Goal: Task Accomplishment & Management: Complete application form

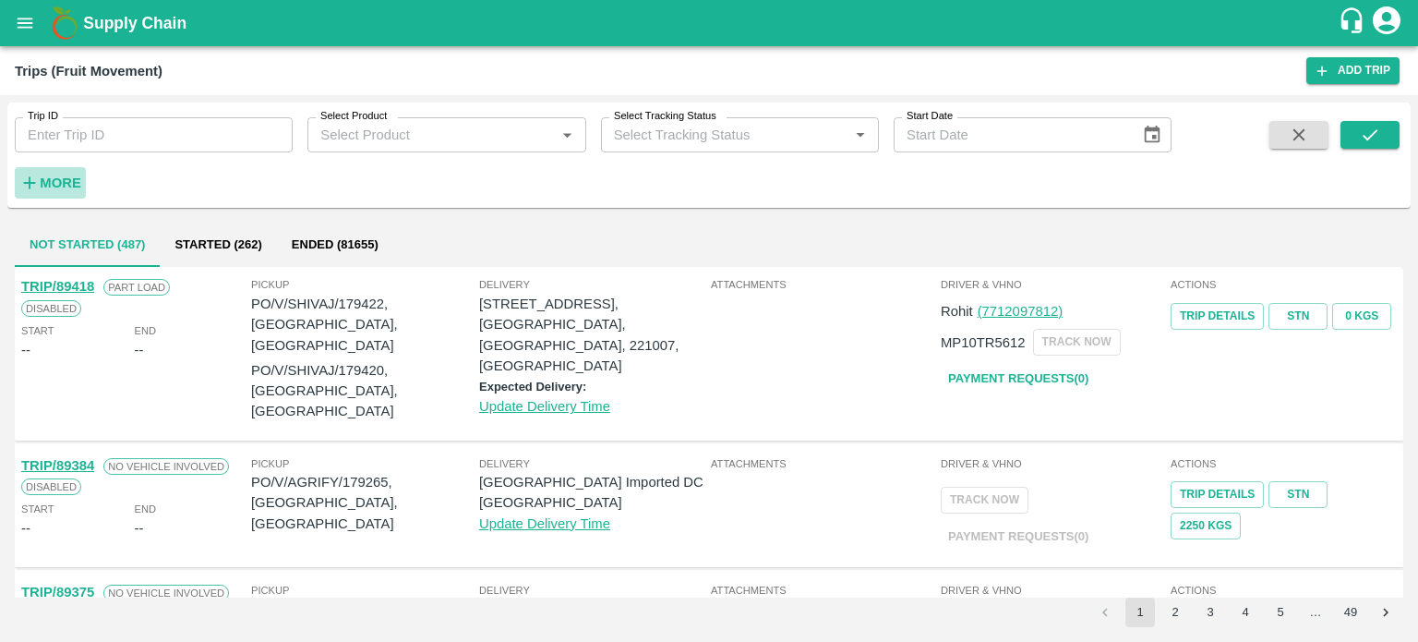
click at [48, 184] on strong "More" at bounding box center [61, 182] width 42 height 15
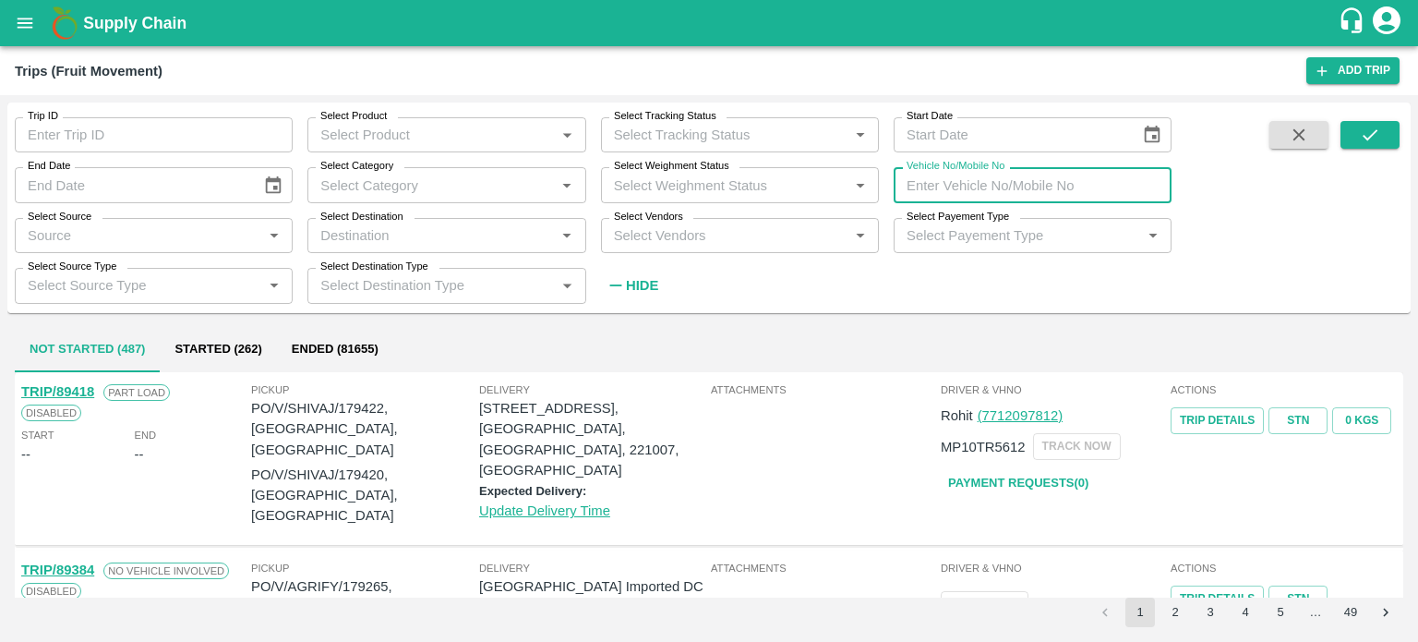
click at [960, 201] on input "Vehicle No/Mobile No" at bounding box center [1033, 184] width 278 height 35
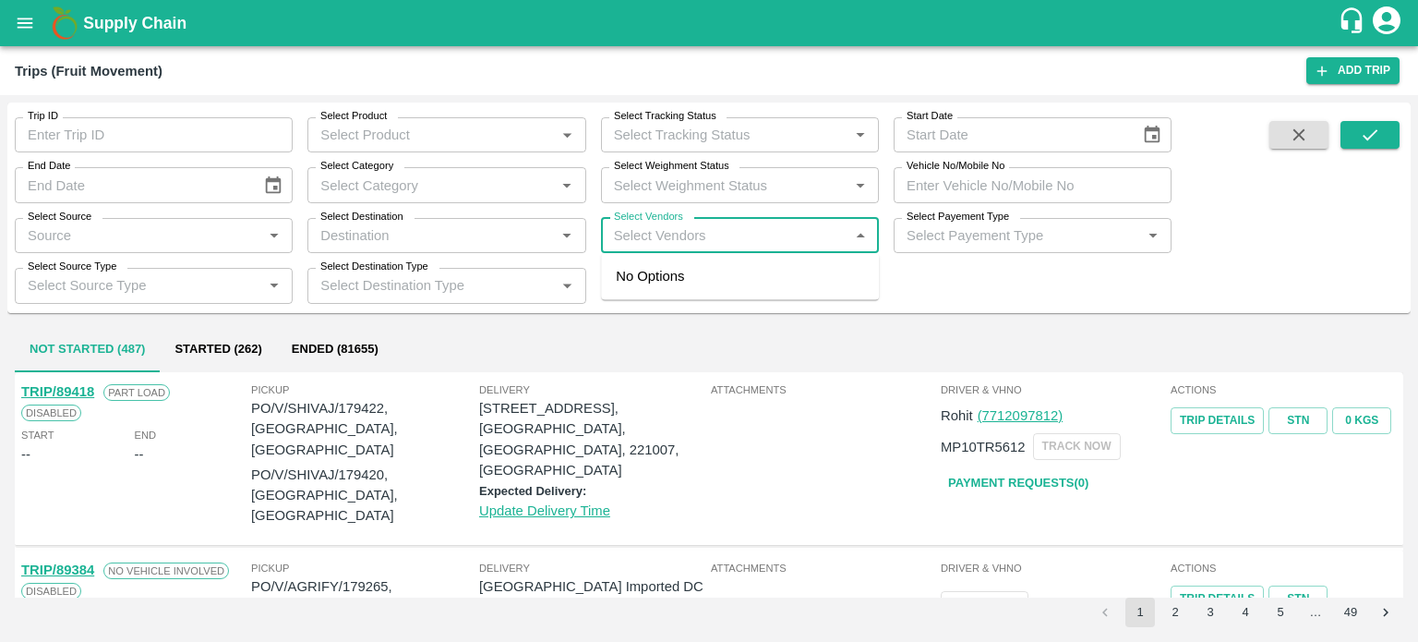
click at [783, 237] on input "Select Vendors" at bounding box center [725, 235] width 236 height 24
type input "AKEEL AY"
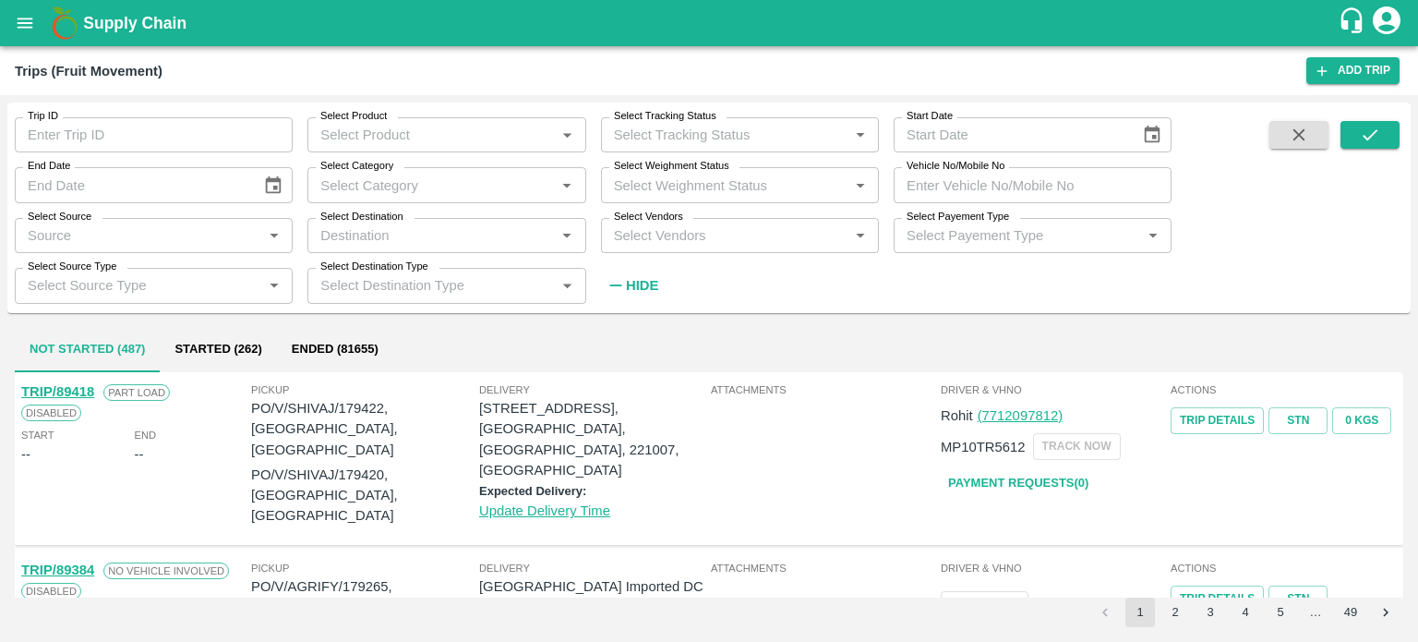
click at [714, 333] on div "Not Started (487) Started (262) Ended (81655)" at bounding box center [709, 350] width 1389 height 44
drag, startPoint x: 686, startPoint y: 261, endPoint x: 652, endPoint y: 234, distance: 44.0
click at [652, 234] on div "Trip ID Trip ID Select Product Select Product   * Select Tracking Status Select…" at bounding box center [586, 202] width 1172 height 200
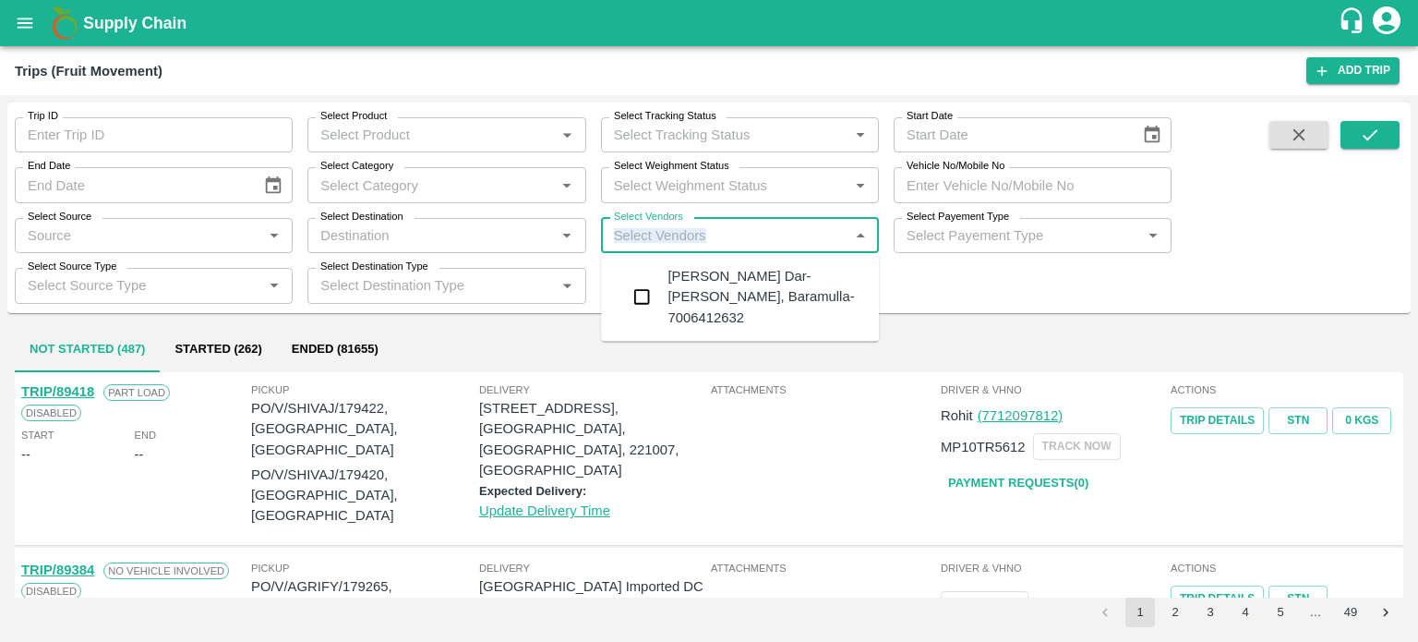
click at [652, 234] on input "Select Vendors" at bounding box center [725, 235] width 236 height 24
click at [691, 294] on div "Akeel Ayoub Dar-Noor Abad, Baramulla-7006412632" at bounding box center [766, 297] width 197 height 62
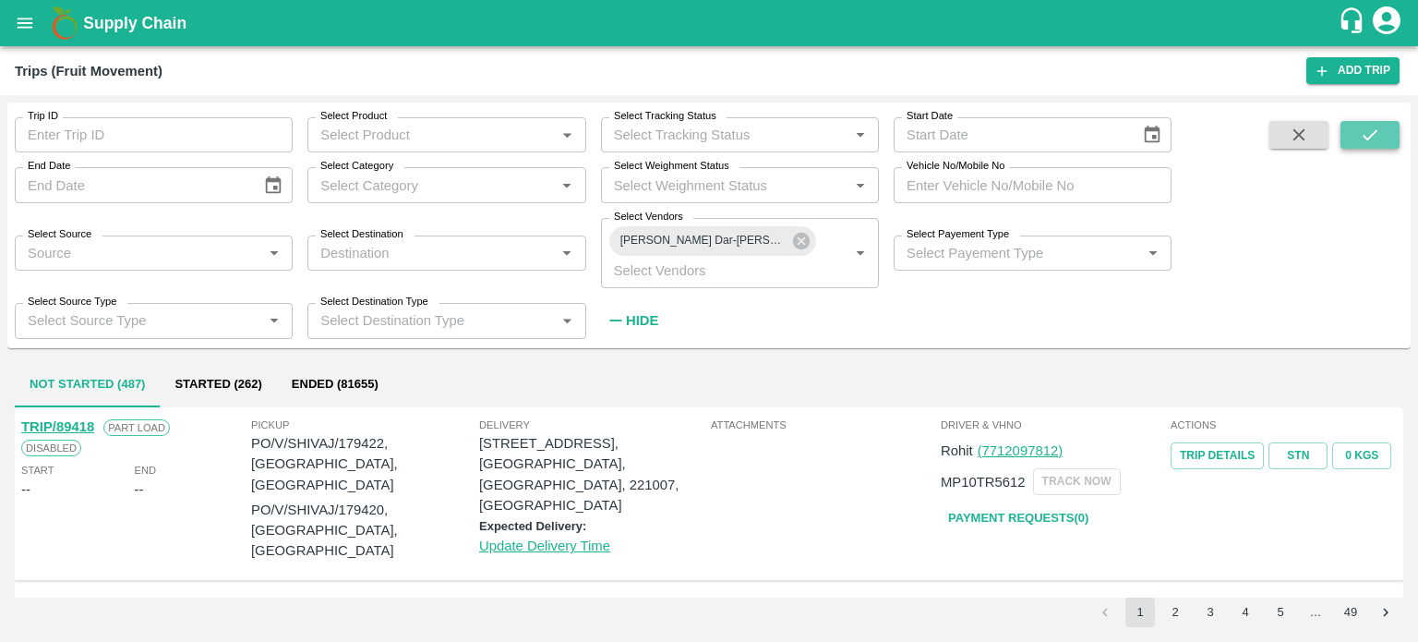
click at [1378, 140] on icon "submit" at bounding box center [1370, 135] width 20 height 20
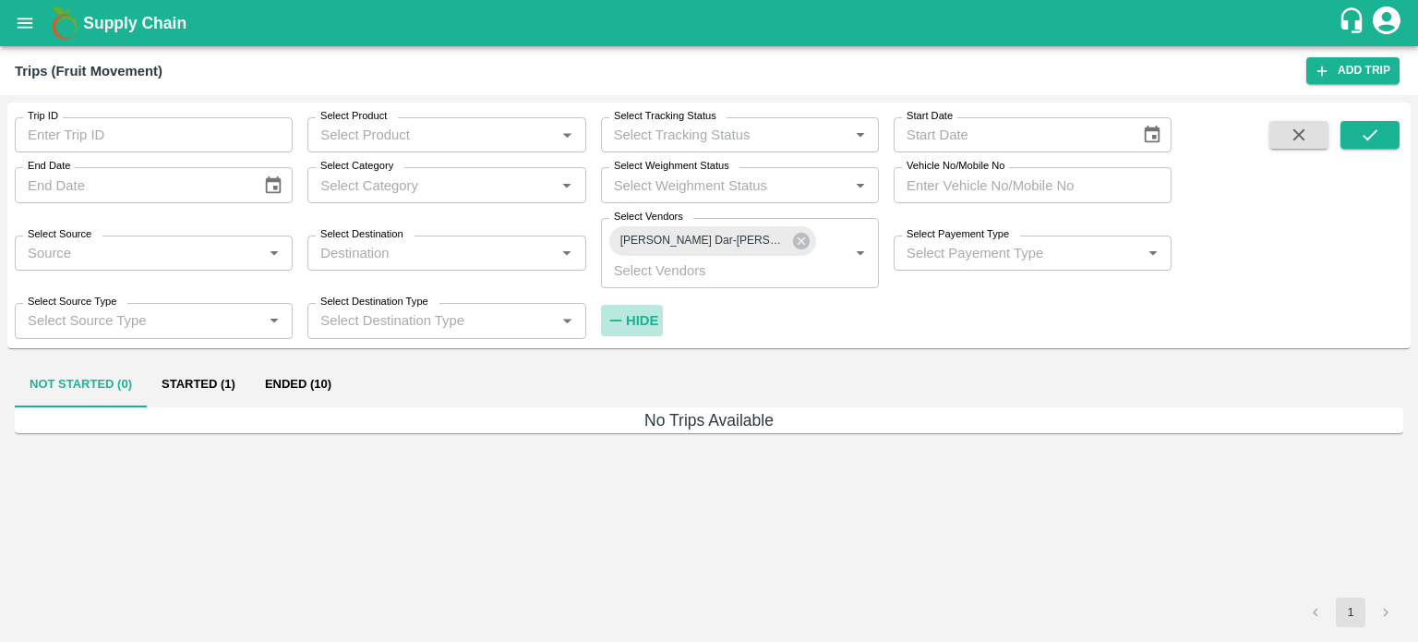
click at [638, 316] on strong "Hide" at bounding box center [642, 320] width 32 height 15
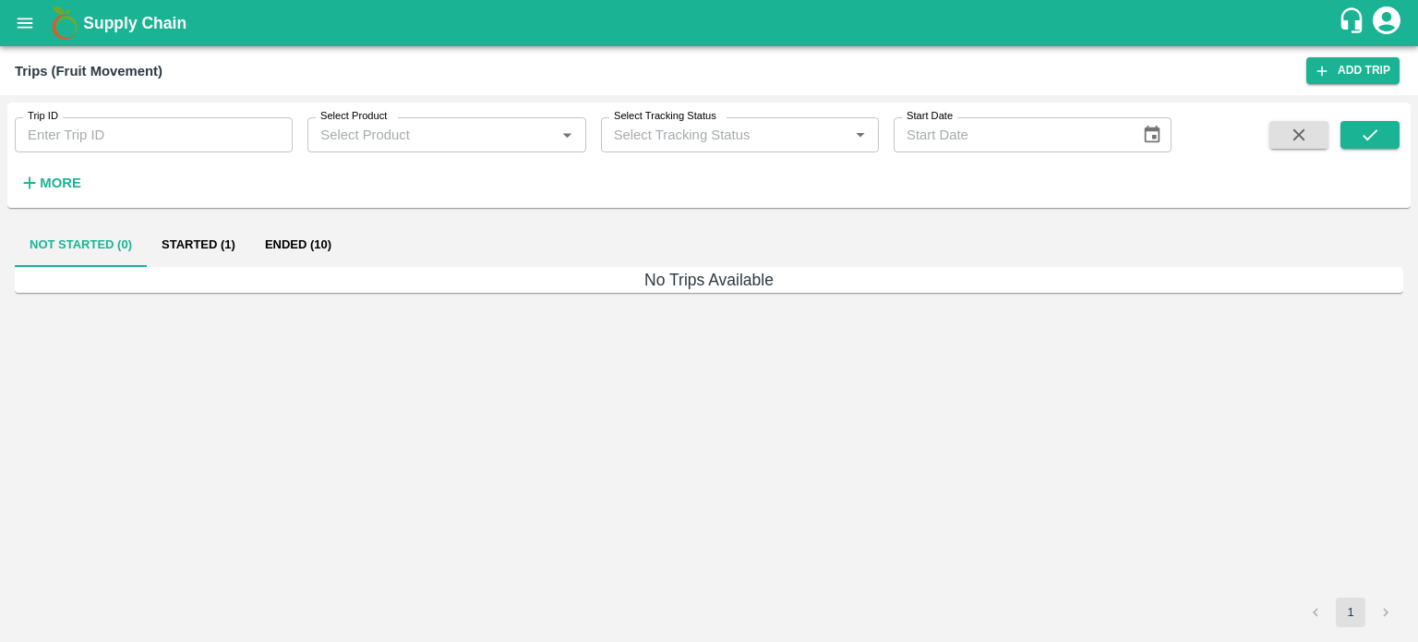
click at [306, 257] on button "Ended (10)" at bounding box center [298, 245] width 96 height 44
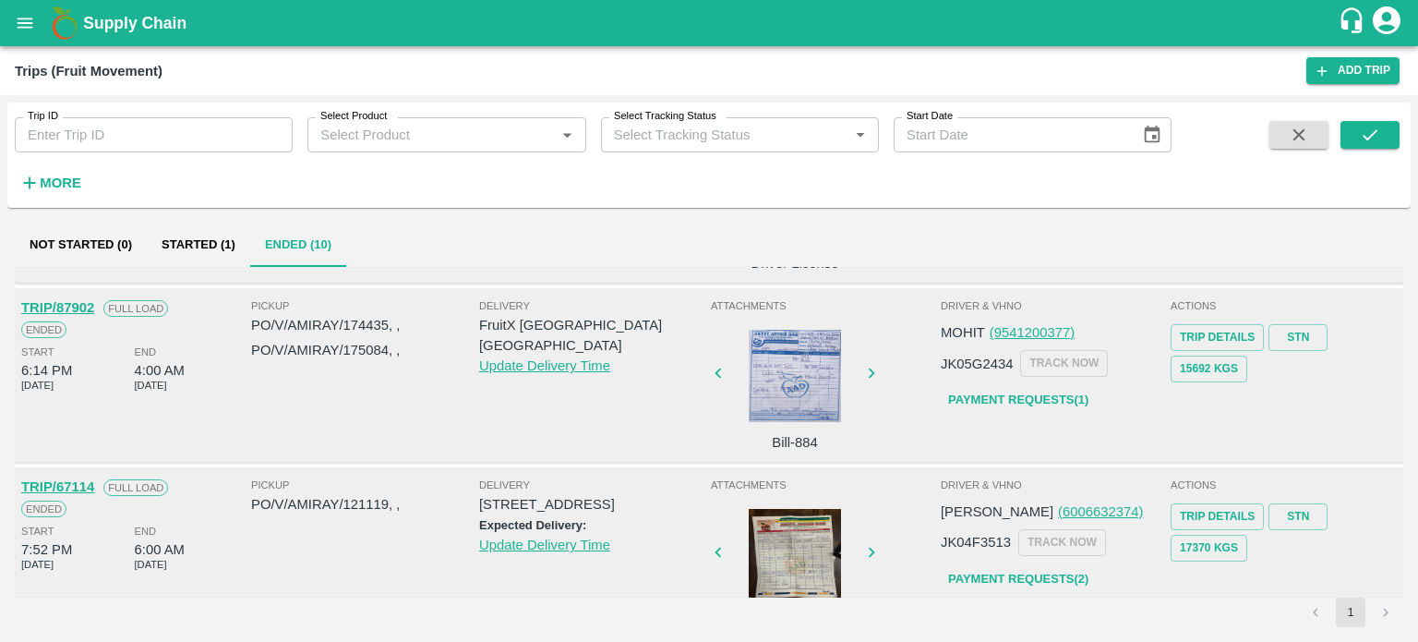
scroll to position [501, 0]
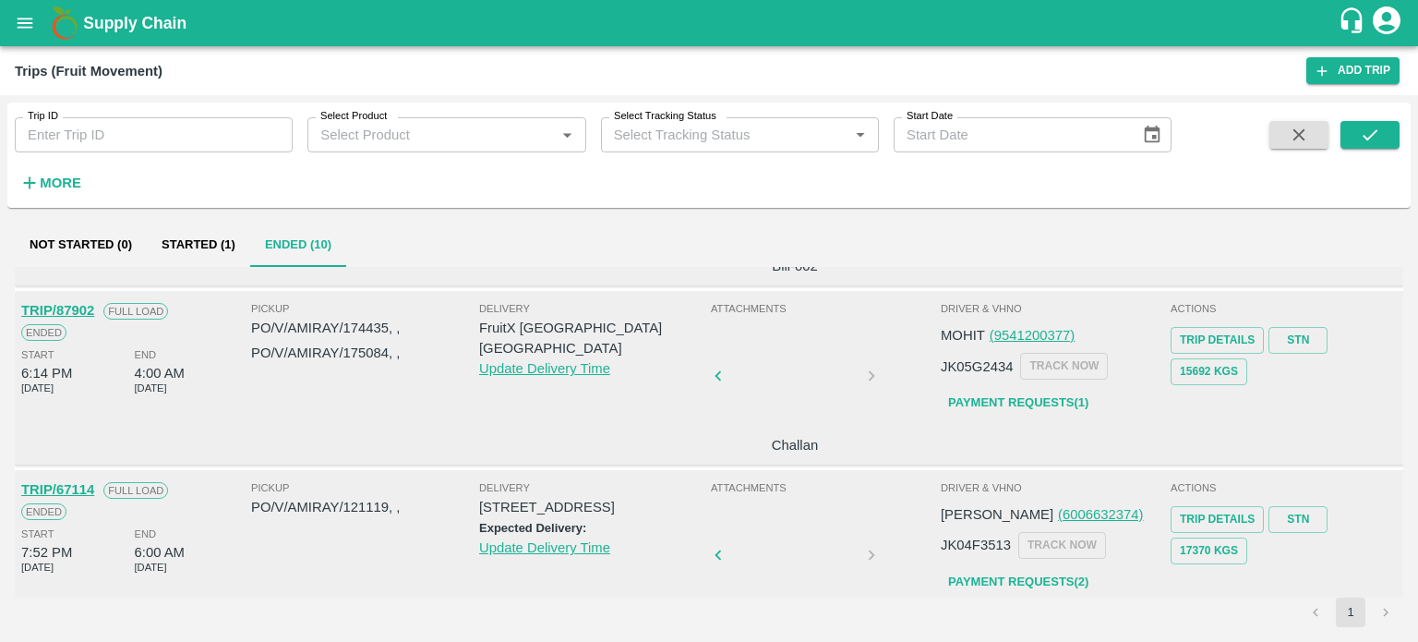
click at [587, 383] on div at bounding box center [518, 381] width 138 height 98
click at [797, 383] on div at bounding box center [795, 381] width 138 height 98
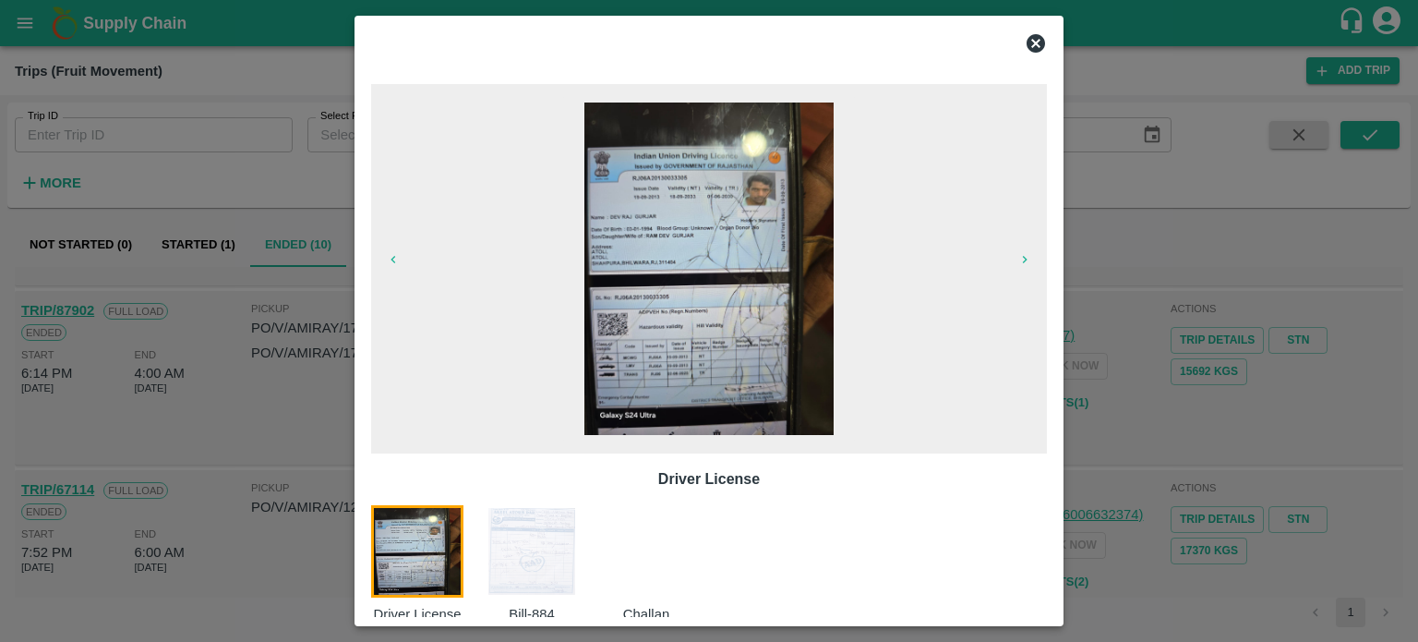
click at [527, 579] on img at bounding box center [532, 551] width 92 height 92
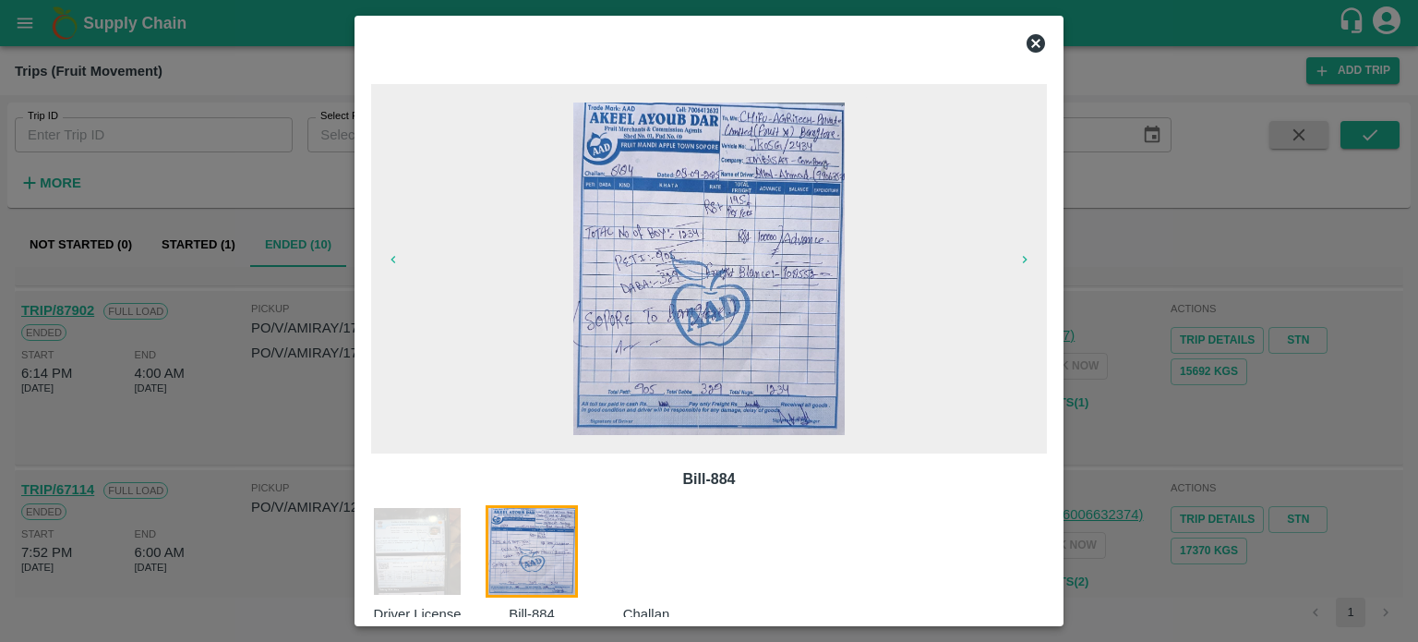
scroll to position [30, 0]
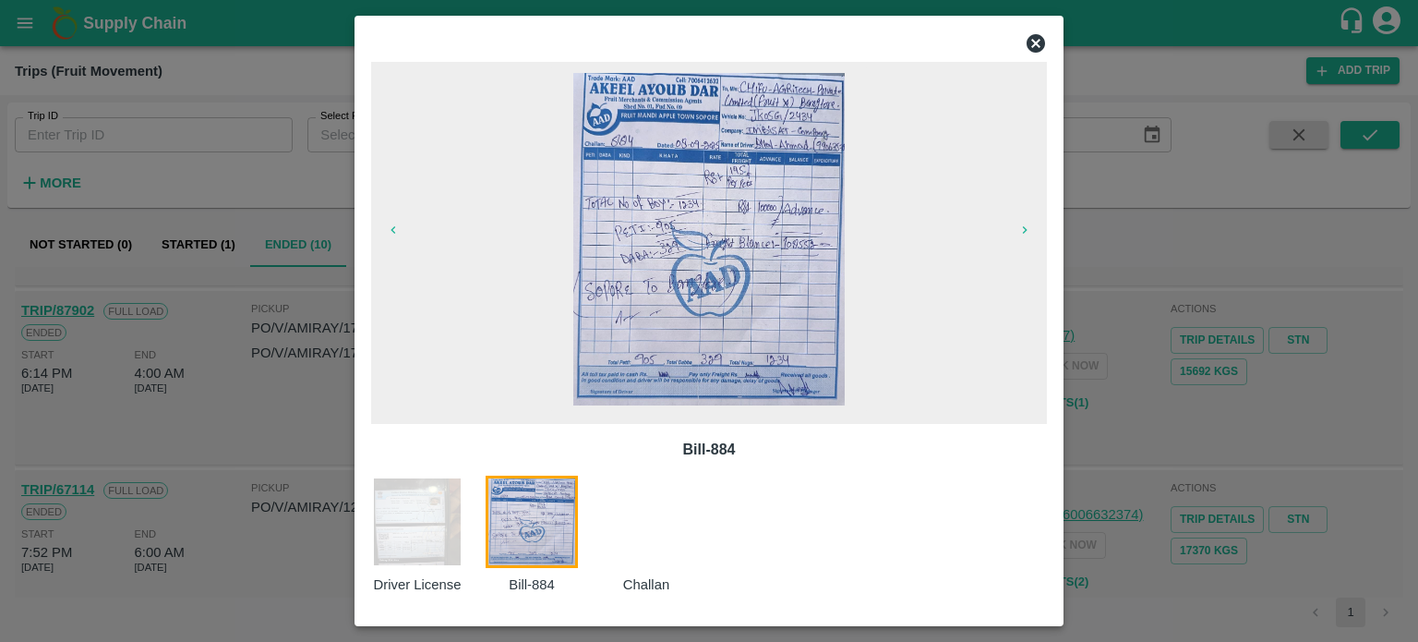
click at [613, 546] on div at bounding box center [657, 534] width 114 height 119
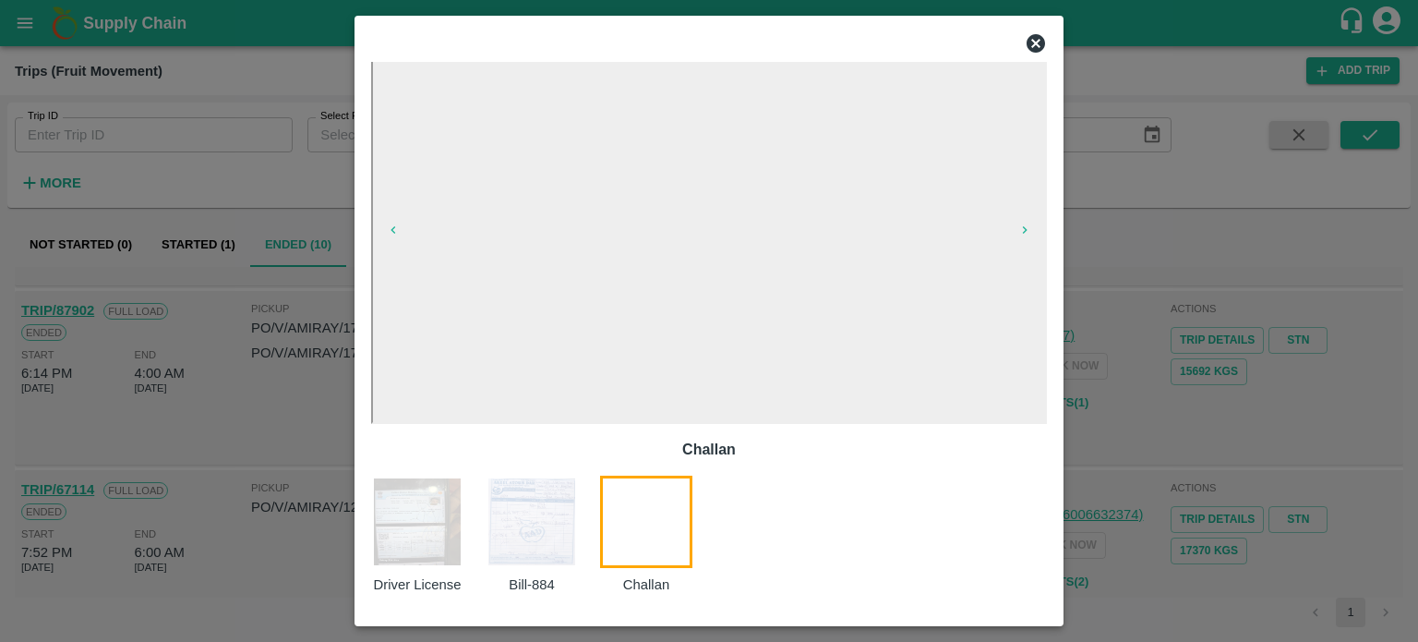
click at [524, 524] on img at bounding box center [532, 521] width 92 height 92
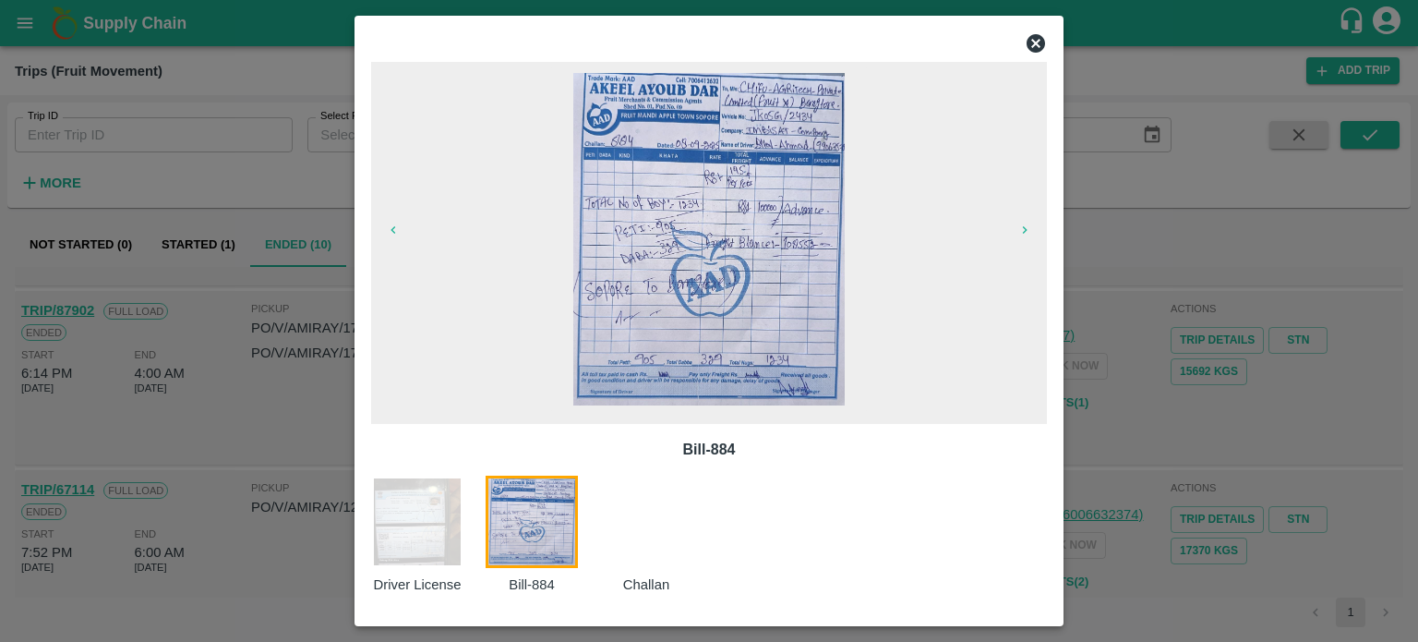
click at [1171, 462] on div at bounding box center [709, 321] width 1418 height 642
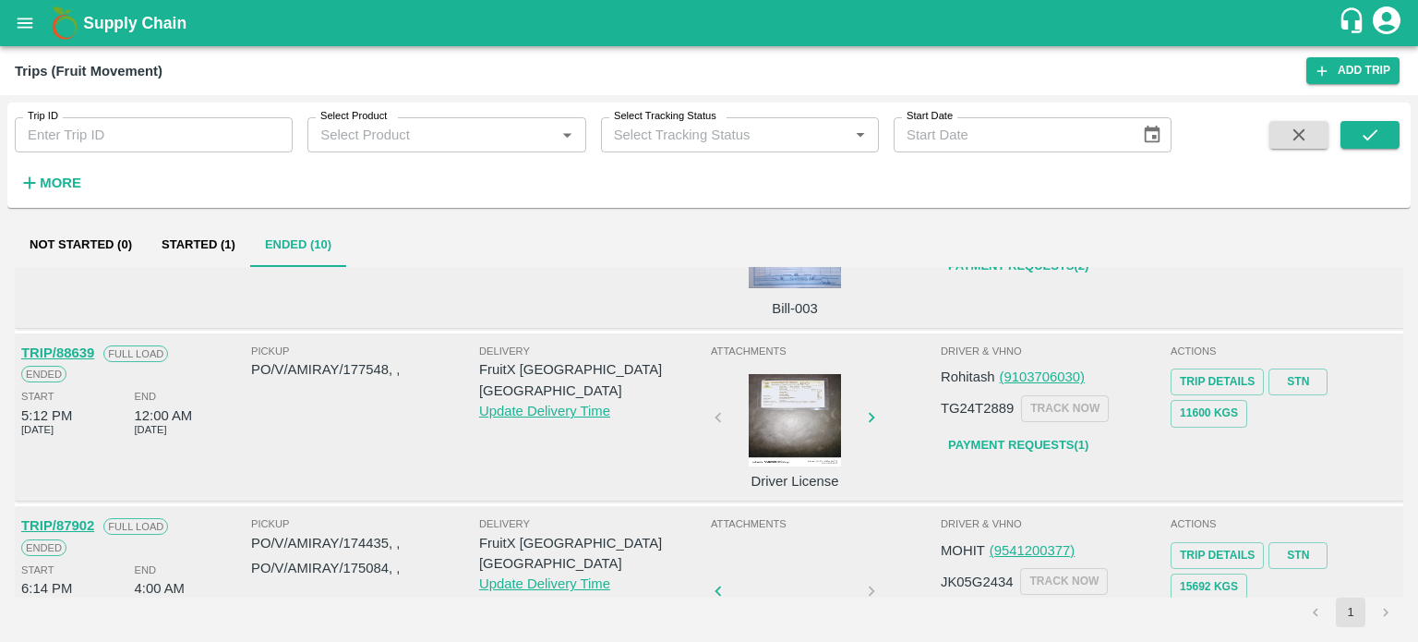
scroll to position [279, 0]
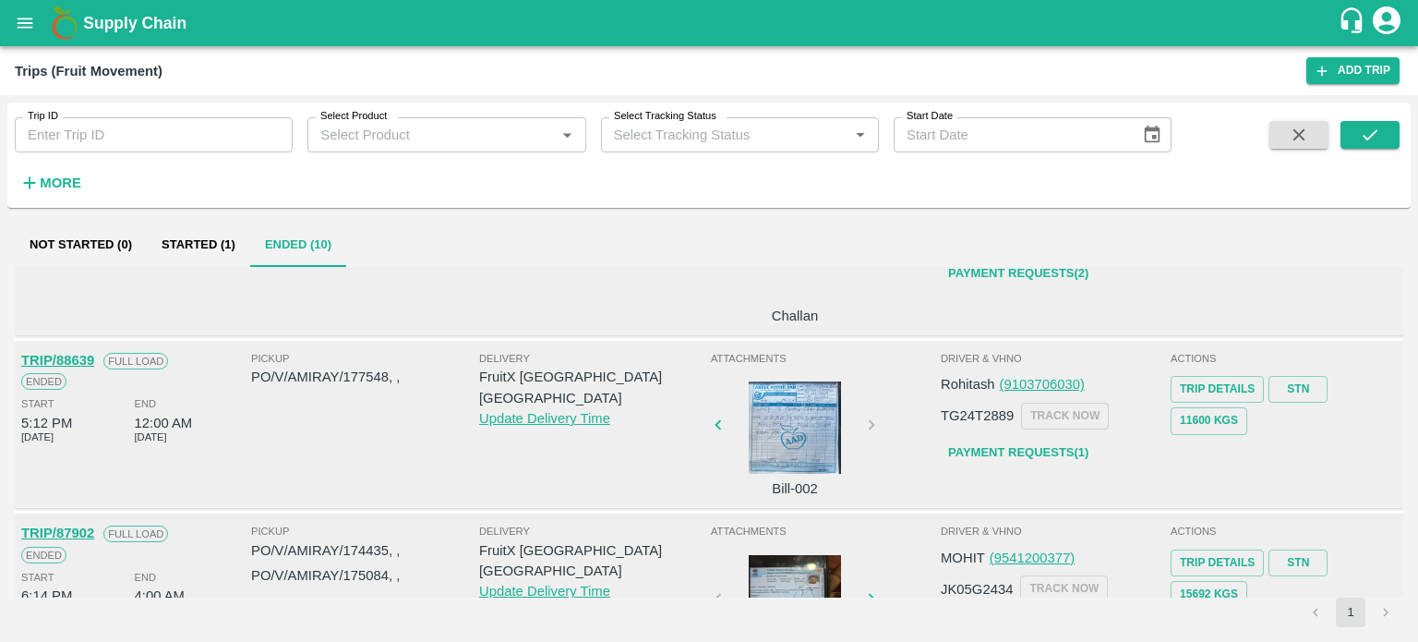
click at [801, 431] on div at bounding box center [795, 427] width 138 height 92
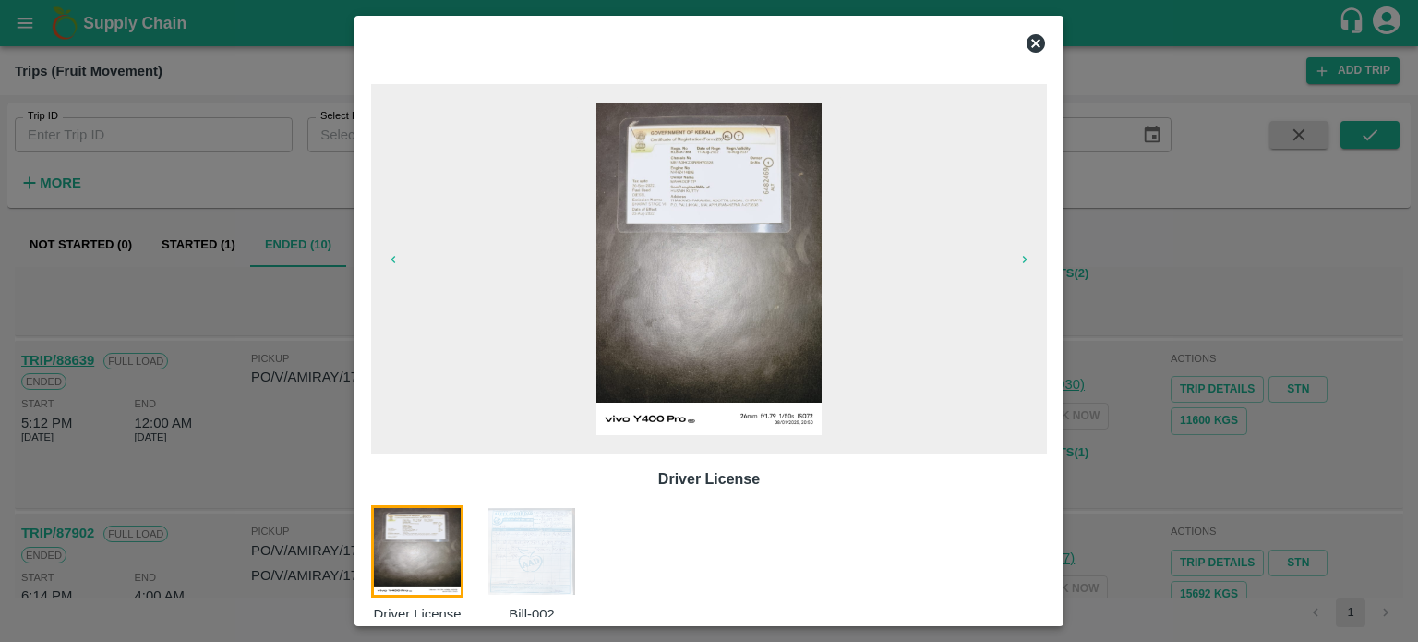
click at [524, 572] on img at bounding box center [532, 551] width 92 height 92
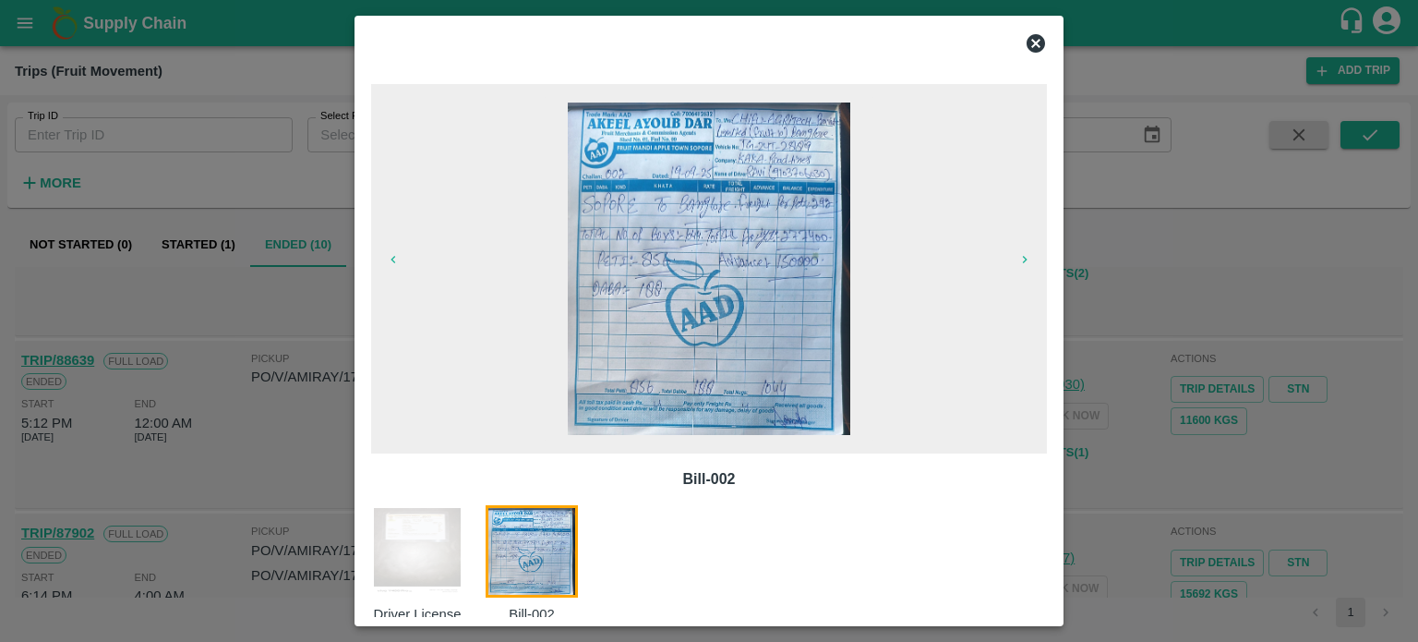
scroll to position [30, 0]
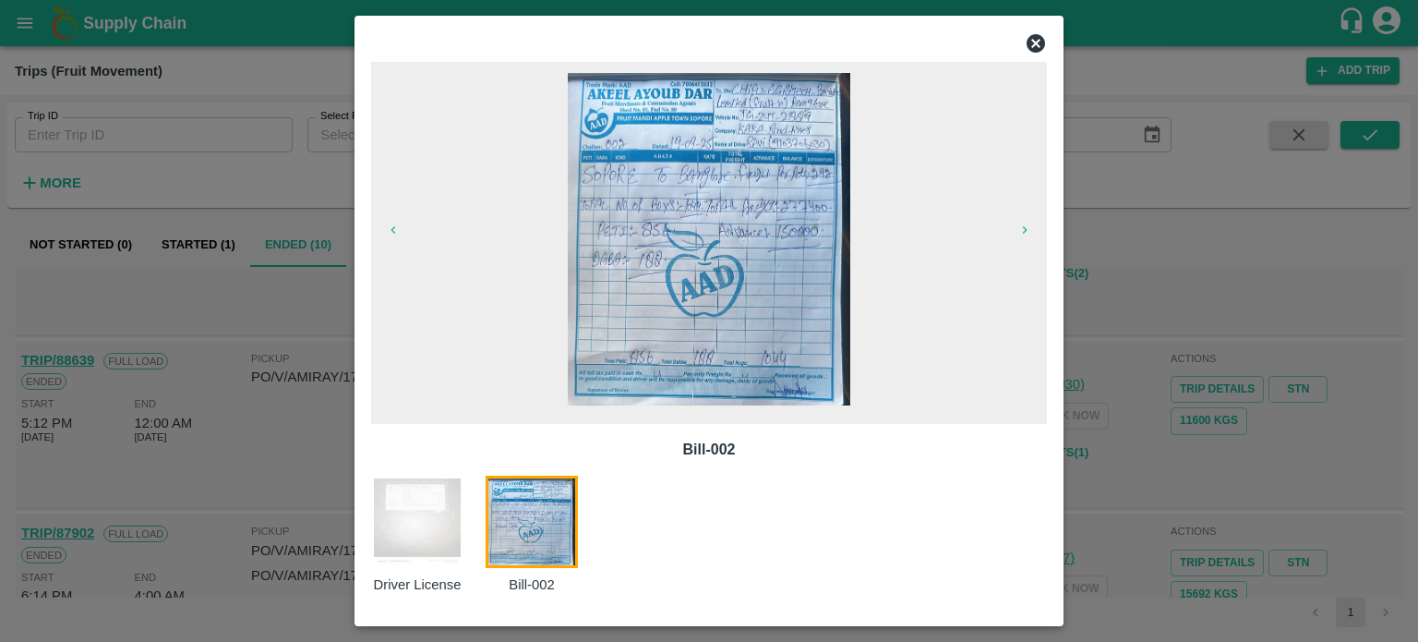
click at [245, 423] on div at bounding box center [709, 321] width 1418 height 642
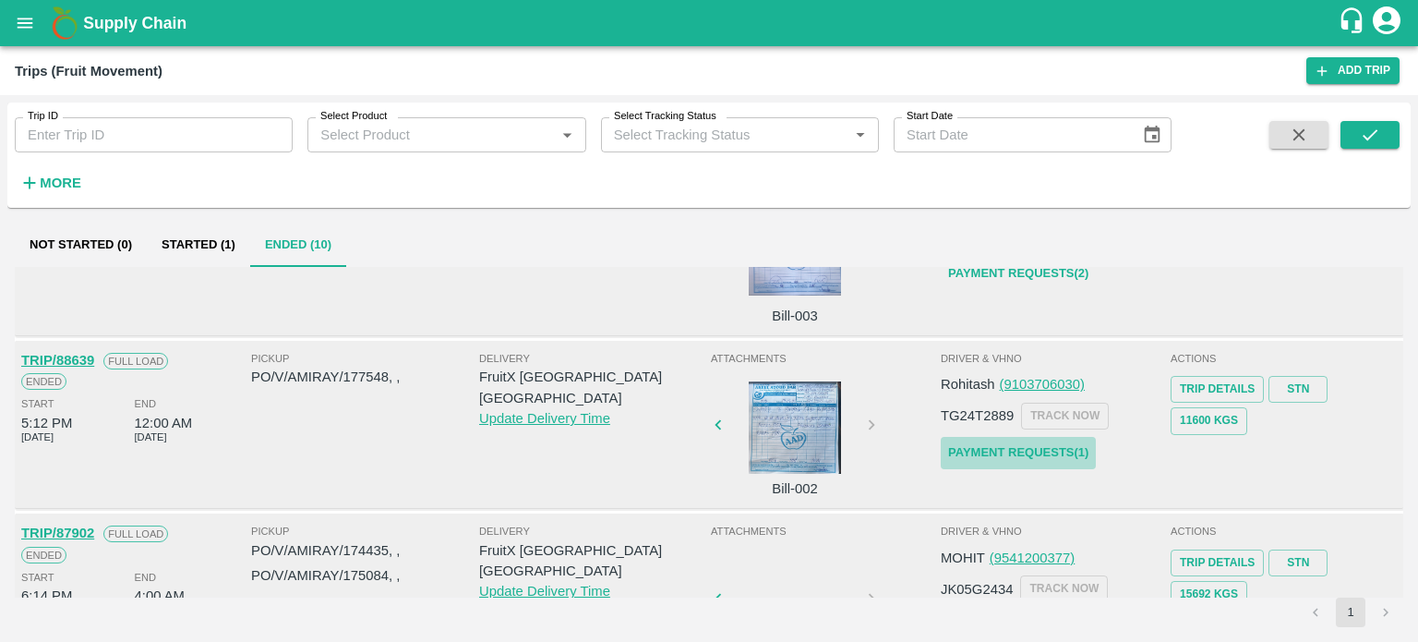
click at [1014, 451] on link "Payment Requests( 1 )" at bounding box center [1018, 453] width 155 height 32
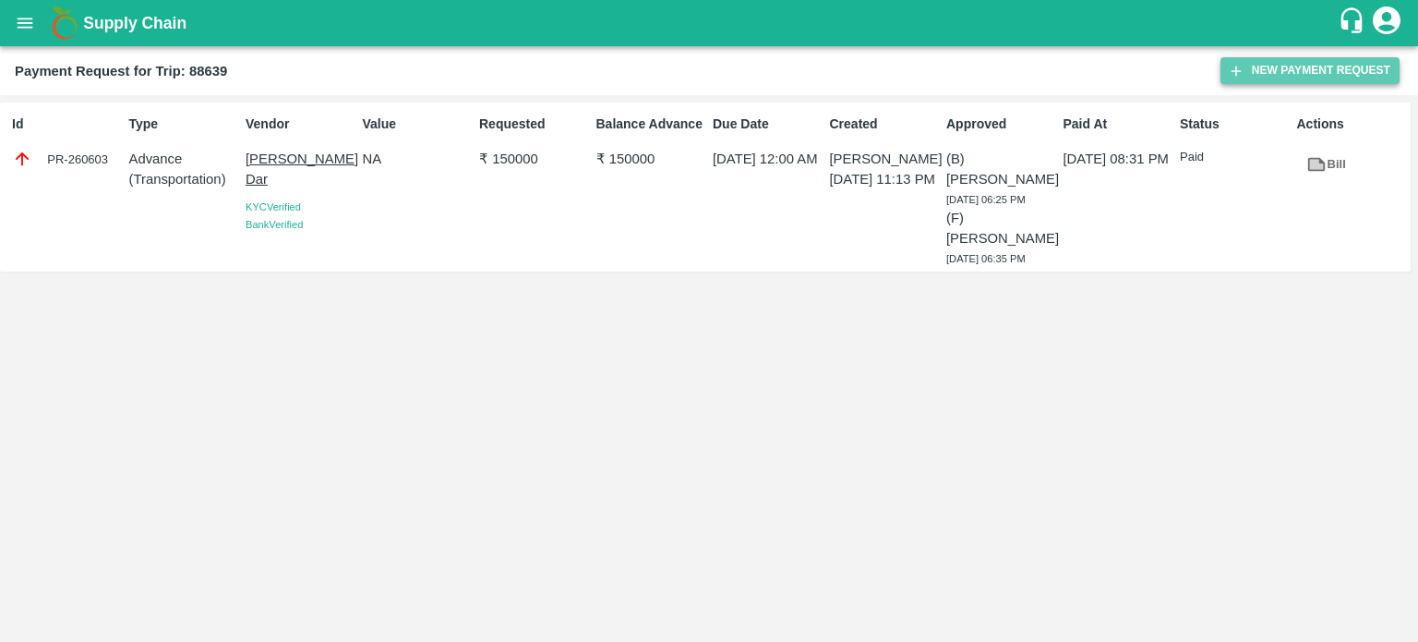
click at [1272, 61] on button "New Payment Request" at bounding box center [1310, 70] width 179 height 27
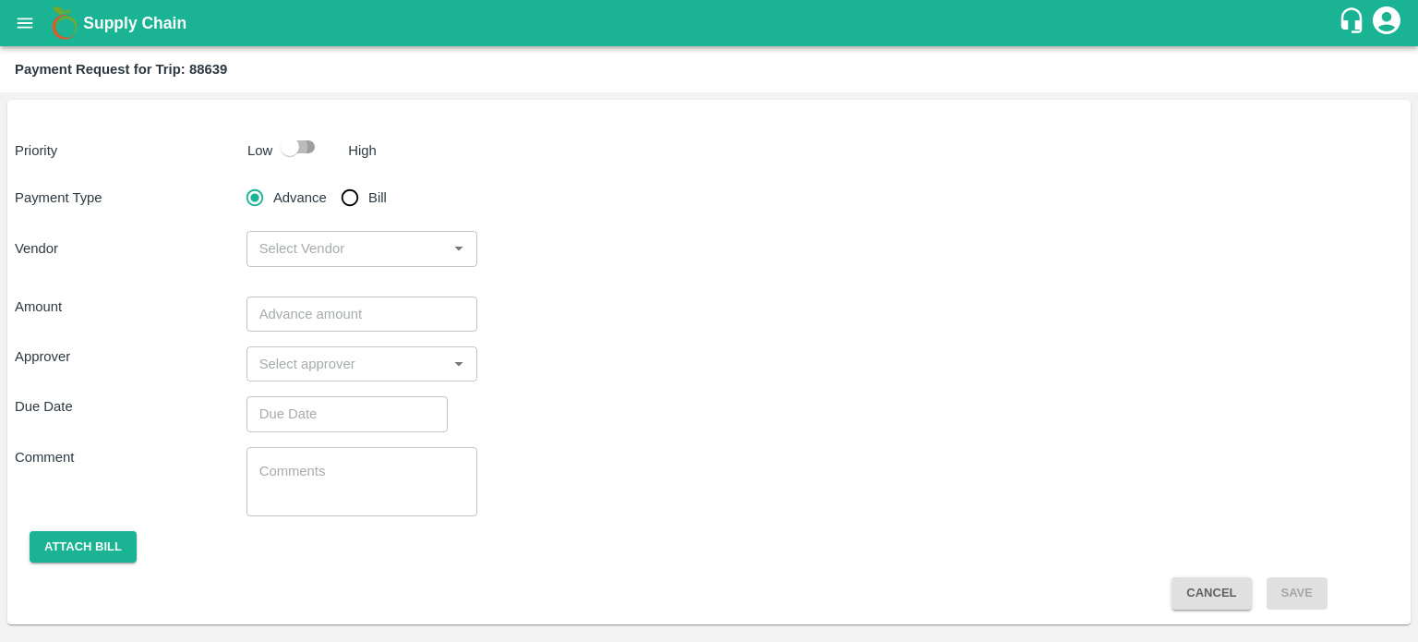
click at [295, 138] on input "checkbox" at bounding box center [289, 146] width 105 height 35
checkbox input "true"
click at [345, 199] on input "Bill" at bounding box center [349, 197] width 37 height 37
radio input "true"
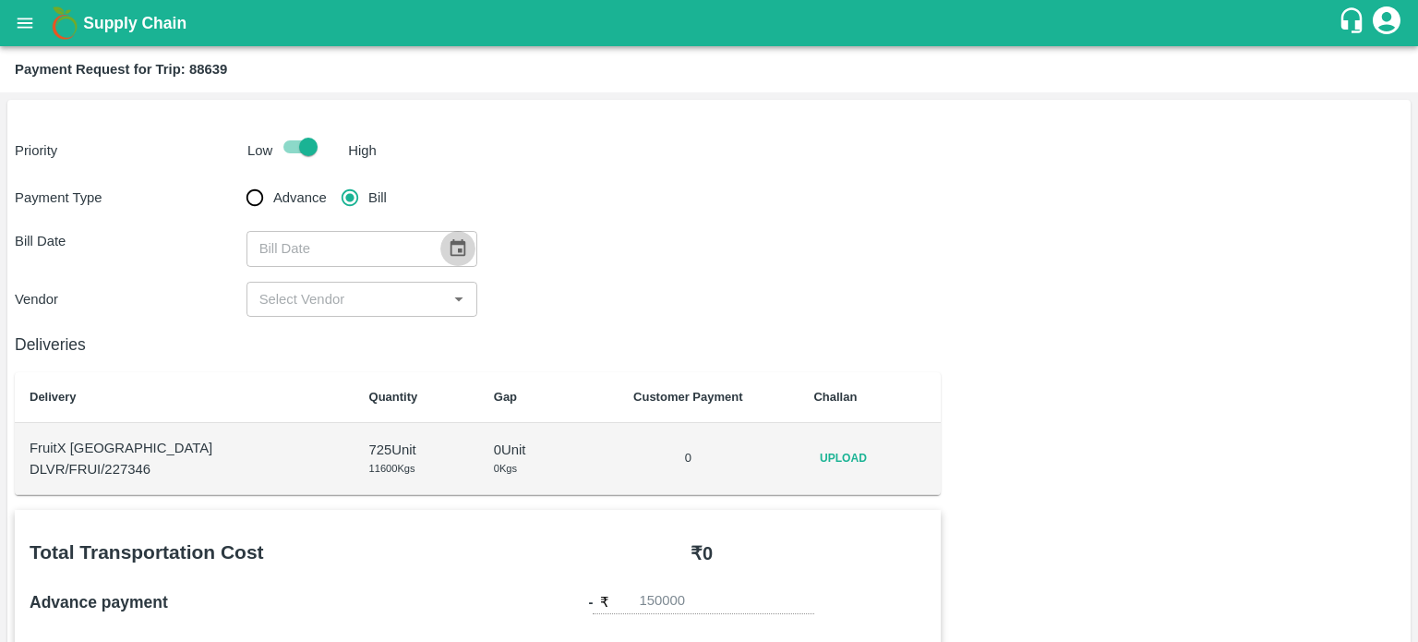
click at [451, 251] on icon "Choose date" at bounding box center [459, 248] width 16 height 18
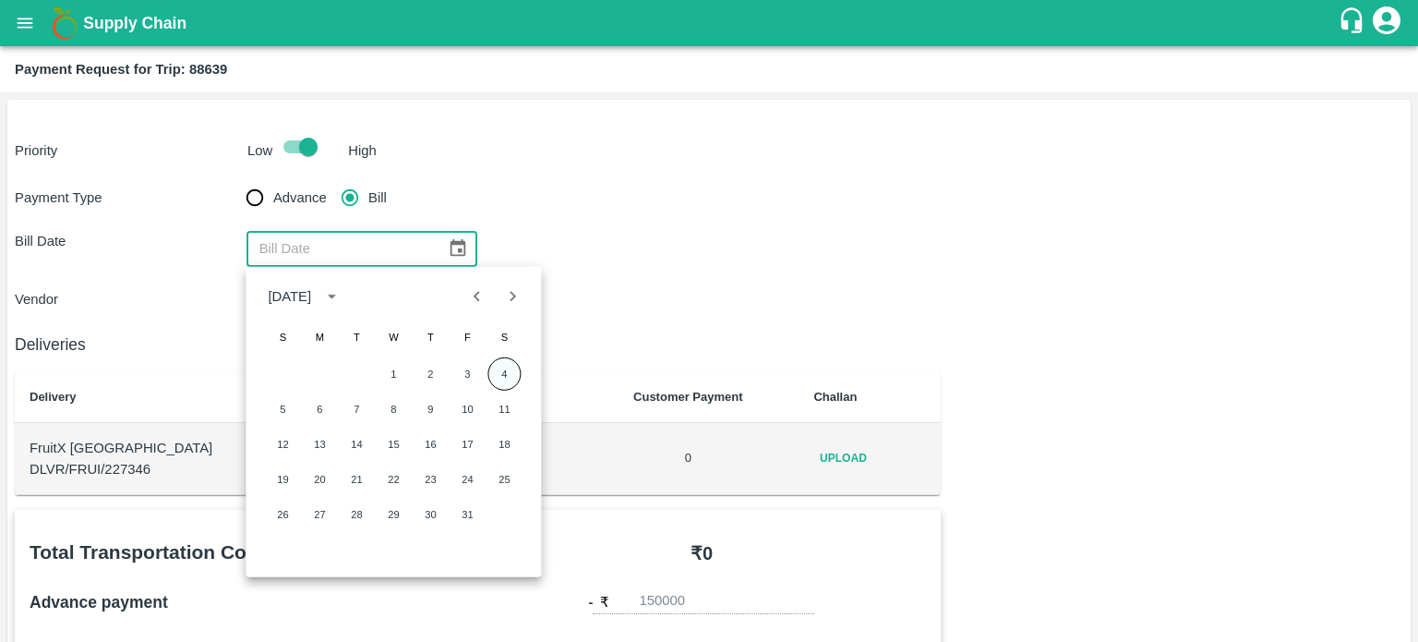
click at [492, 372] on button "4" at bounding box center [503, 373] width 33 height 33
type input "04/10/2025"
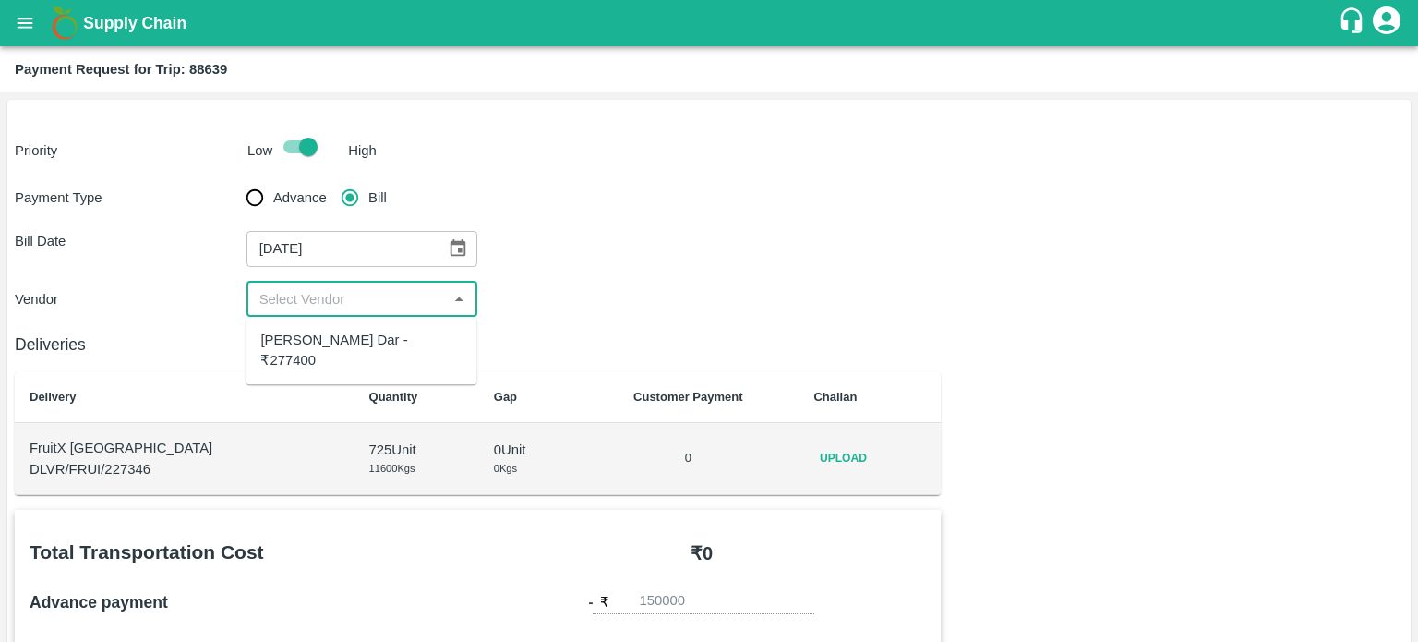
drag, startPoint x: 295, startPoint y: 295, endPoint x: 350, endPoint y: 345, distance: 75.2
click at [350, 345] on body "Supply Chain Payment Request for Trip: 88639 Priority Low High Payment Type Adv…" at bounding box center [709, 321] width 1418 height 642
click at [350, 345] on div "Akeel Ayoub Dar - ₹277400" at bounding box center [360, 351] width 201 height 42
type input "Akeel Ayoub Dar - ₹277400"
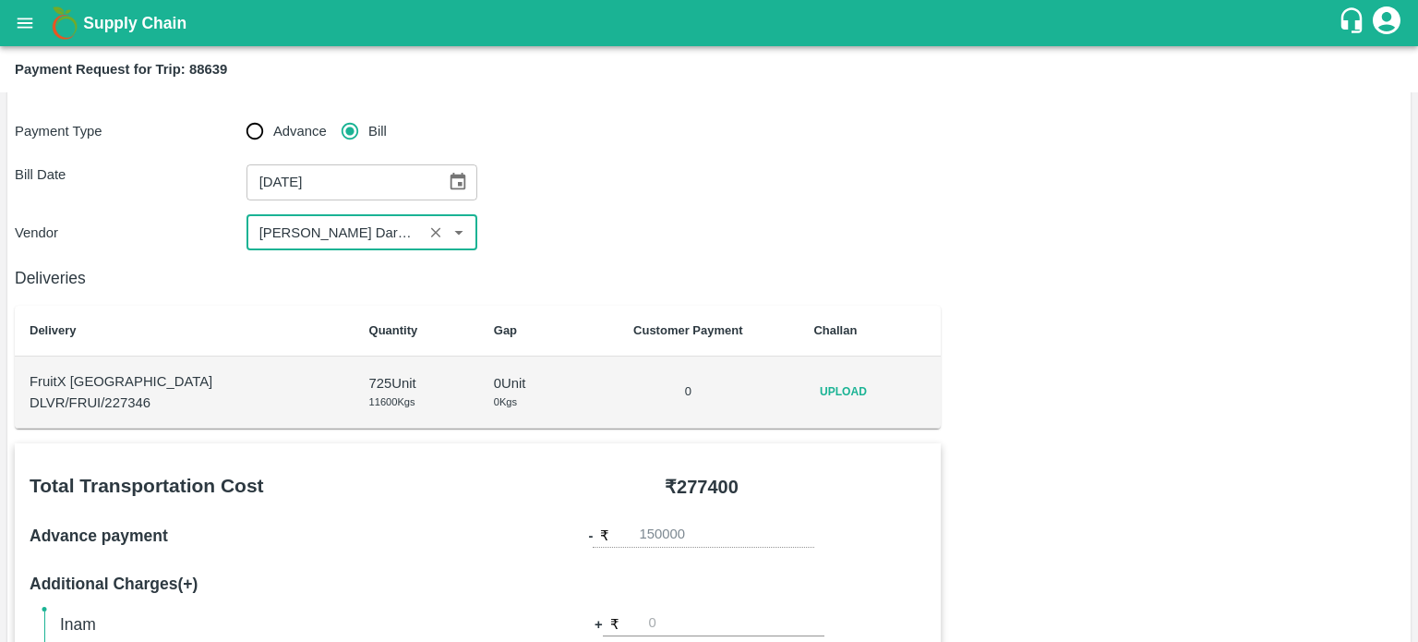
scroll to position [74, 0]
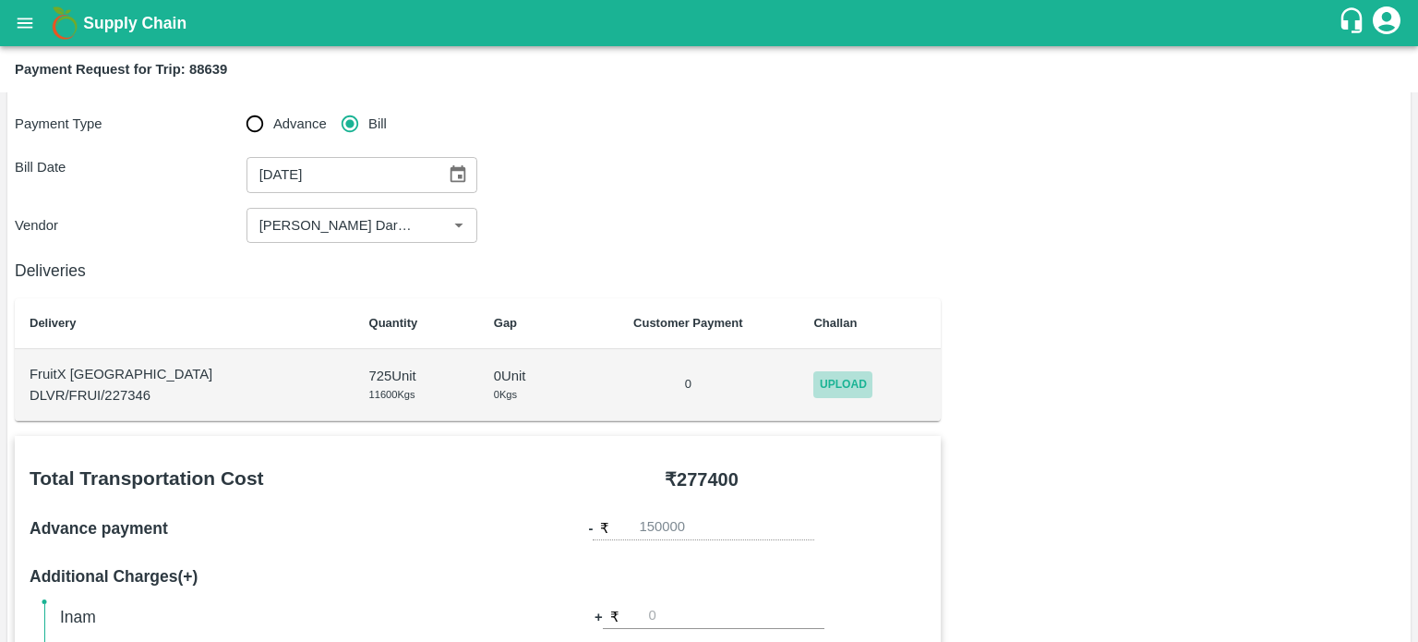
click at [813, 383] on span "Upload" at bounding box center [842, 384] width 59 height 27
click at [0, 0] on input "Upload" at bounding box center [0, 0] width 0 height 0
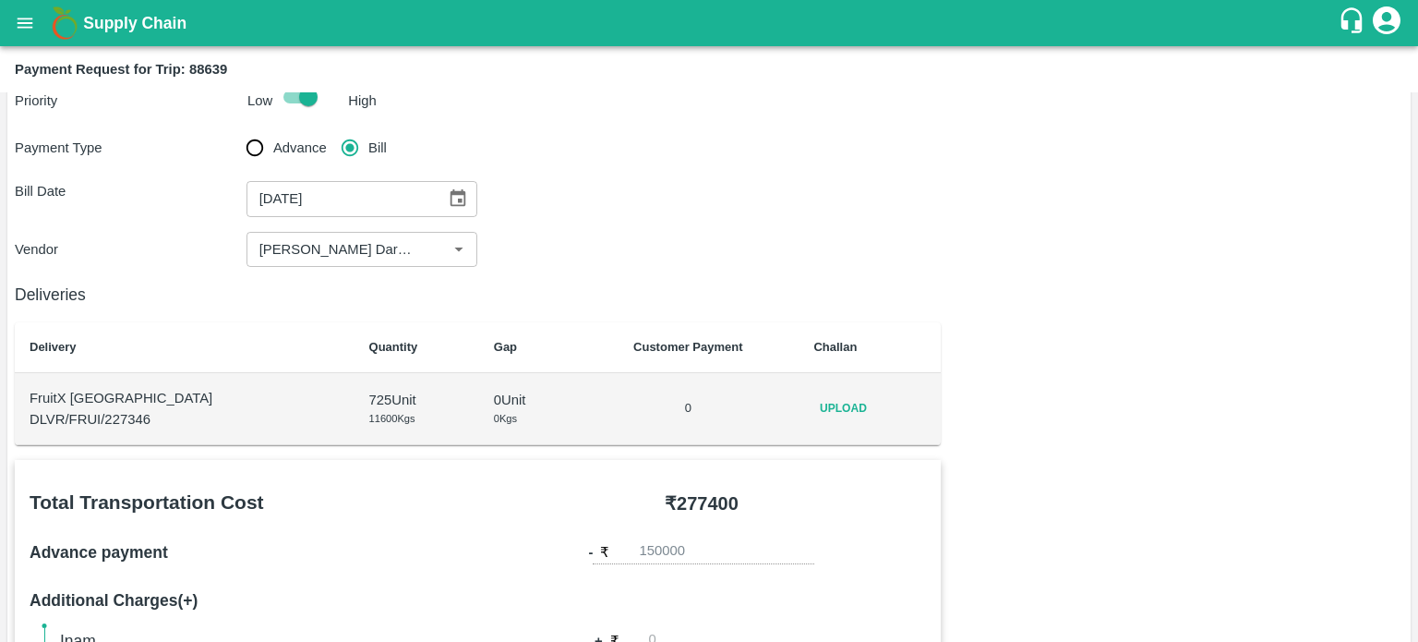
scroll to position [0, 0]
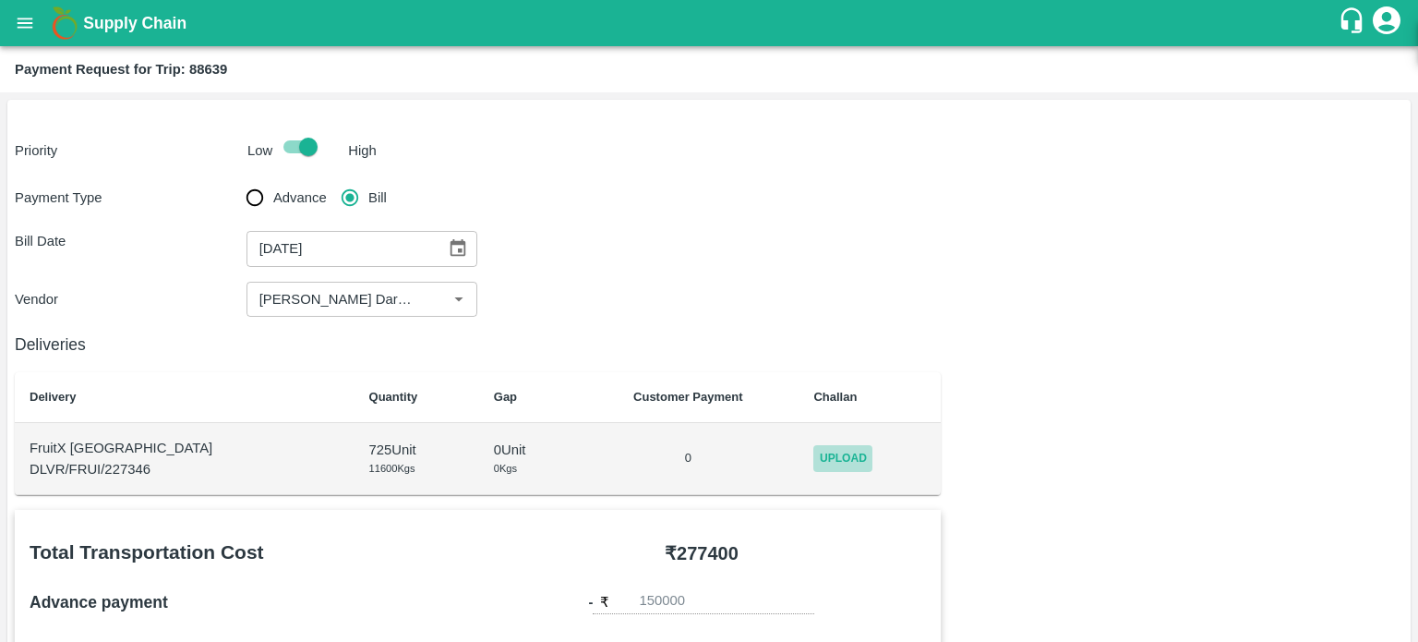
click at [827, 462] on span "Upload" at bounding box center [842, 458] width 59 height 27
click at [0, 0] on input "Upload" at bounding box center [0, 0] width 0 height 0
click at [814, 459] on span "Upload" at bounding box center [842, 458] width 59 height 27
click at [0, 0] on input "Upload" at bounding box center [0, 0] width 0 height 0
click at [252, 206] on input "Advance" at bounding box center [254, 197] width 37 height 37
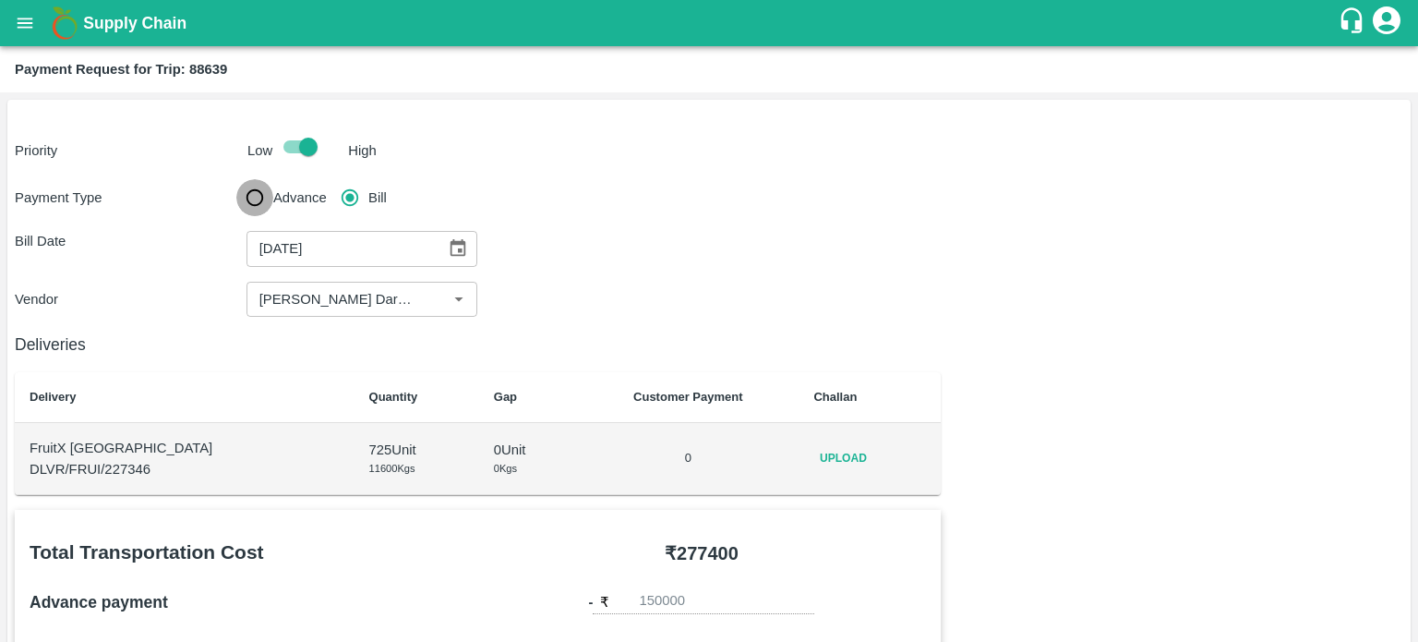
radio input "true"
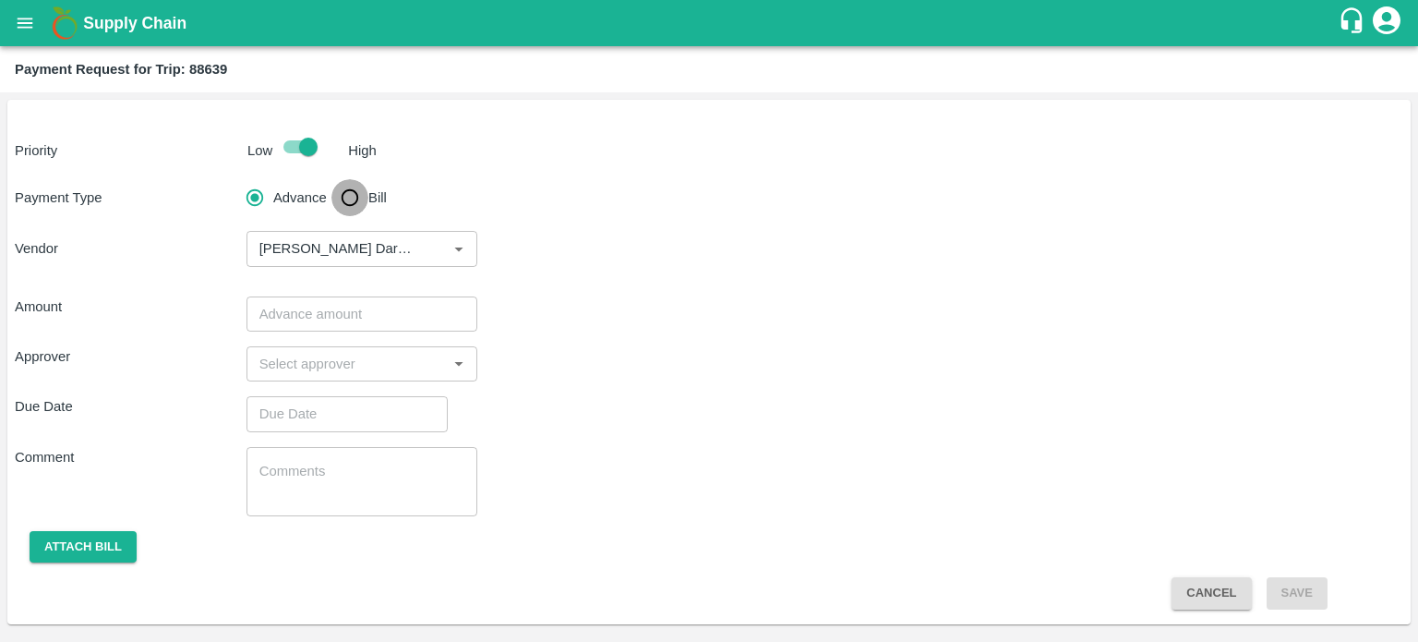
click at [352, 202] on input "Bill" at bounding box center [349, 197] width 37 height 37
radio input "true"
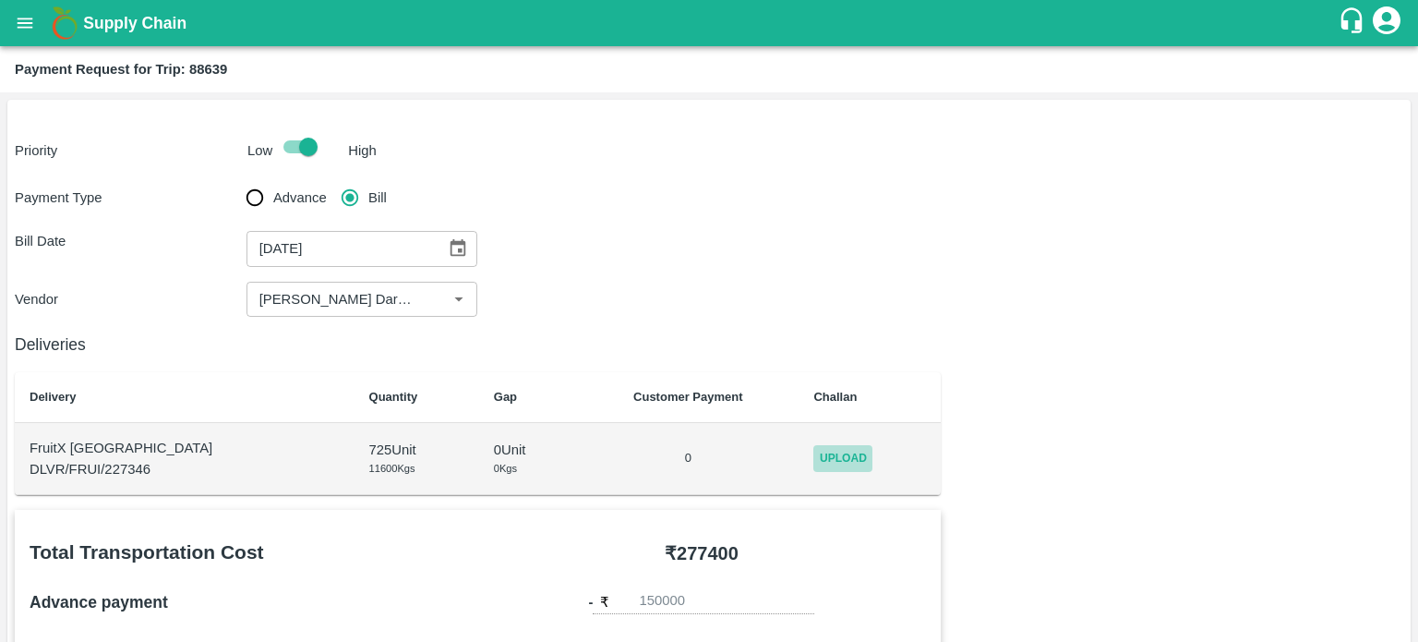
click at [837, 455] on span "Upload" at bounding box center [842, 458] width 59 height 27
click at [0, 0] on input "Upload" at bounding box center [0, 0] width 0 height 0
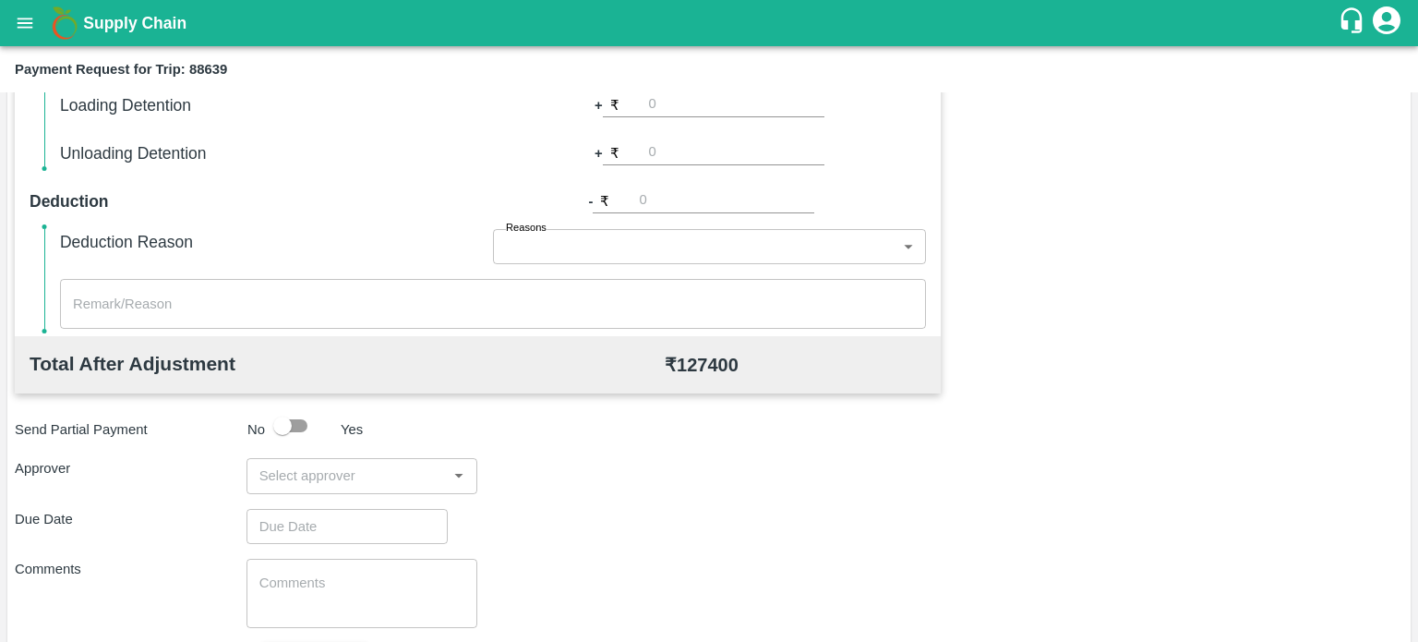
scroll to position [682, 0]
click at [321, 461] on div "​" at bounding box center [363, 474] width 232 height 35
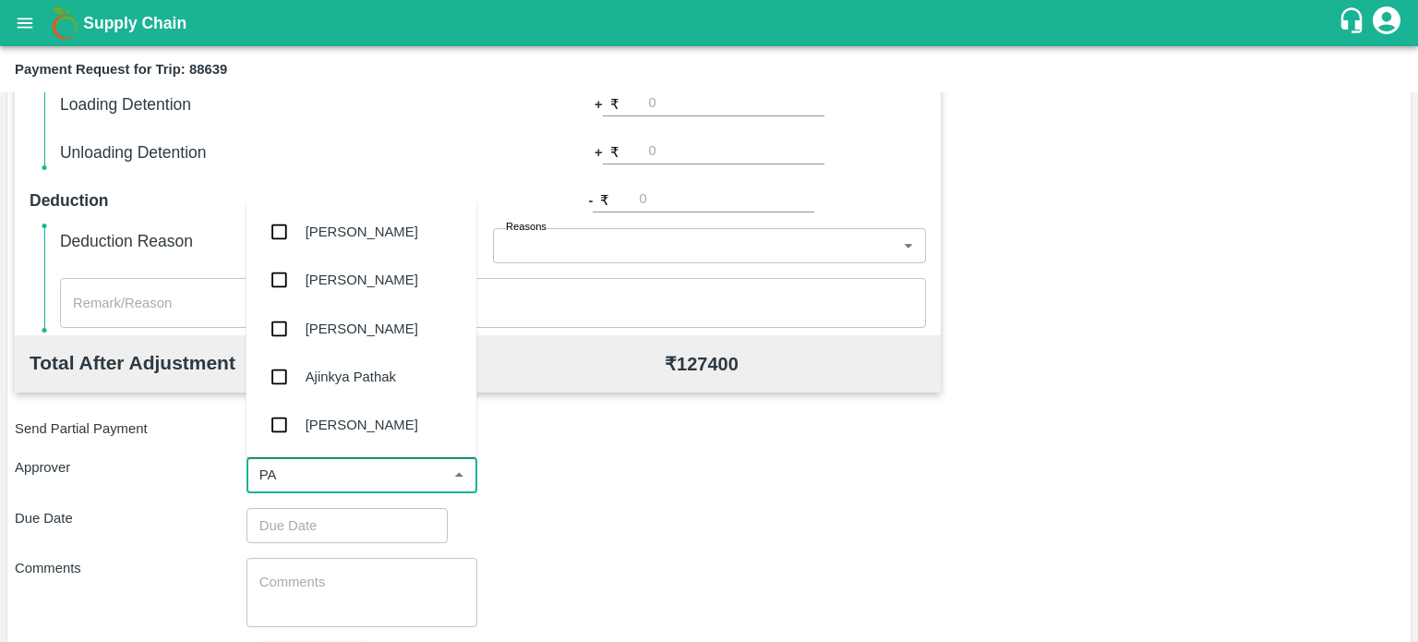
type input "PAL"
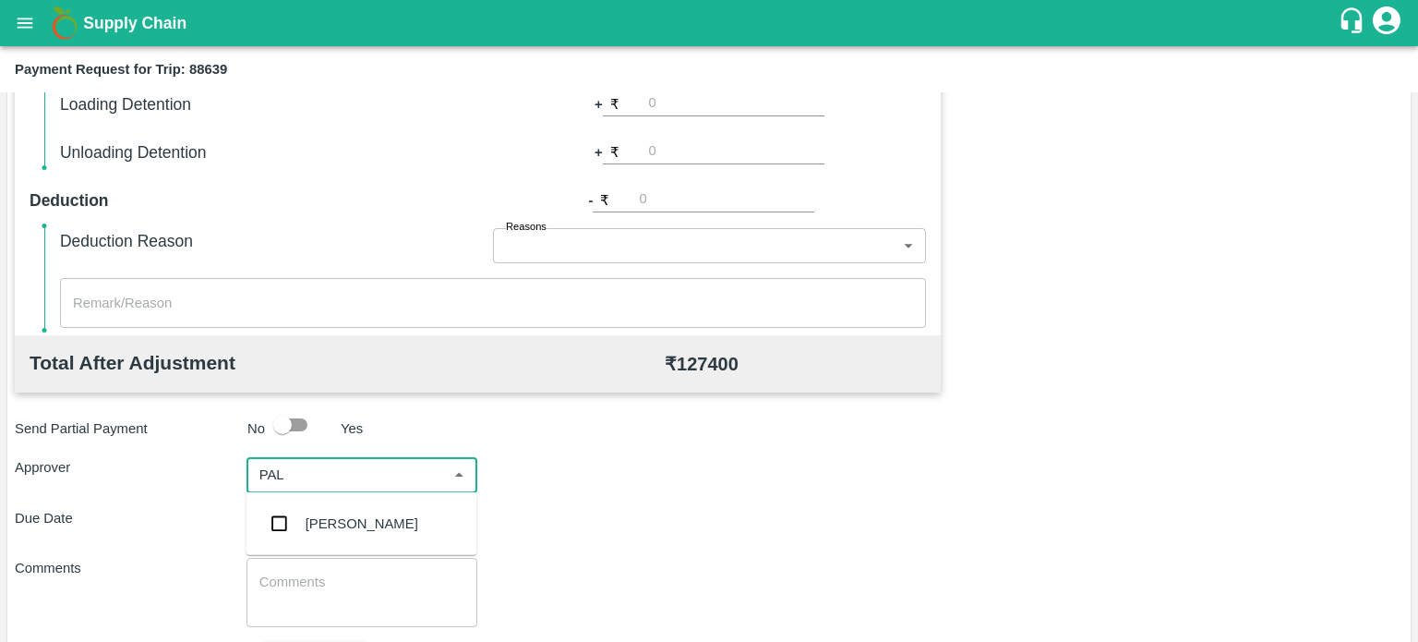
click at [338, 518] on div "[PERSON_NAME]" at bounding box center [362, 523] width 113 height 20
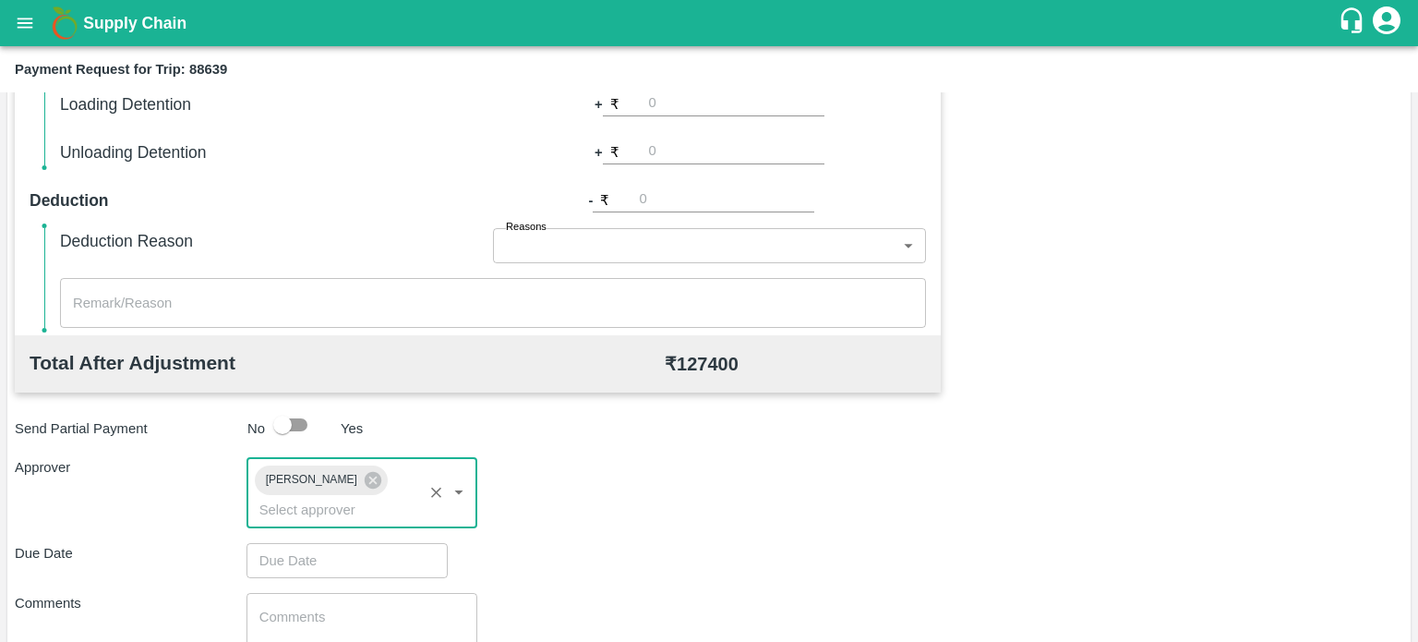
scroll to position [817, 0]
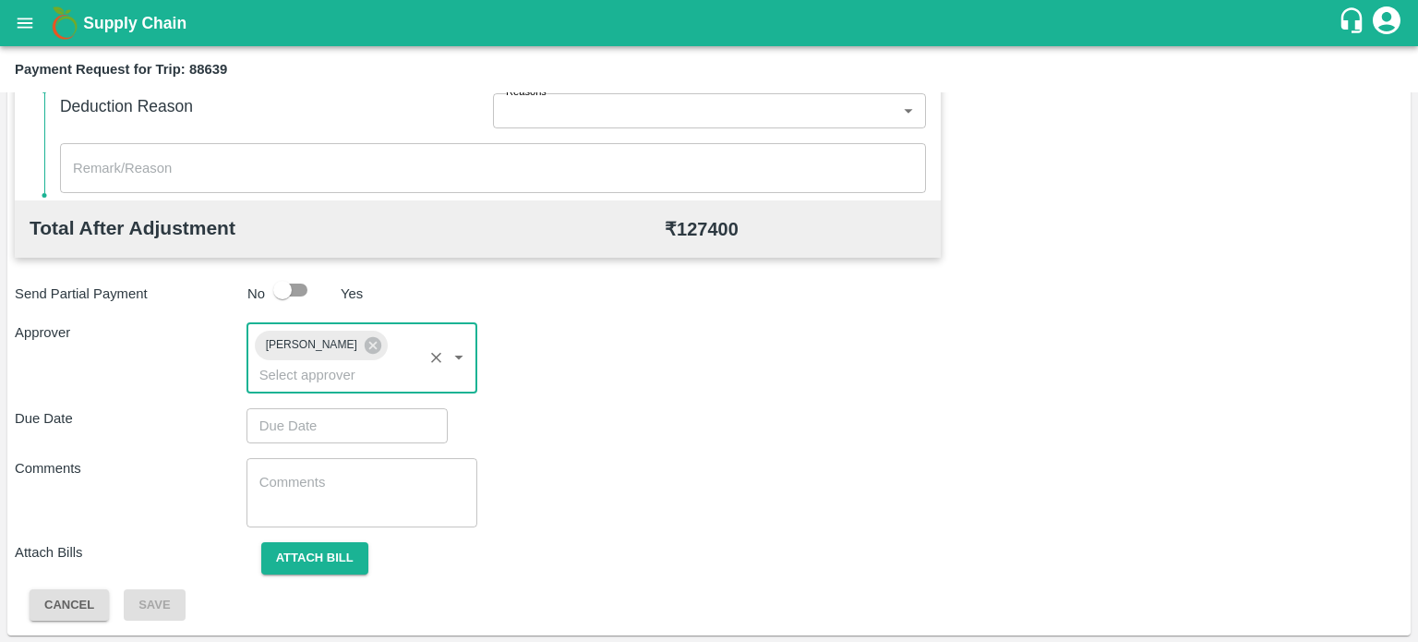
type input "DD/MM/YYYY hh:mm aa"
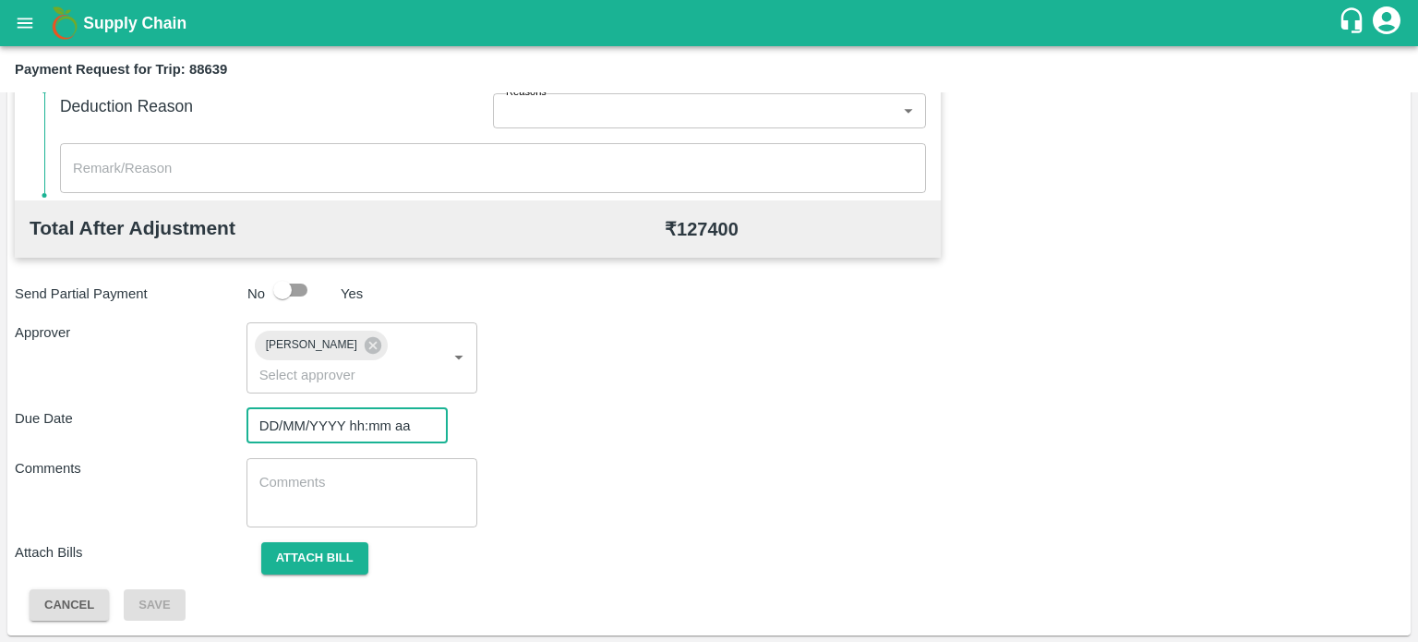
click at [314, 427] on input "DD/MM/YYYY hh:mm aa" at bounding box center [341, 425] width 188 height 35
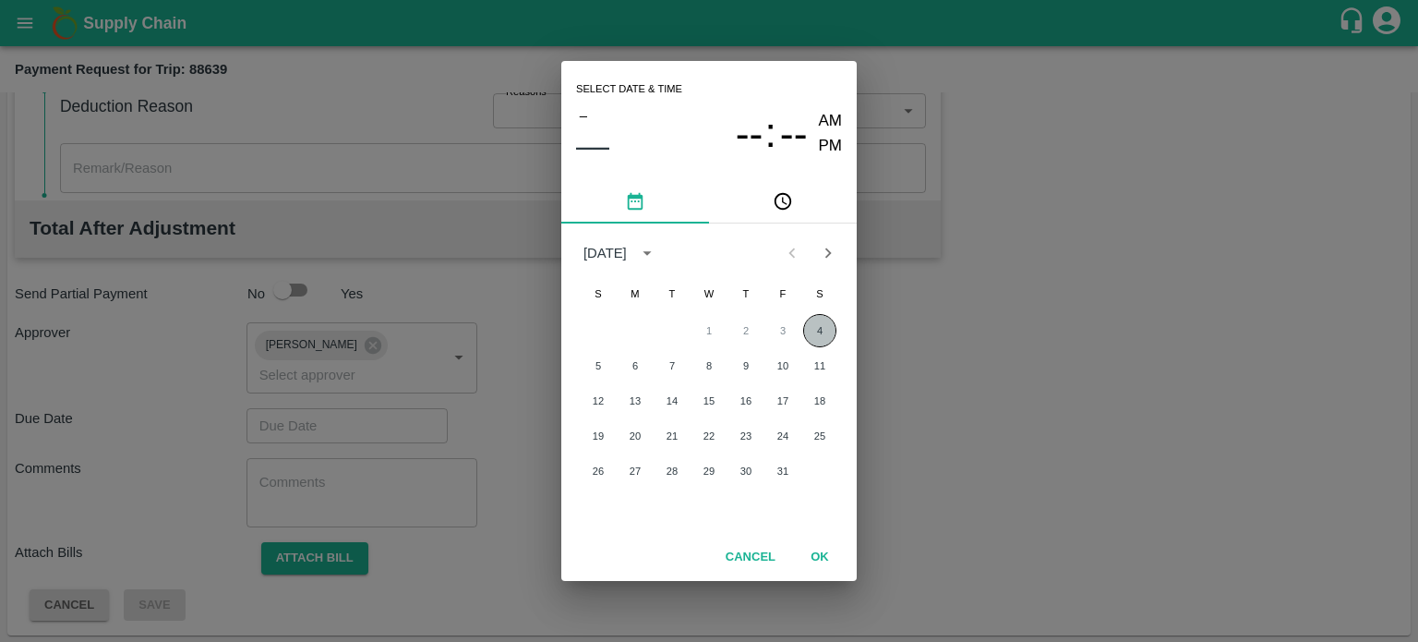
click at [812, 323] on button "4" at bounding box center [819, 330] width 33 height 33
type input "[DATE] 12:00 AM"
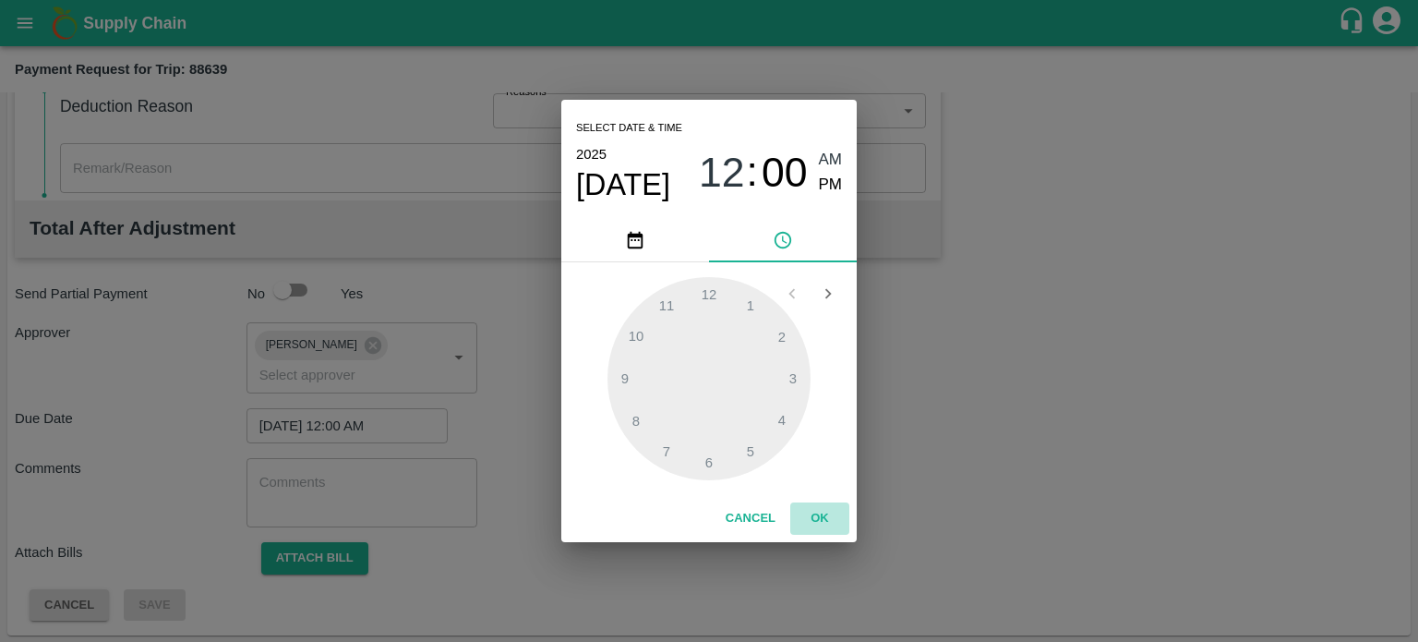
click at [819, 514] on button "OK" at bounding box center [819, 518] width 59 height 32
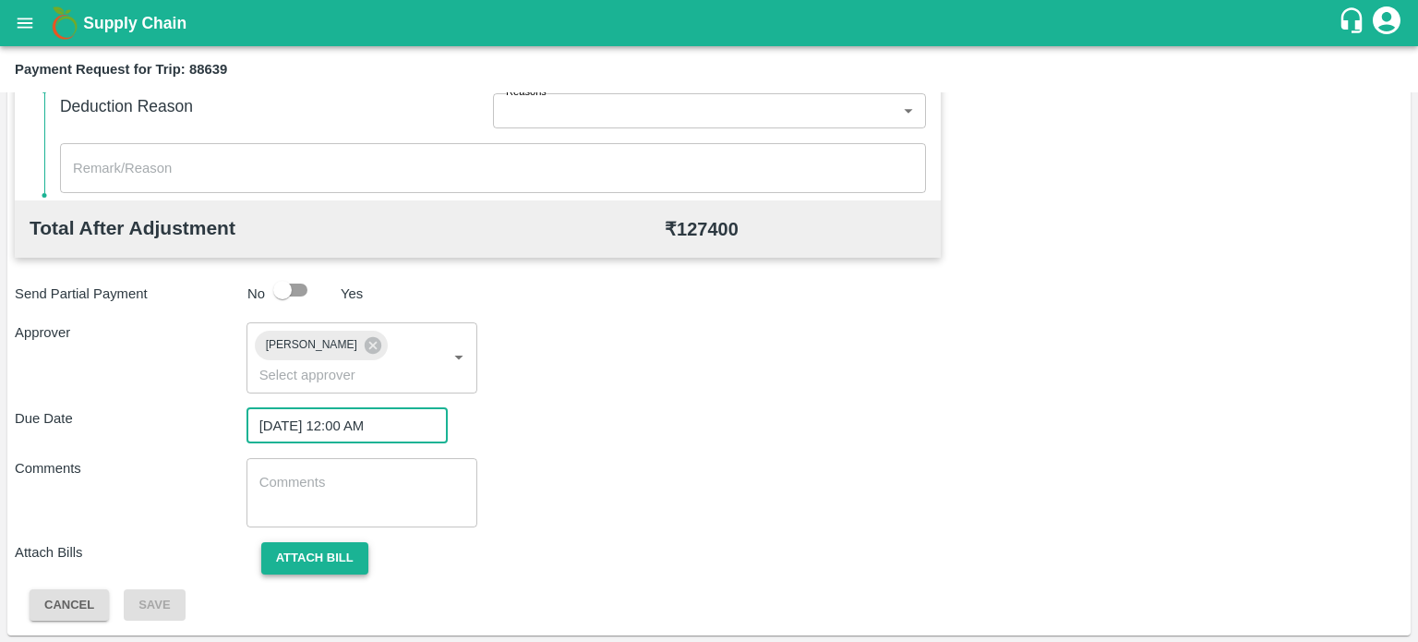
click at [312, 557] on button "Attach bill" at bounding box center [314, 558] width 107 height 32
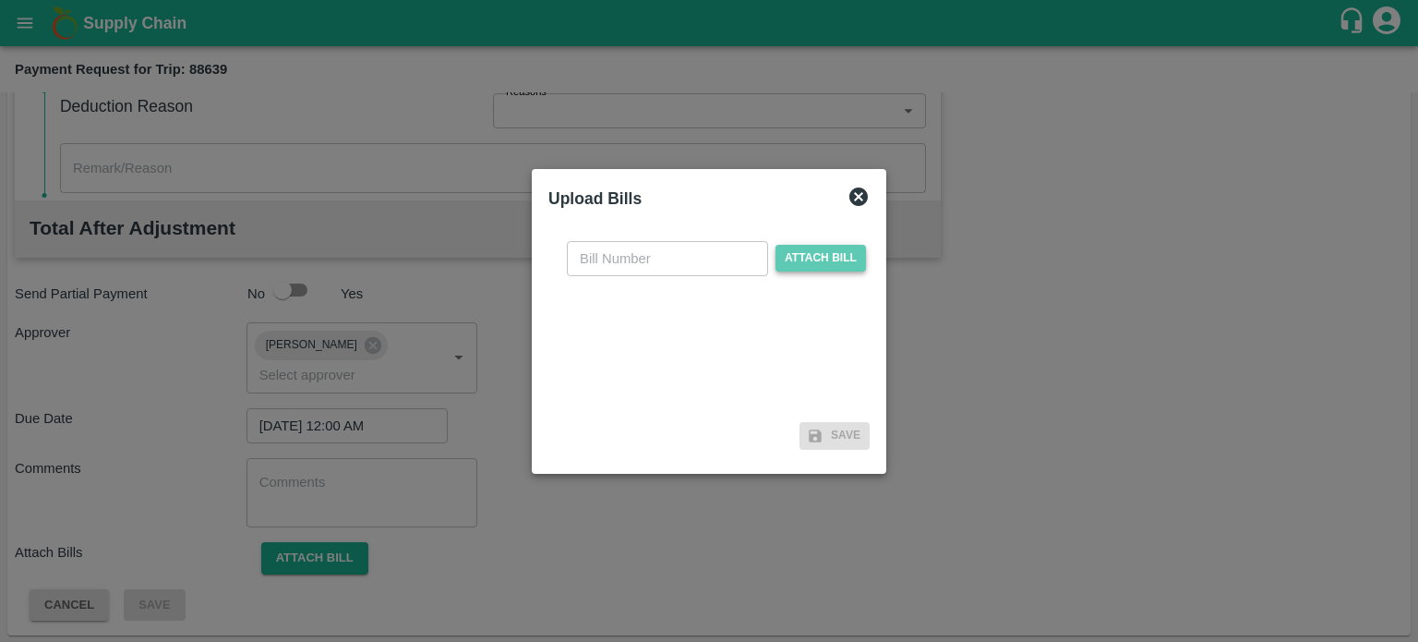
click at [796, 257] on span "Attach bill" at bounding box center [821, 258] width 90 height 27
click at [0, 0] on input "Attach bill" at bounding box center [0, 0] width 0 height 0
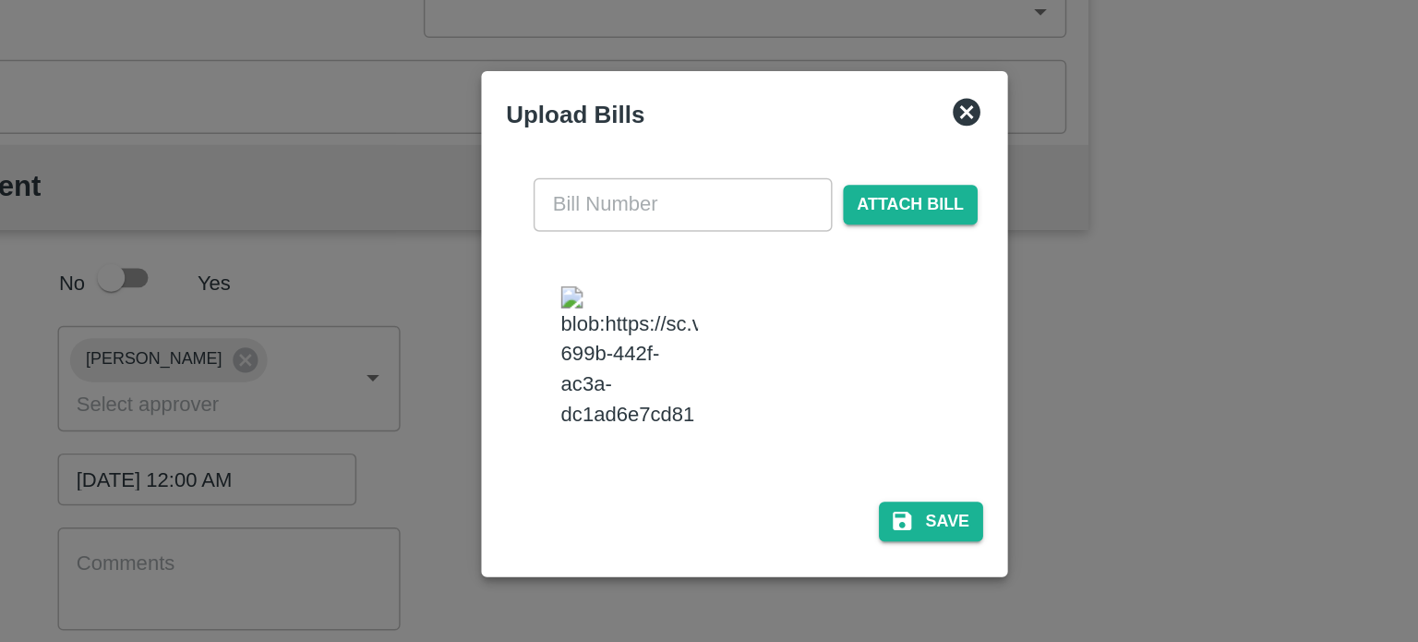
click at [623, 241] on input "text" at bounding box center [667, 240] width 201 height 35
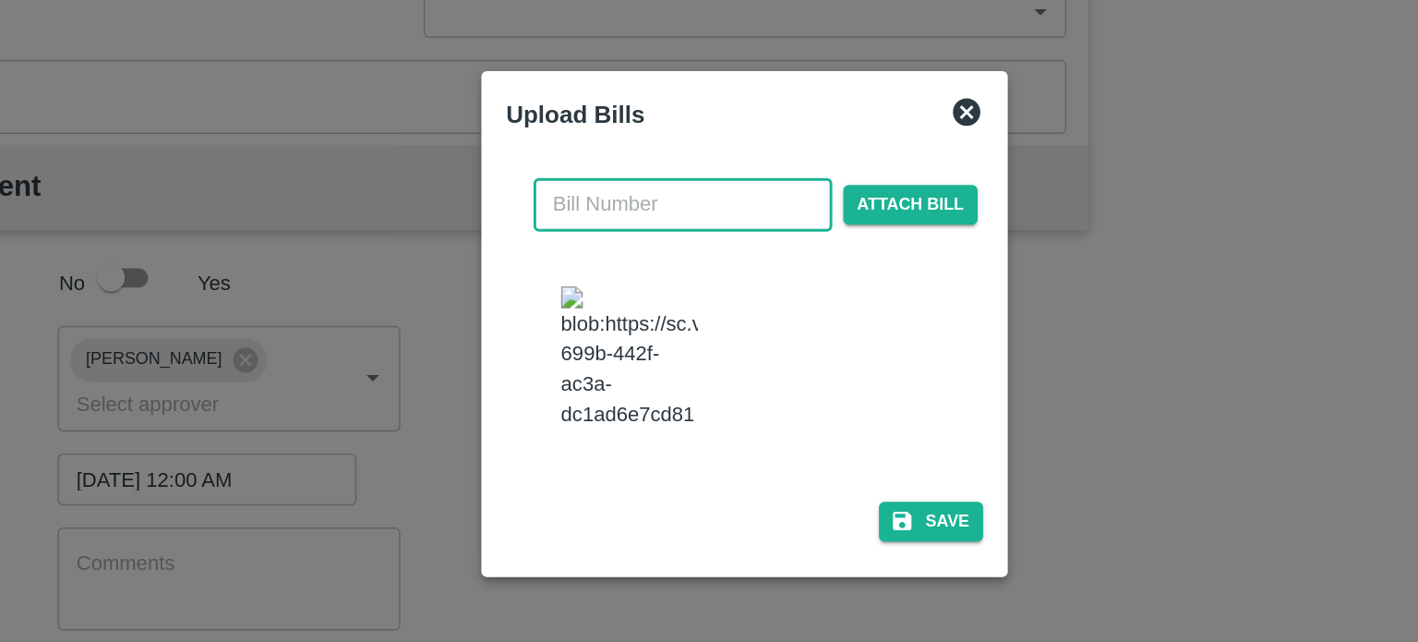
type input "2"
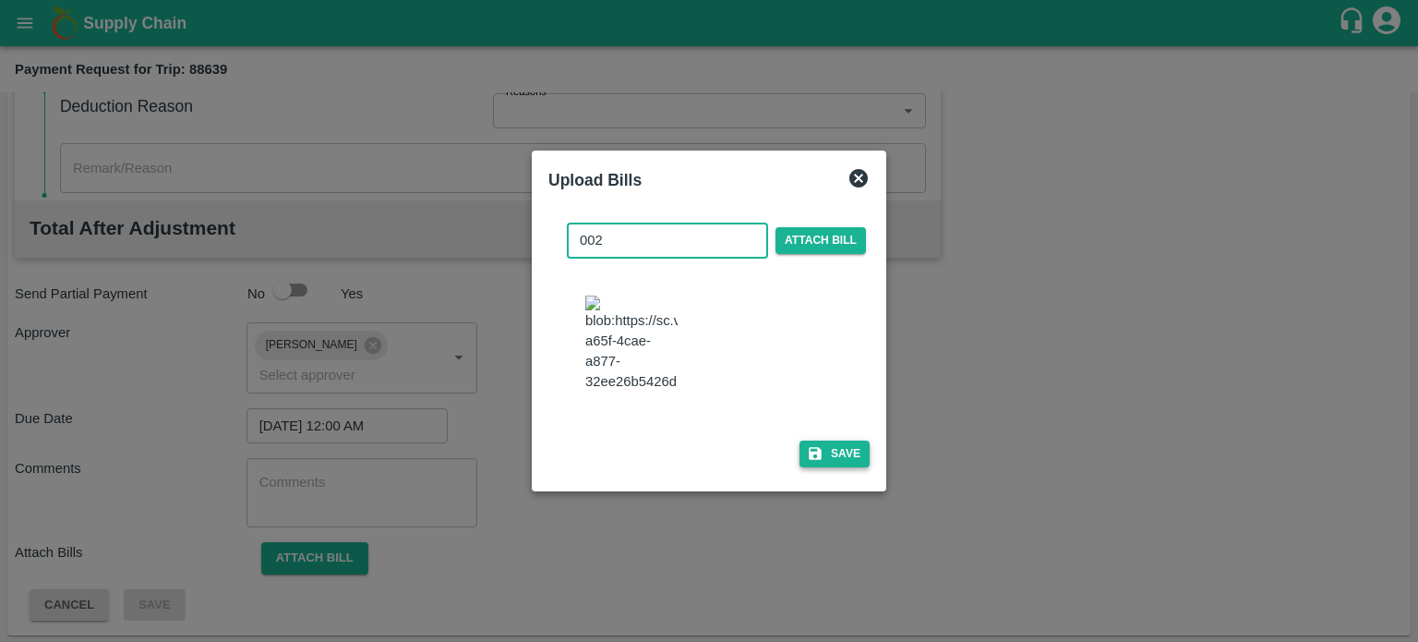
type input "002"
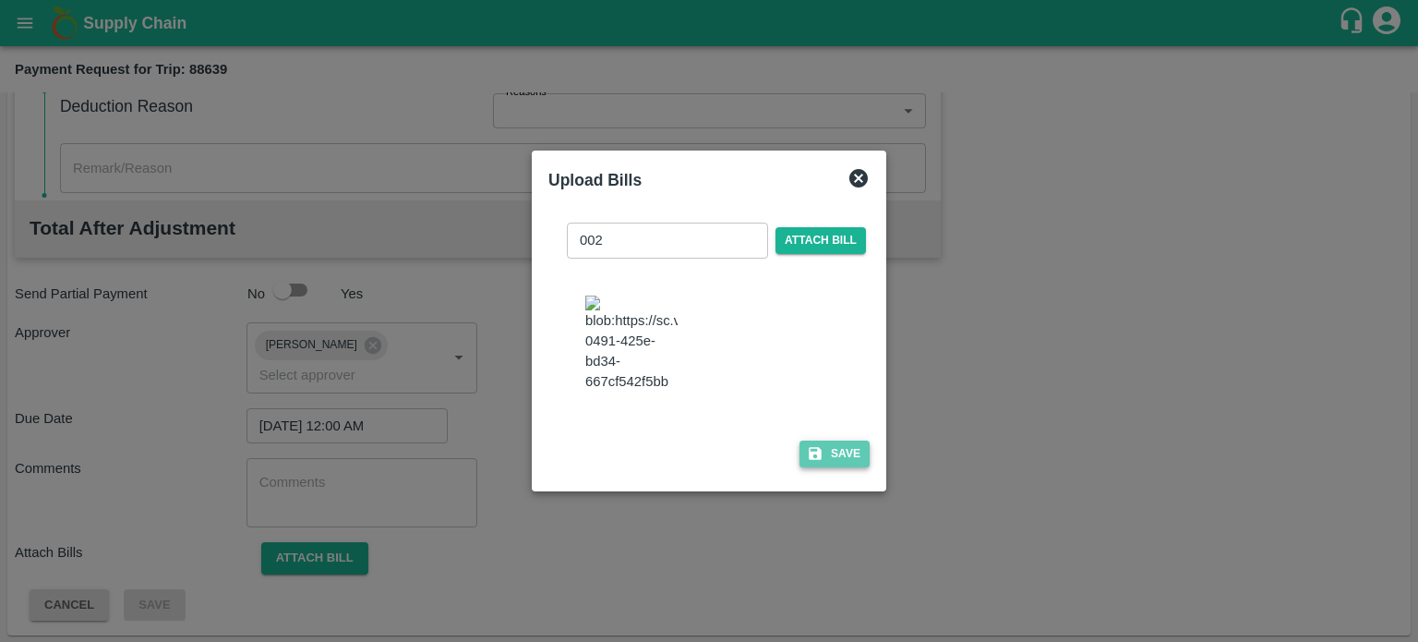
click at [842, 463] on button "Save" at bounding box center [835, 453] width 70 height 27
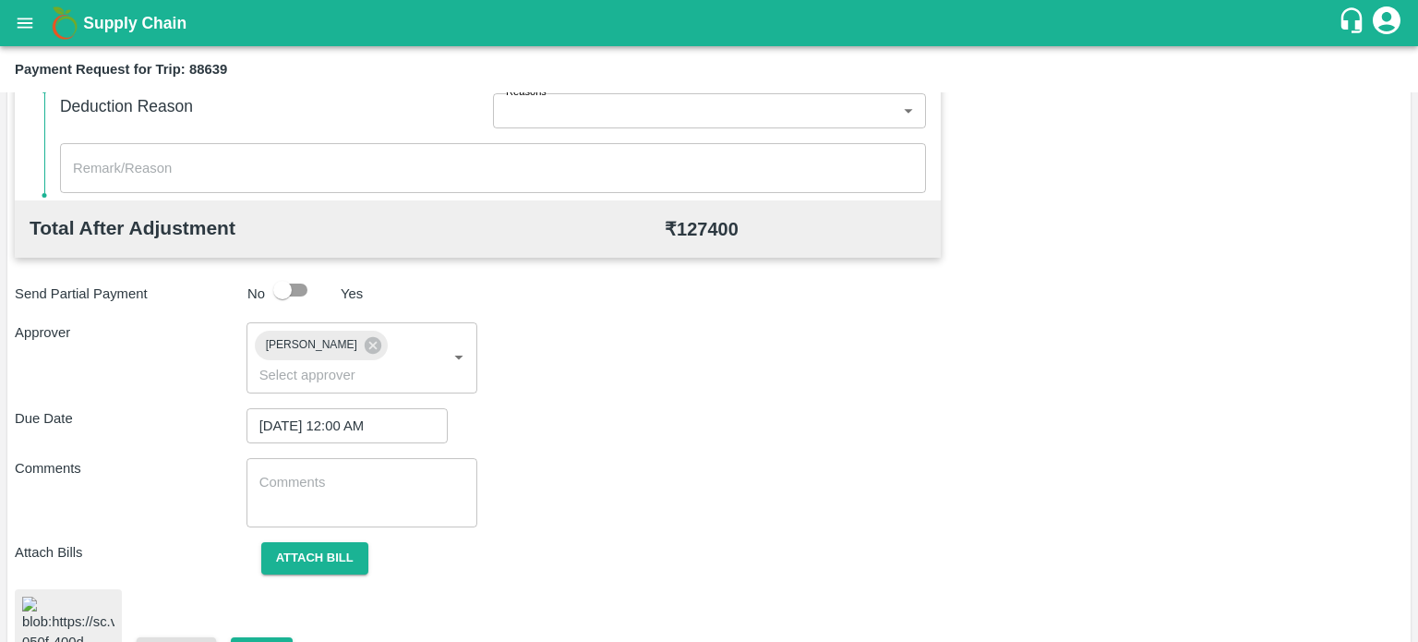
scroll to position [926, 0]
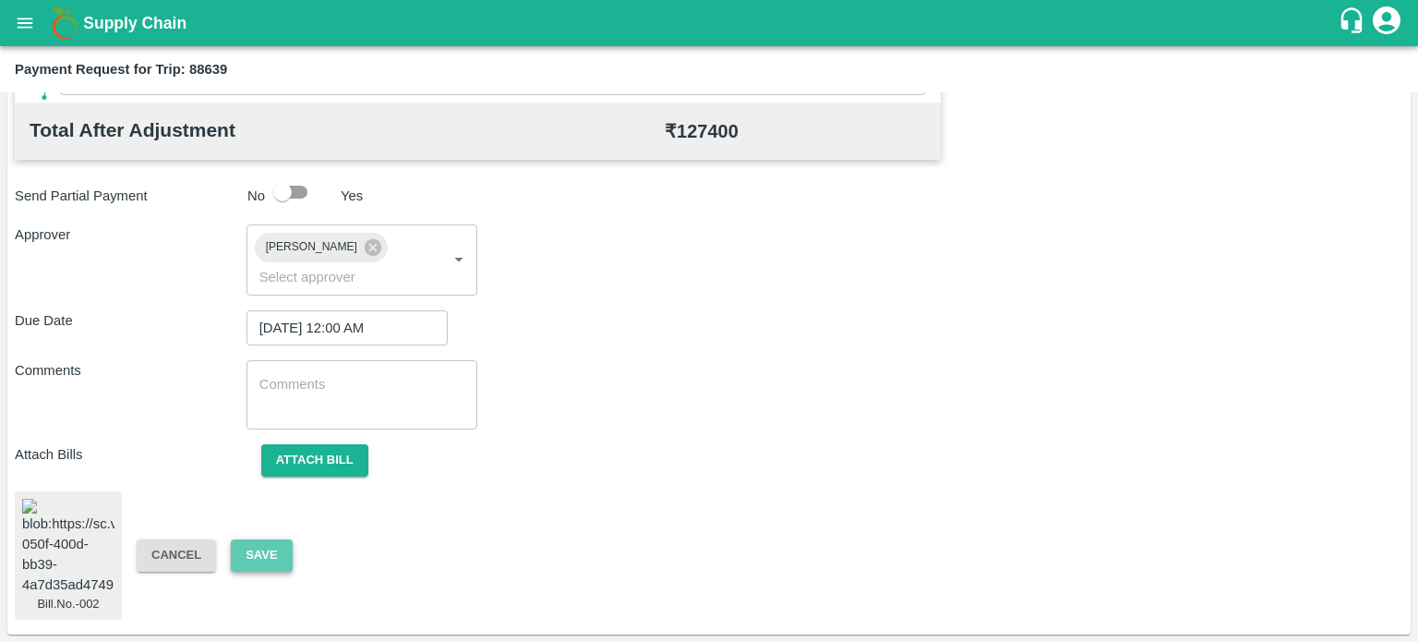
click at [271, 542] on button "Save" at bounding box center [261, 555] width 61 height 32
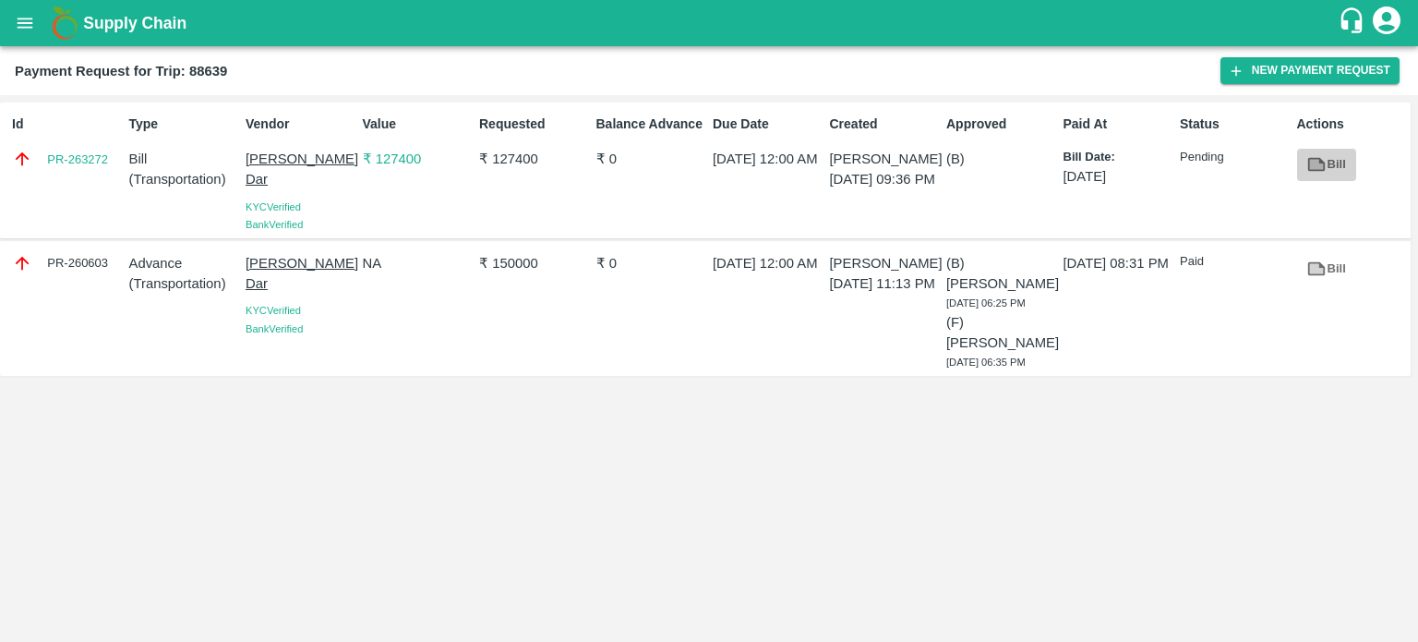
click at [1338, 162] on link "Bill" at bounding box center [1326, 165] width 59 height 32
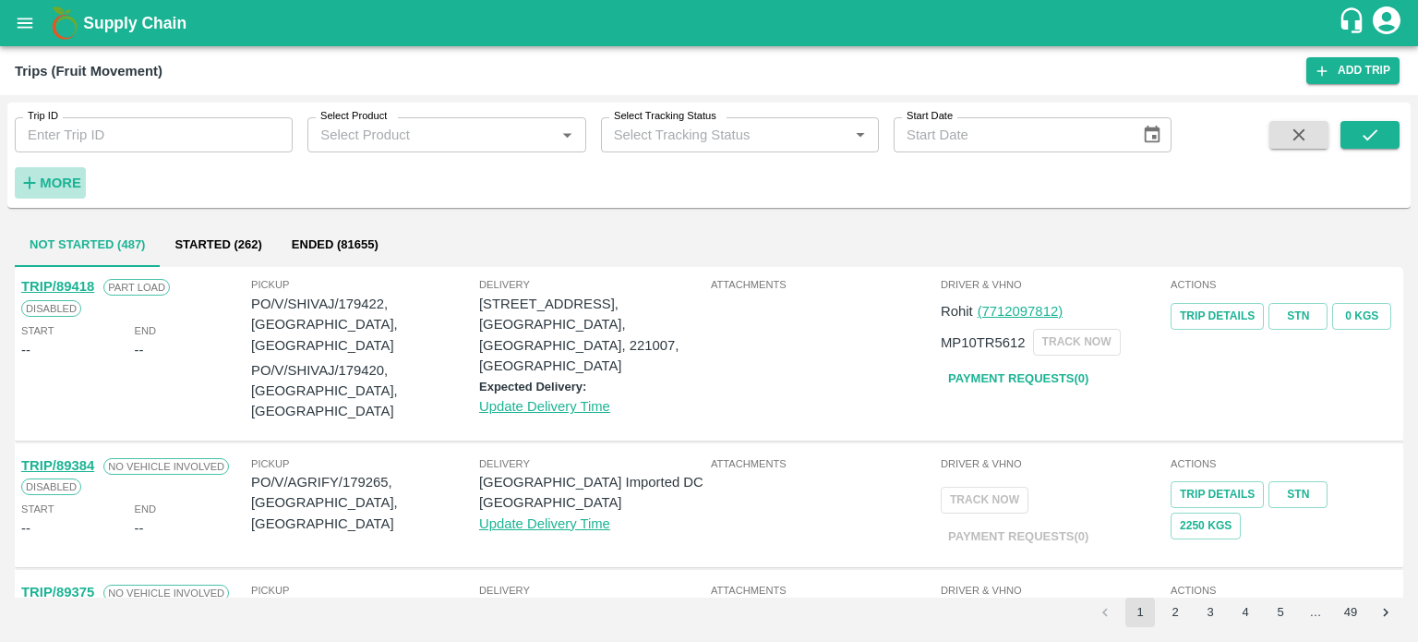
click at [68, 173] on h6 "More" at bounding box center [61, 183] width 42 height 24
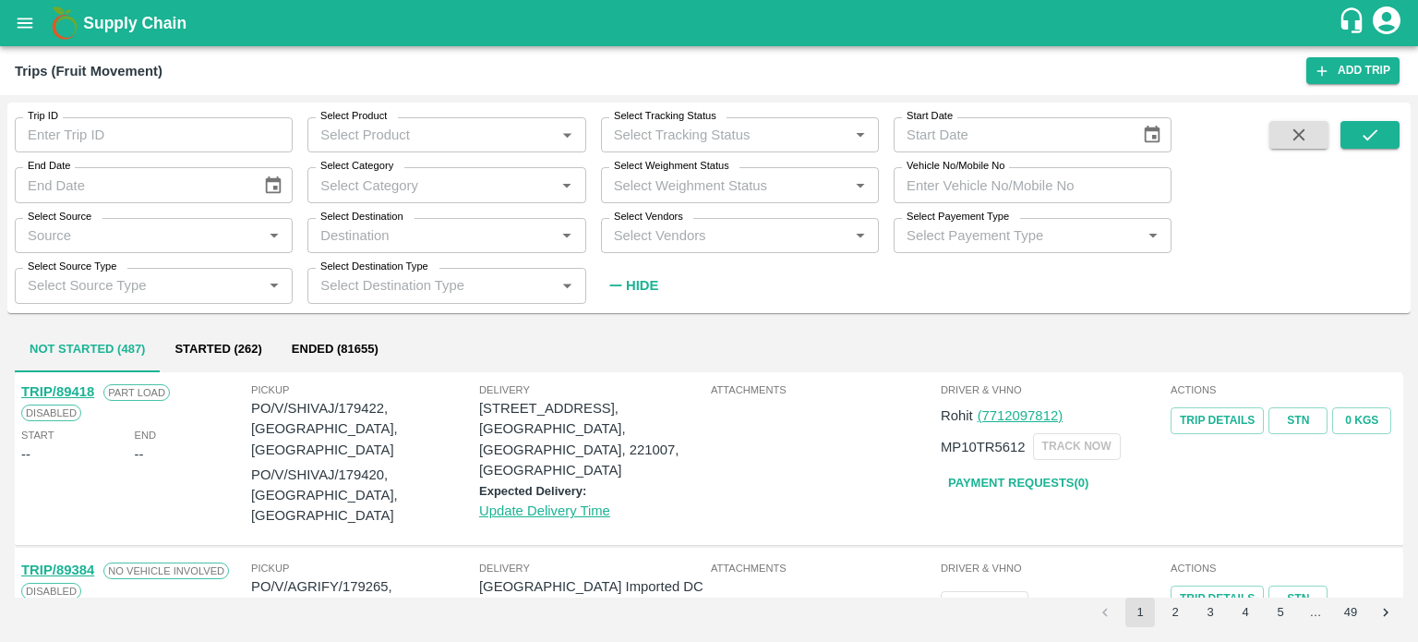
click at [675, 241] on input "Select Vendors" at bounding box center [725, 235] width 236 height 24
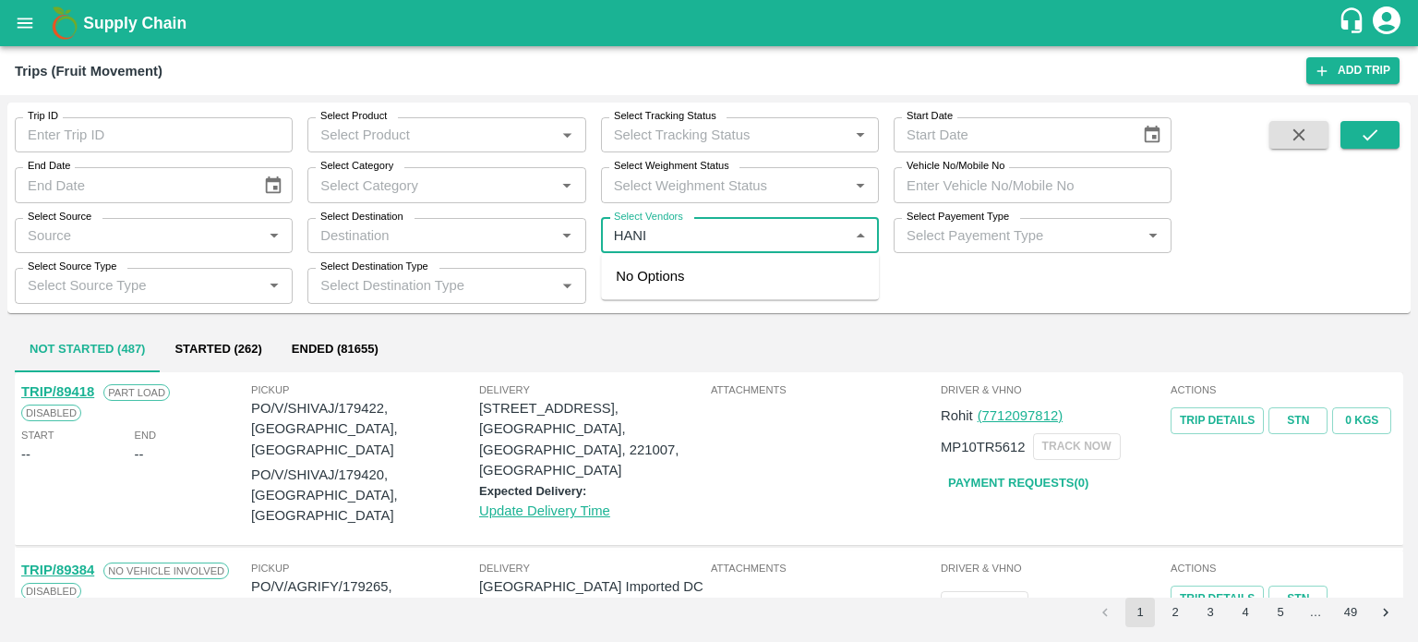
type input "HANIF"
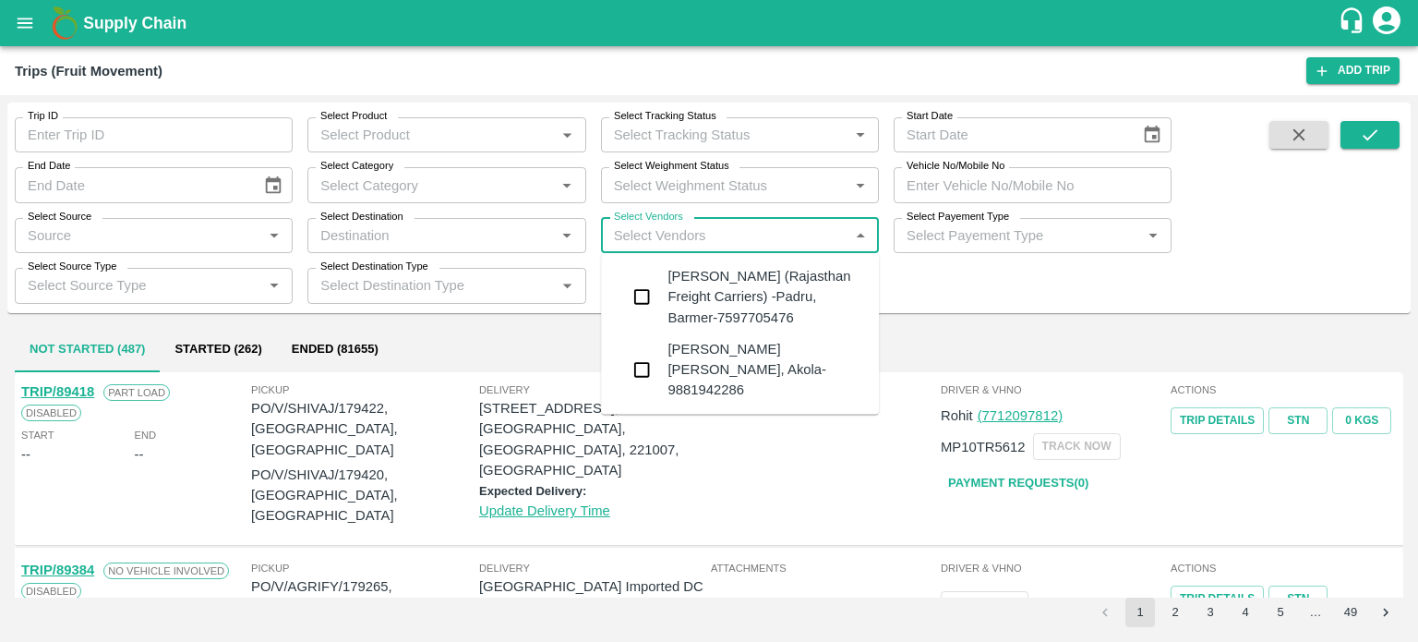
click at [715, 295] on div "Hanif Khan (Rajasthan Freight Carriers) -Padru, Barmer-7597705476" at bounding box center [766, 297] width 197 height 62
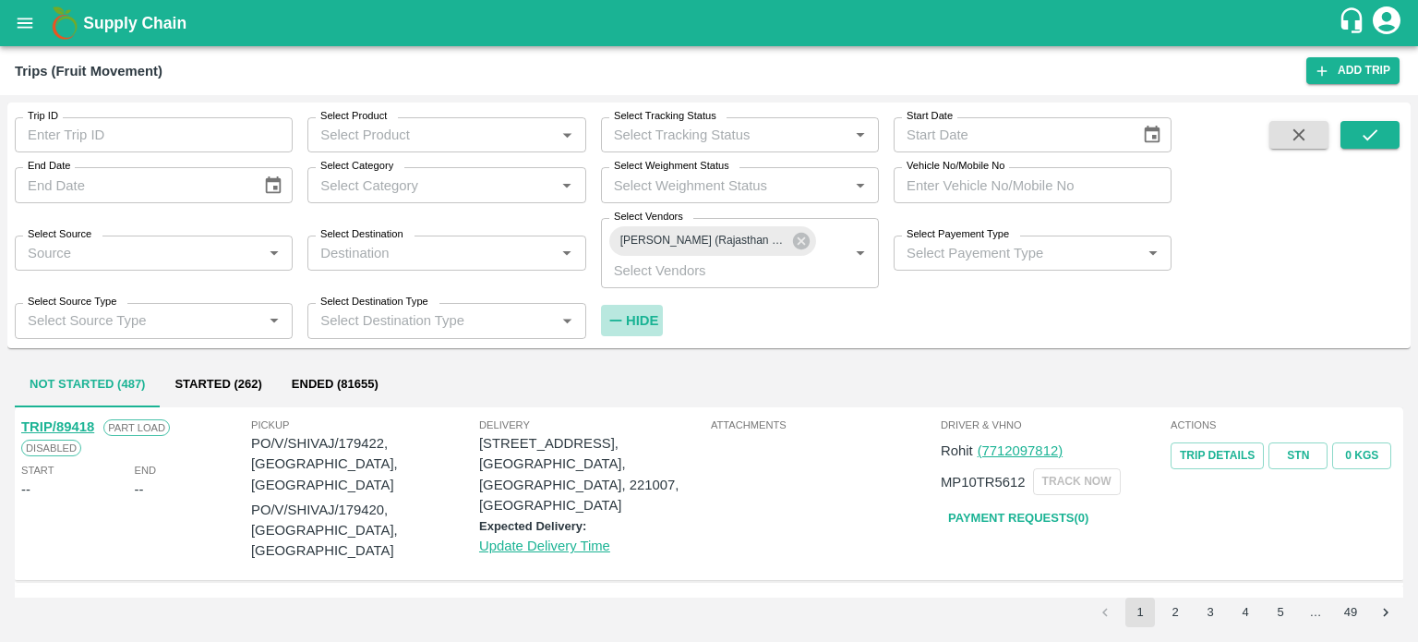
click at [651, 313] on strong "Hide" at bounding box center [642, 320] width 32 height 15
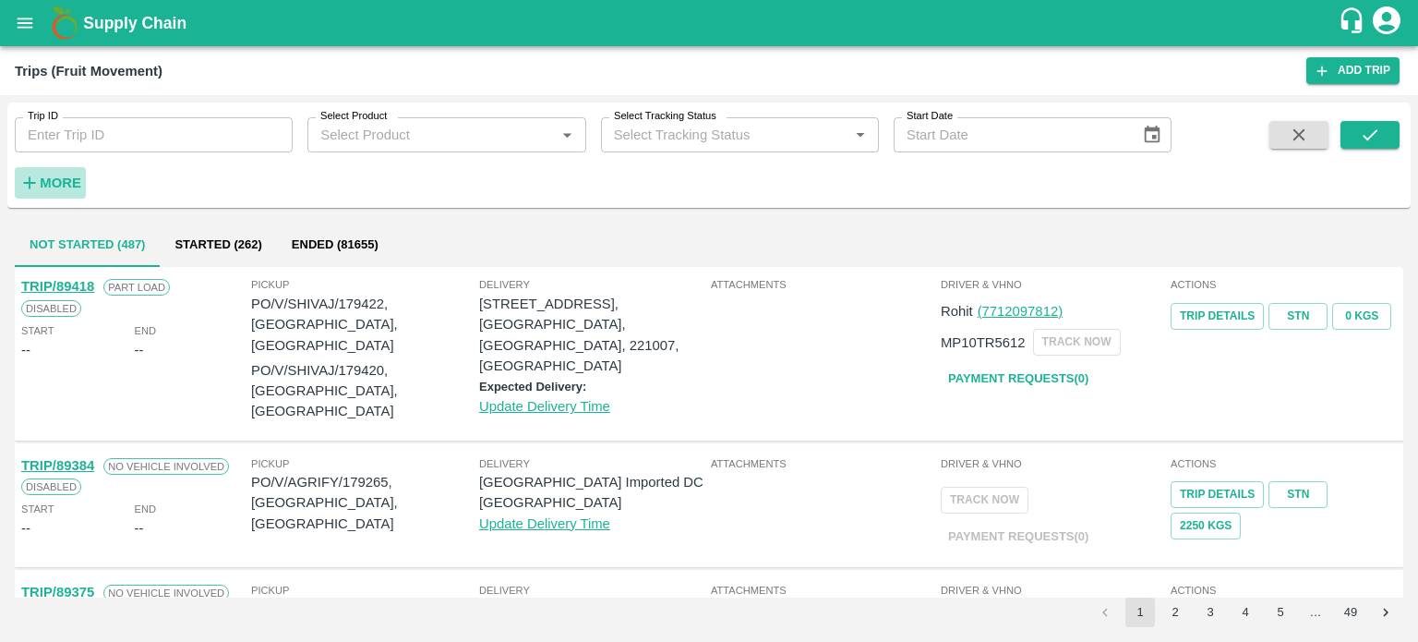
click at [59, 179] on strong "More" at bounding box center [61, 182] width 42 height 15
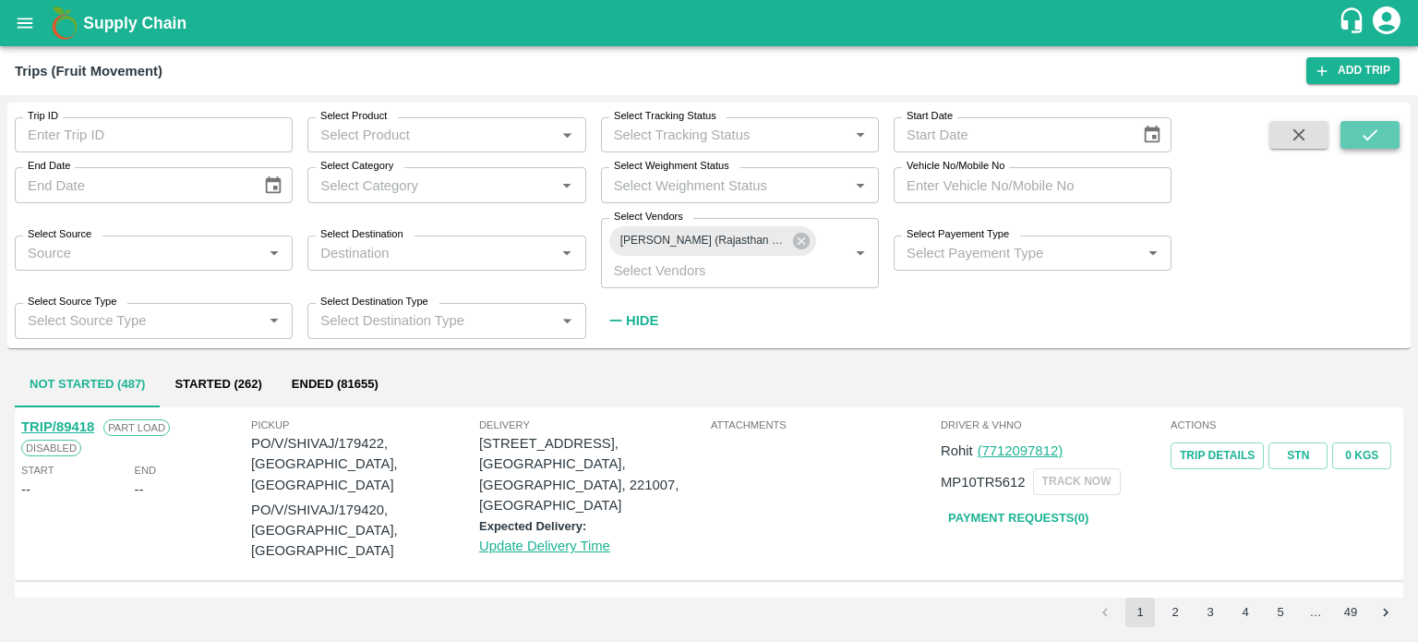
click at [1354, 141] on button "submit" at bounding box center [1370, 135] width 59 height 28
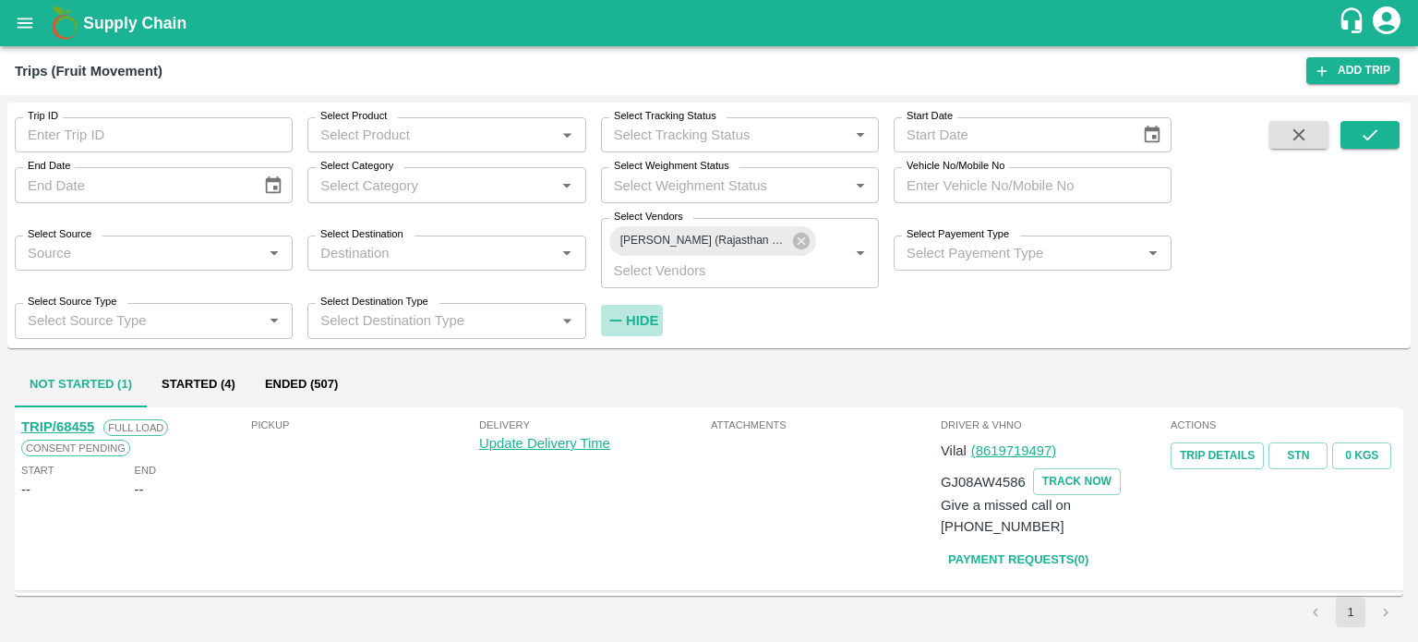
click at [636, 319] on strong "Hide" at bounding box center [642, 320] width 32 height 15
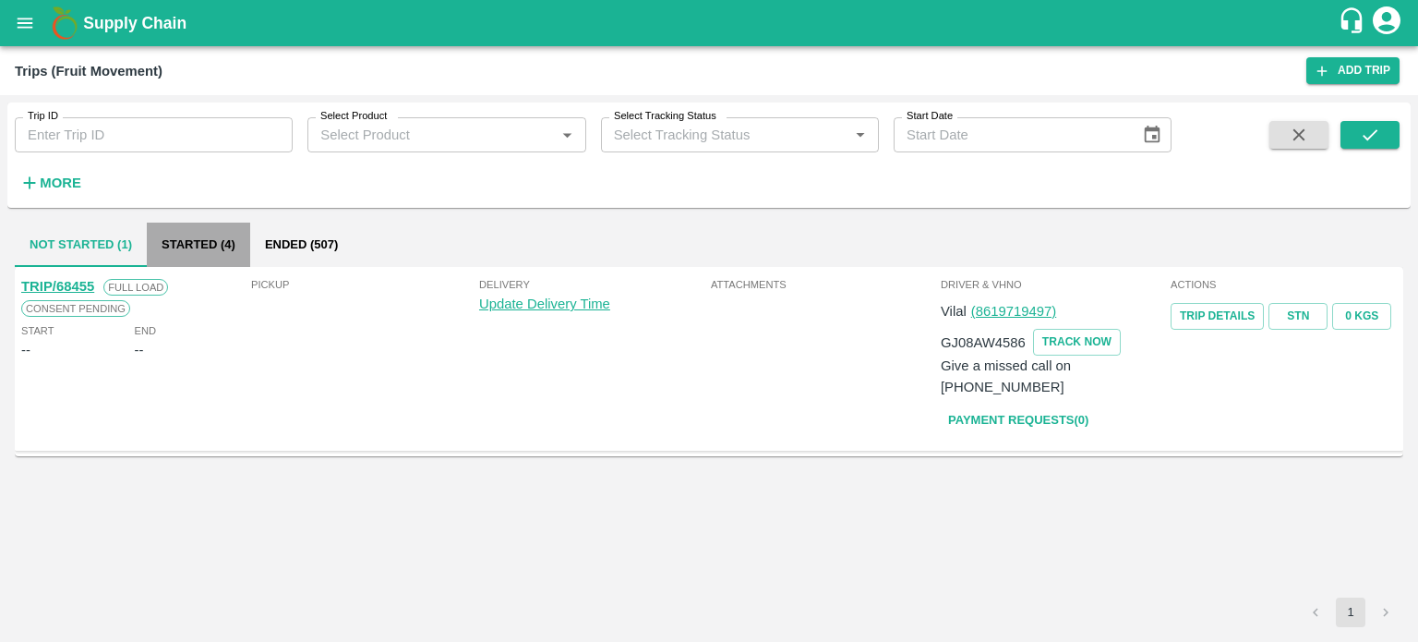
click at [211, 248] on button "Started (4)" at bounding box center [198, 245] width 103 height 44
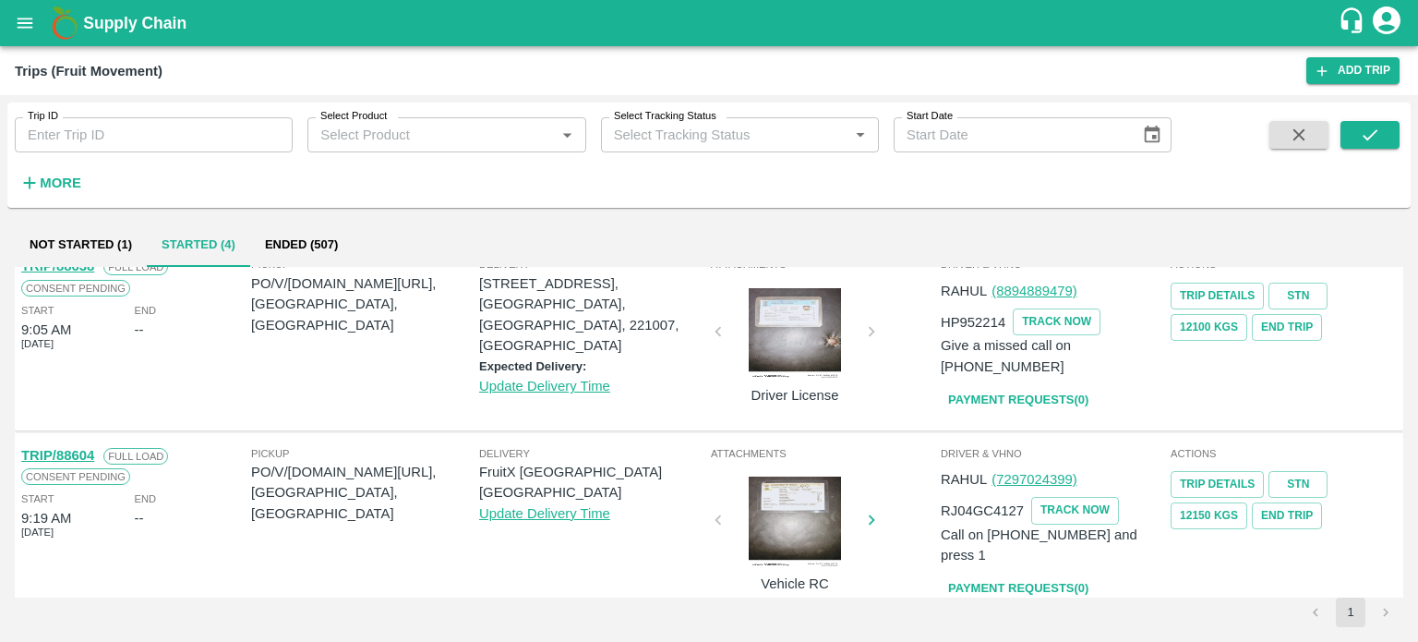
scroll to position [24, 0]
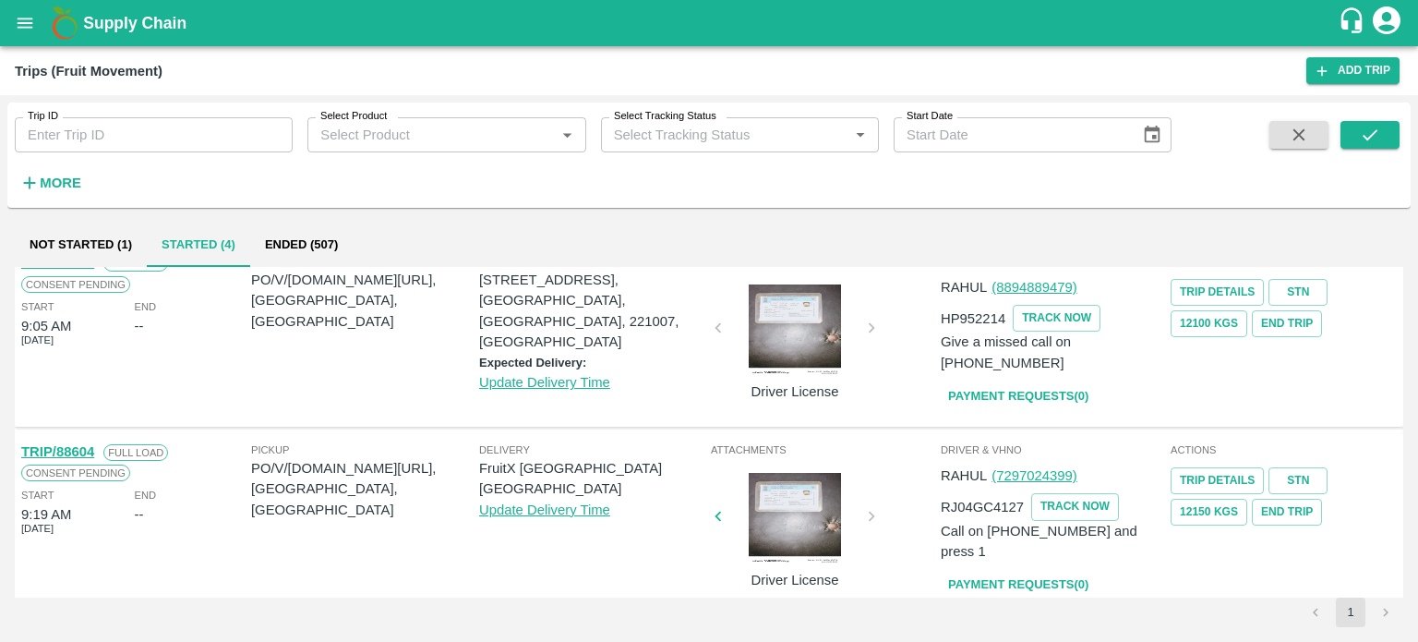
click at [823, 515] on div at bounding box center [795, 519] width 138 height 92
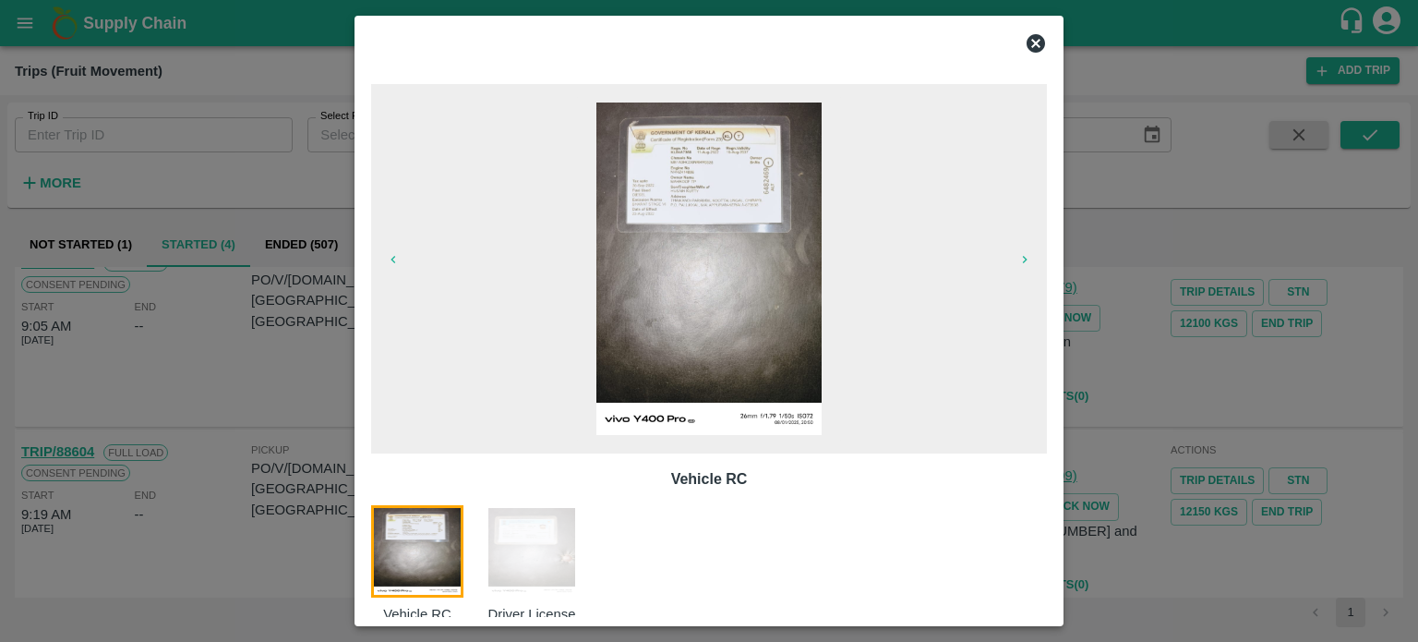
click at [550, 566] on img at bounding box center [532, 551] width 92 height 92
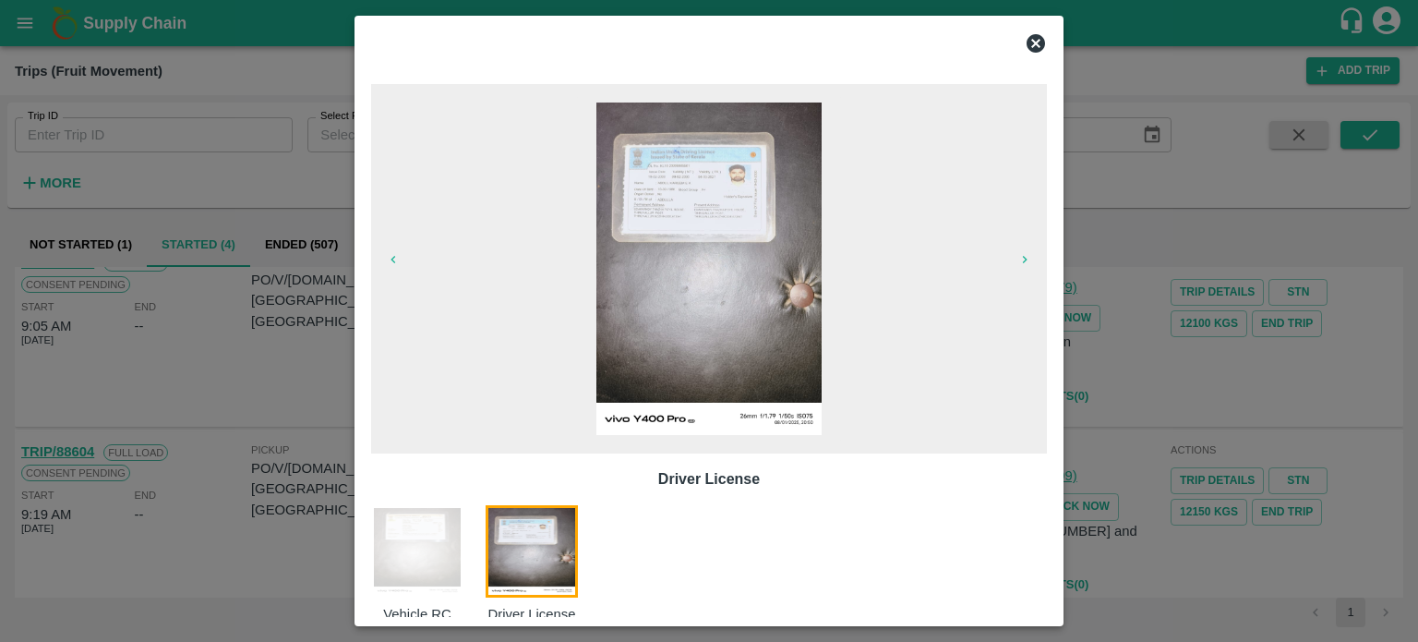
scroll to position [30, 0]
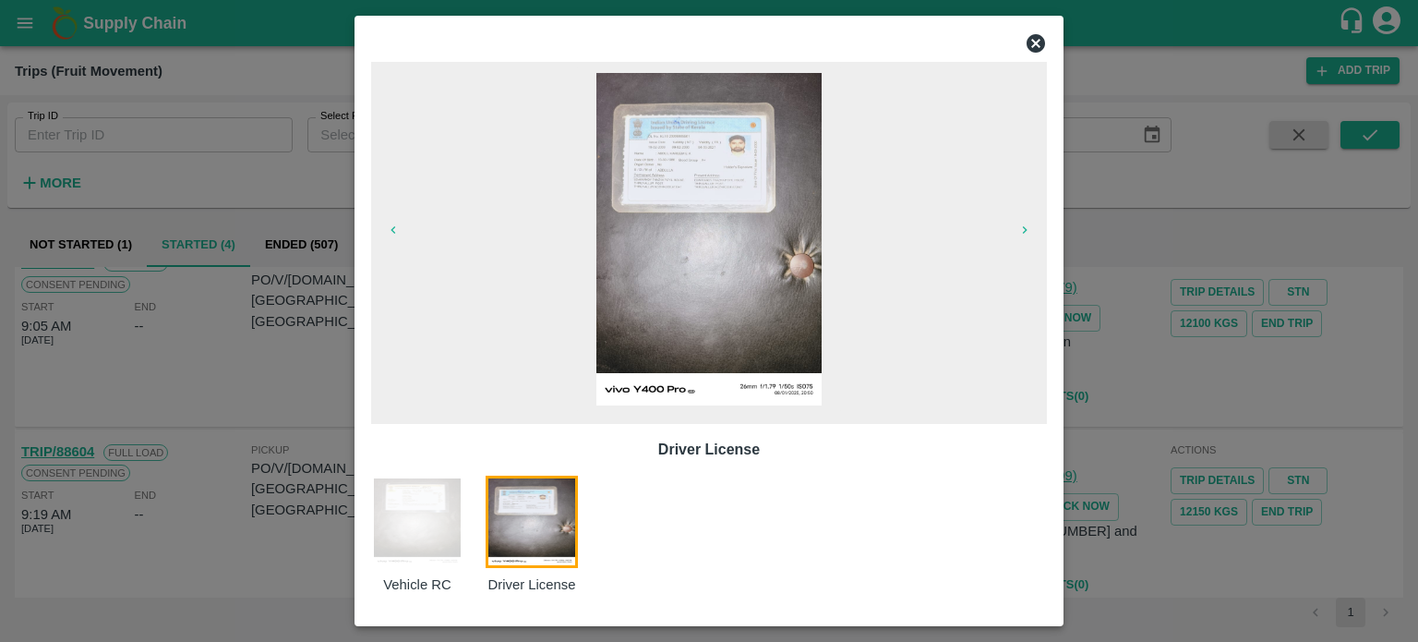
click at [550, 566] on img at bounding box center [532, 521] width 92 height 92
click at [1108, 571] on div at bounding box center [709, 321] width 1418 height 642
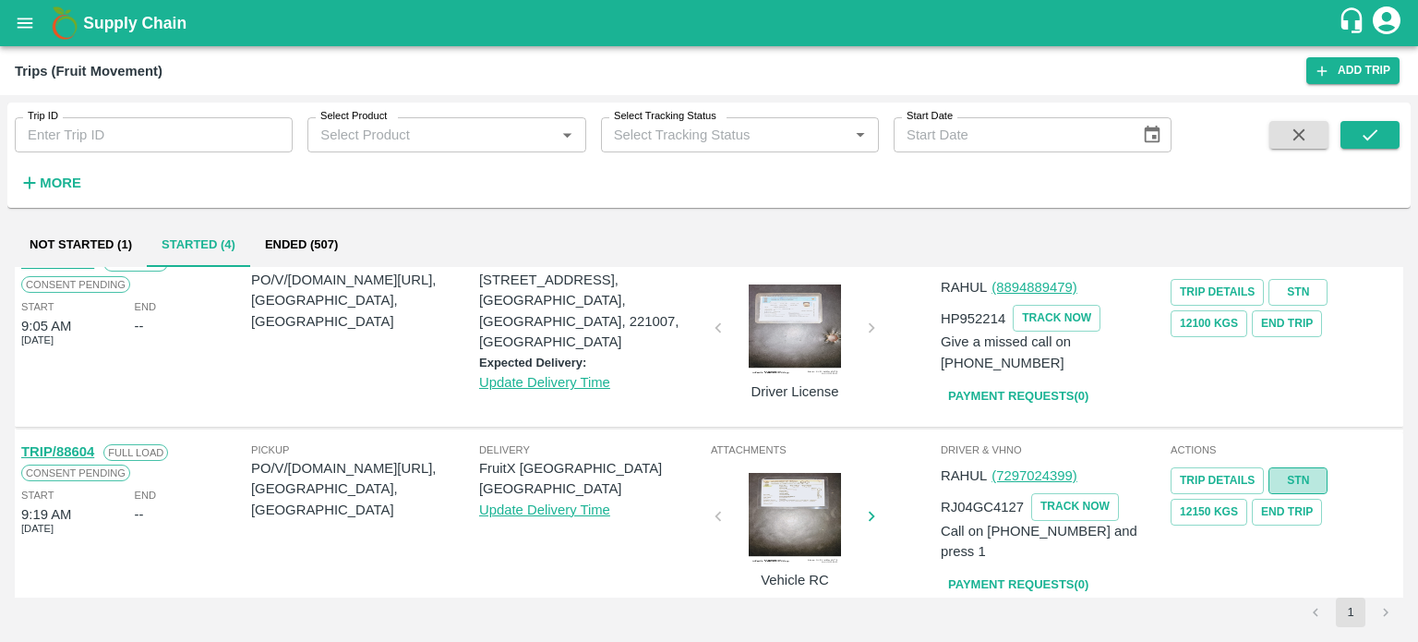
click at [1285, 467] on link "STN" at bounding box center [1298, 480] width 59 height 27
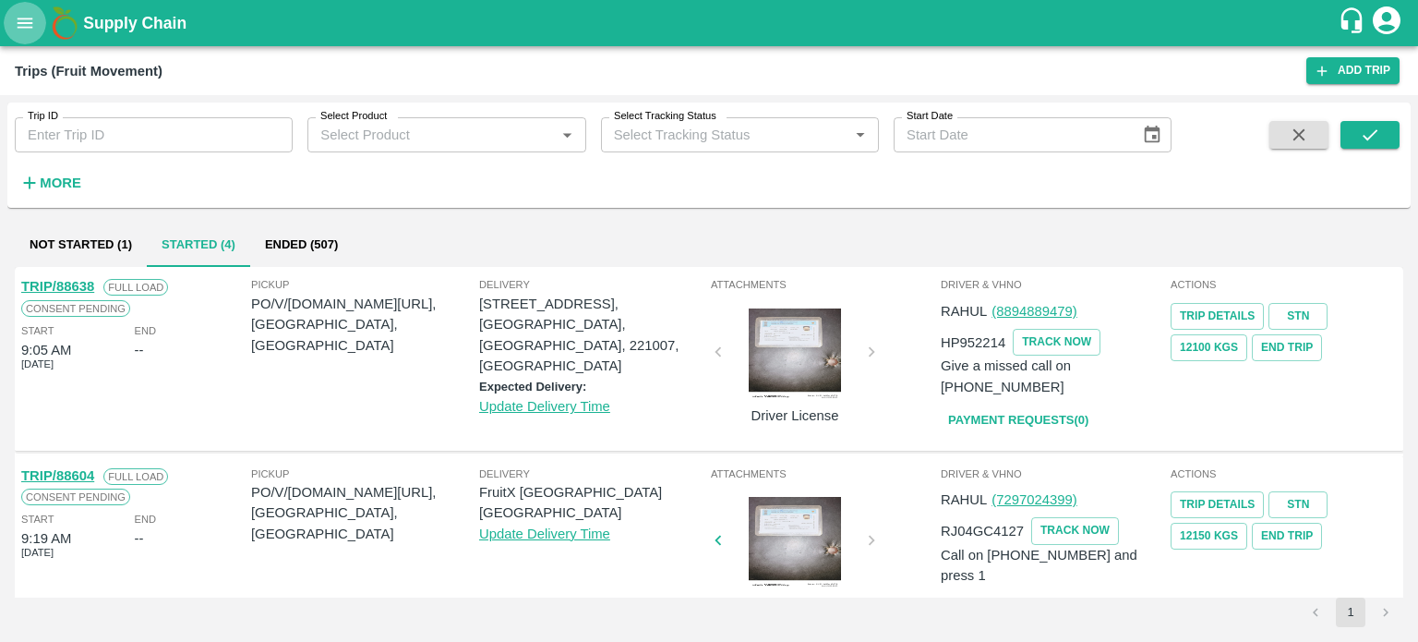
click at [18, 32] on icon "open drawer" at bounding box center [25, 23] width 20 height 20
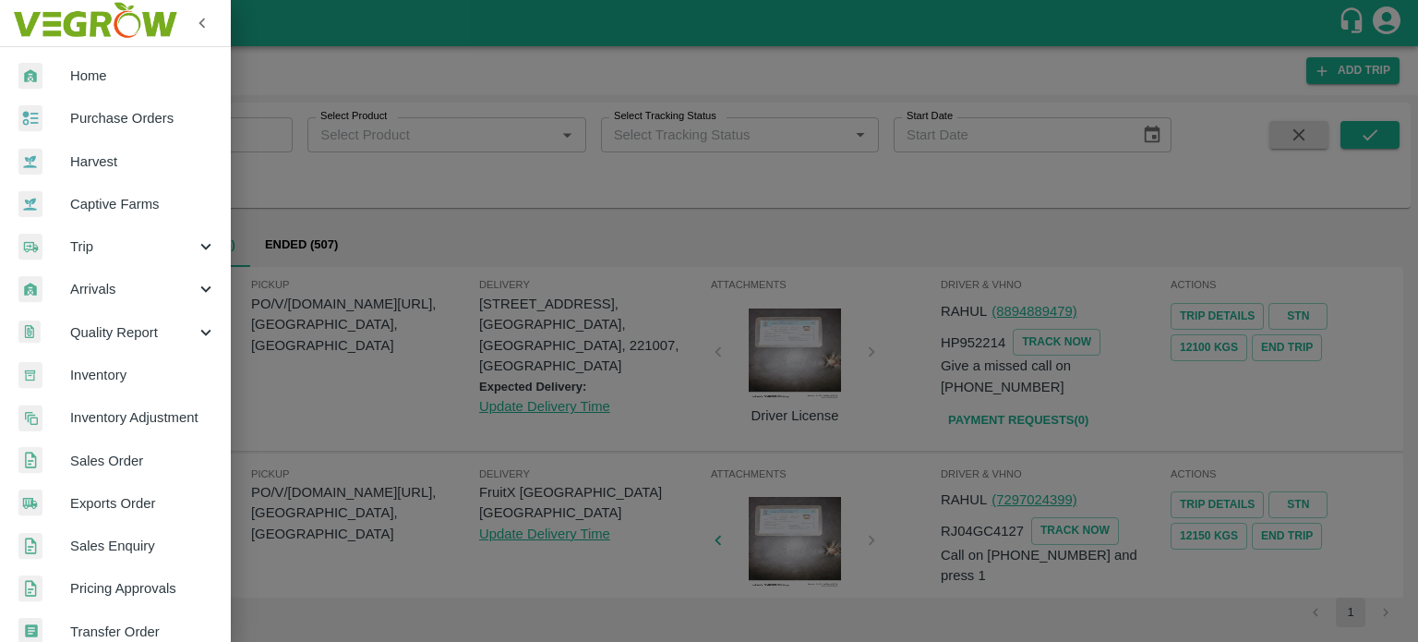
scroll to position [410, 0]
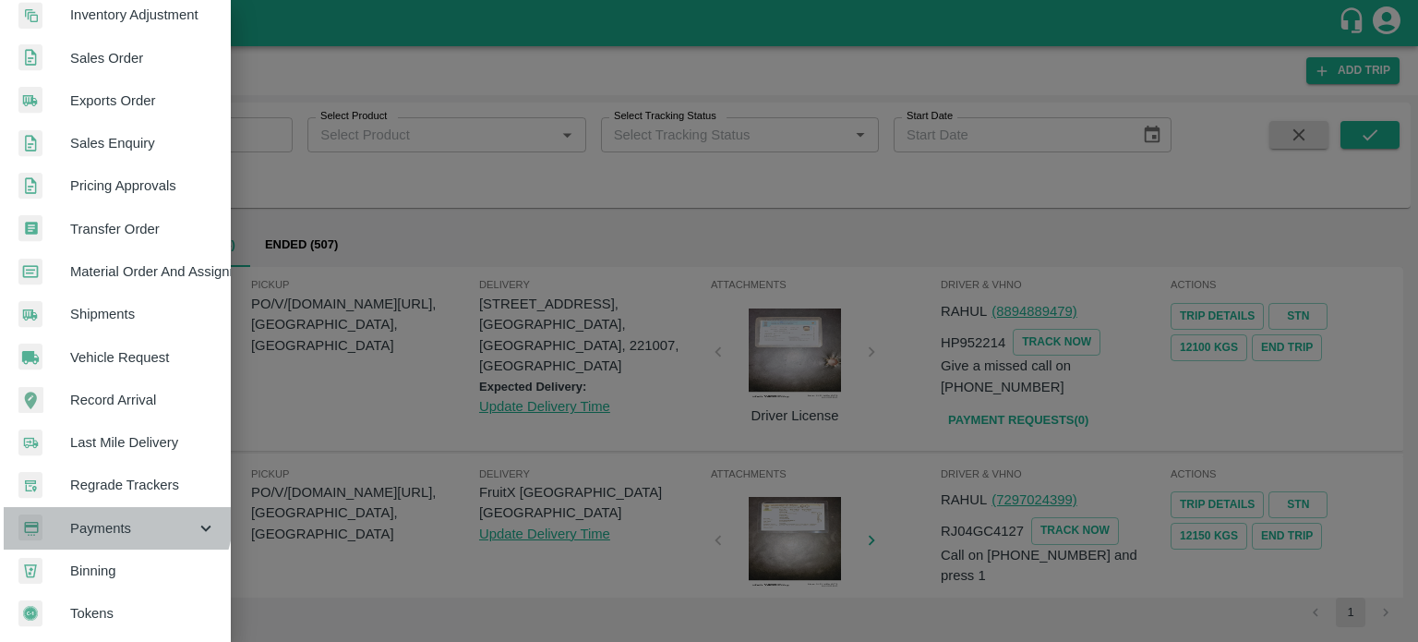
click at [105, 507] on div "Payments" at bounding box center [115, 528] width 231 height 42
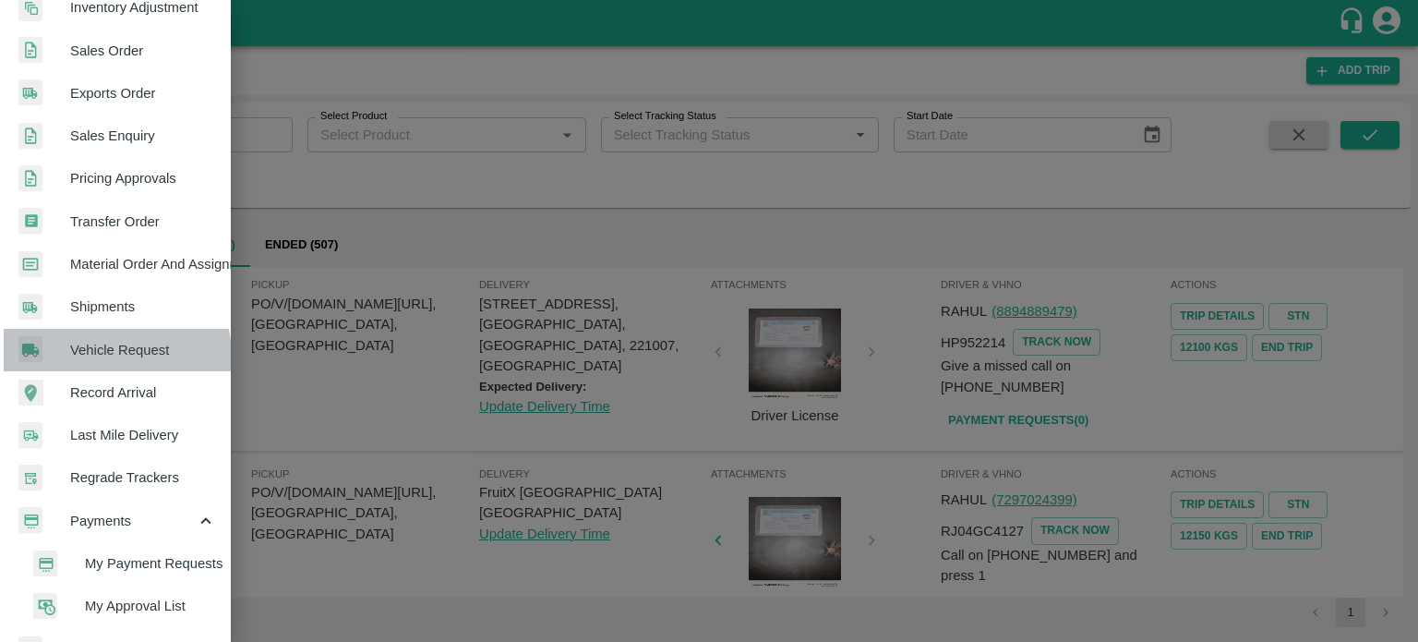
click at [112, 355] on span "Vehicle Request" at bounding box center [143, 350] width 146 height 20
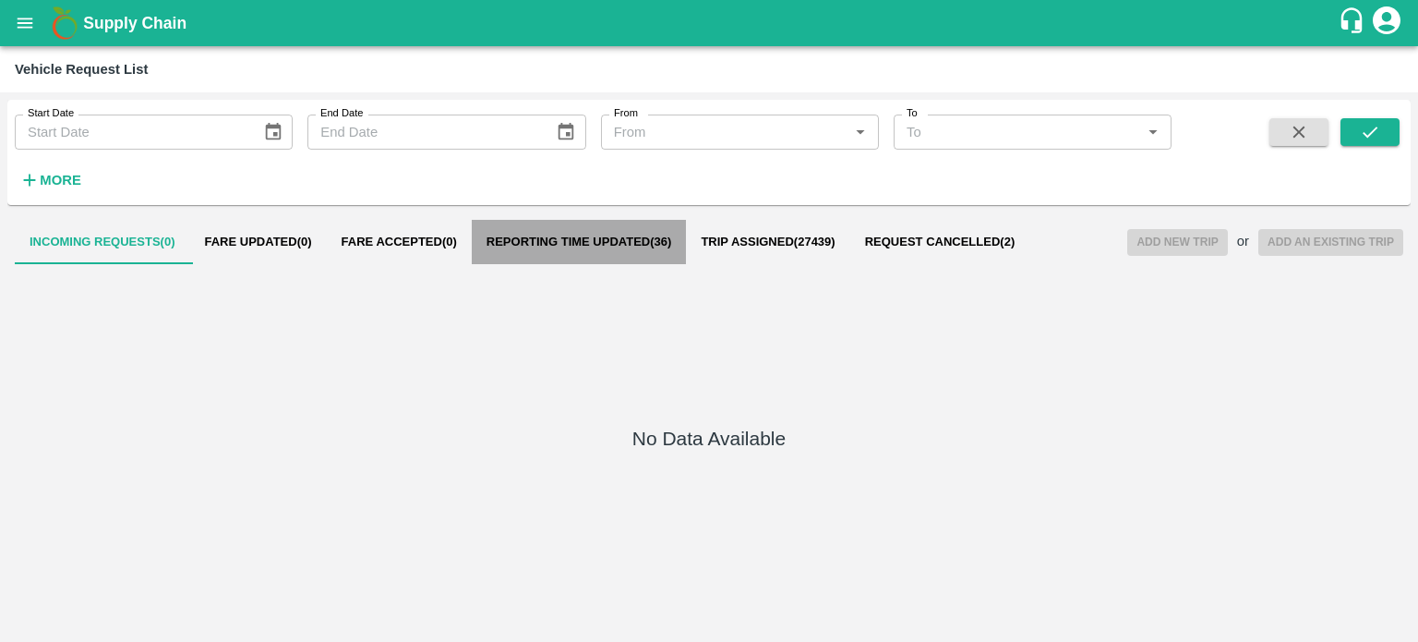
click at [660, 253] on button "Reporting Time Updated ( 36 )" at bounding box center [579, 242] width 215 height 44
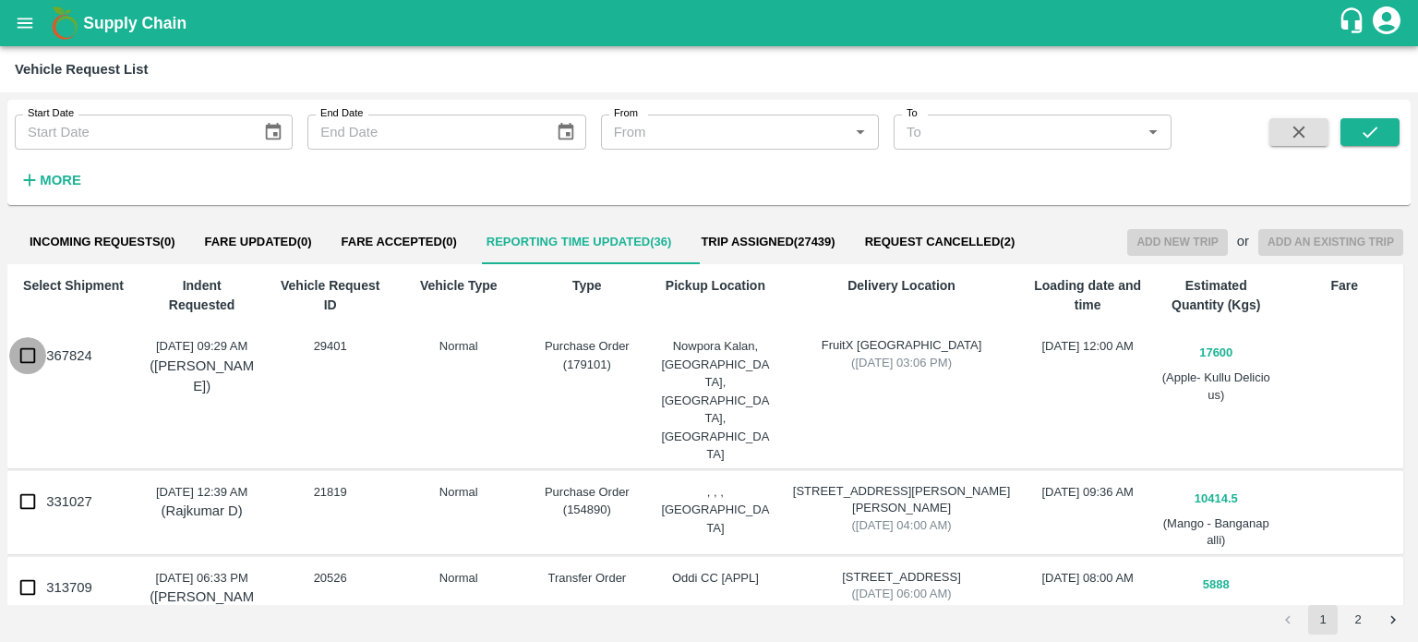
click at [20, 361] on input "367824" at bounding box center [27, 355] width 37 height 37
checkbox input "true"
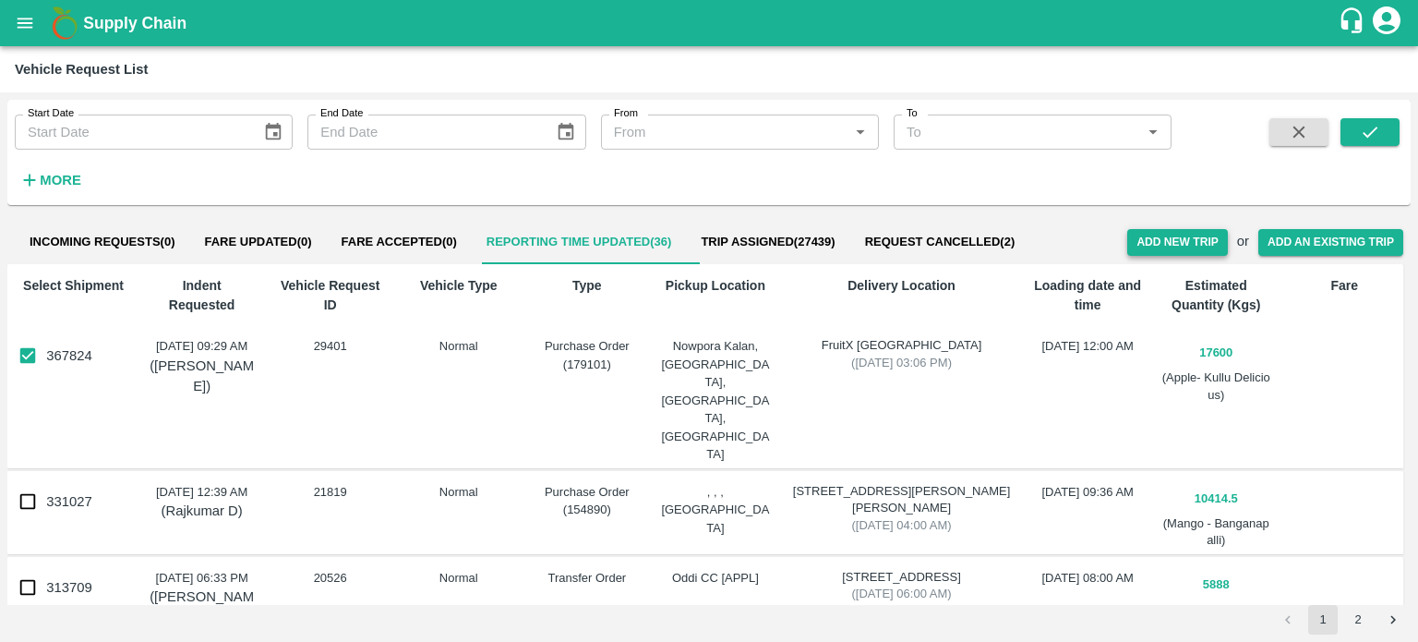
click at [1160, 239] on button "Add New Trip" at bounding box center [1177, 242] width 100 height 27
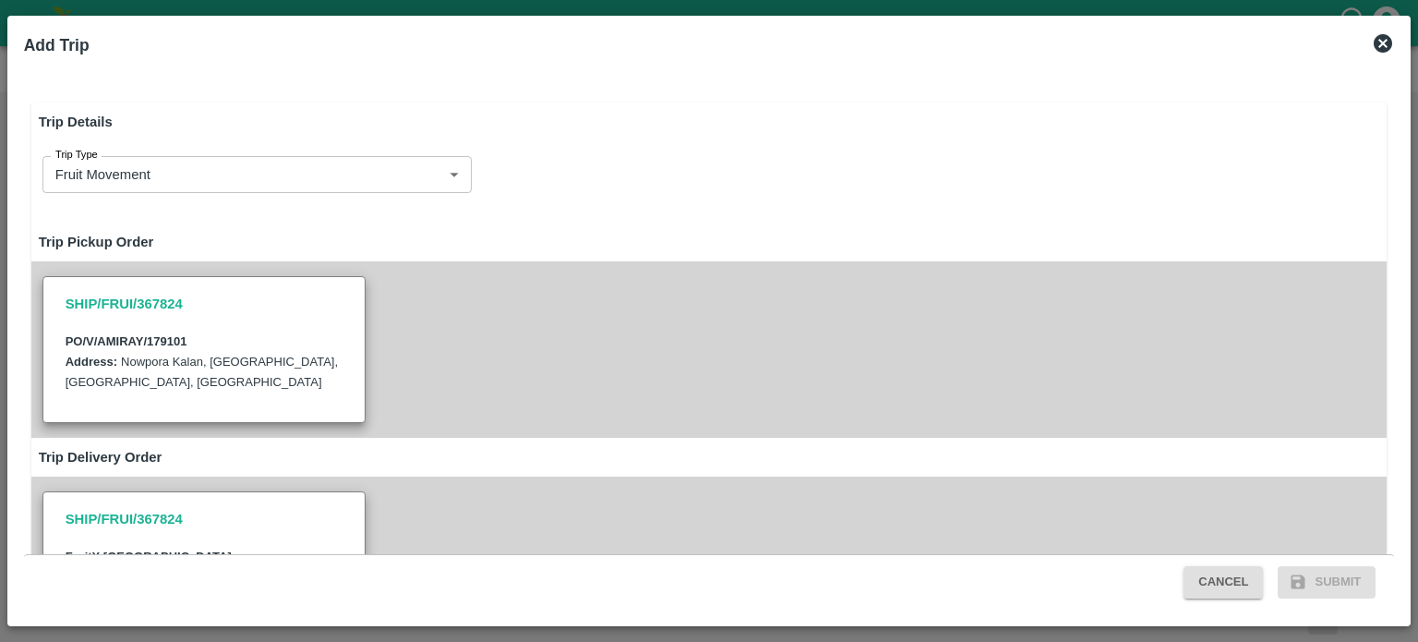
type input "17600"
type input "Normal"
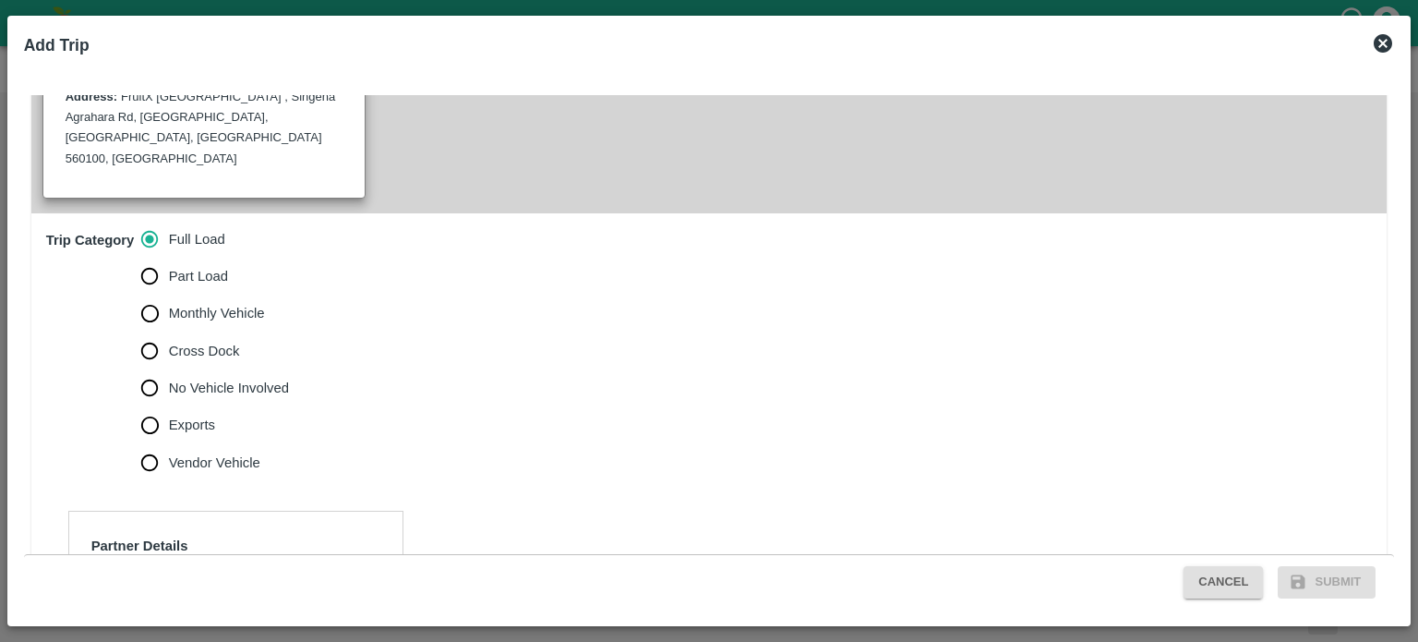
scroll to position [619, 0]
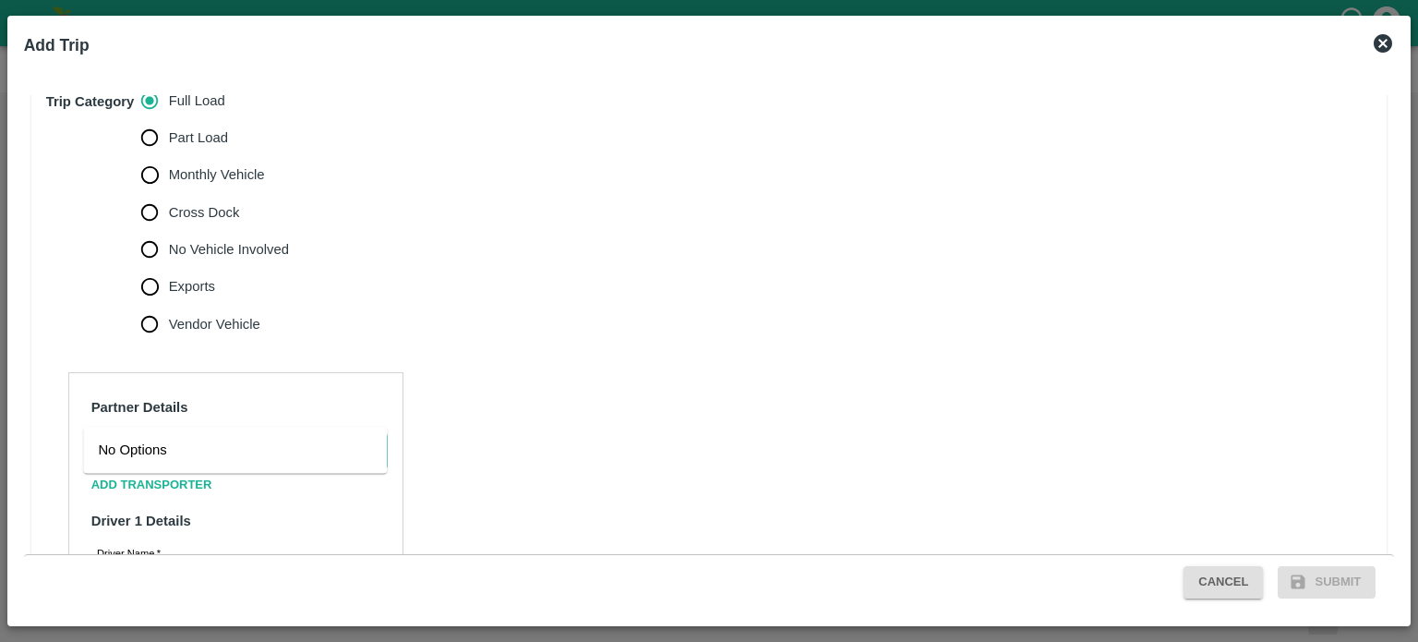
click at [157, 439] on input "Partner   *" at bounding box center [221, 451] width 262 height 24
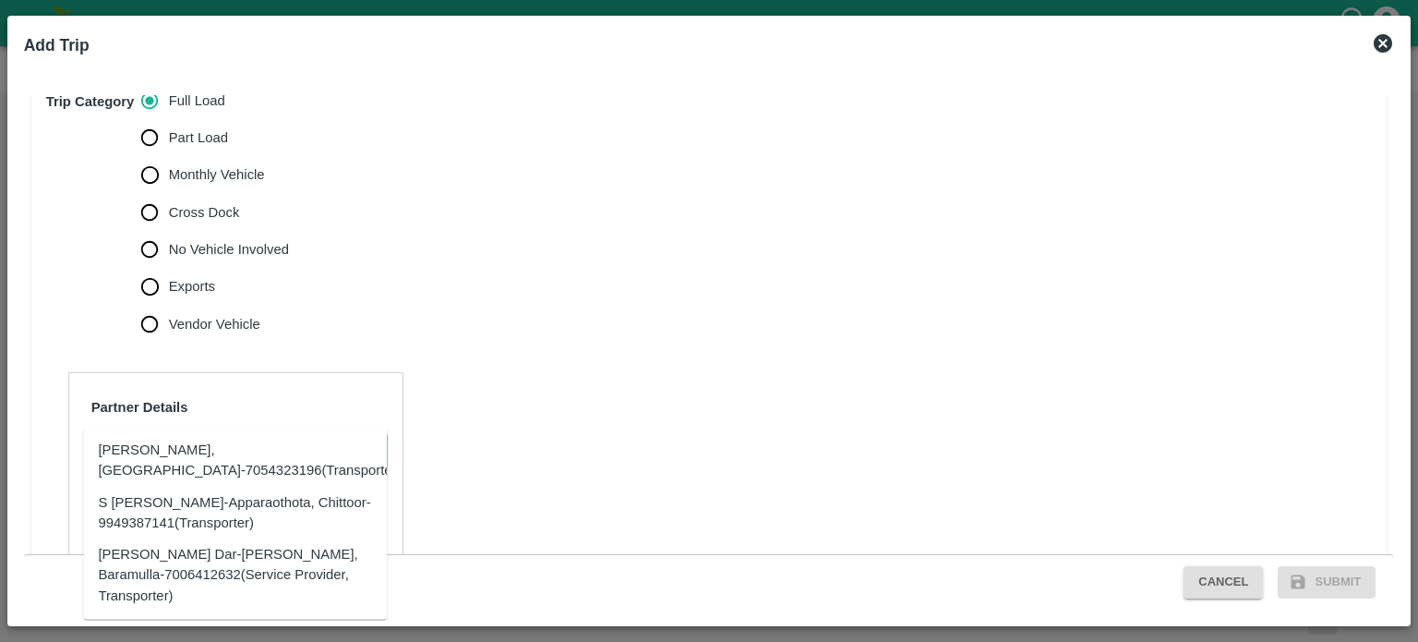
click at [180, 564] on div "Akeel Ayoub Dar-Noor Abad, Baramulla-7006412632(Service Provider, Transporter)" at bounding box center [235, 576] width 274 height 62
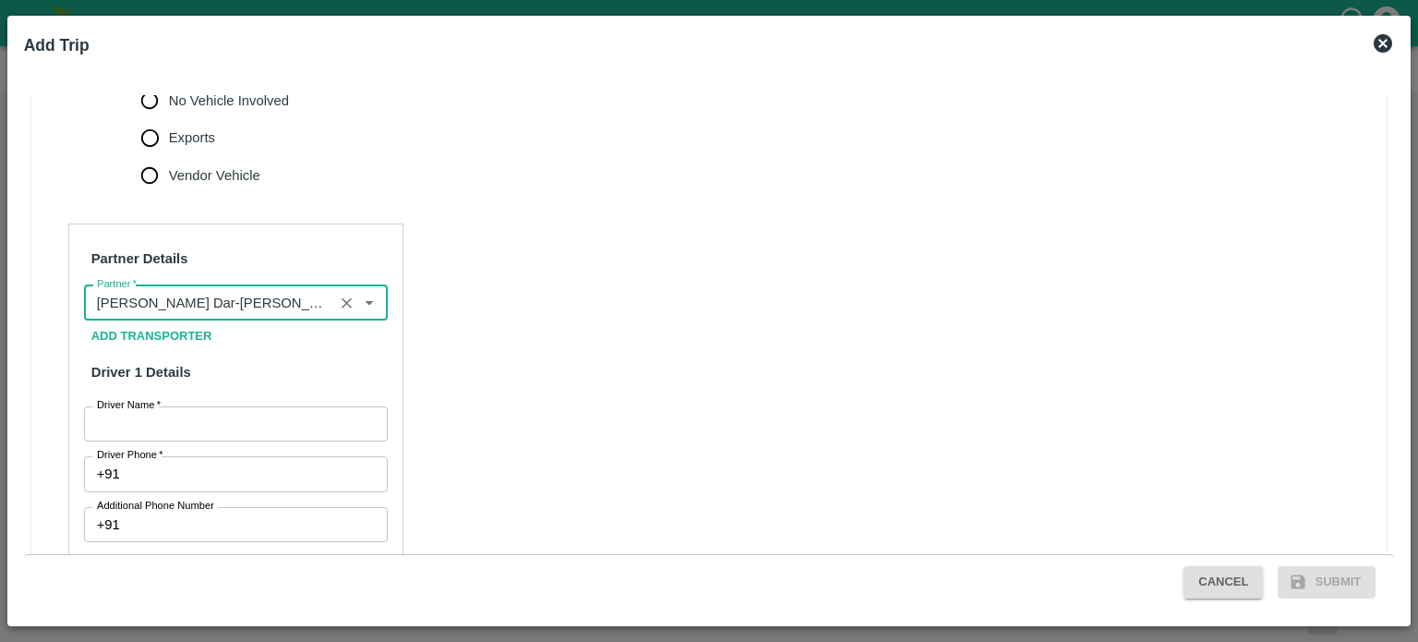
scroll to position [778, 0]
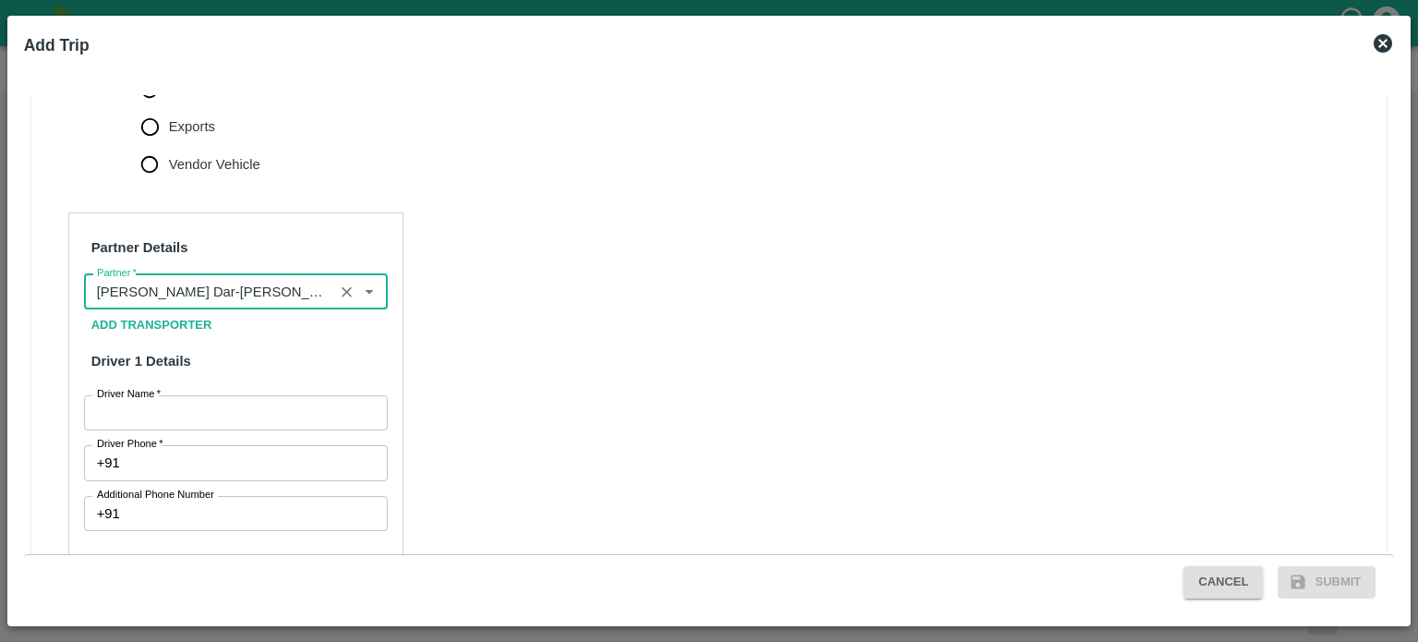
type input "Akeel Ayoub Dar-Noor Abad, Baramulla-7006412632(Service Provider, Transporter)"
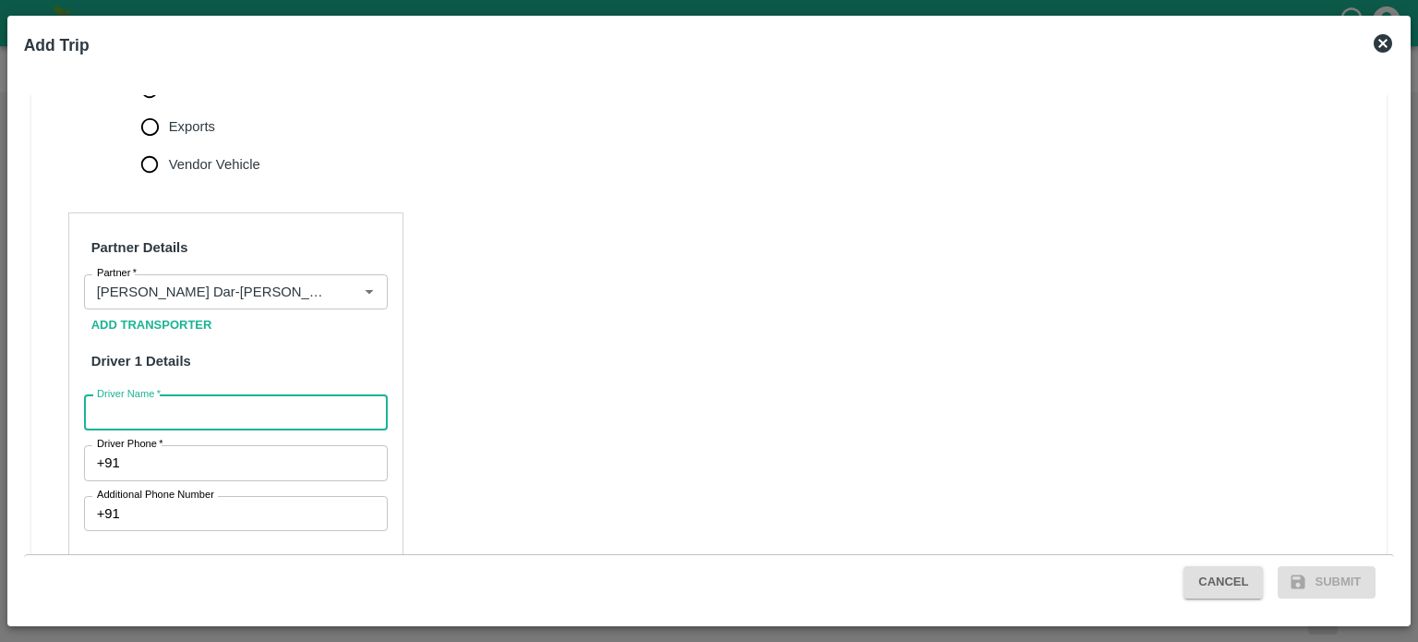
click at [194, 395] on input "Driver Name   *" at bounding box center [236, 412] width 304 height 35
type input "MUKESH"
click at [223, 445] on input "Driver Phone   *" at bounding box center [257, 462] width 260 height 35
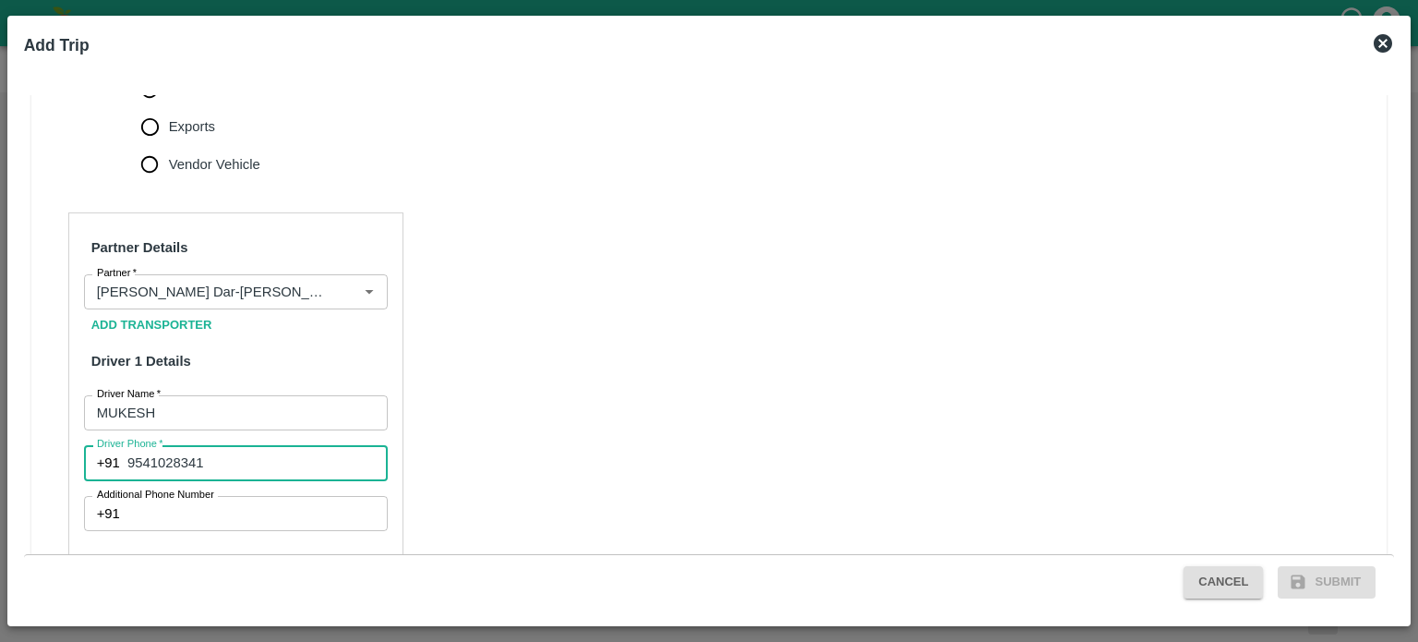
type input "9541028341"
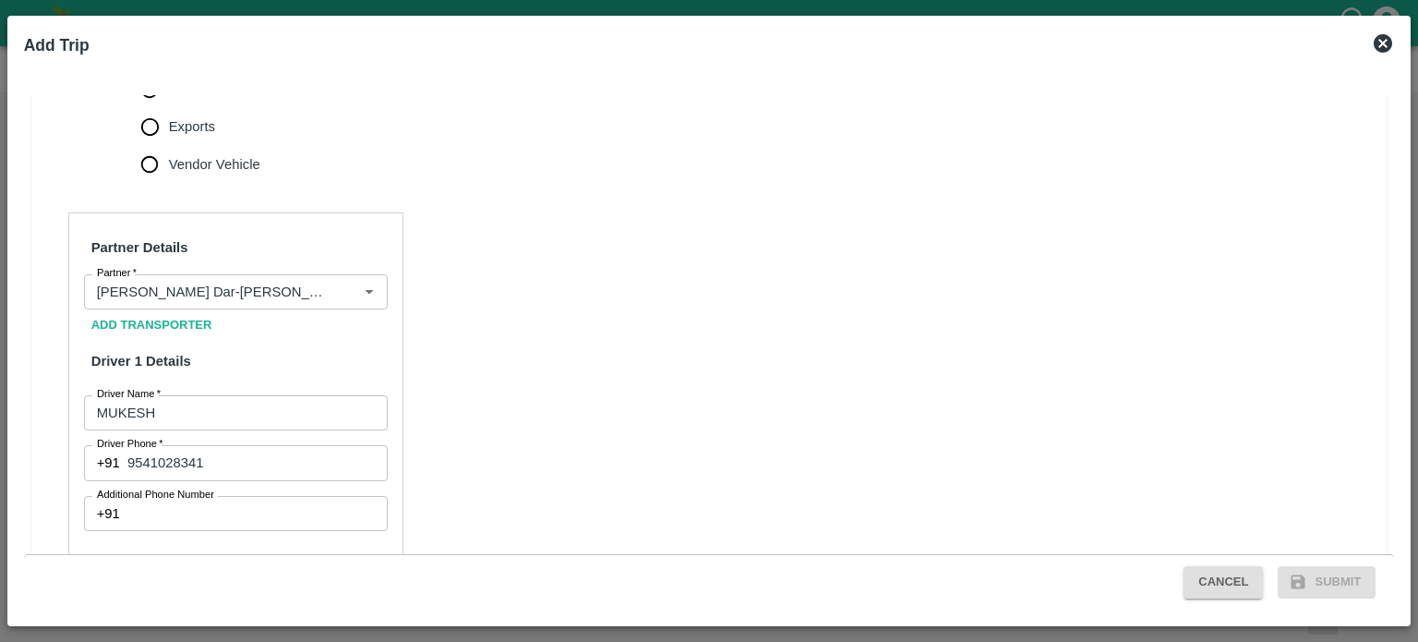
click at [512, 469] on div "Partner Details Partner   * Partner Add Transporter Driver 1 Details Driver Nam…" at bounding box center [709, 654] width 1356 height 928
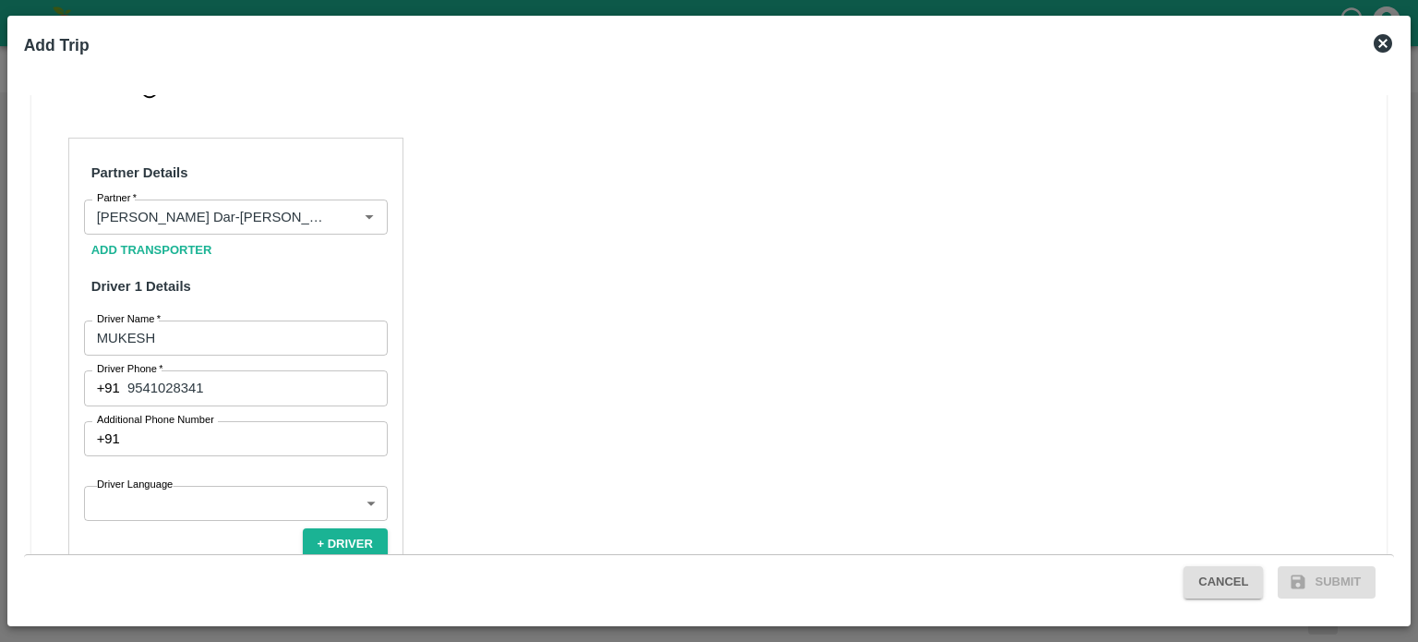
scroll to position [856, 0]
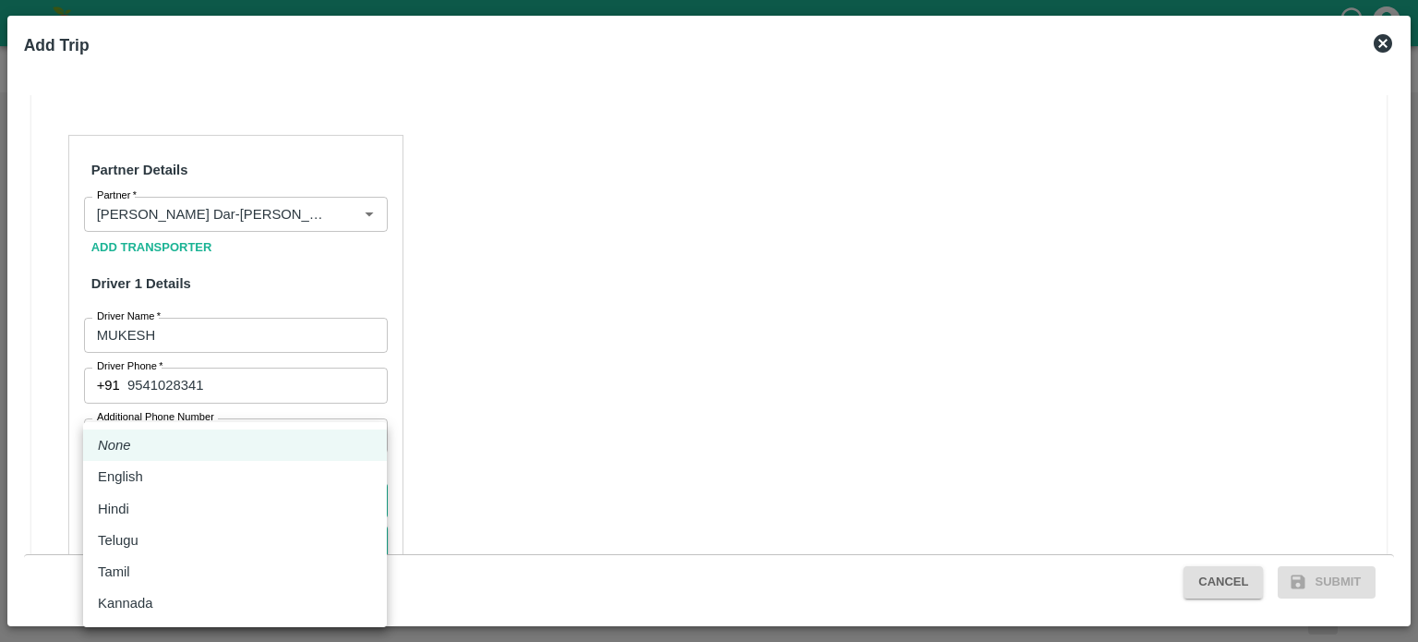
click at [215, 460] on body "Supply Chain Vehicle Request List Start Date Start Date End Date End Date From …" at bounding box center [709, 321] width 1418 height 642
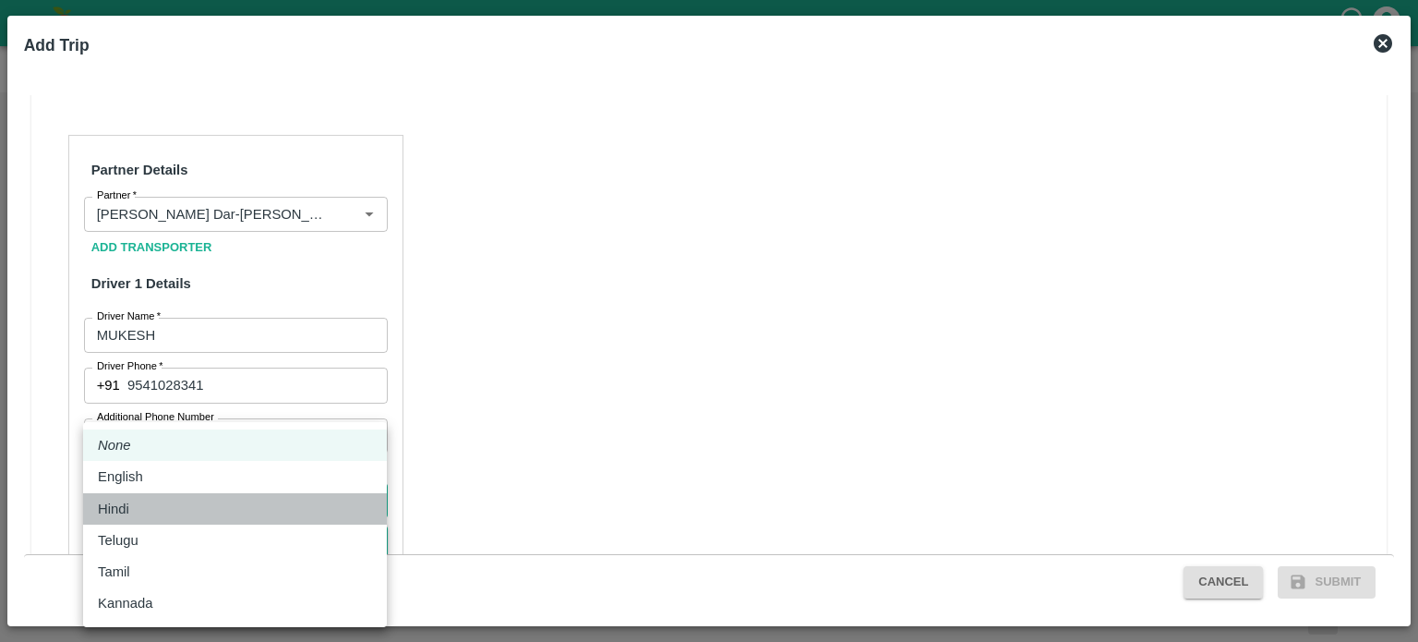
click at [133, 513] on div "Hindi" at bounding box center [118, 509] width 41 height 20
type input "hi"
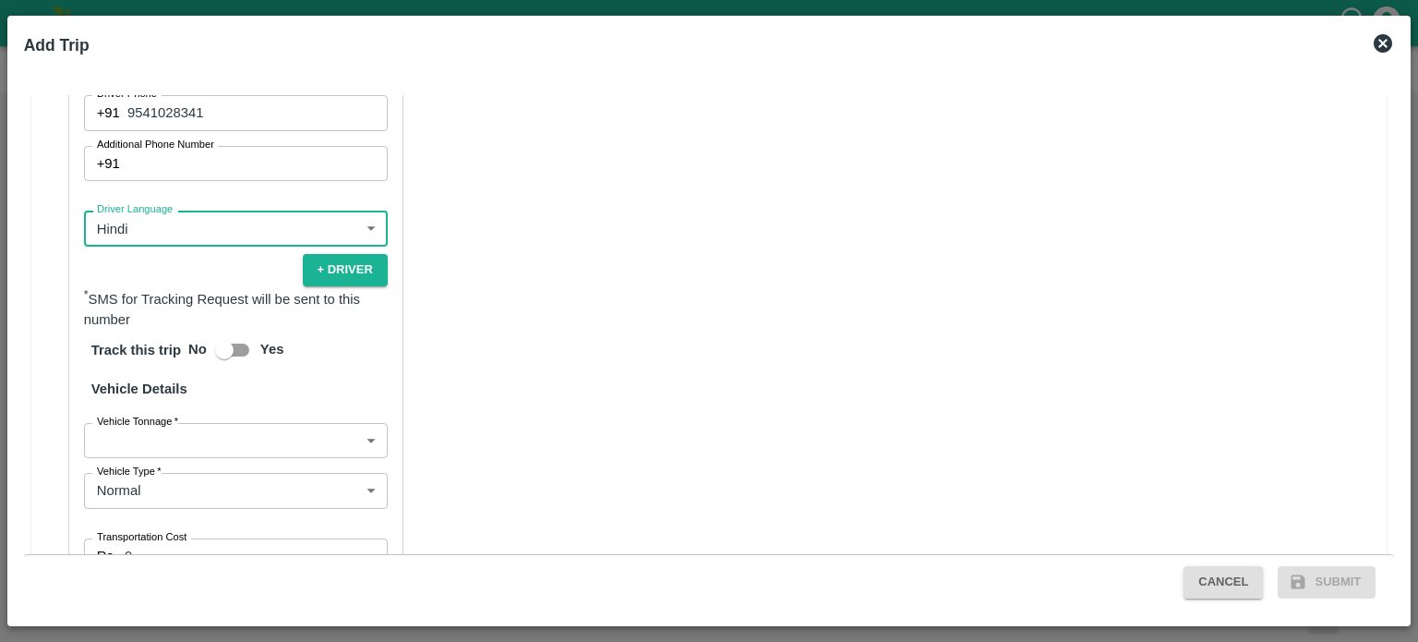
scroll to position [1203, 0]
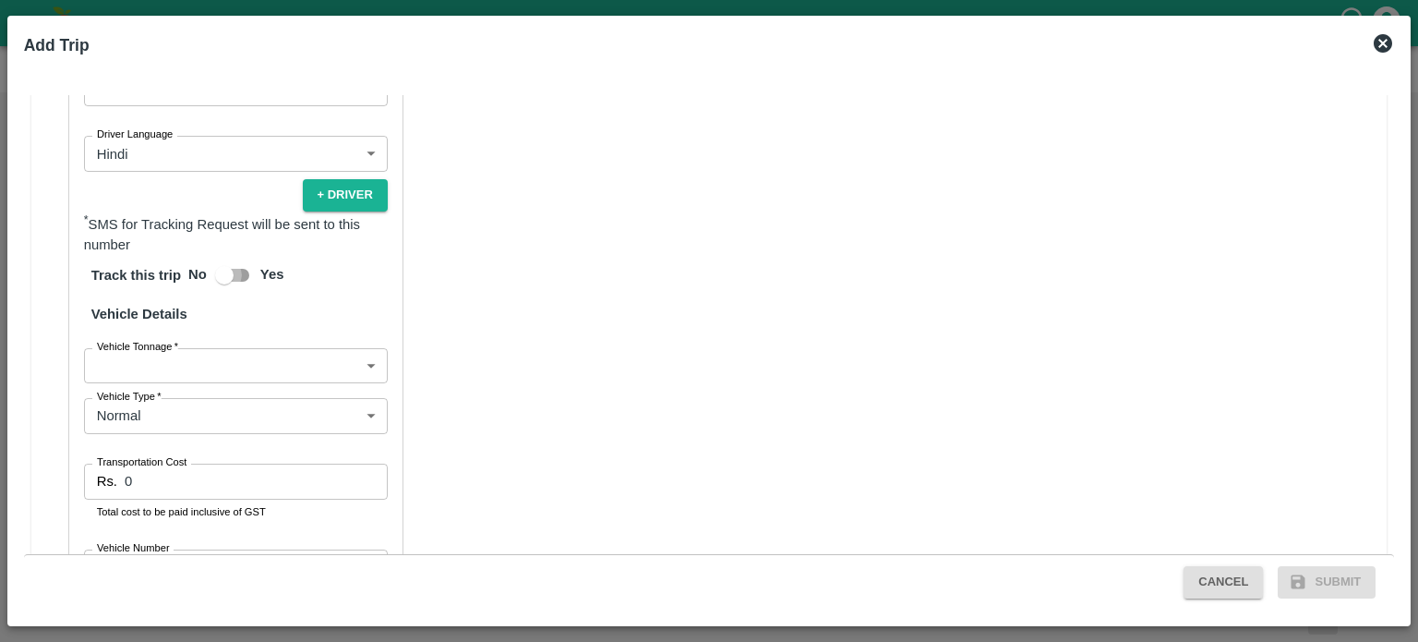
click at [215, 258] on input "Yes" at bounding box center [224, 275] width 105 height 35
checkbox input "true"
click at [209, 317] on body "Supply Chain Vehicle Request List Start Date Start Date End Date End Date From …" at bounding box center [709, 321] width 1418 height 642
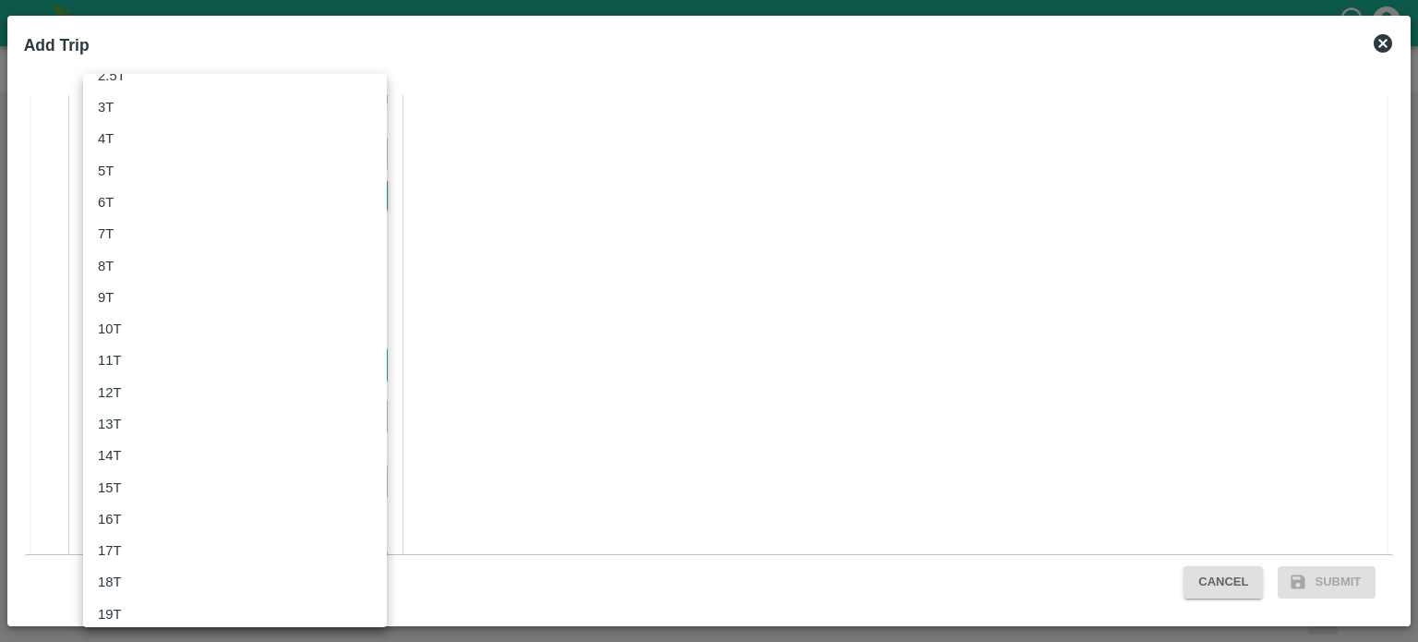
scroll to position [118, 0]
click at [120, 583] on p "18T" at bounding box center [110, 580] width 24 height 20
type input "18000"
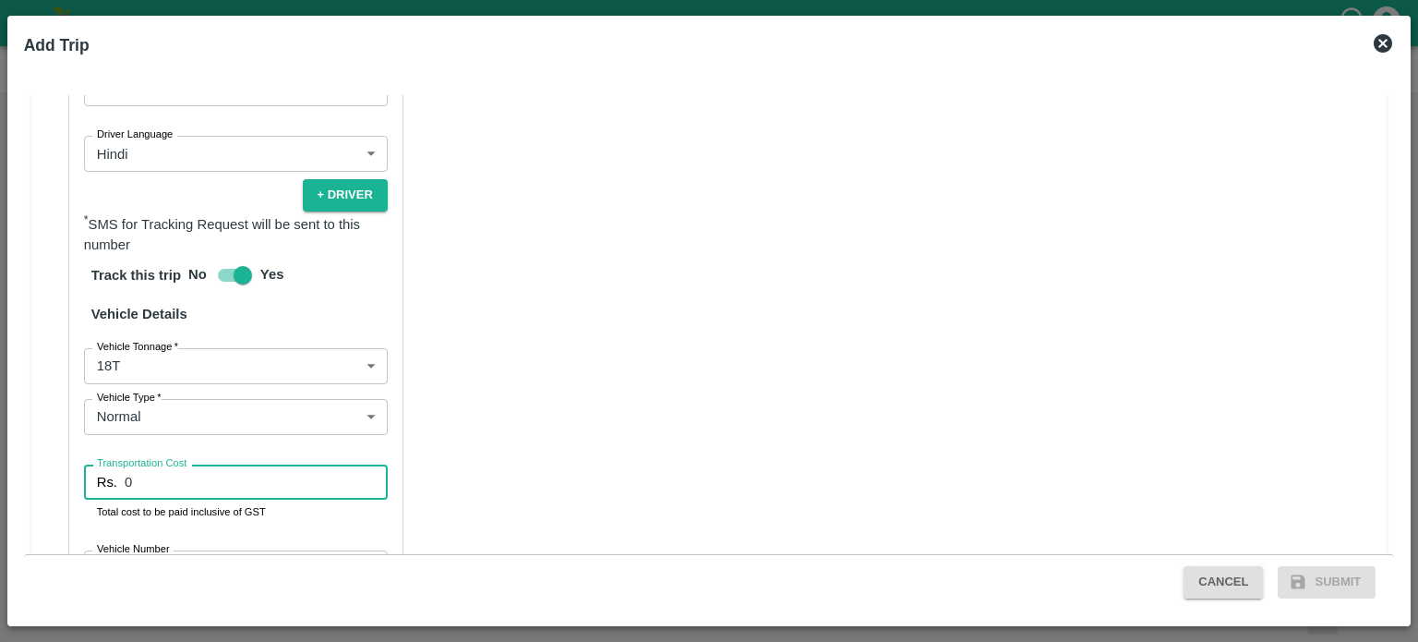
click at [145, 464] on input "0" at bounding box center [256, 481] width 263 height 35
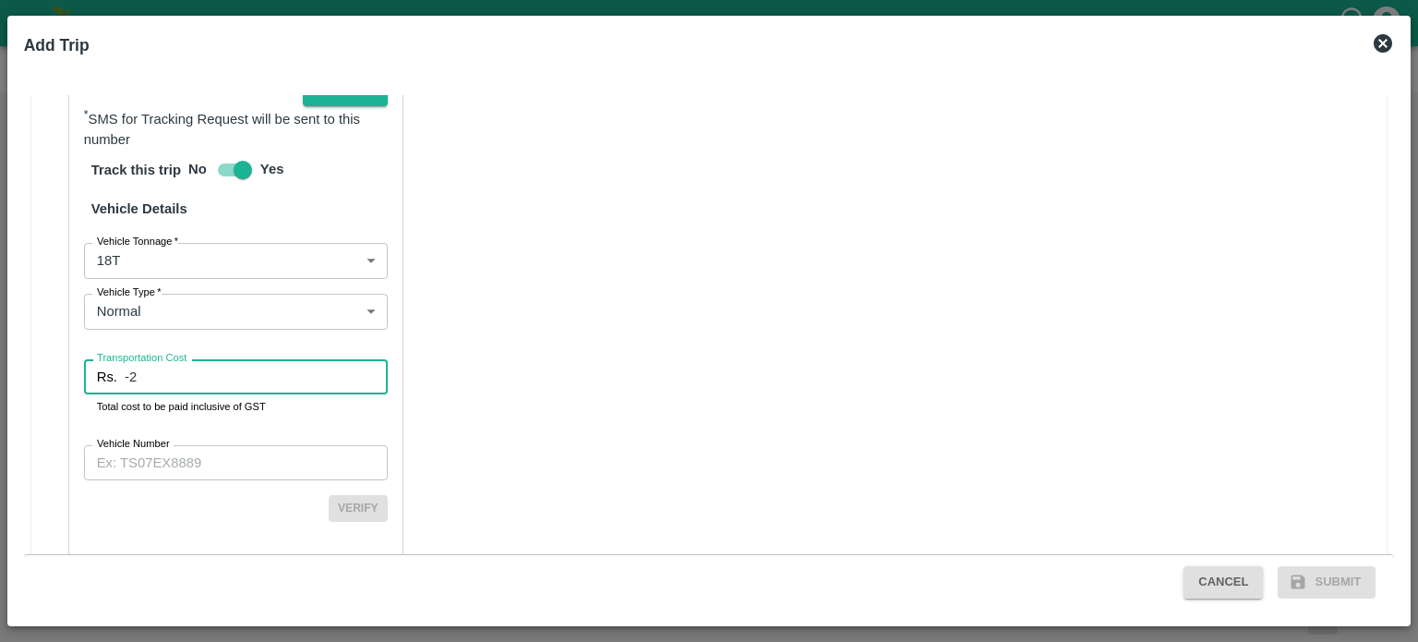
type input "-2"
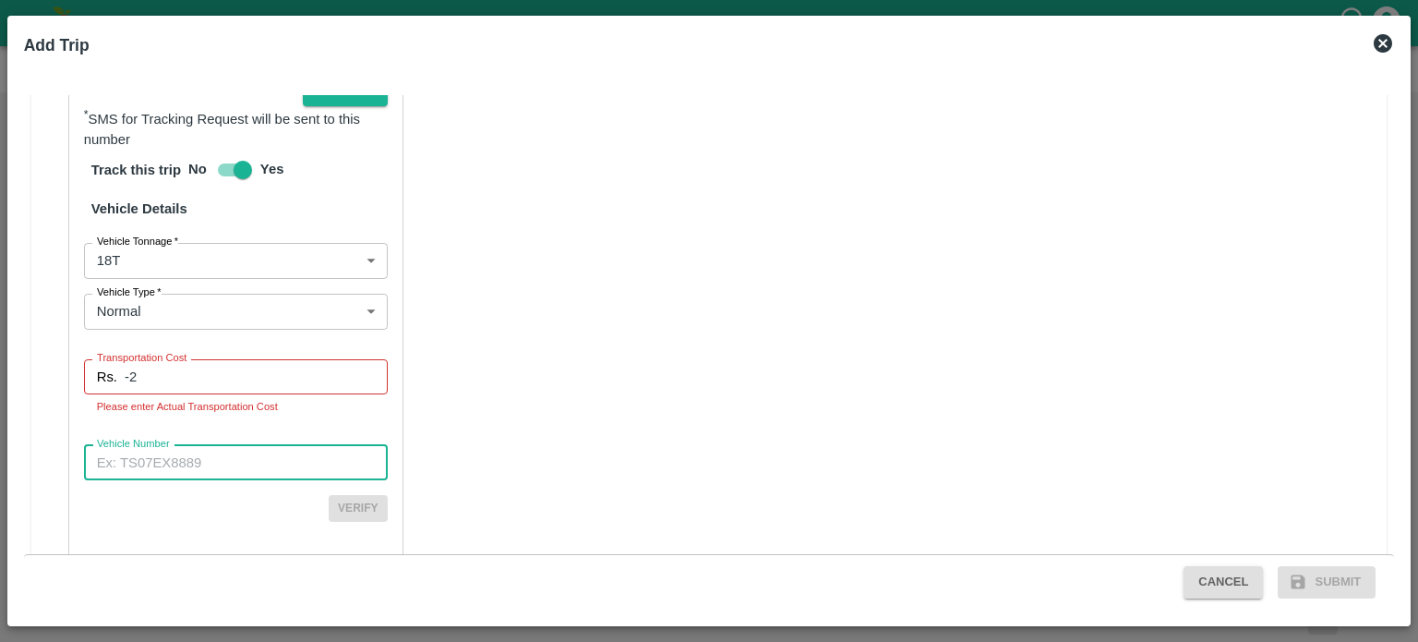
click at [162, 445] on input "Vehicle Number" at bounding box center [236, 462] width 304 height 35
type input "RJ43GA8429"
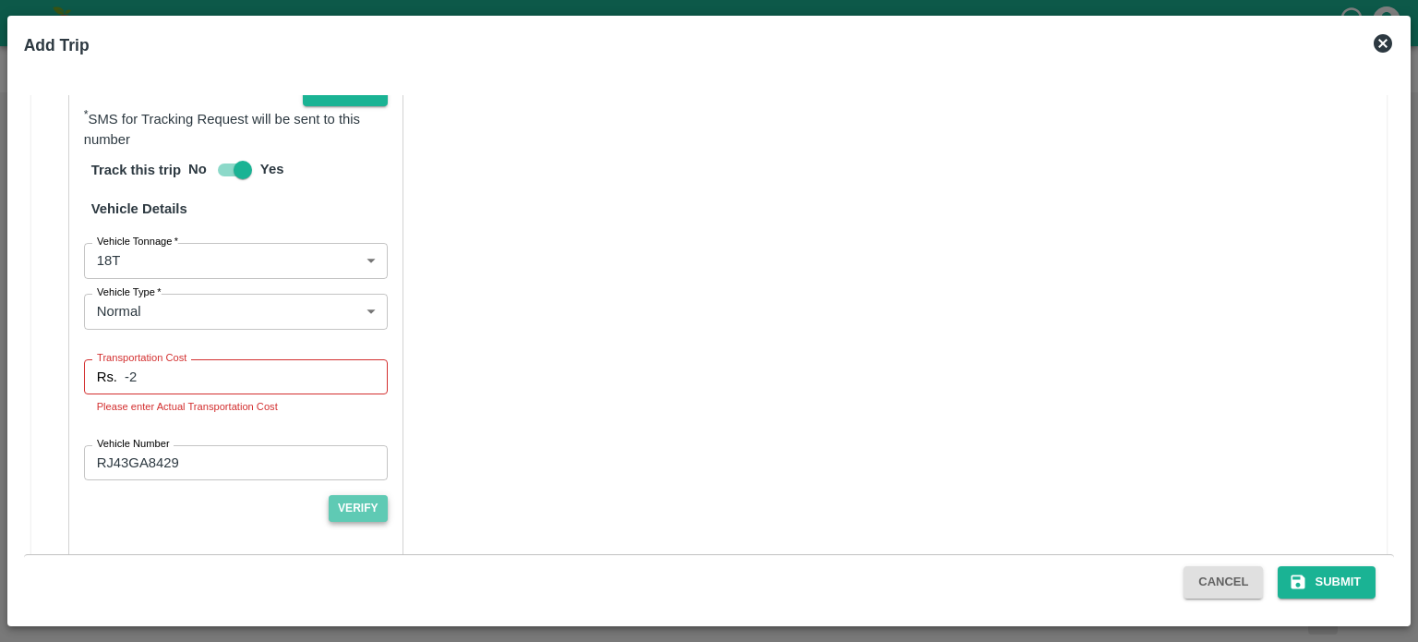
click at [355, 495] on button "Verify" at bounding box center [358, 508] width 59 height 27
click at [221, 359] on input "-2" at bounding box center [256, 376] width 263 height 35
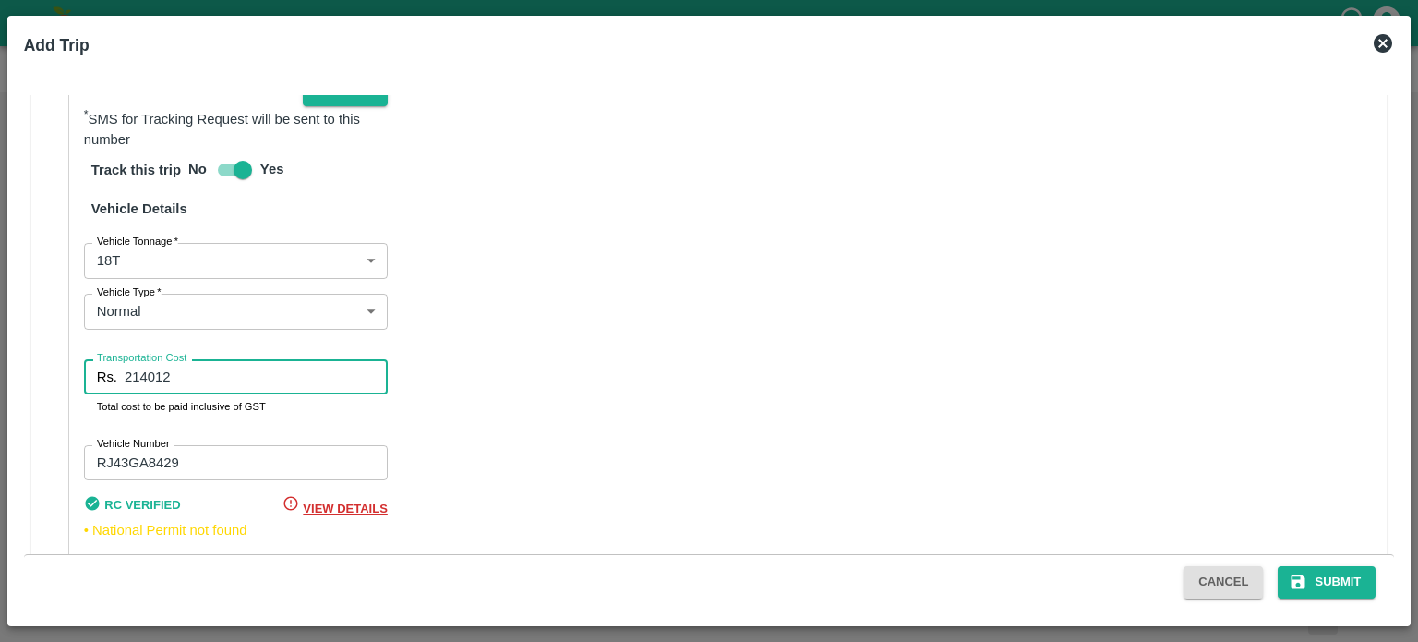
type input "214012"
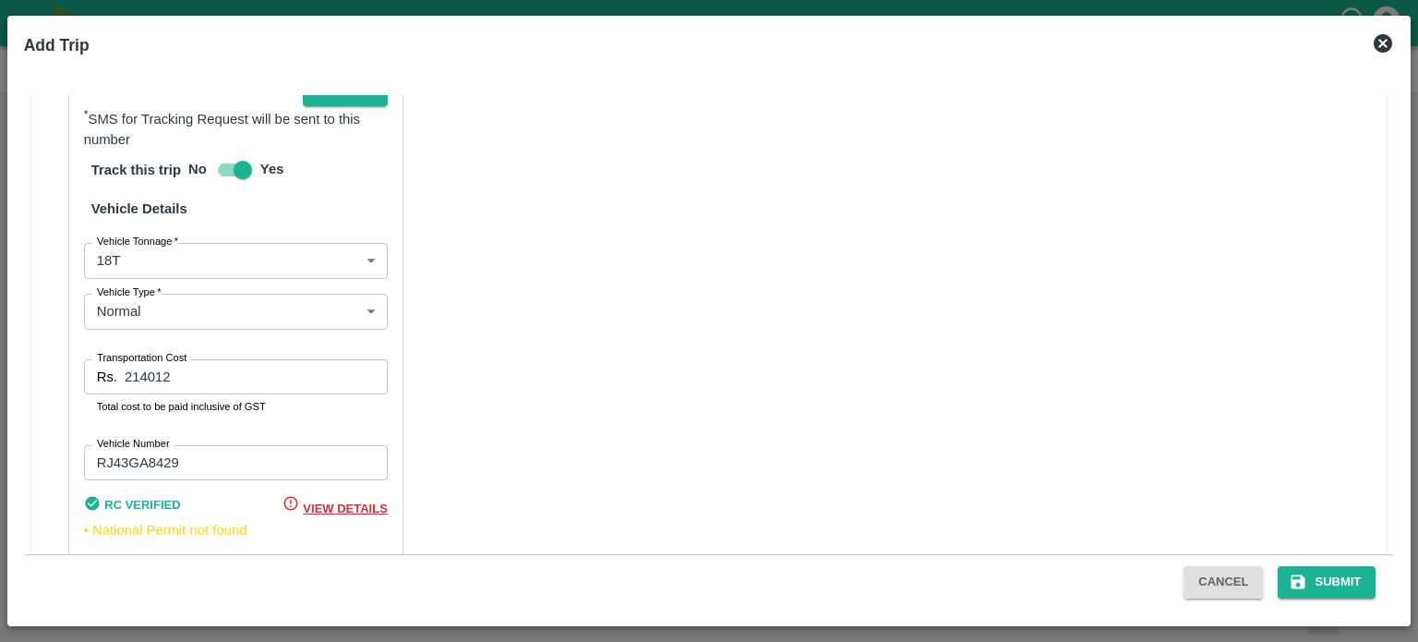
click at [514, 473] on div "Partner Details Partner   * Partner Add Transporter Driver 1 Details Driver Nam…" at bounding box center [709, 133] width 1356 height 947
click at [1326, 575] on button "Submit" at bounding box center [1327, 582] width 98 height 32
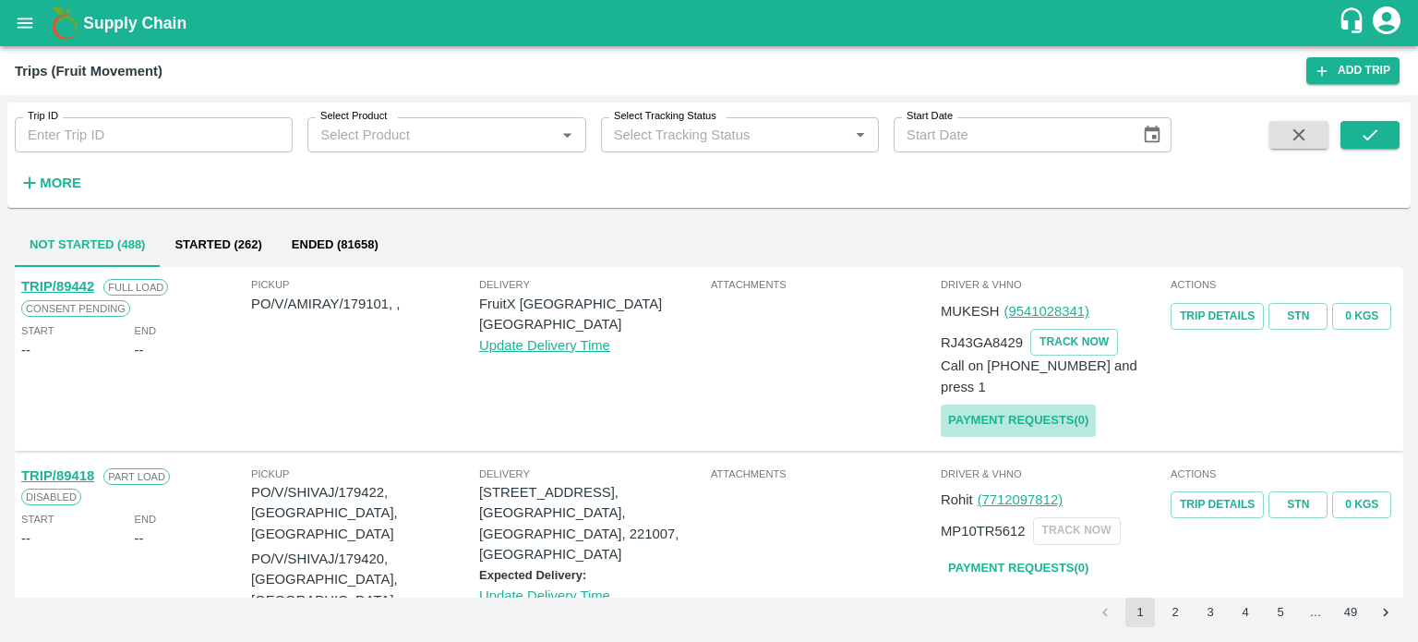
click at [1001, 404] on link "Payment Requests( 0 )" at bounding box center [1018, 420] width 155 height 32
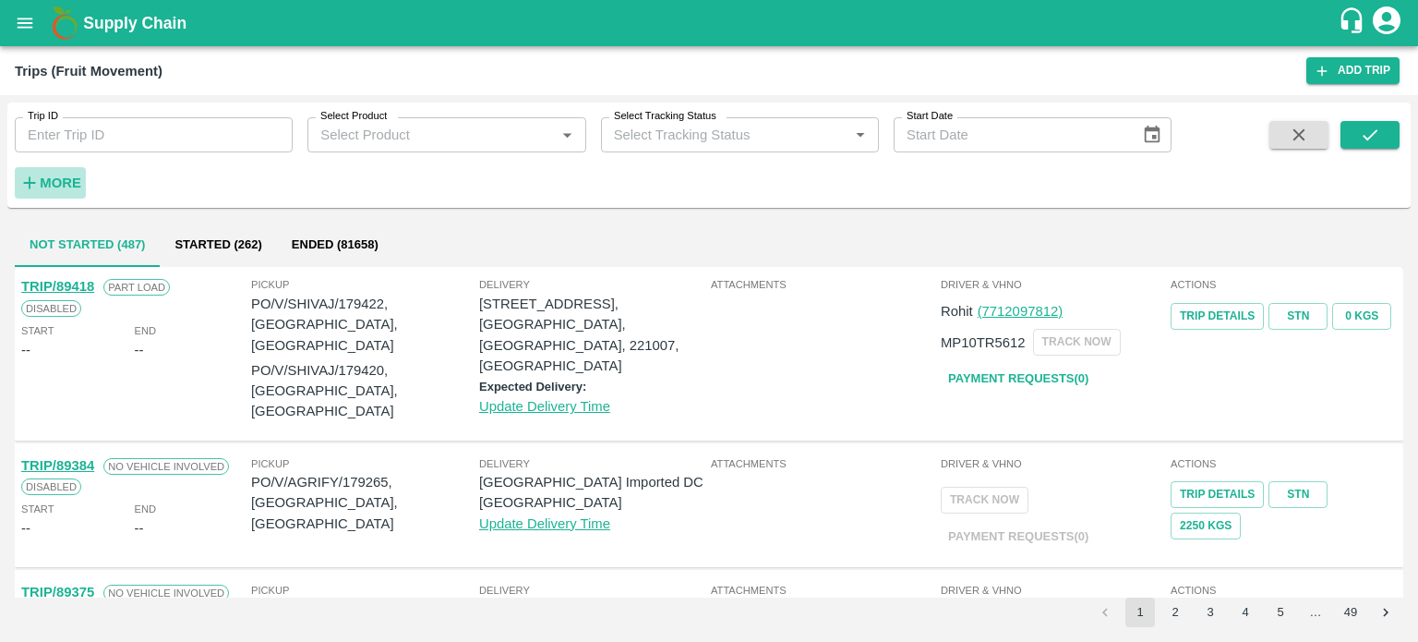
click at [63, 184] on strong "More" at bounding box center [61, 182] width 42 height 15
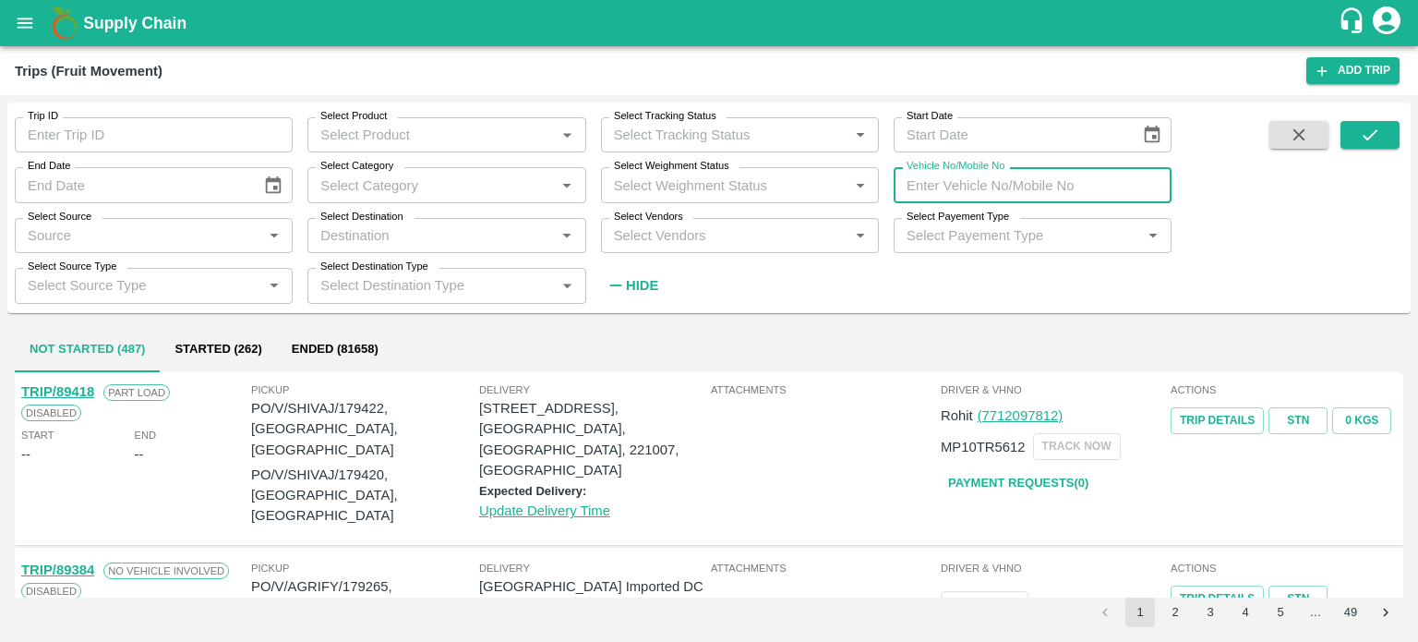
click at [935, 188] on input "Vehicle No/Mobile No" at bounding box center [1033, 184] width 278 height 35
click at [1376, 144] on icon "submit" at bounding box center [1370, 135] width 20 height 20
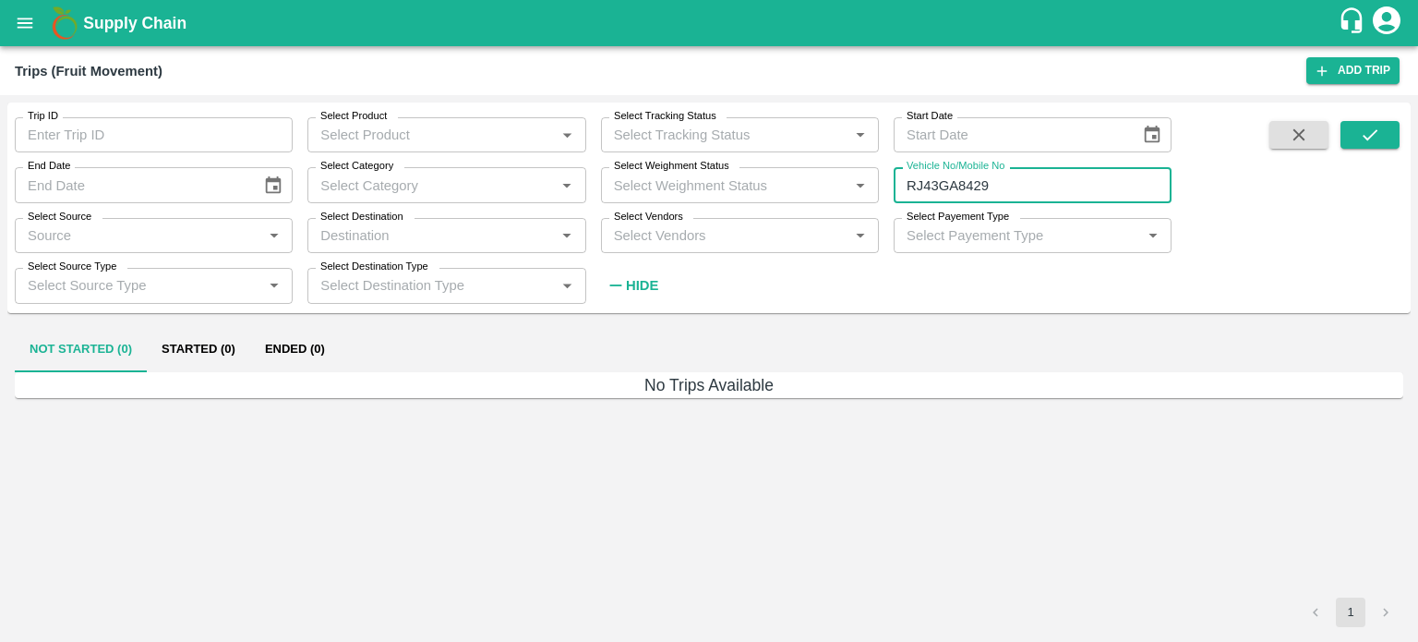
click at [1005, 183] on input "RJ43GA8429" at bounding box center [1033, 184] width 278 height 35
type input "R"
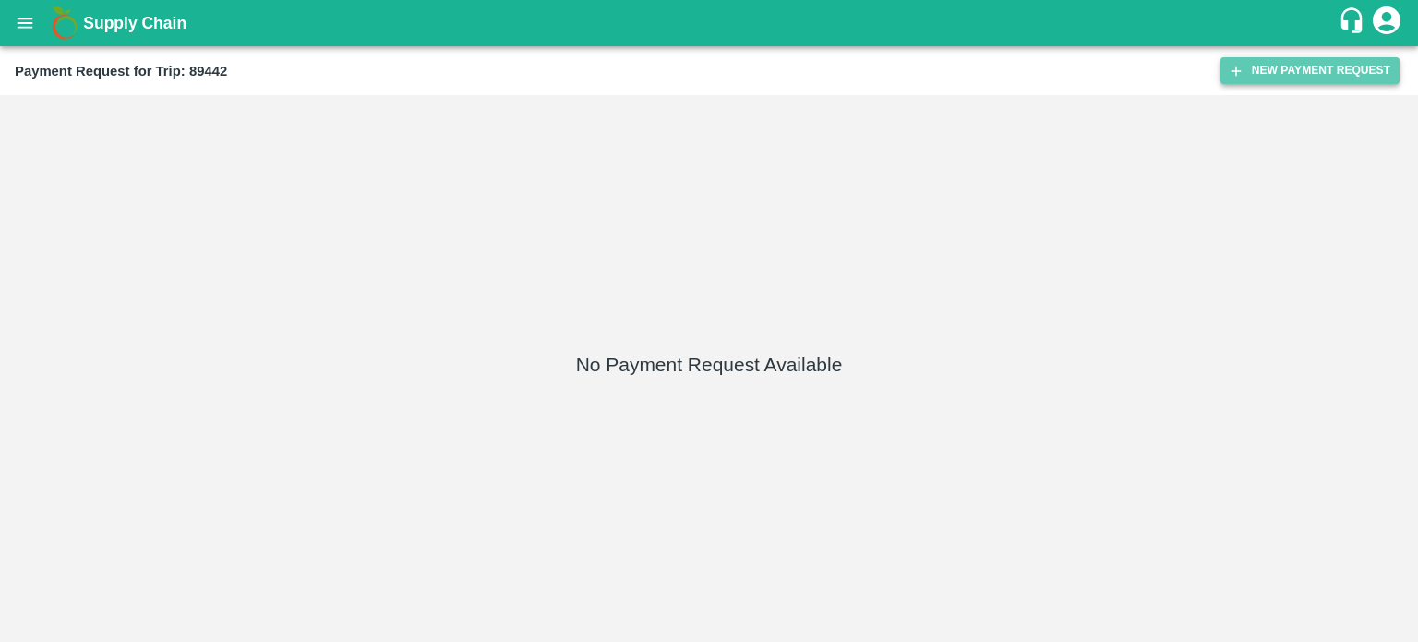
click at [1278, 71] on button "New Payment Request" at bounding box center [1310, 70] width 179 height 27
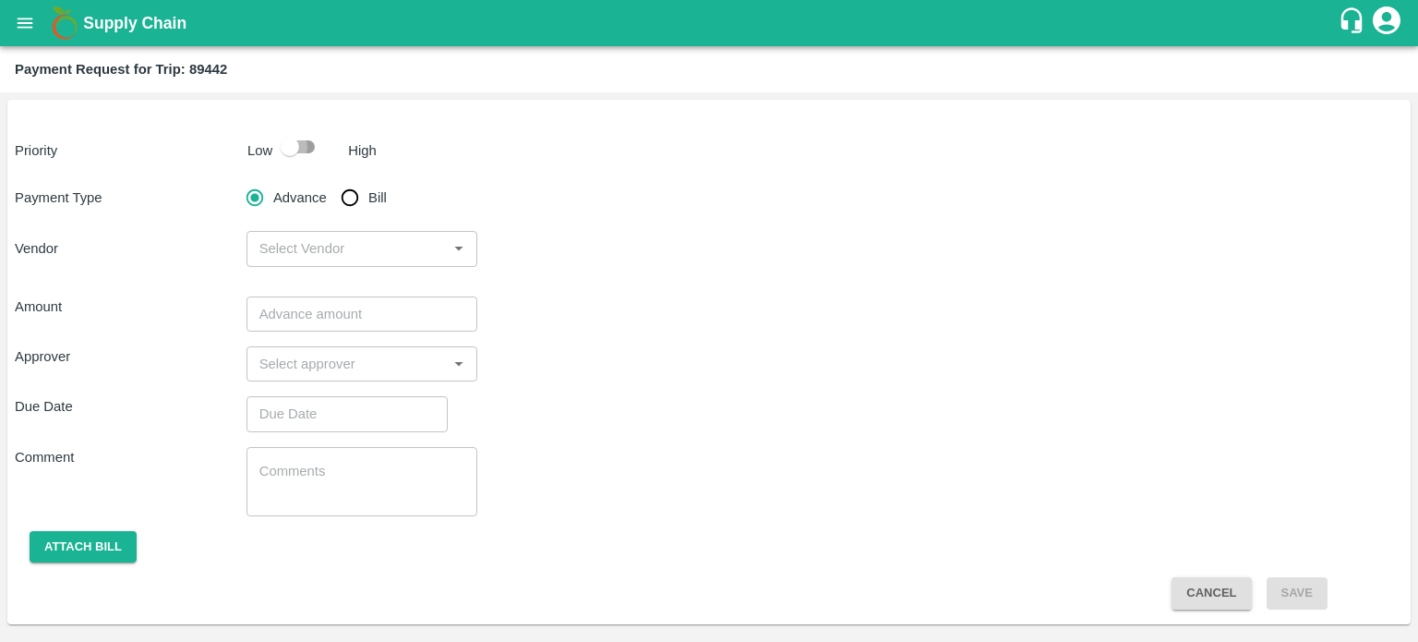
click at [290, 154] on input "checkbox" at bounding box center [289, 146] width 105 height 35
checkbox input "true"
click at [319, 247] on input "input" at bounding box center [347, 248] width 190 height 24
type input "200000"
click at [572, 320] on div "Amount ​" at bounding box center [709, 313] width 1389 height 35
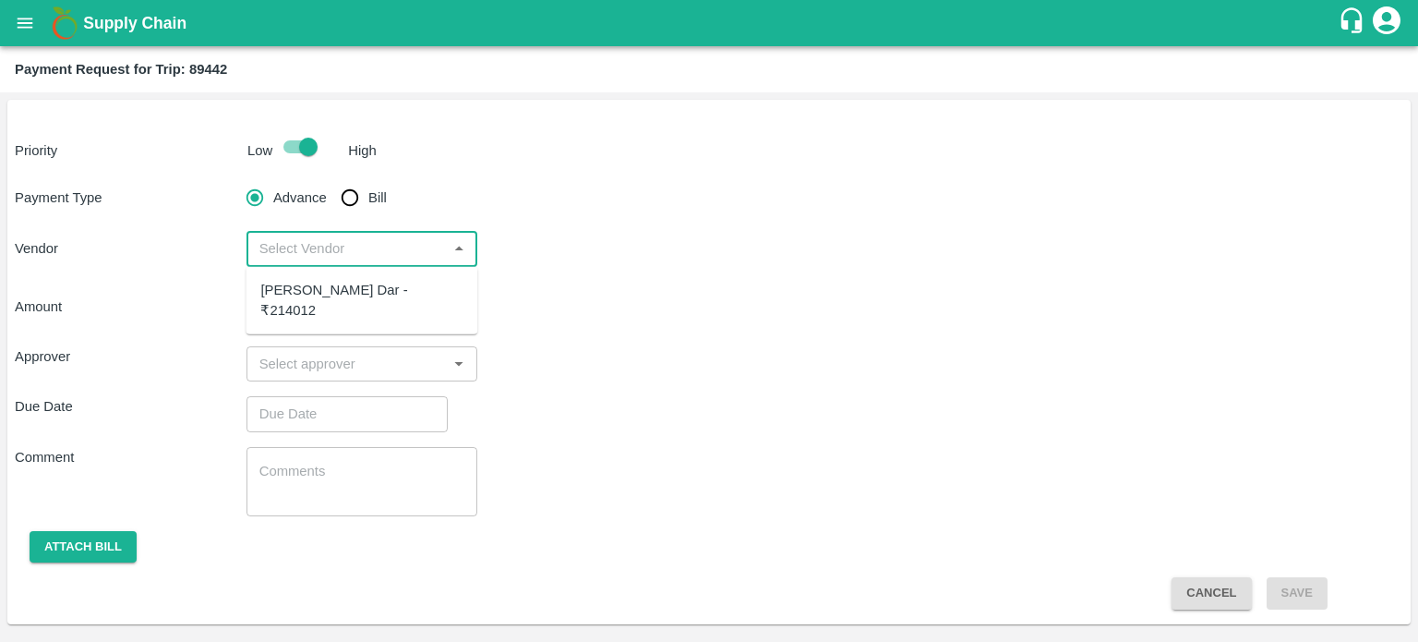
click at [340, 250] on input "input" at bounding box center [347, 248] width 190 height 24
click at [301, 245] on input "input" at bounding box center [347, 248] width 190 height 24
type input "200000"
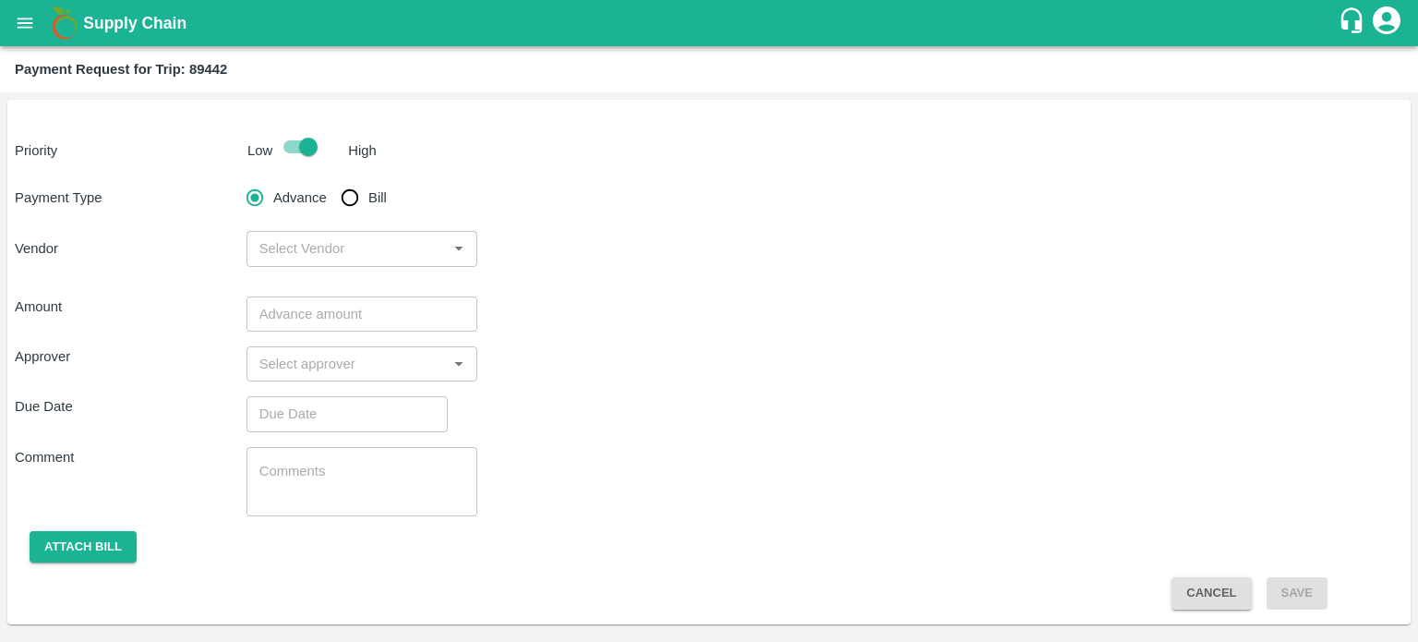
click at [548, 300] on div "Amount ​" at bounding box center [709, 313] width 1389 height 35
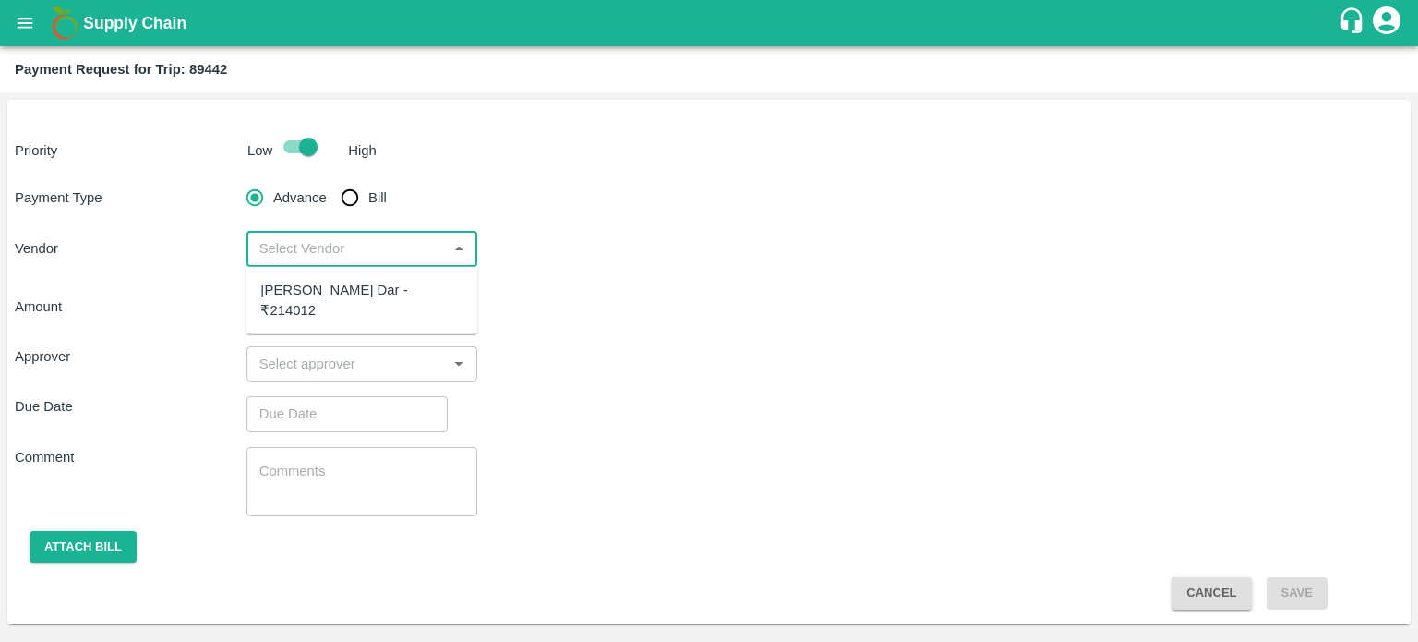
click at [367, 254] on input "input" at bounding box center [347, 248] width 190 height 24
click at [310, 284] on div "[PERSON_NAME] Dar - ₹214012" at bounding box center [361, 301] width 202 height 42
type input "[PERSON_NAME] Dar - ₹214012"
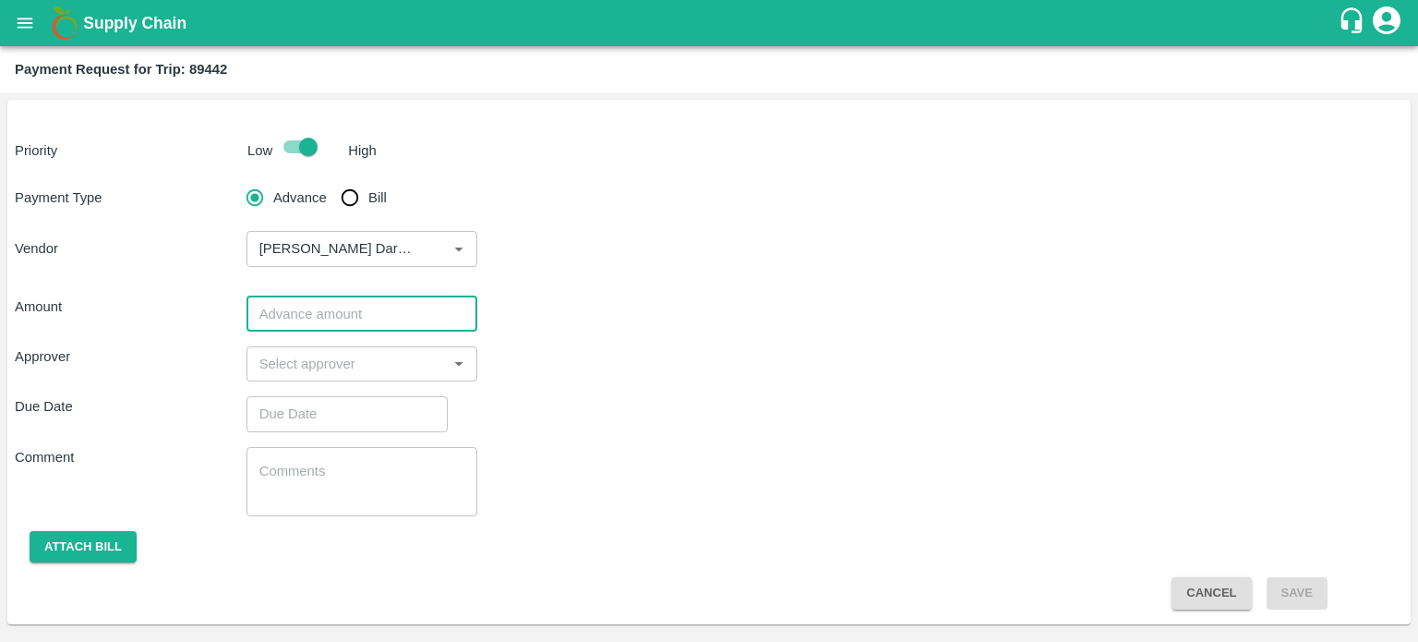
click at [350, 318] on input "number" at bounding box center [363, 313] width 232 height 35
type input "200000"
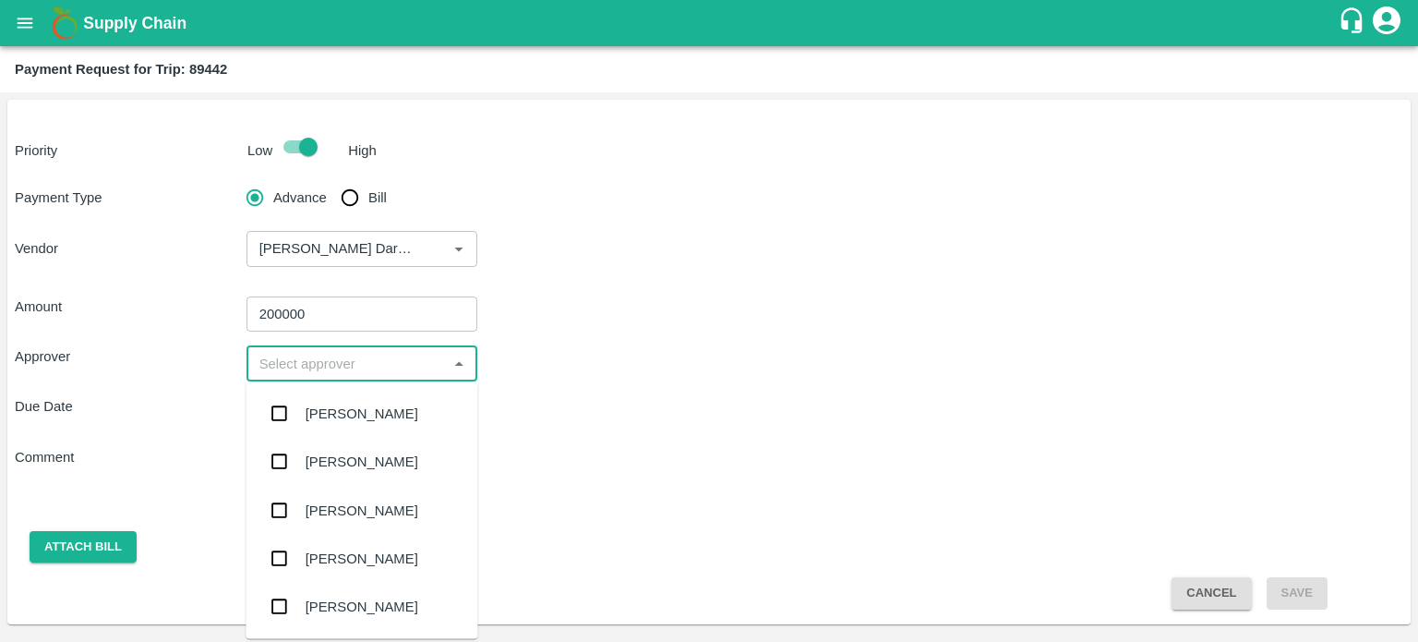
click at [319, 364] on input "input" at bounding box center [347, 364] width 190 height 24
type input "PAL"
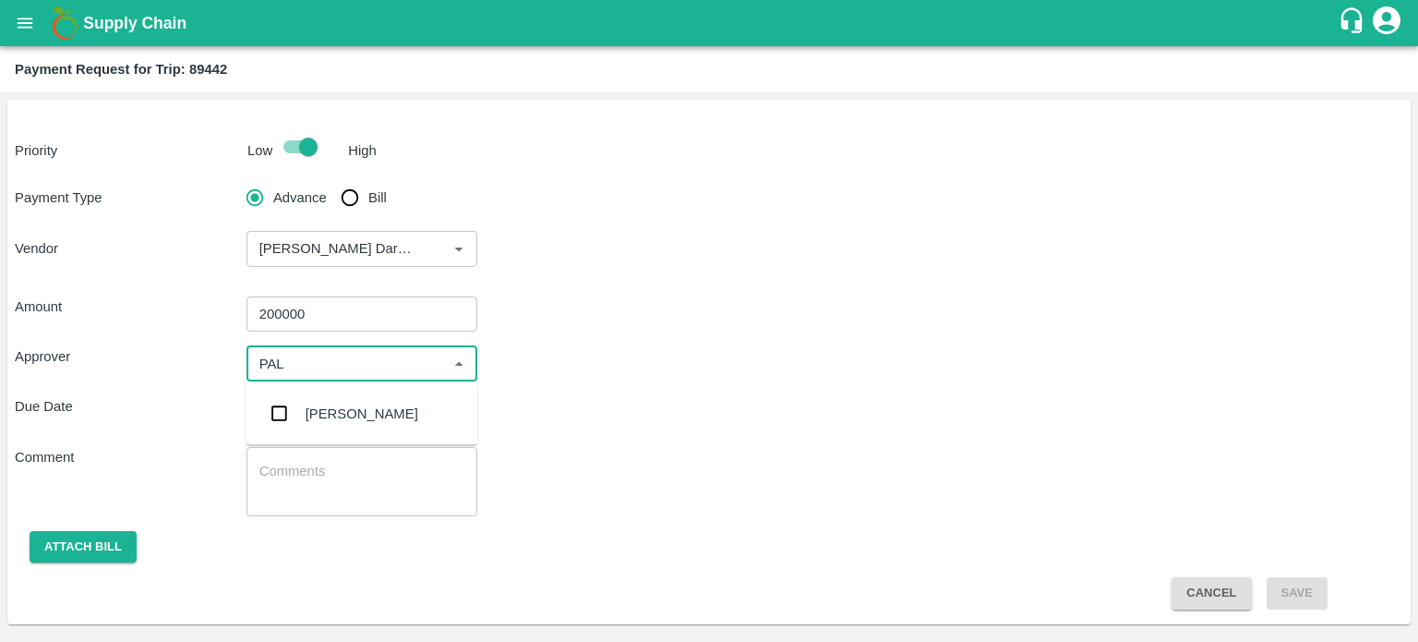
click at [381, 404] on div "[PERSON_NAME]" at bounding box center [362, 413] width 113 height 20
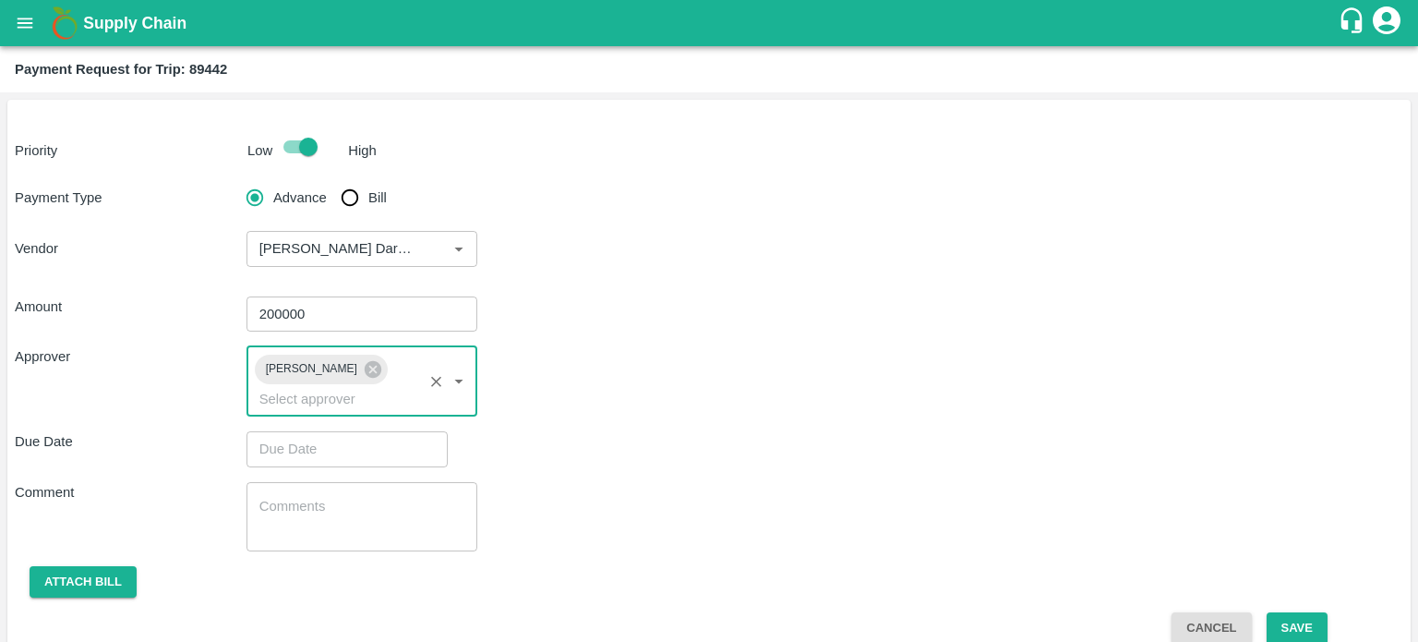
type input "DD/MM/YYYY hh:mm aa"
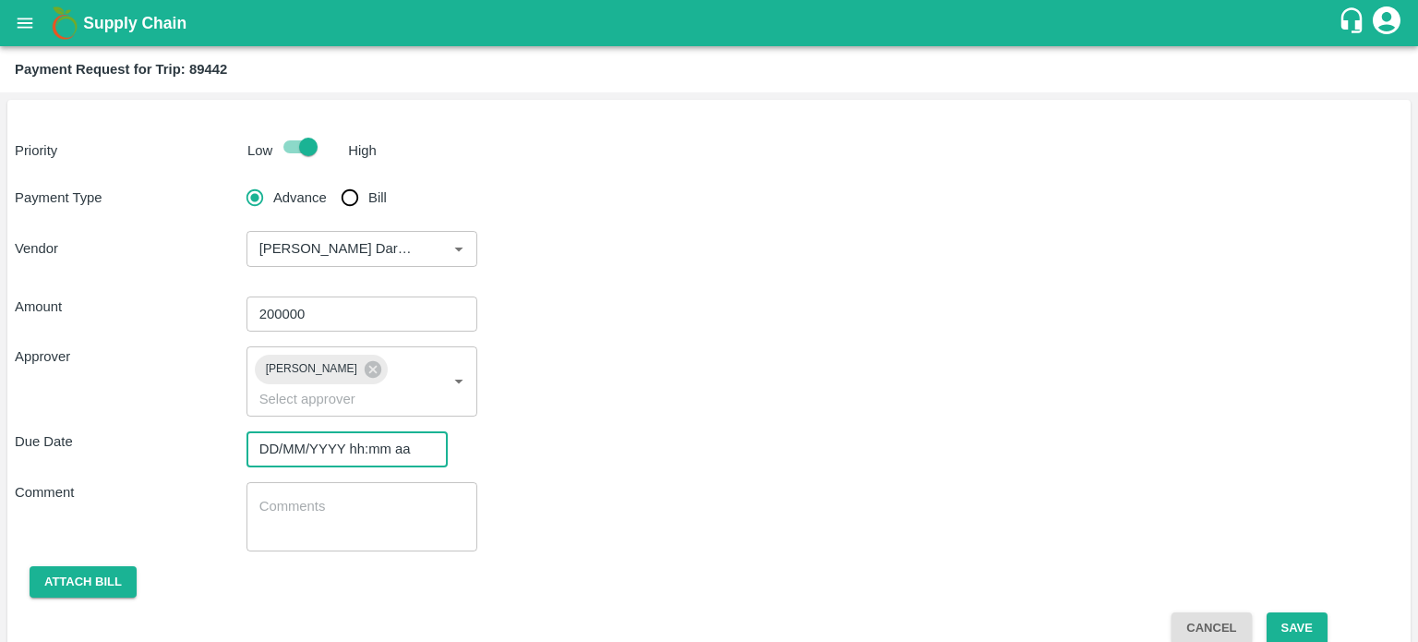
click at [351, 443] on input "DD/MM/YYYY hh:mm aa" at bounding box center [341, 448] width 188 height 35
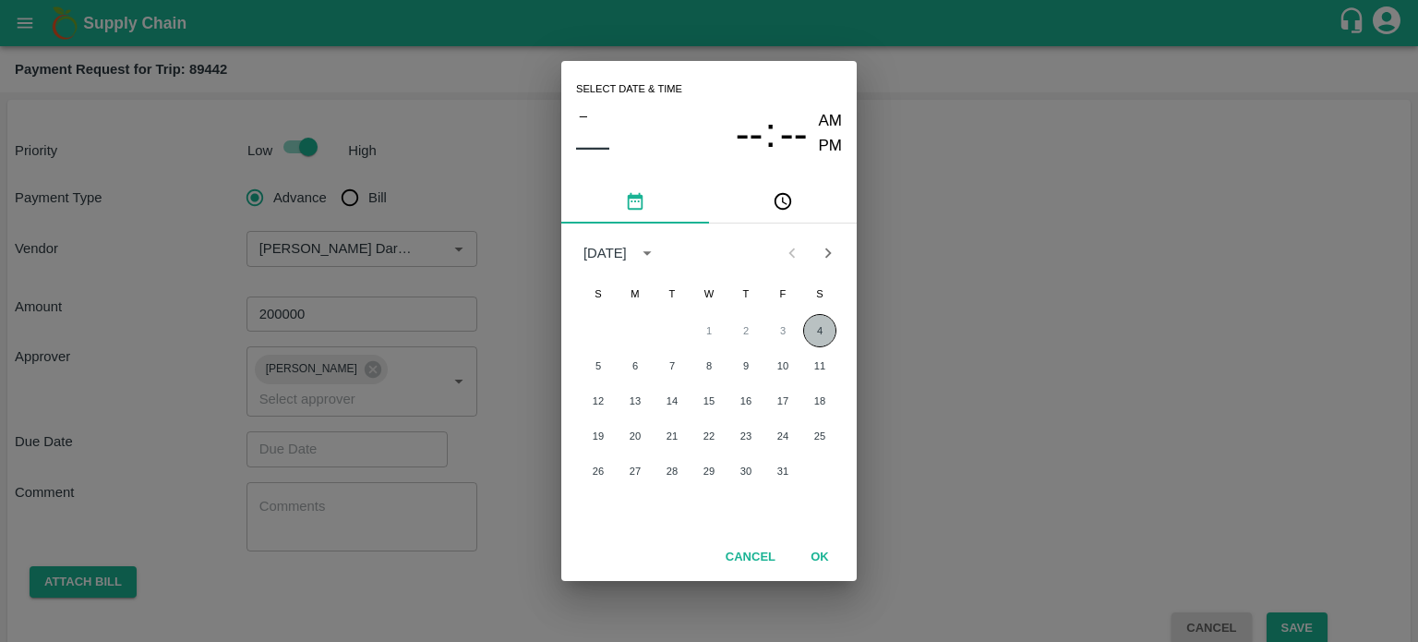
click at [822, 321] on button "4" at bounding box center [819, 330] width 33 height 33
type input "[DATE] 12:00 AM"
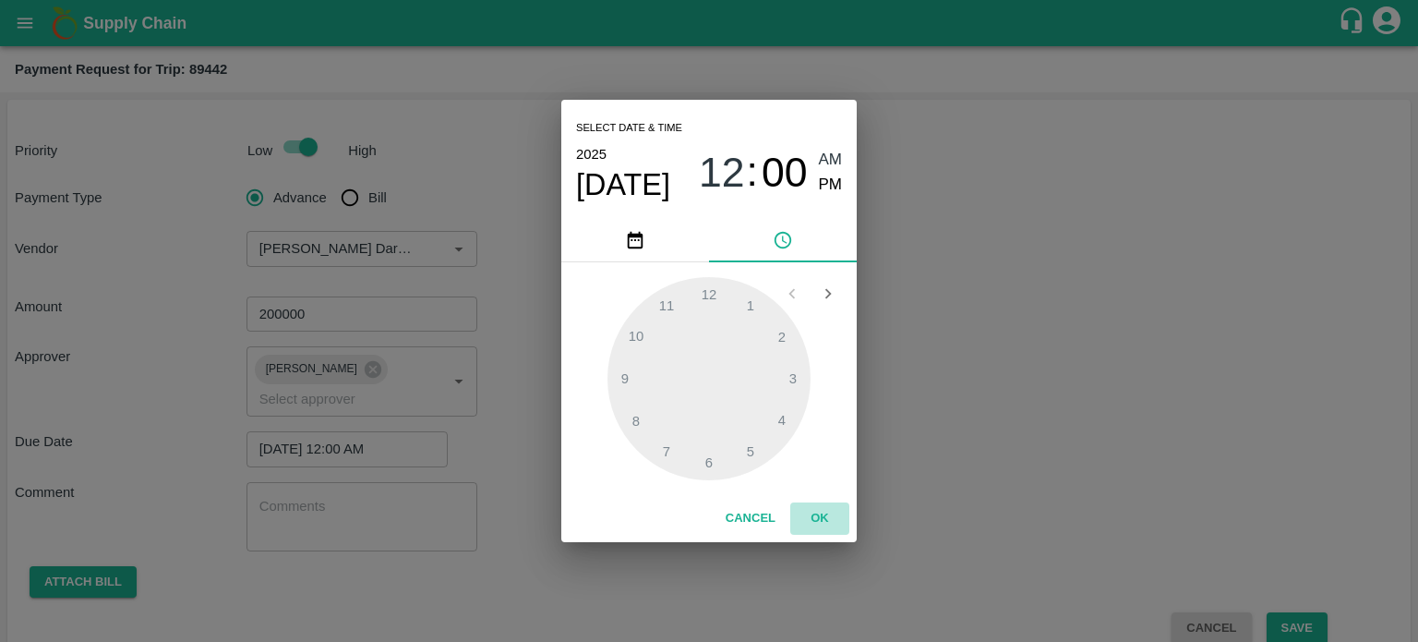
click at [810, 505] on button "OK" at bounding box center [819, 518] width 59 height 32
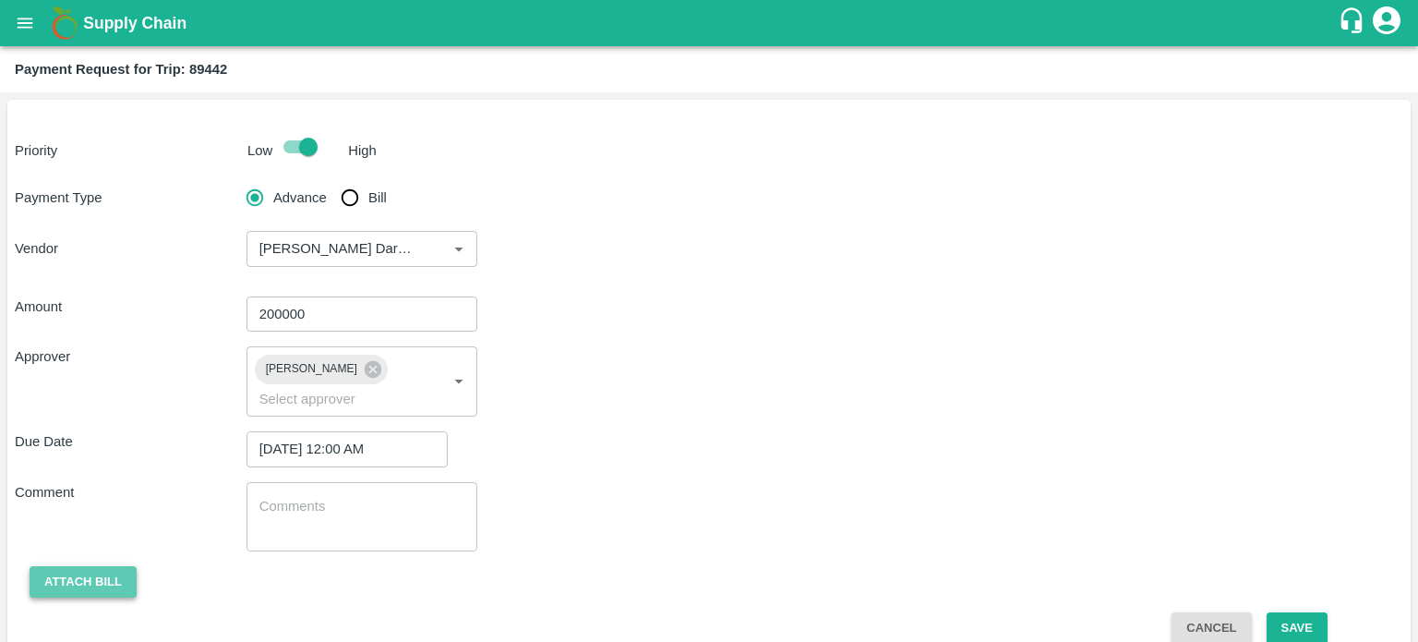
click at [78, 575] on button "Attach bill" at bounding box center [83, 582] width 107 height 32
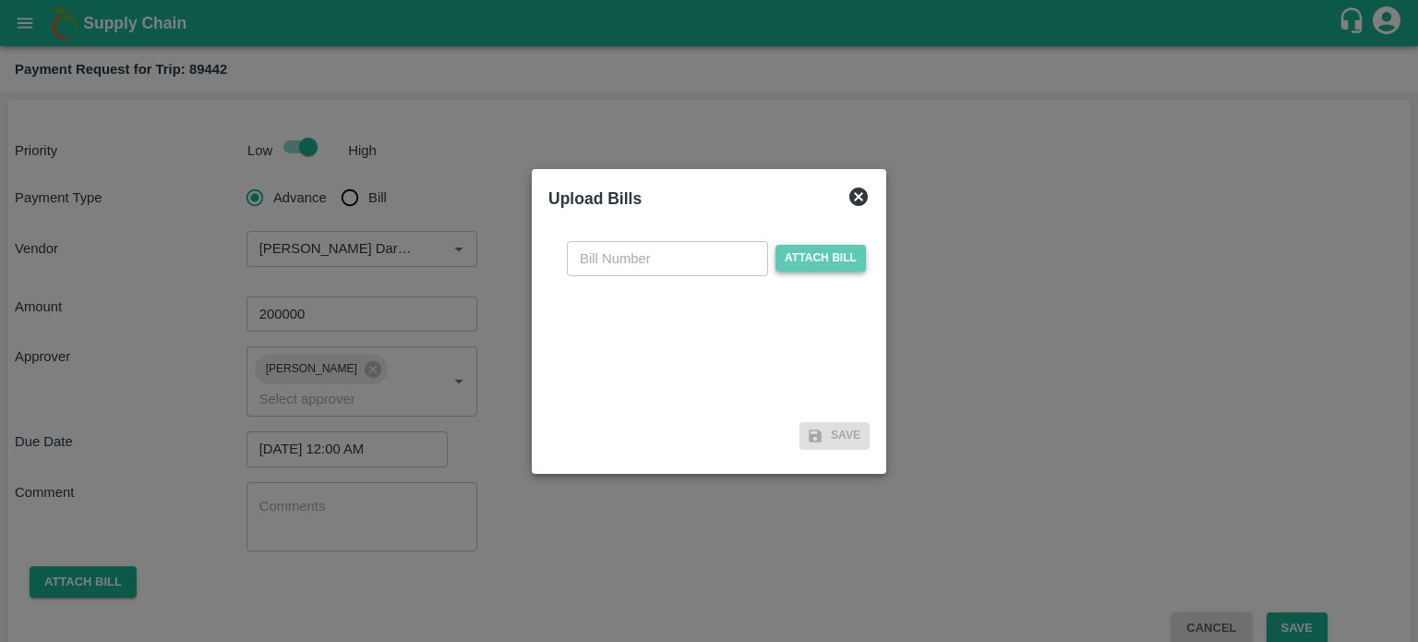
click at [787, 250] on span "Attach bill" at bounding box center [821, 258] width 90 height 27
click at [0, 0] on input "Attach bill" at bounding box center [0, 0] width 0 height 0
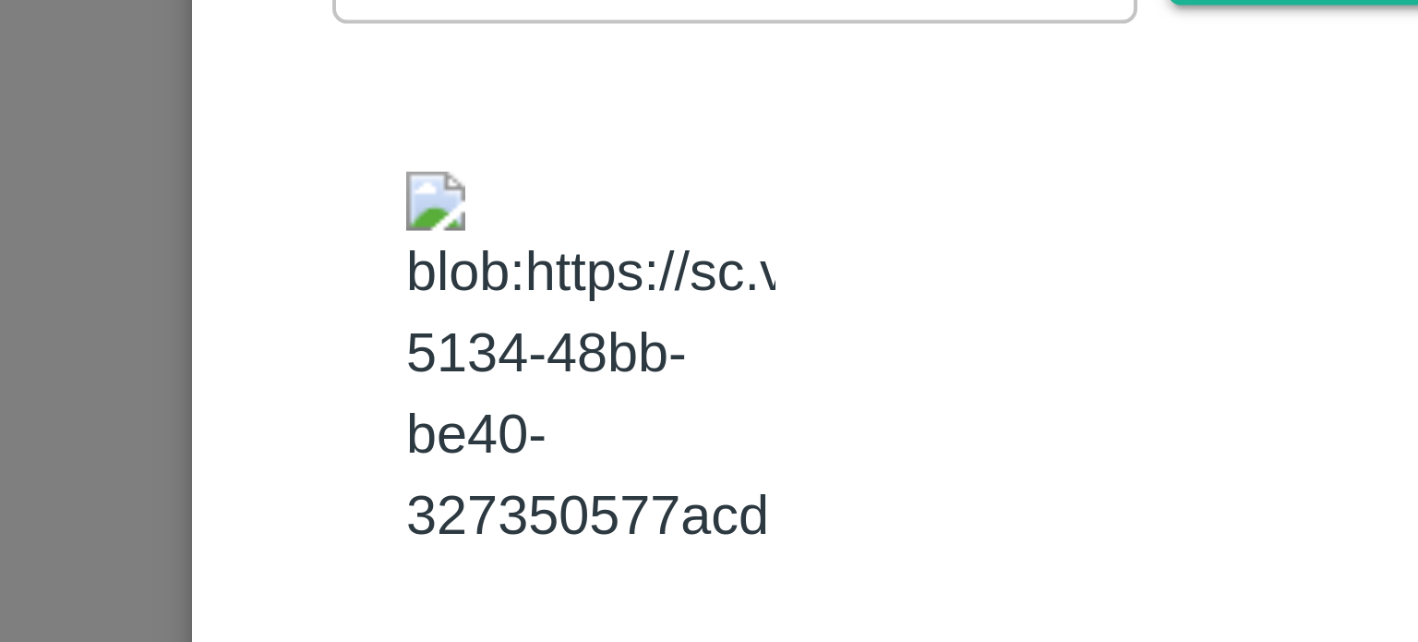
click at [644, 336] on img at bounding box center [631, 343] width 92 height 97
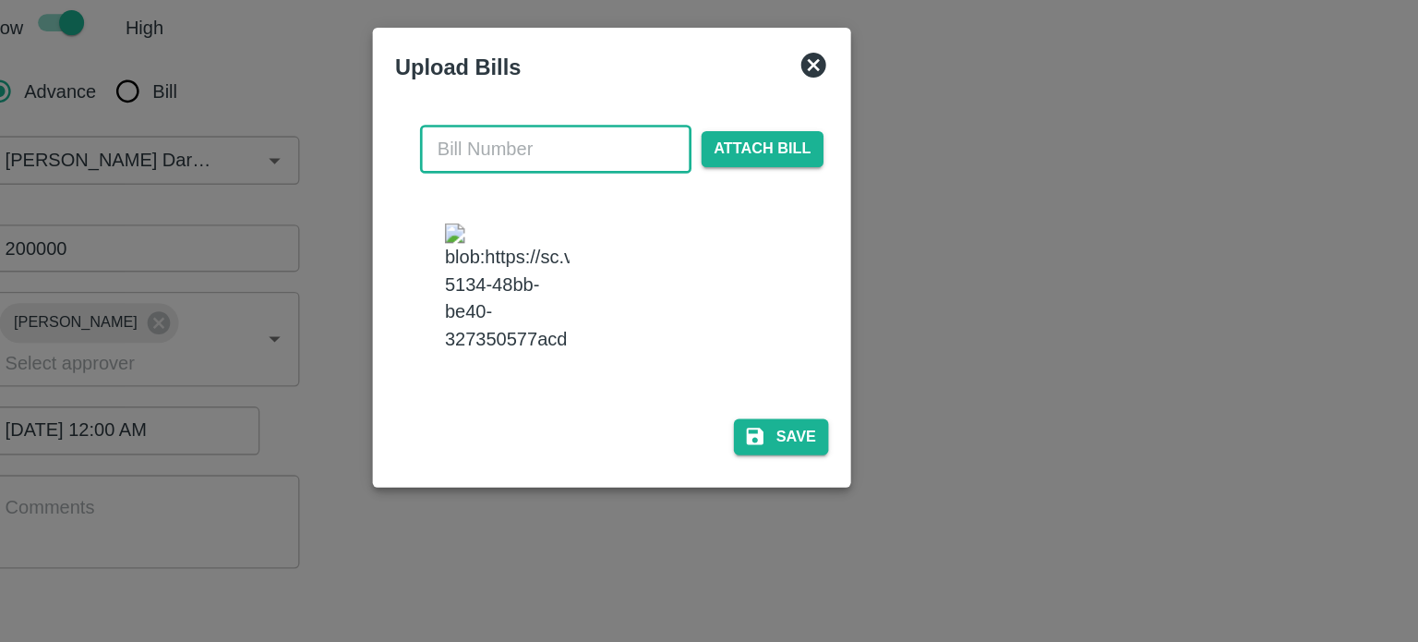
click at [624, 243] on input "text" at bounding box center [667, 240] width 201 height 35
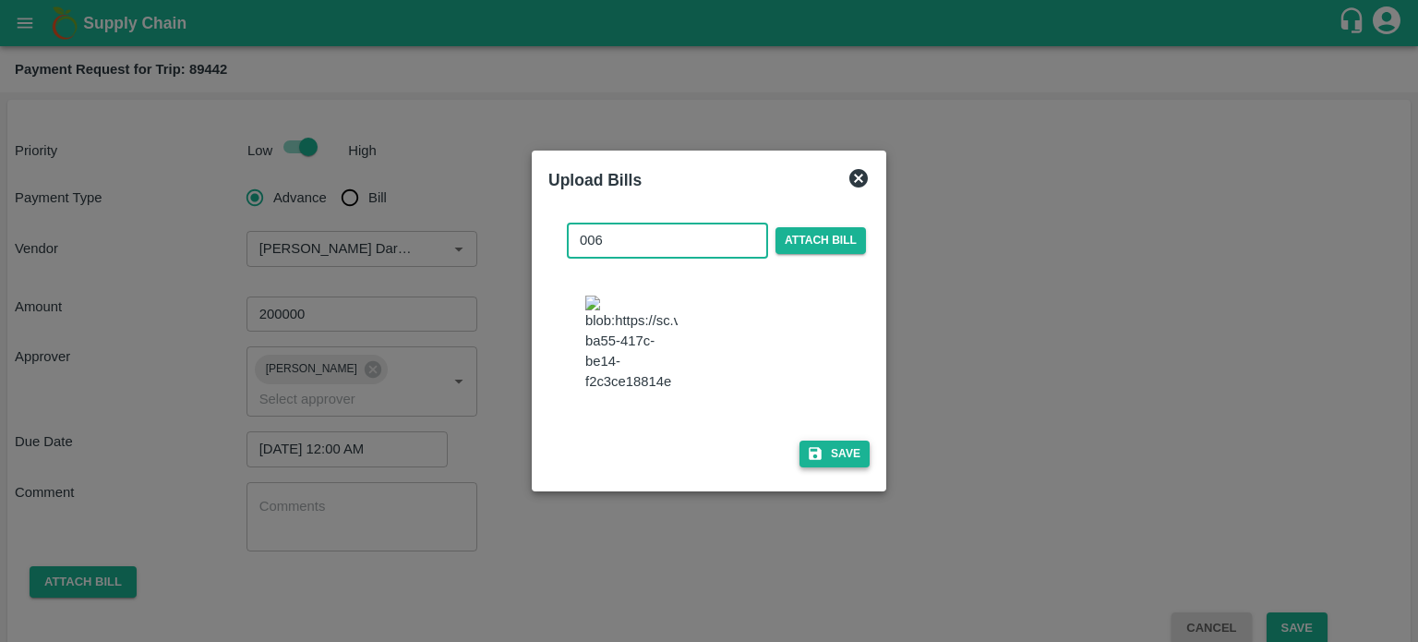
type input "006"
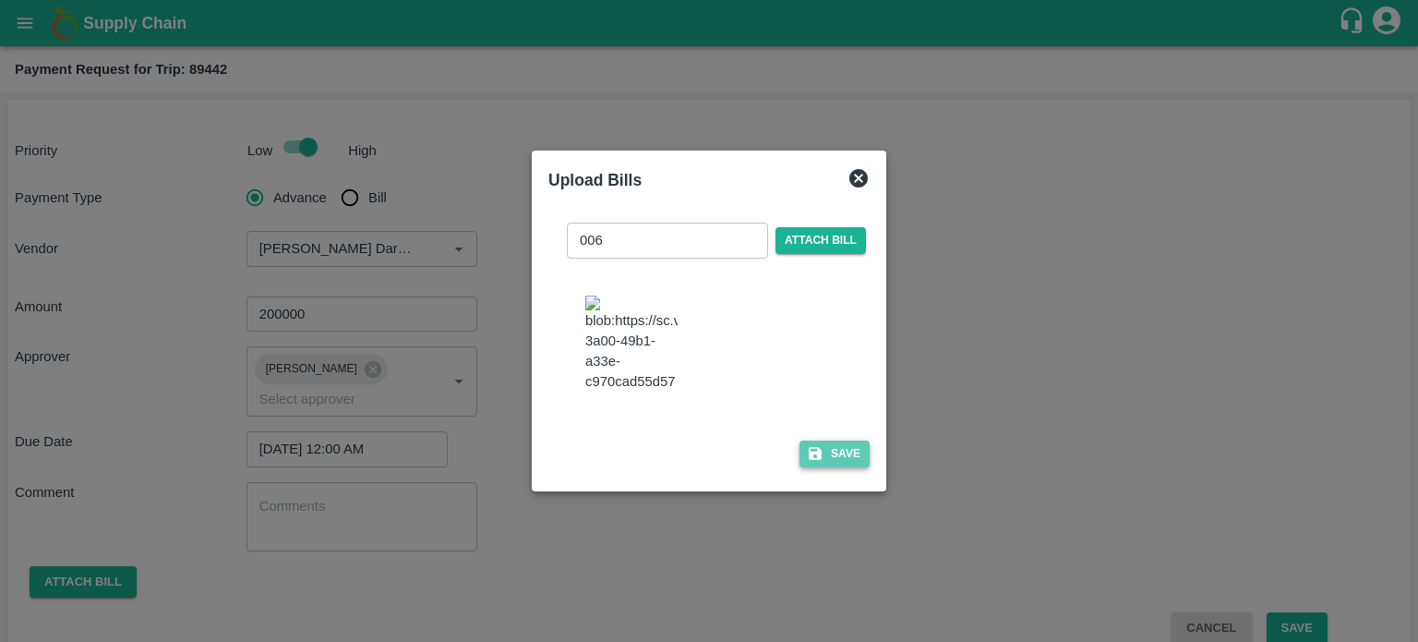
click at [852, 457] on button "Save" at bounding box center [835, 453] width 70 height 27
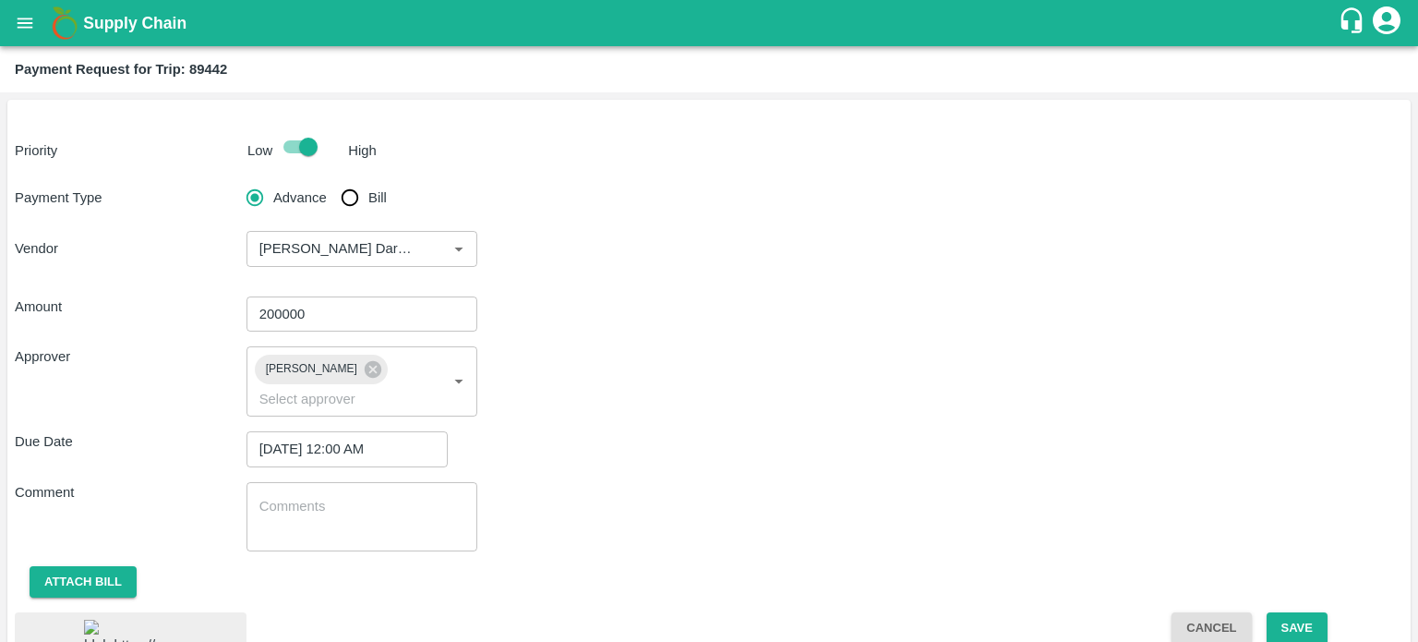
scroll to position [129, 0]
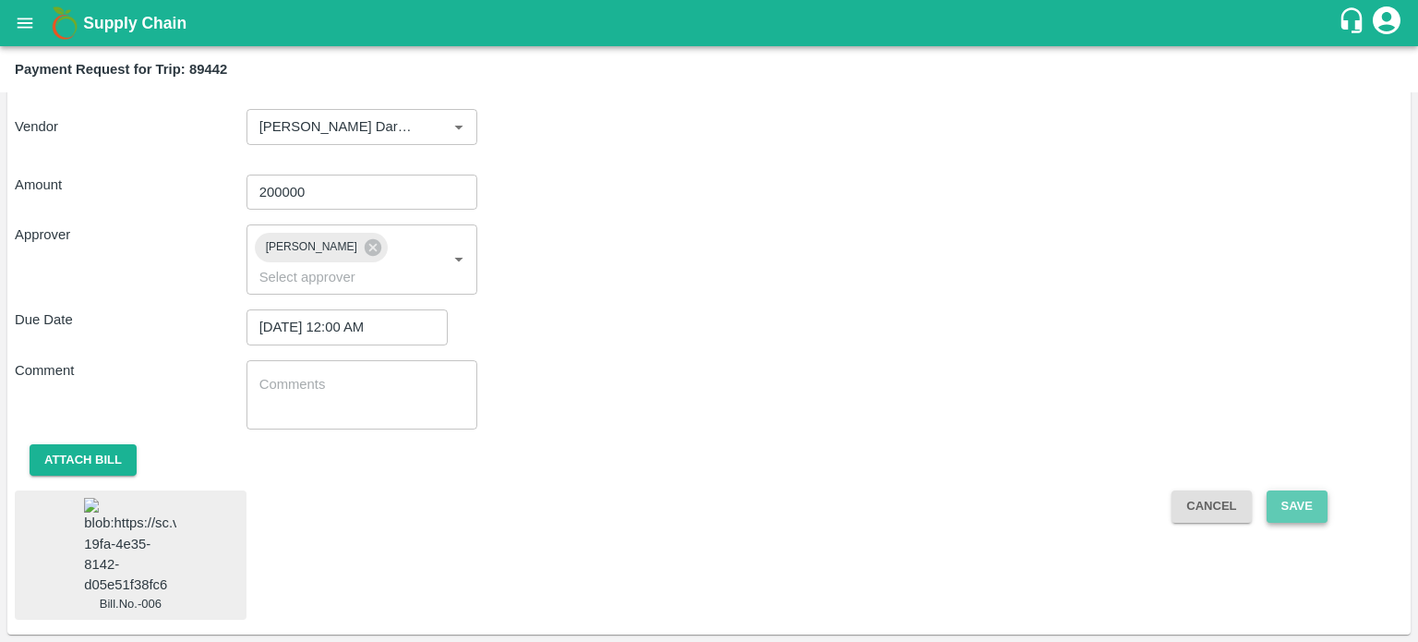
click at [1299, 506] on button "Save" at bounding box center [1297, 506] width 61 height 32
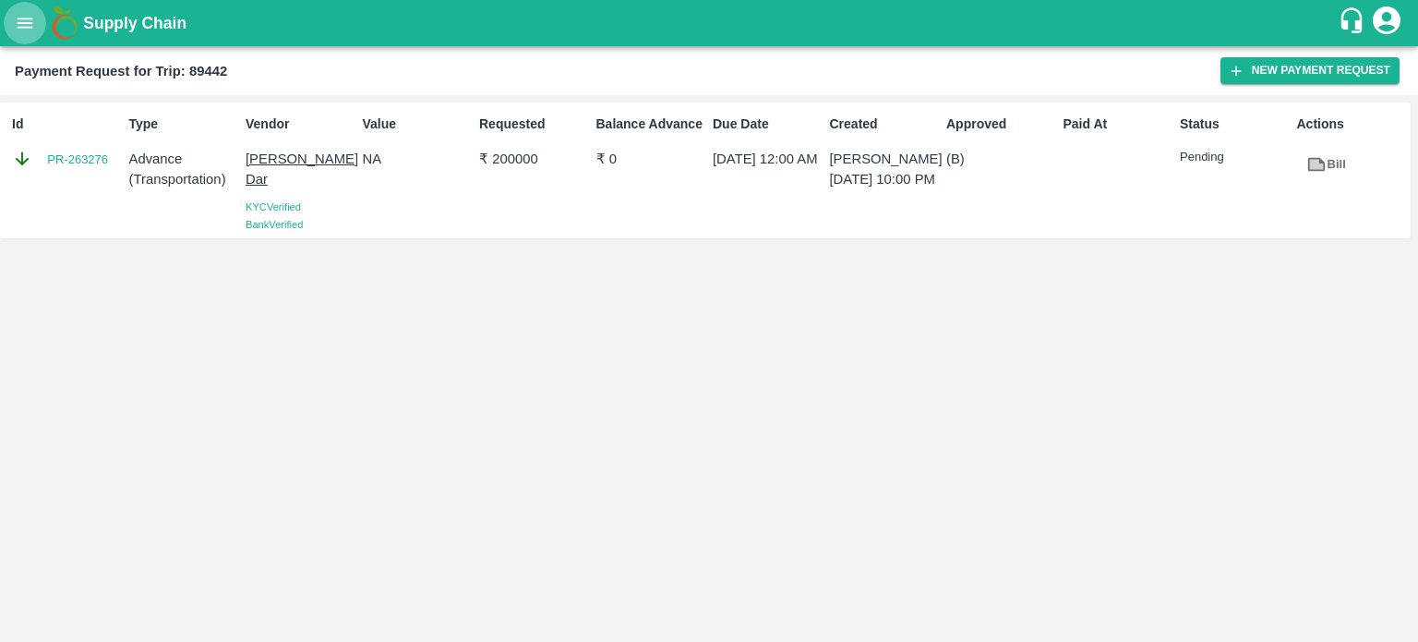
click at [26, 23] on icon "open drawer" at bounding box center [26, 23] width 16 height 10
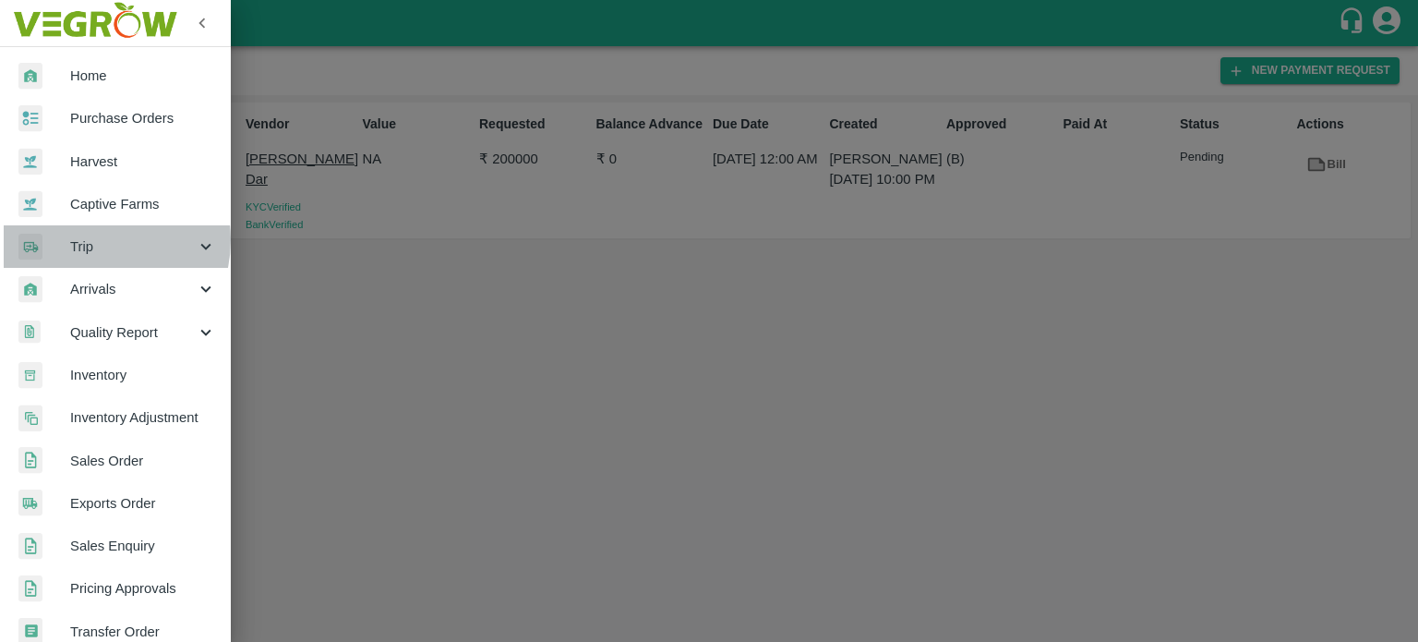
click at [92, 240] on span "Trip" at bounding box center [133, 246] width 126 height 20
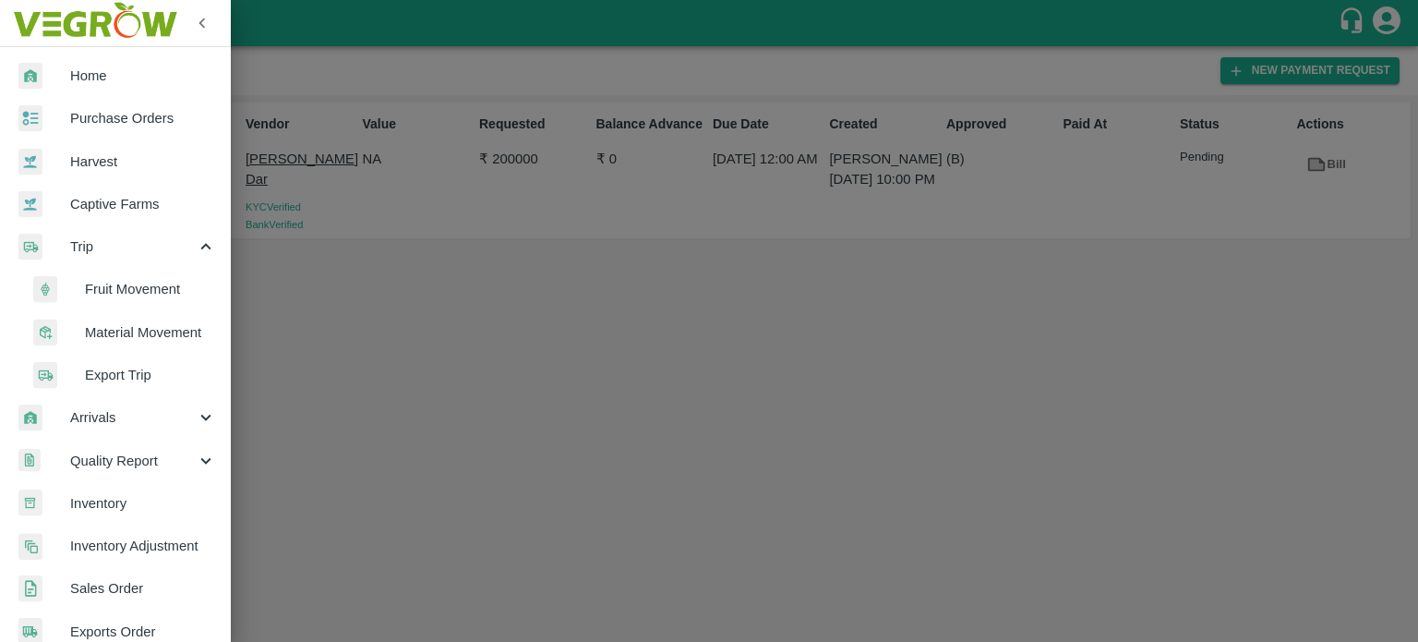
click at [119, 334] on span "Material Movement" at bounding box center [150, 332] width 131 height 20
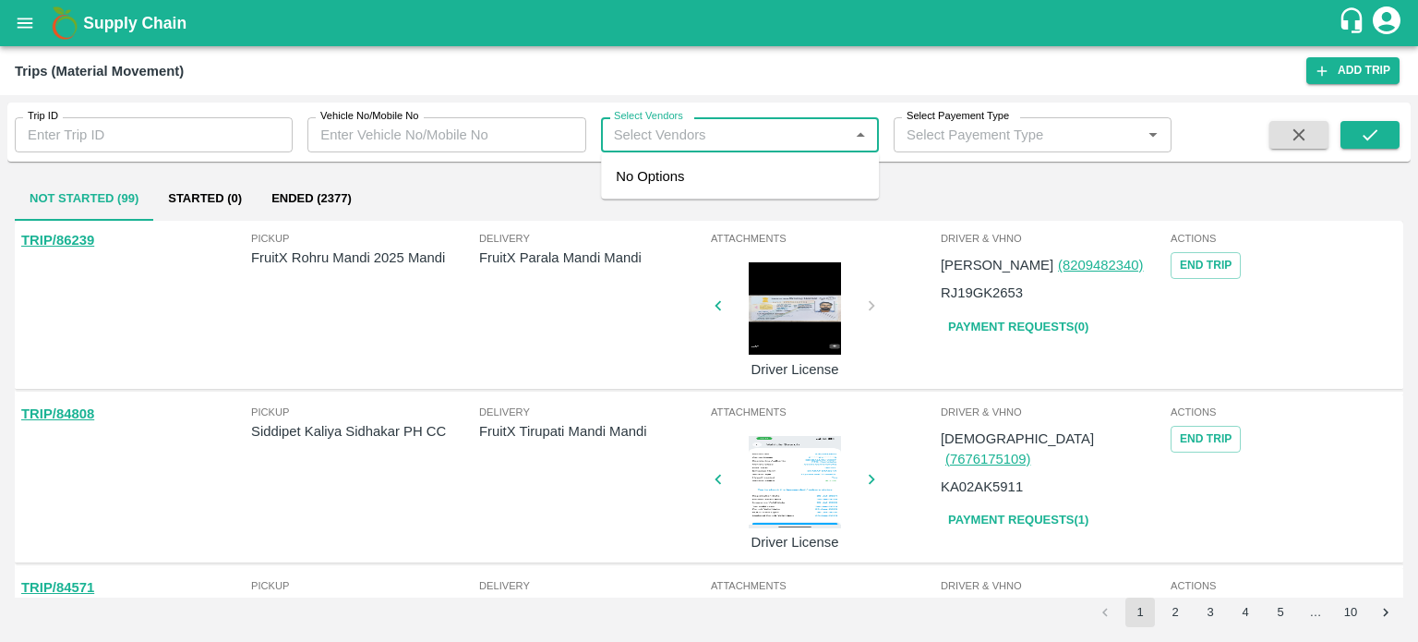
click at [657, 137] on input "Select Vendors" at bounding box center [725, 135] width 236 height 24
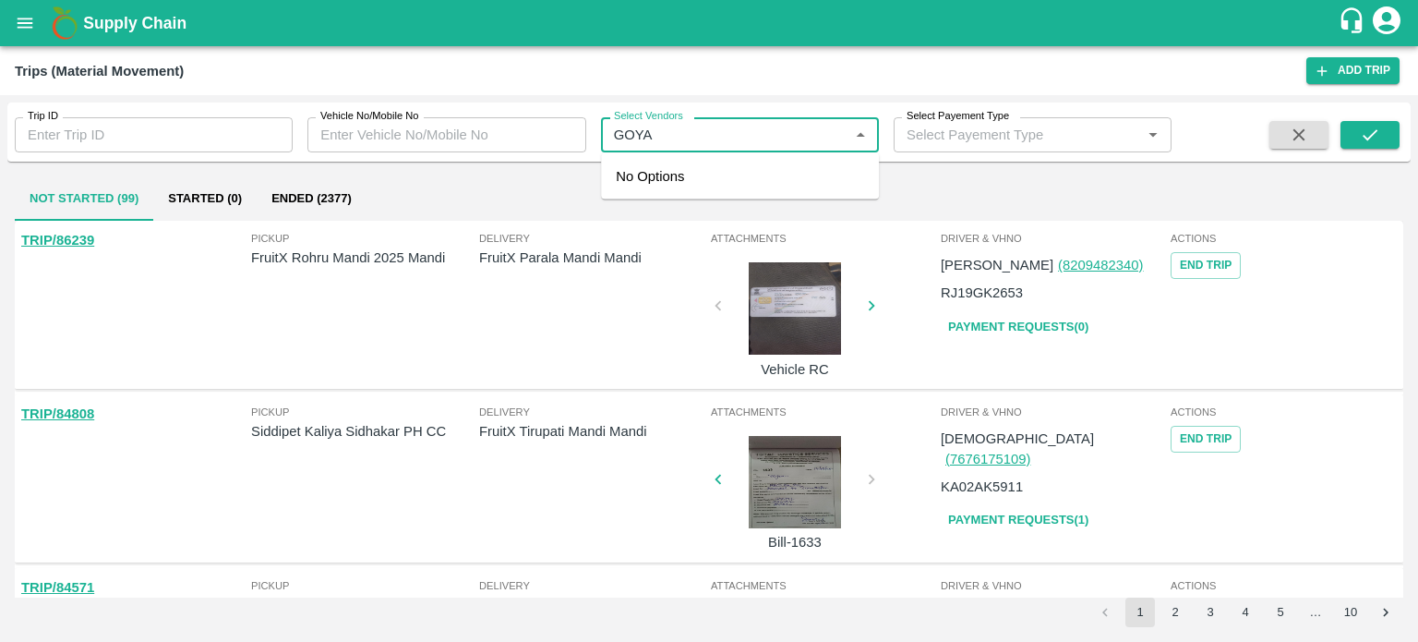
type input "GOYAL"
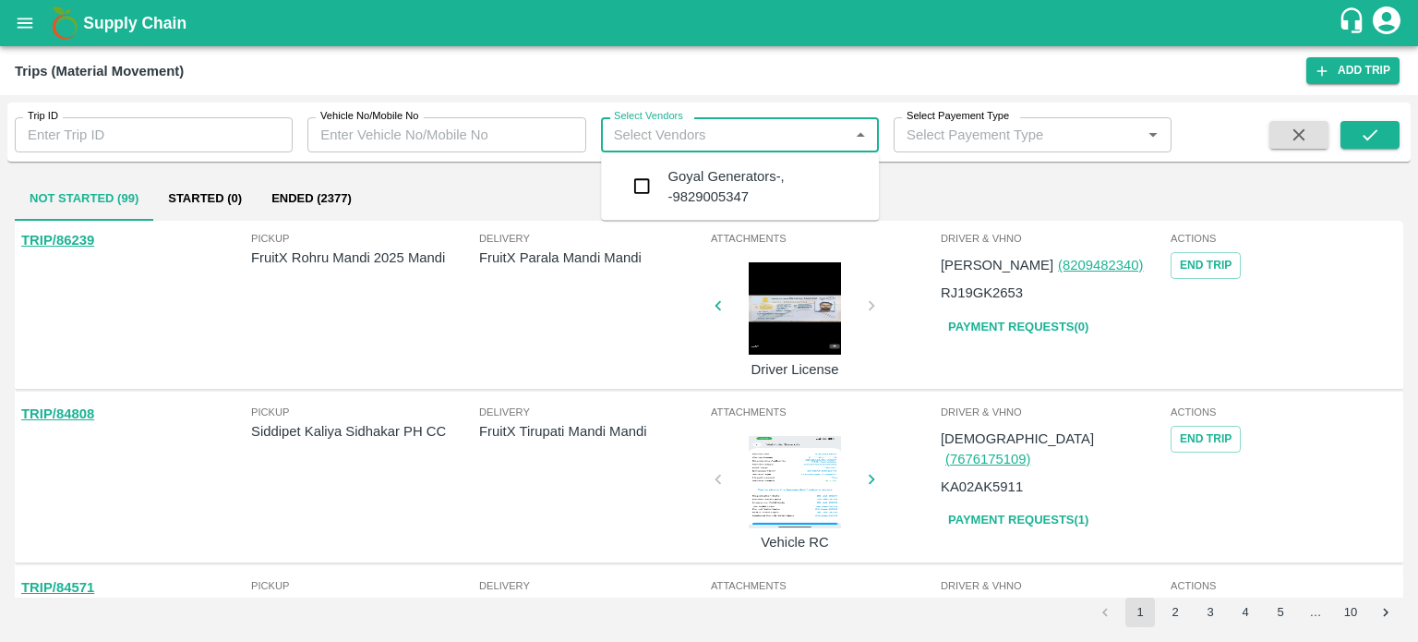
click at [683, 199] on div "Goyal Generators-, -9829005347" at bounding box center [766, 187] width 197 height 42
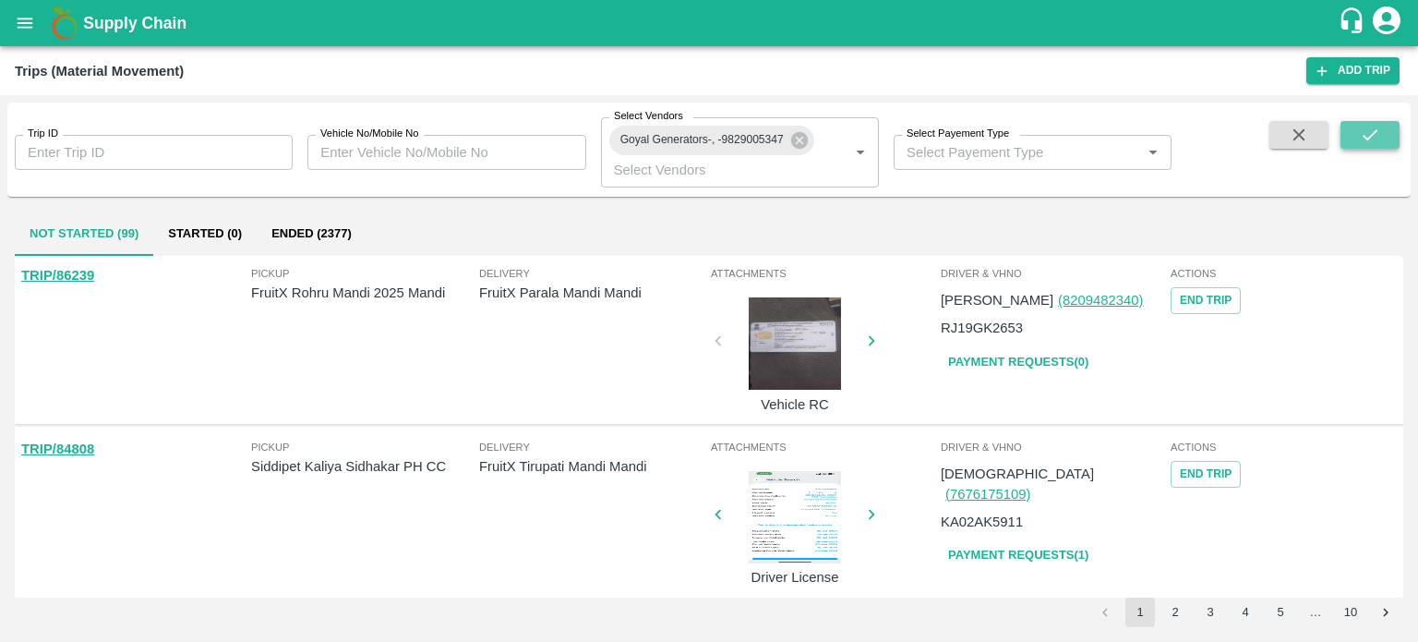
click at [1366, 137] on icon "submit" at bounding box center [1370, 135] width 20 height 20
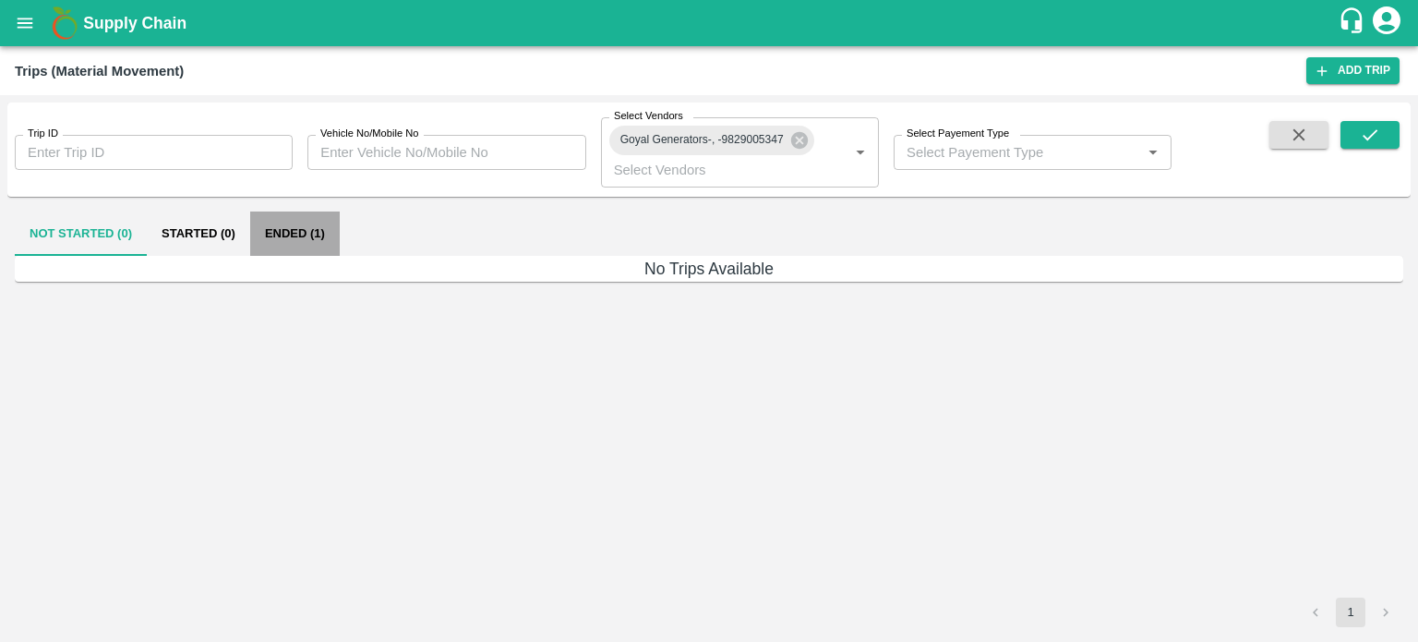
click at [300, 249] on button "Ended (1)" at bounding box center [295, 233] width 90 height 44
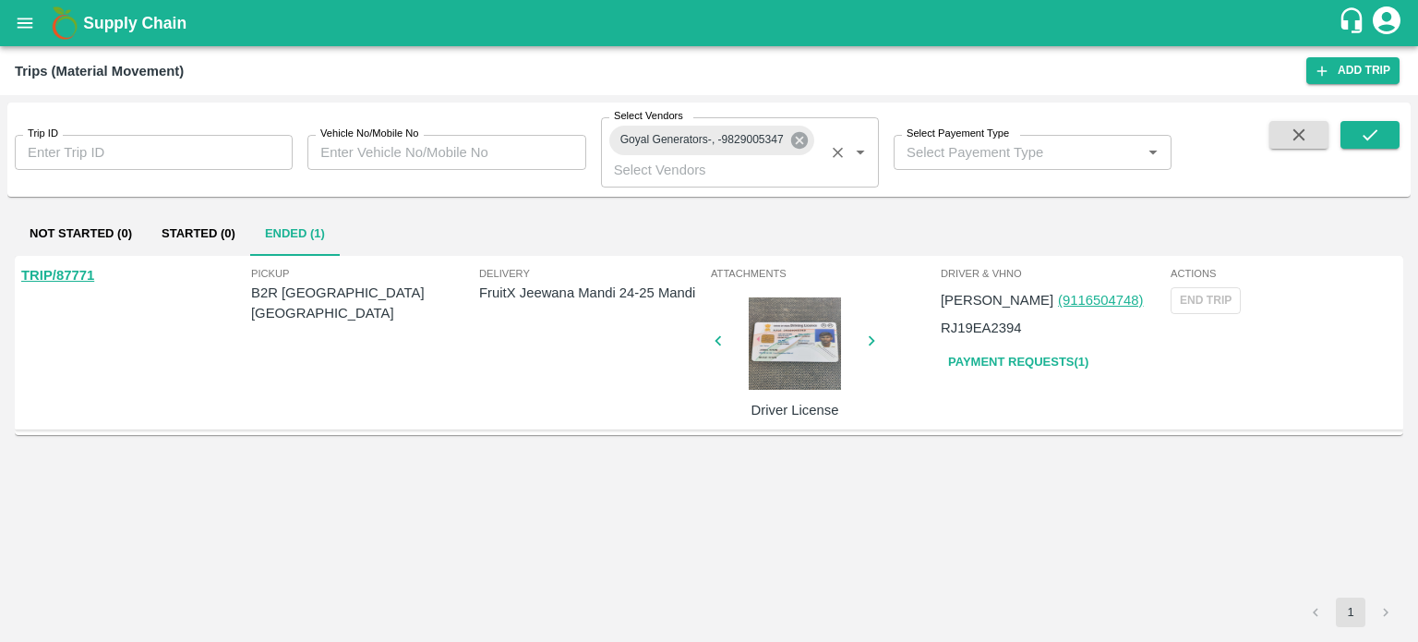
click at [793, 141] on icon at bounding box center [799, 140] width 17 height 17
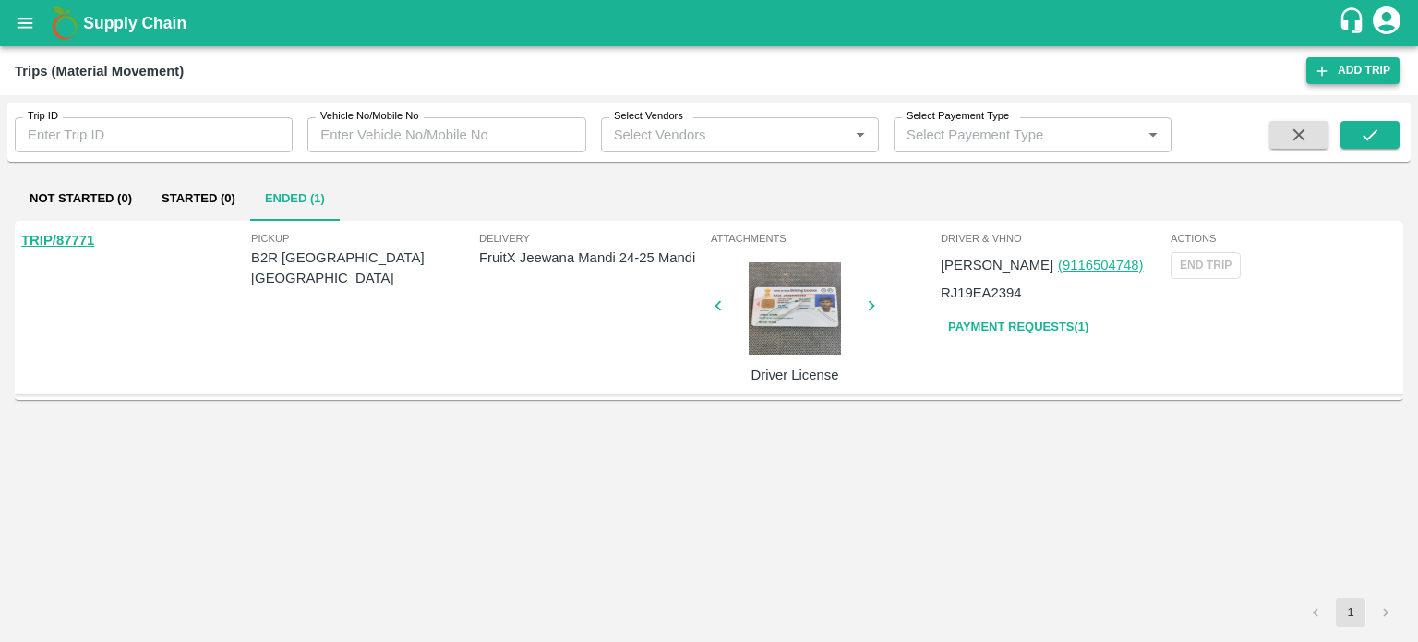
click at [1364, 81] on link "Add Trip" at bounding box center [1352, 70] width 93 height 27
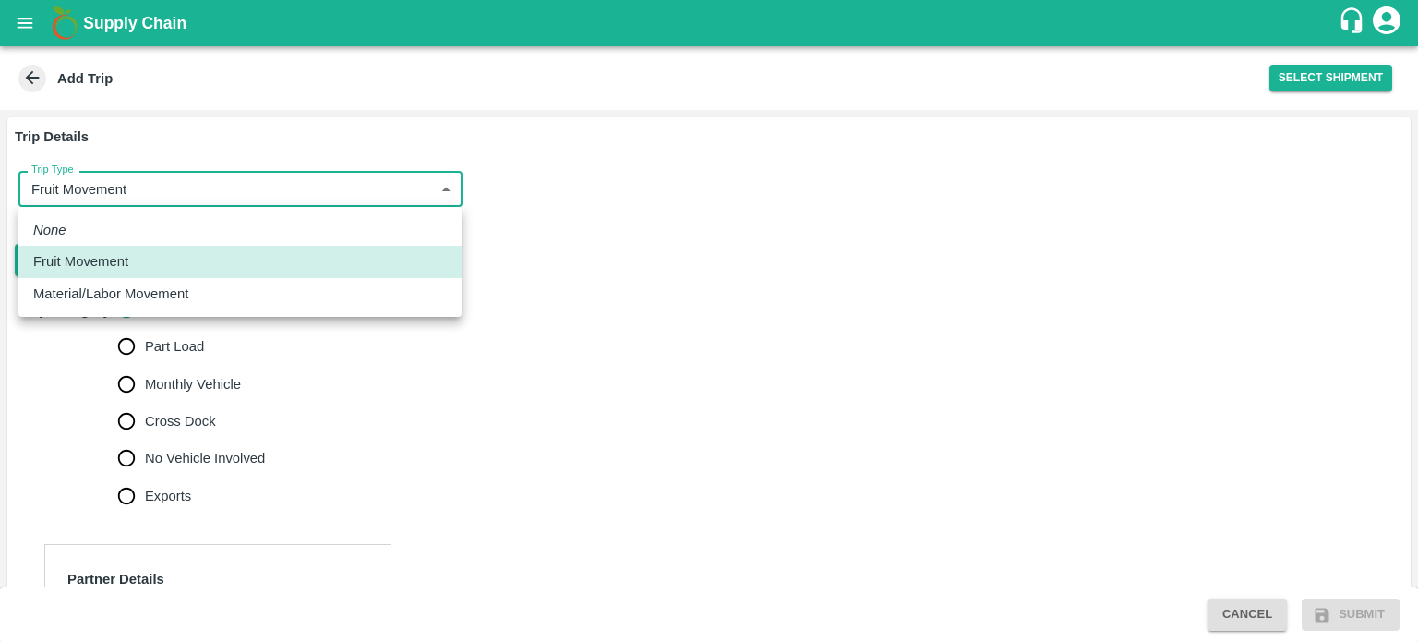
click at [124, 194] on body "Supply Chain Add Trip Select Shipment Trip Details Trip Type Fruit Movement 1 T…" at bounding box center [709, 321] width 1418 height 642
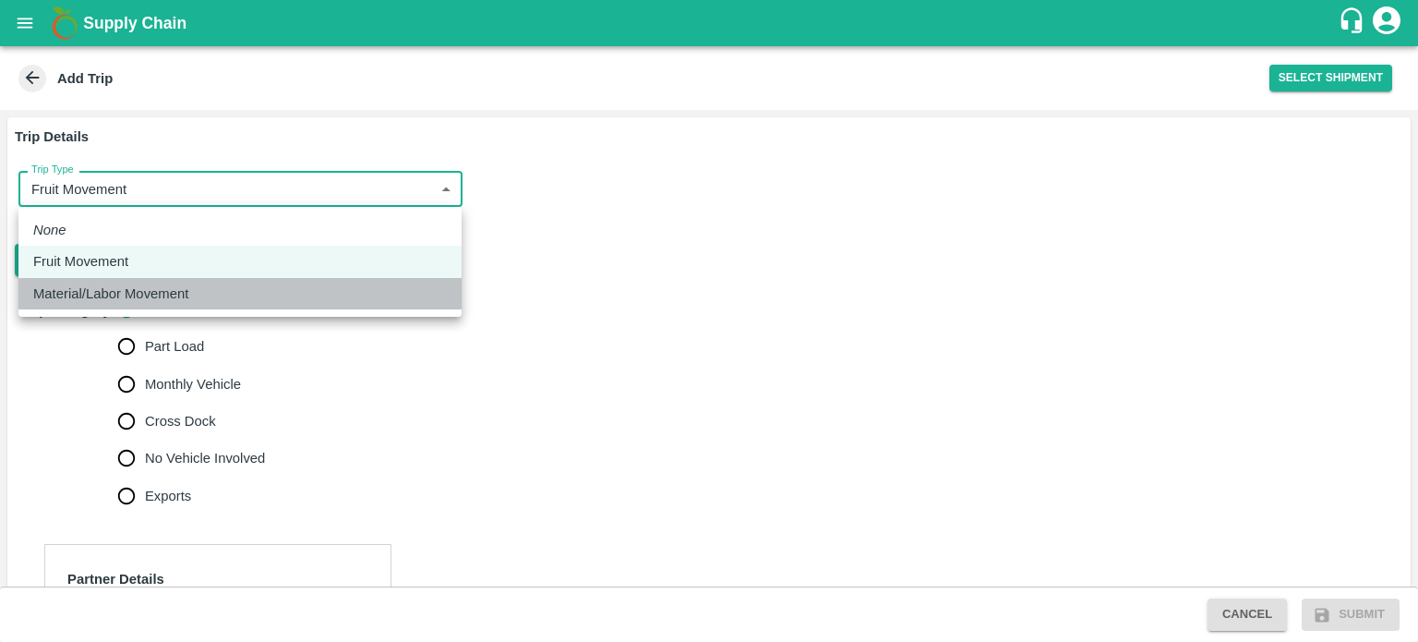
click at [126, 302] on p "Material/Labor Movement" at bounding box center [110, 293] width 155 height 20
type input "2"
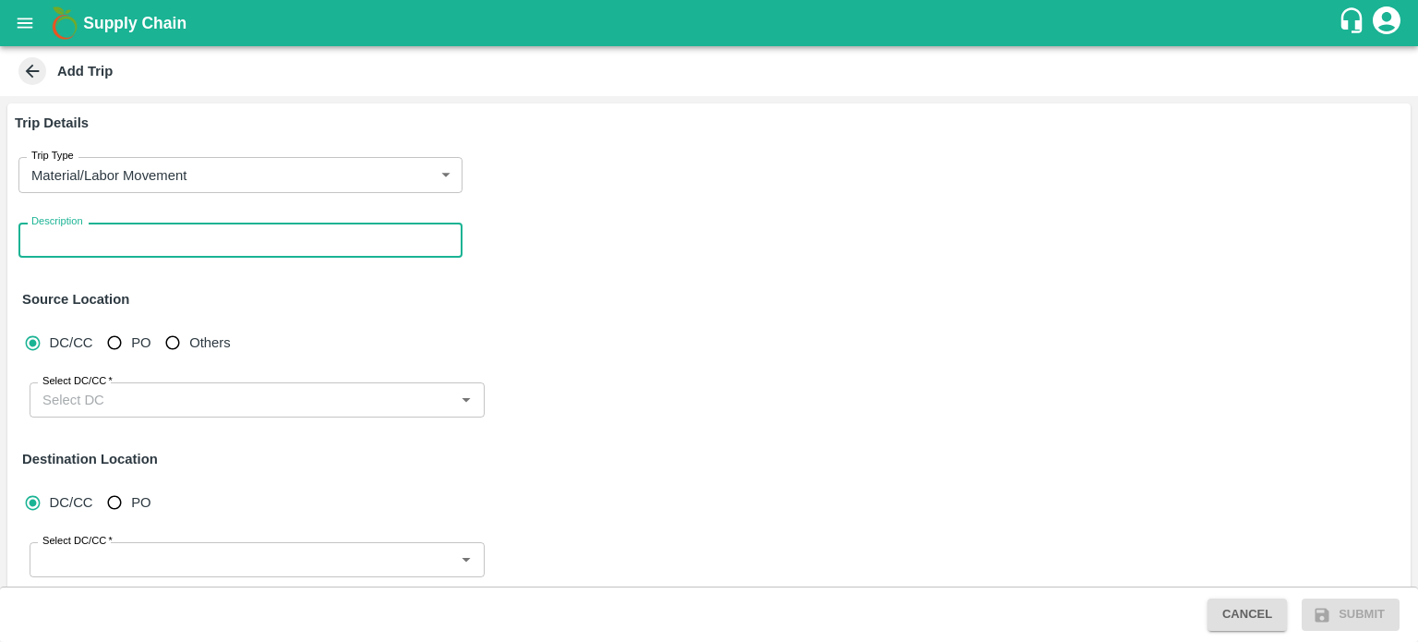
click at [102, 240] on textarea "Description" at bounding box center [240, 240] width 418 height 19
type textarea "Porta toilets movement bhuj to jeewana"
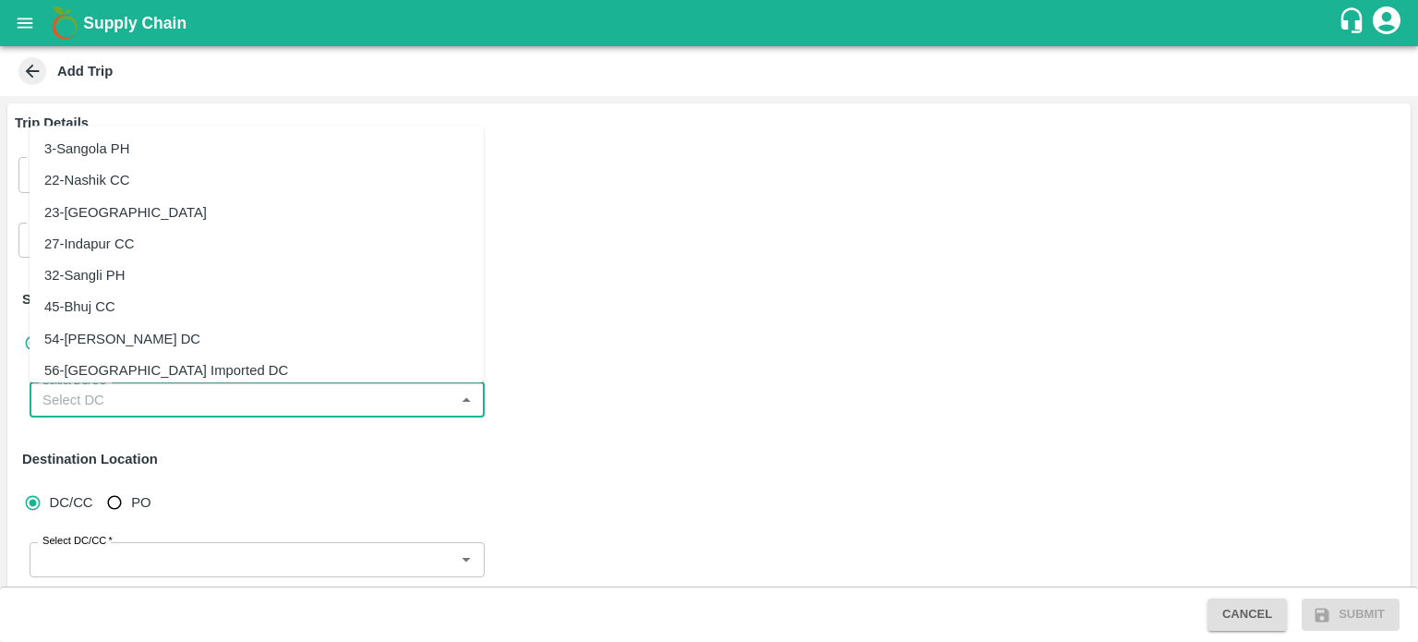
click at [108, 402] on input "Select DC/CC   *" at bounding box center [242, 400] width 414 height 24
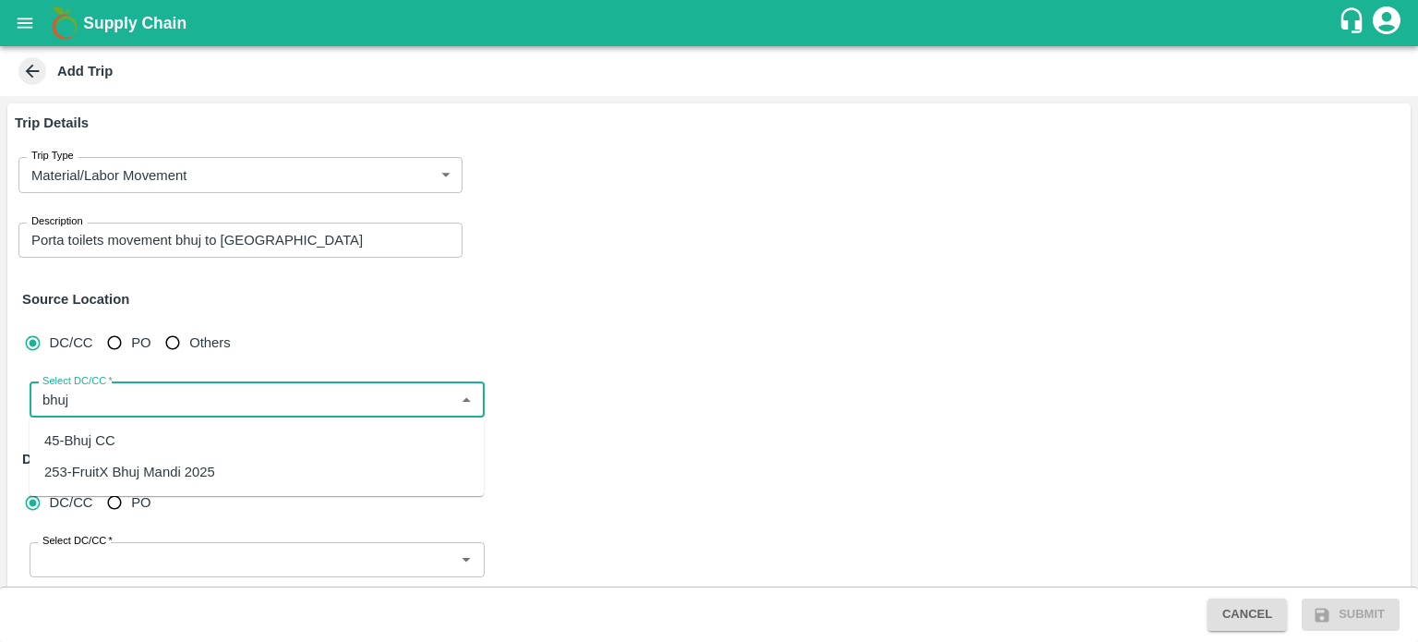
click at [129, 472] on div "253-FruitX Bhuj Mandi 2025" at bounding box center [129, 472] width 171 height 20
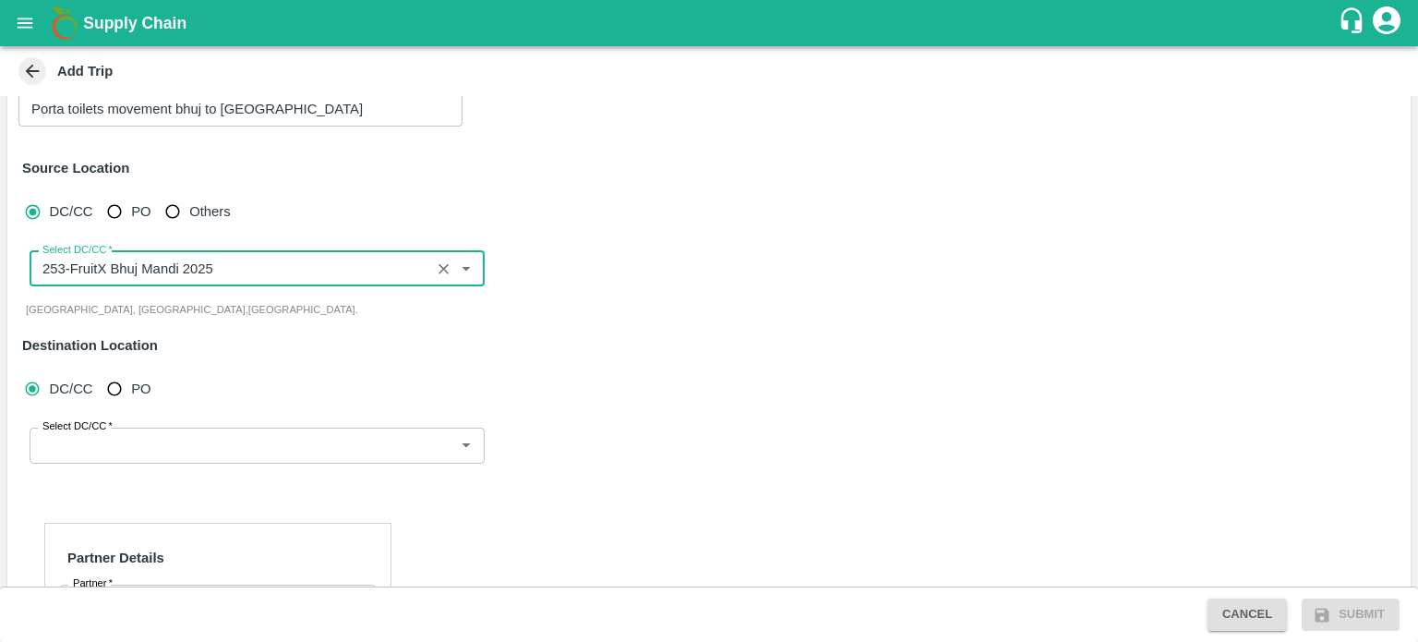
scroll to position [136, 0]
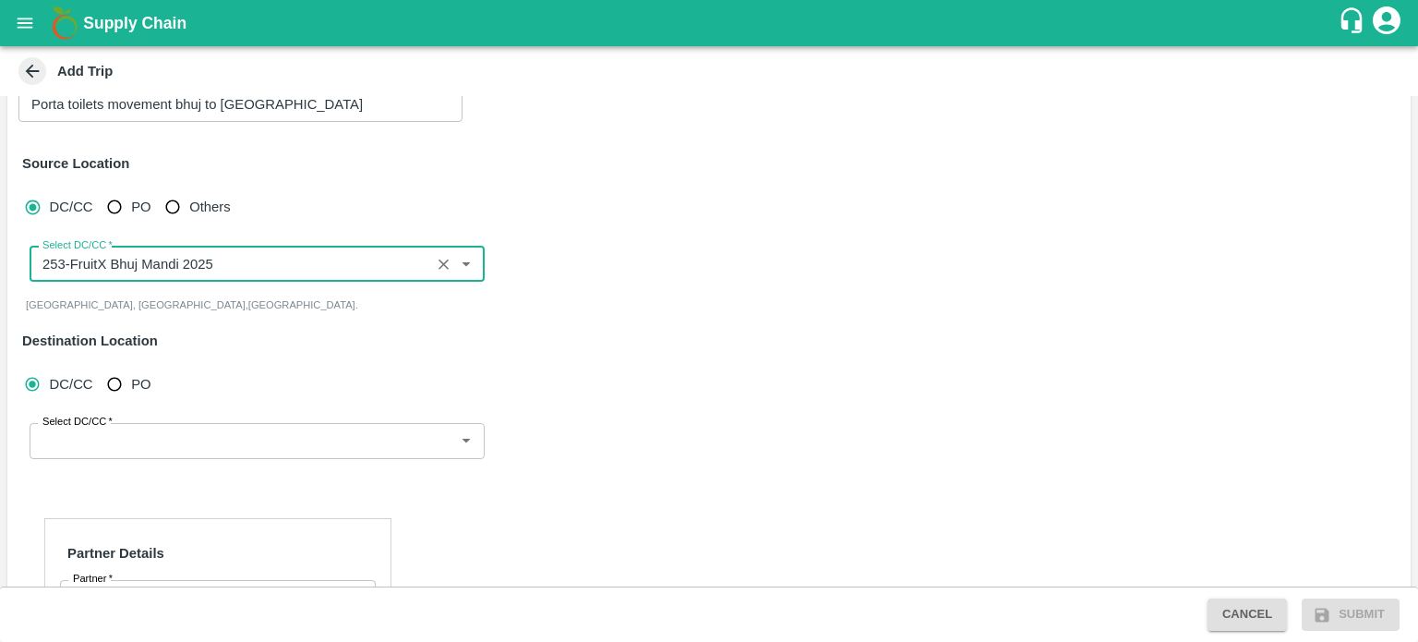
type input "253-FruitX Bhuj Mandi 2025"
click at [95, 437] on input "Select DC/CC   *" at bounding box center [242, 440] width 414 height 24
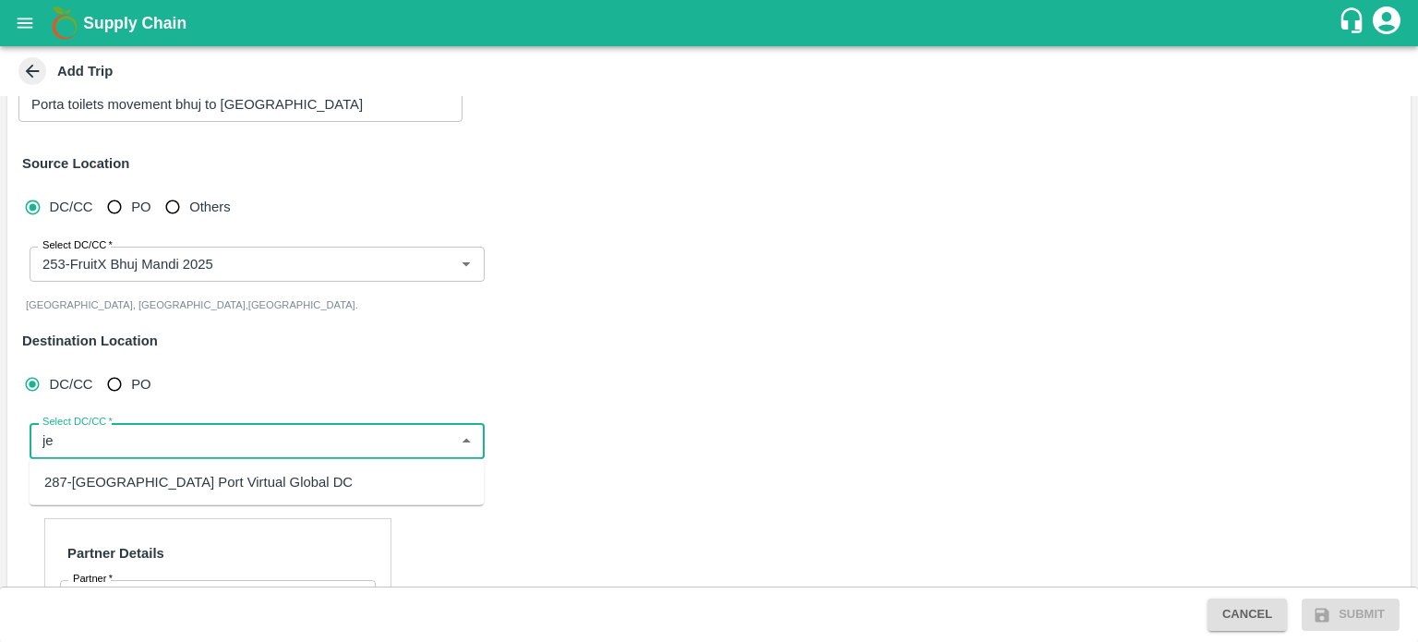
type input "j"
type input "J"
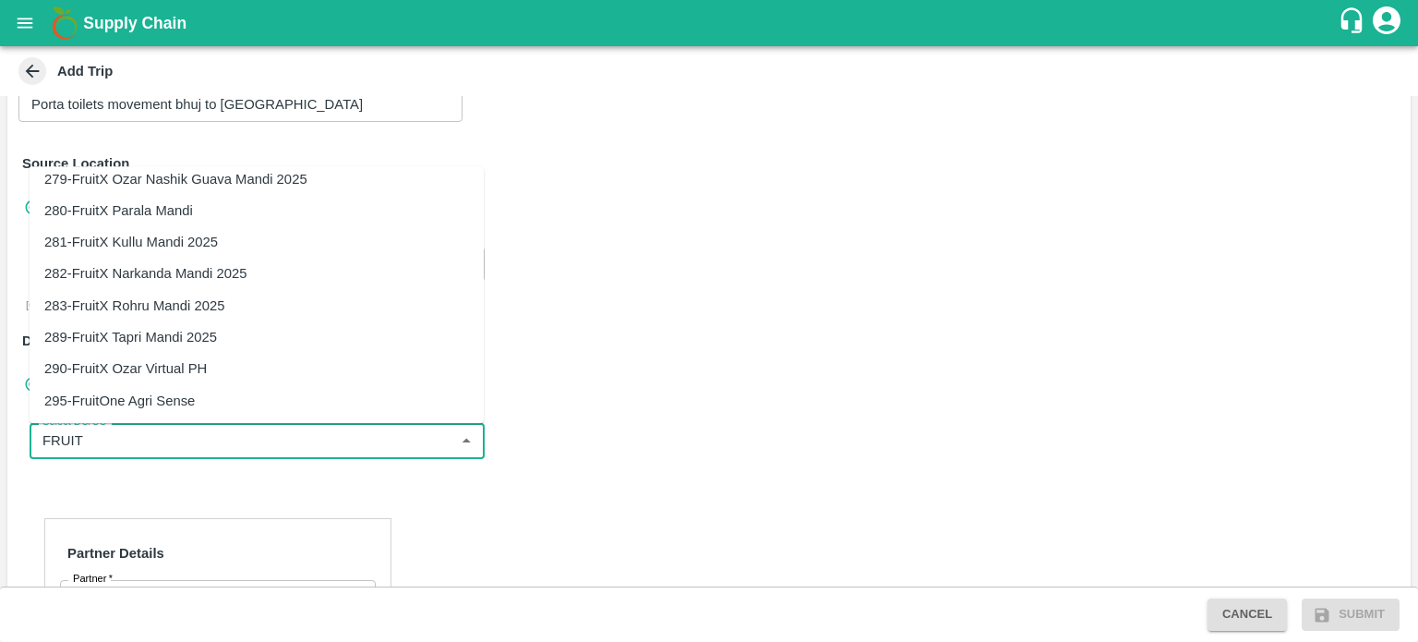
scroll to position [0, 0]
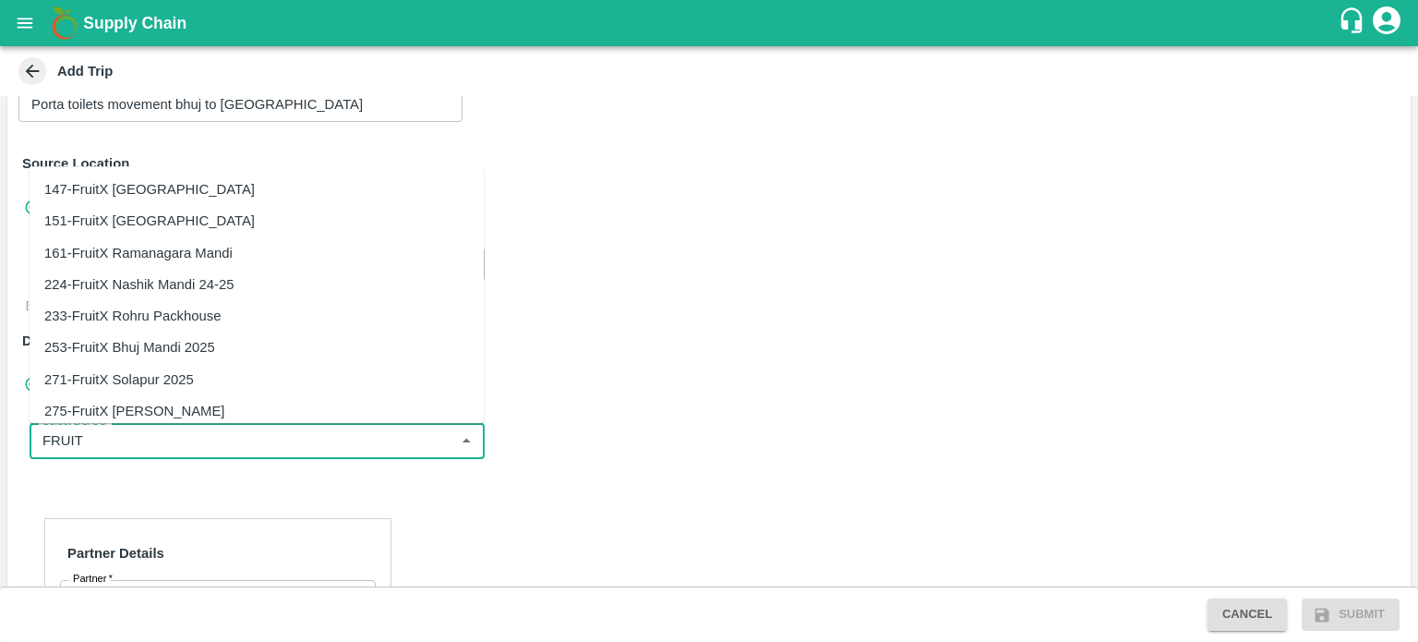
type input "FRUIT"
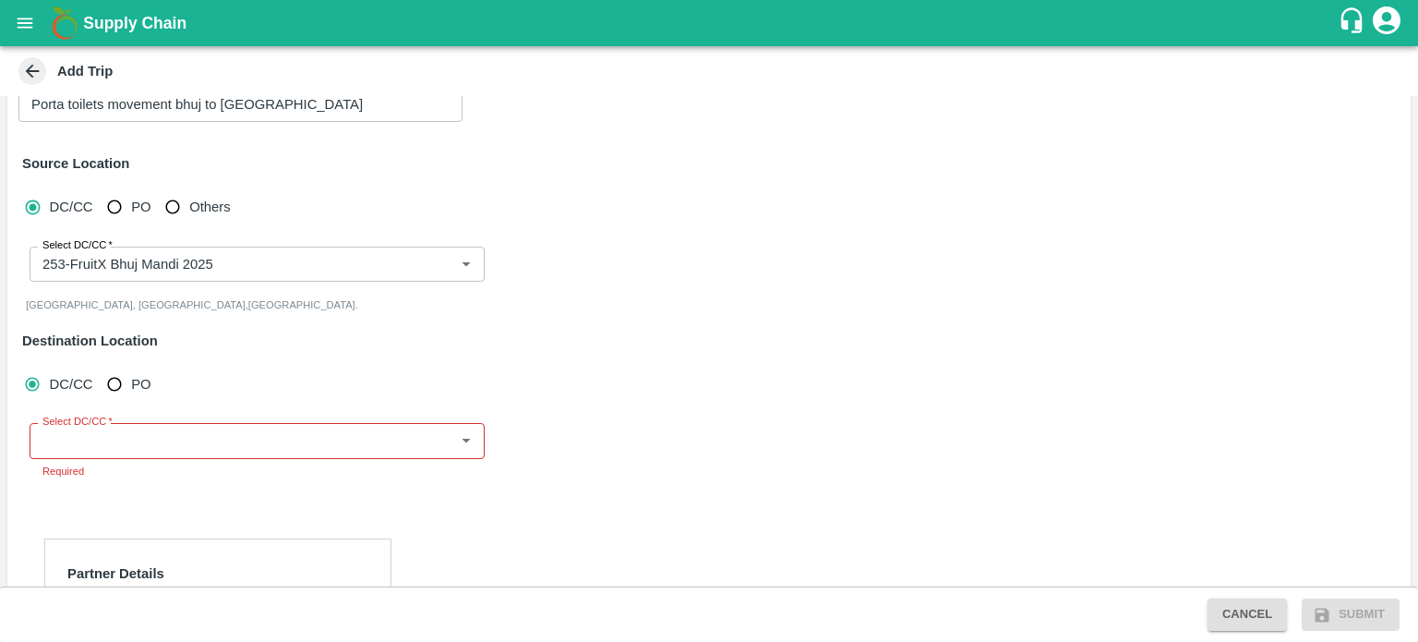
click at [661, 364] on div "DC/CC PO Select DC/CC   * Select DC/CC Required" at bounding box center [709, 434] width 1389 height 149
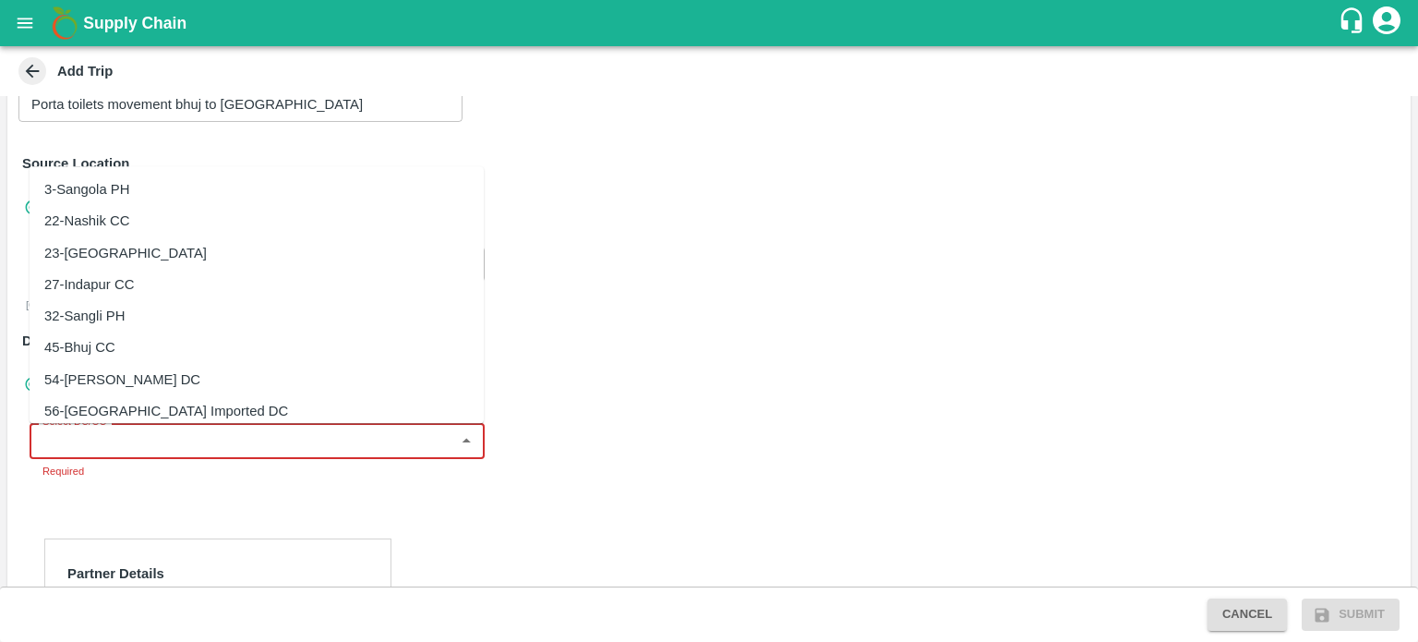
click at [174, 442] on input "Select DC/CC   *" at bounding box center [242, 440] width 414 height 24
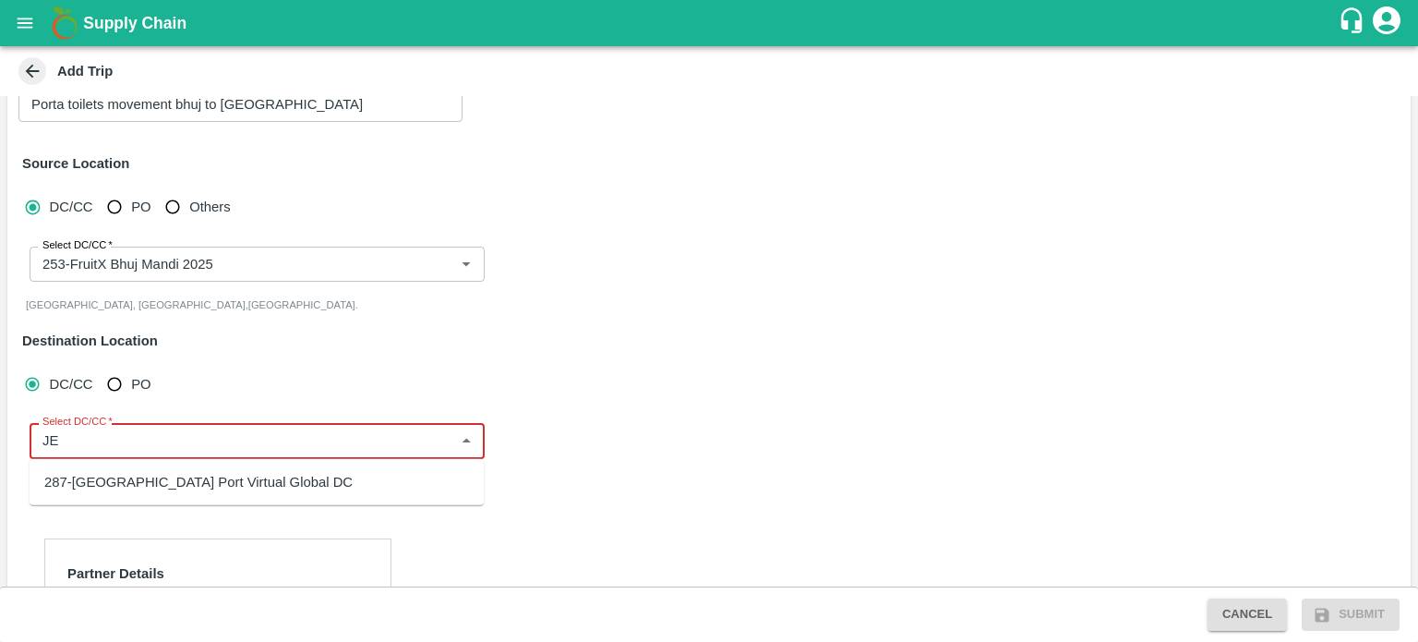
click at [153, 453] on div "Select DC/CC" at bounding box center [257, 440] width 455 height 35
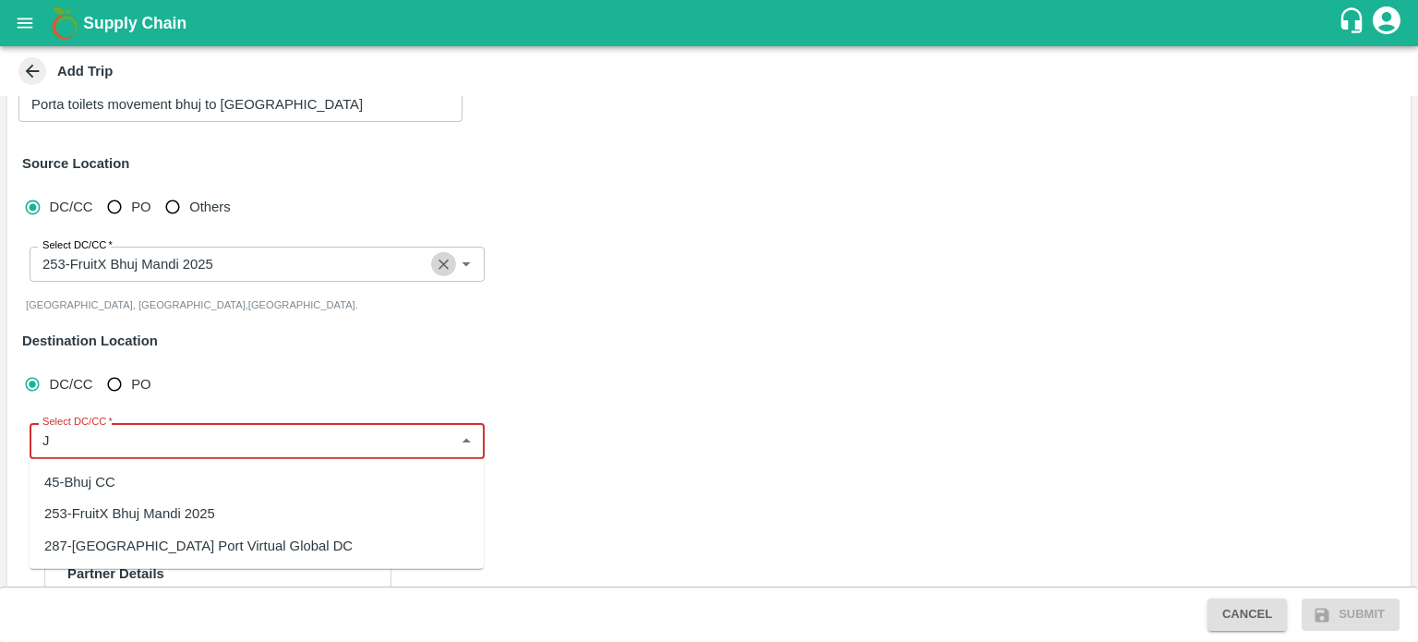
click at [442, 270] on icon "Clear" at bounding box center [444, 265] width 18 height 18
type input "J"
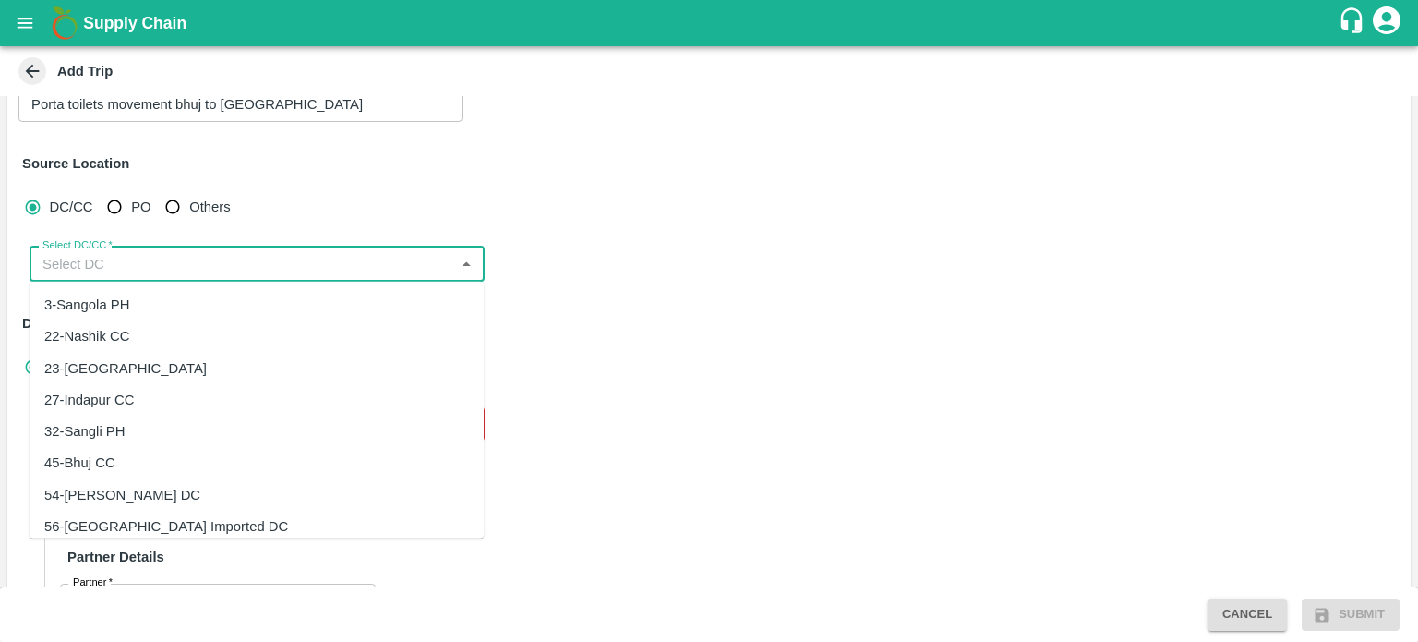
click at [225, 271] on input "Select DC/CC   *" at bounding box center [242, 264] width 414 height 24
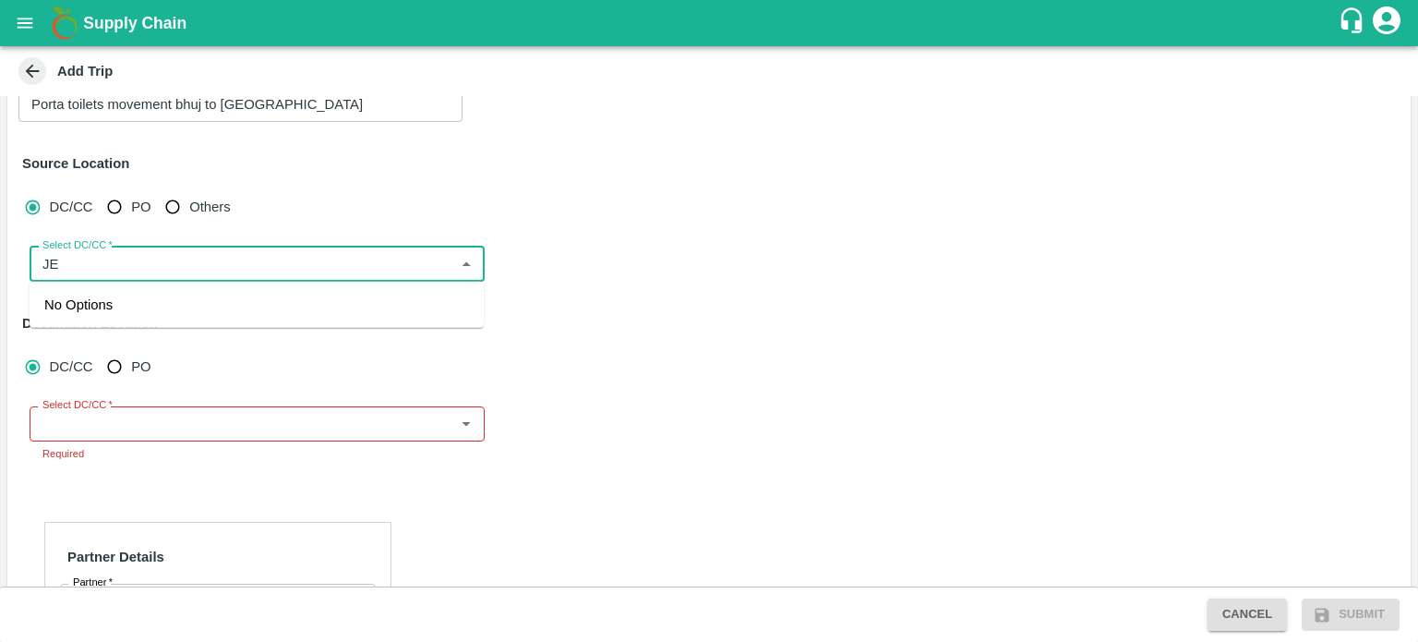
type input "J"
click at [150, 337] on div "253-FruitX Bhuj Mandi 2025" at bounding box center [129, 336] width 171 height 20
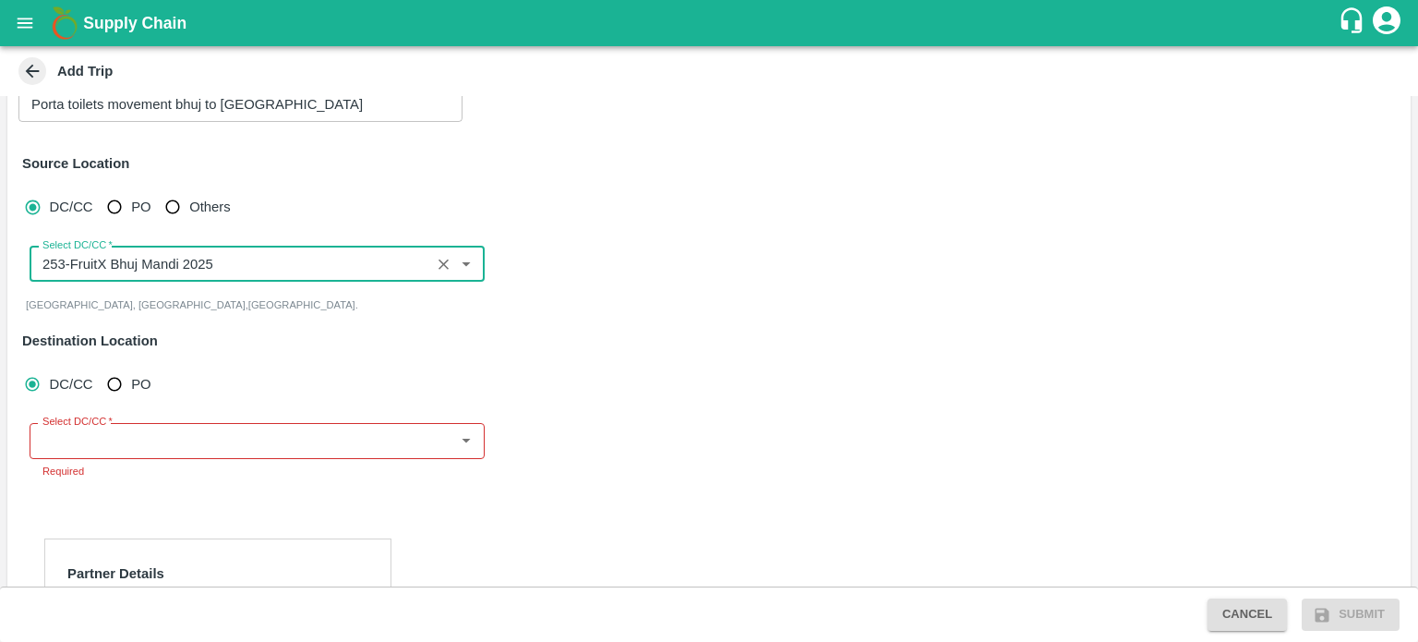
type input "253-FruitX Bhuj Mandi 2025"
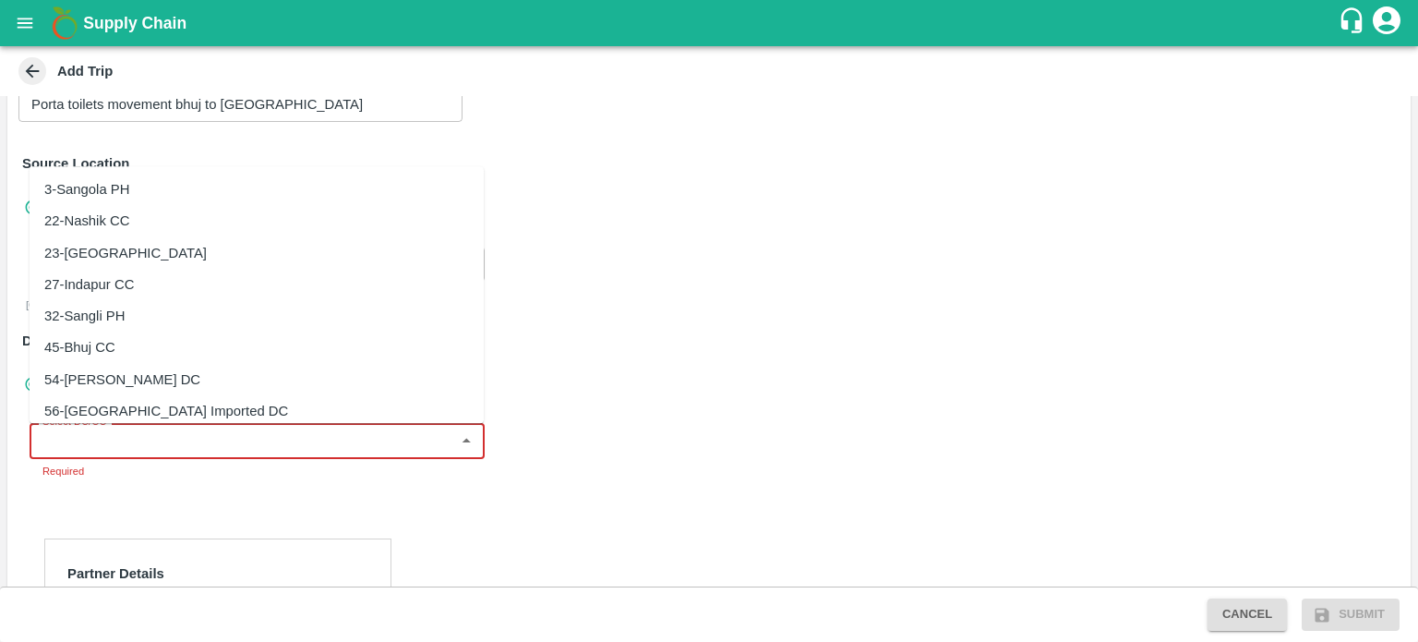
click at [129, 442] on input "Select DC/CC   *" at bounding box center [242, 440] width 414 height 24
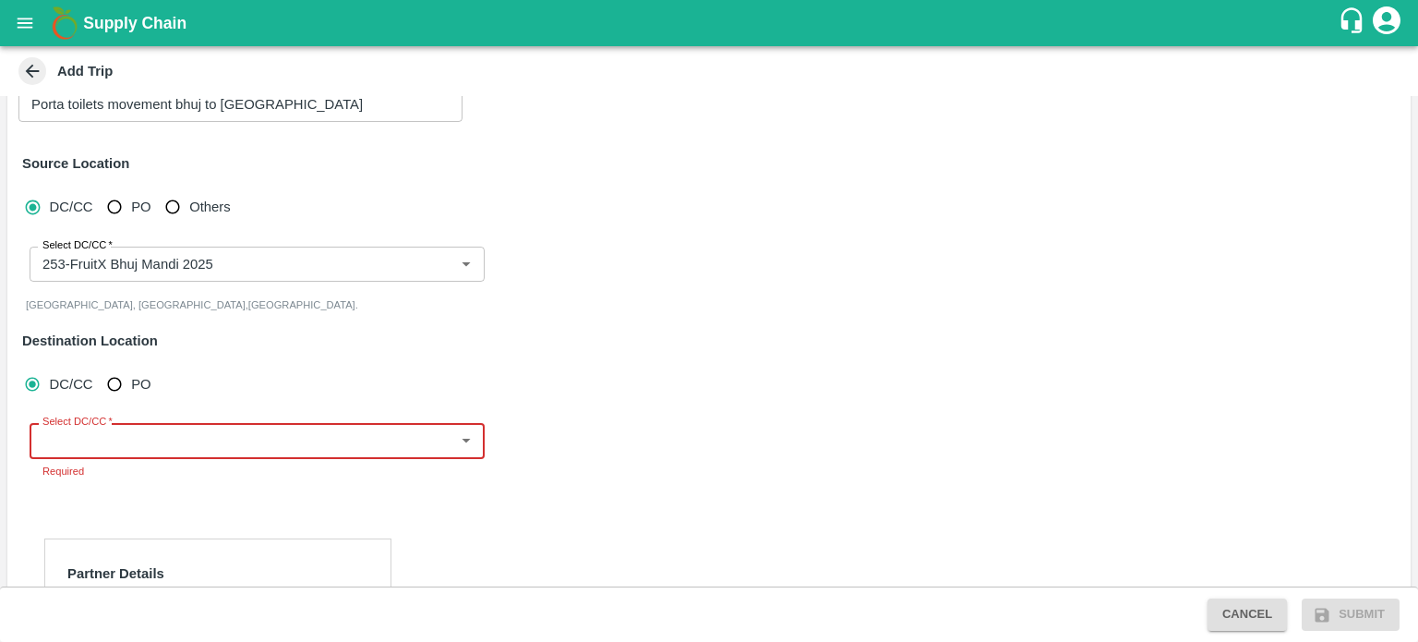
click at [129, 442] on input "Select DC/CC   *" at bounding box center [242, 440] width 414 height 24
click at [155, 498] on div "253-FruitX Bhuj Mandi 2025" at bounding box center [257, 513] width 454 height 31
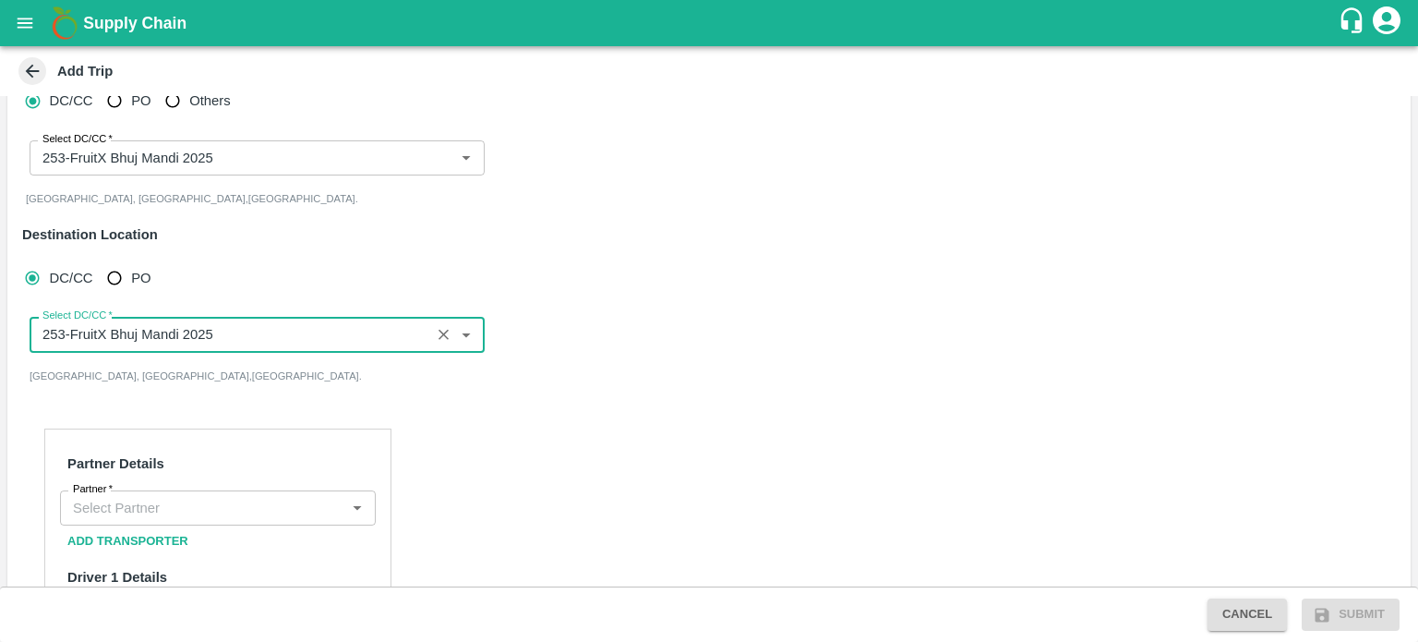
scroll to position [253, 0]
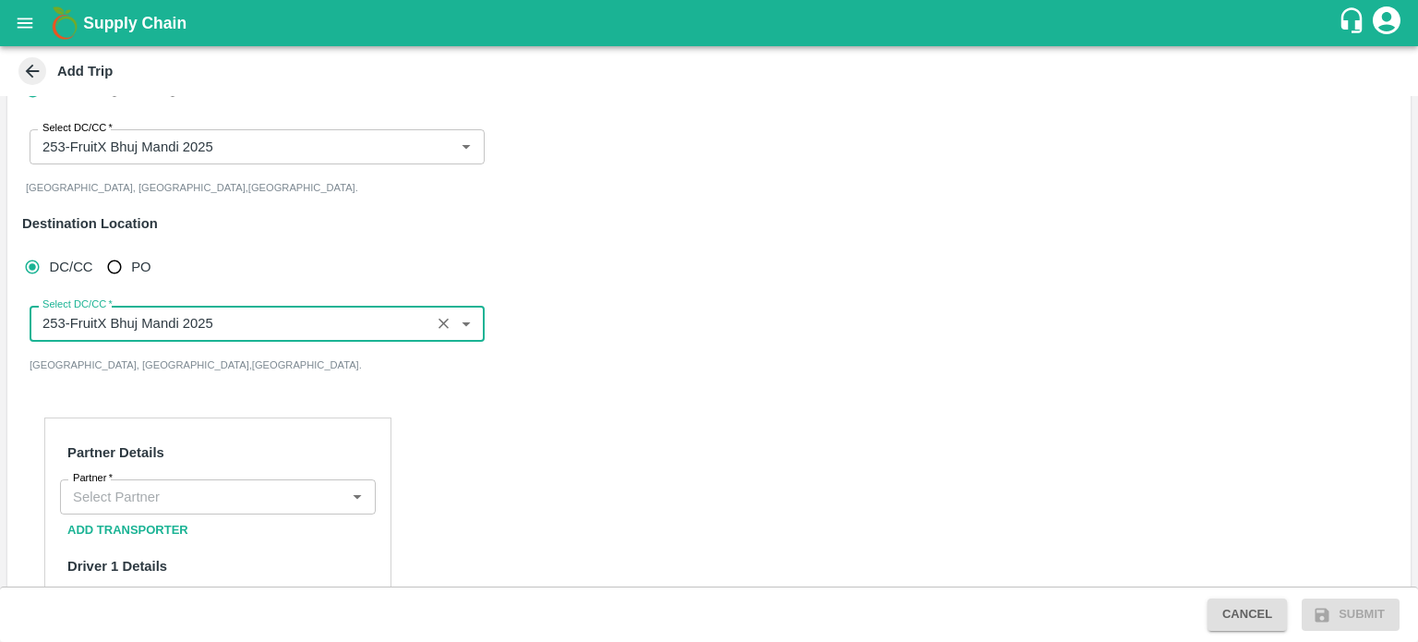
type input "253-FruitX Bhuj Mandi 2025"
click at [164, 486] on input "Partner   *" at bounding box center [203, 497] width 274 height 24
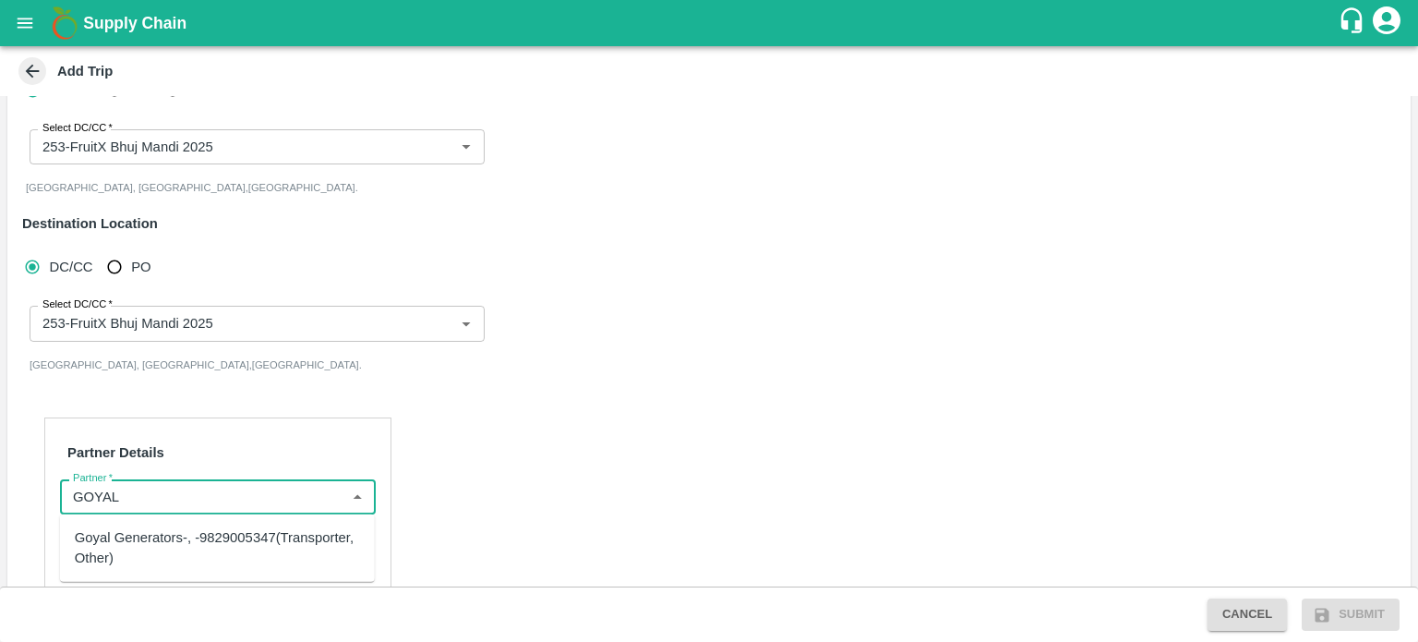
click at [181, 532] on div "Goyal Generators-, -9829005347(Transporter, Other)" at bounding box center [217, 548] width 285 height 42
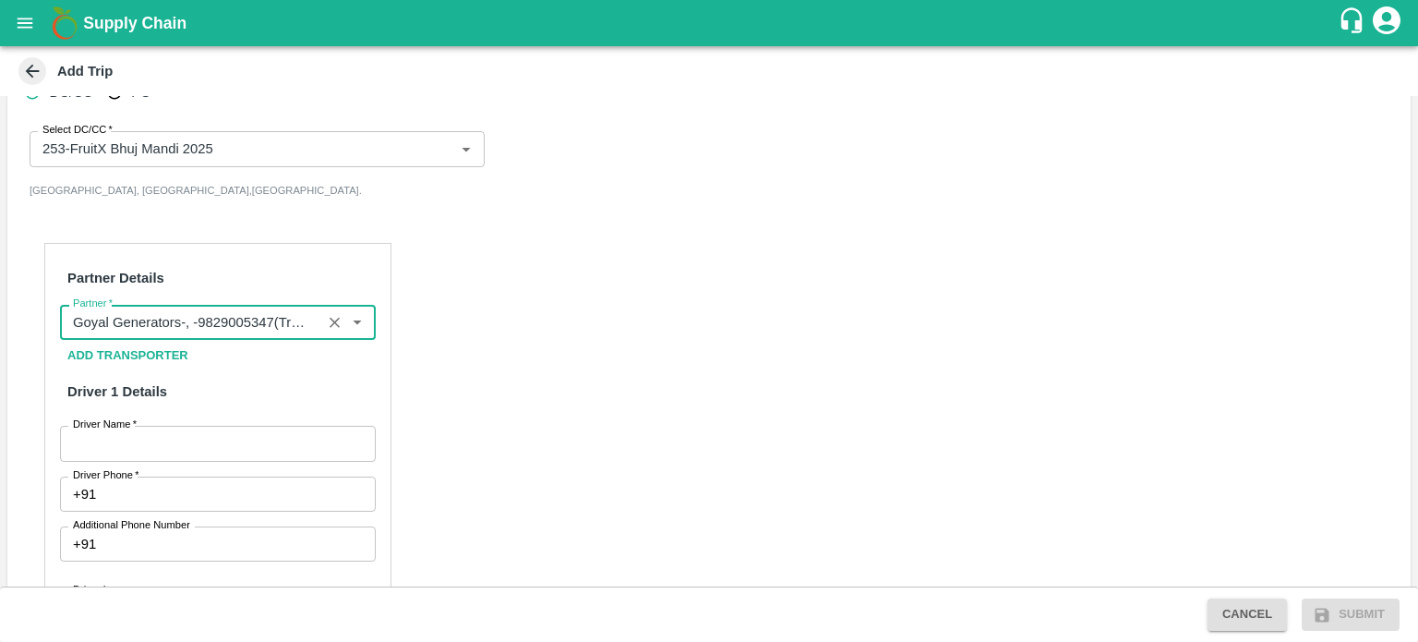
scroll to position [432, 0]
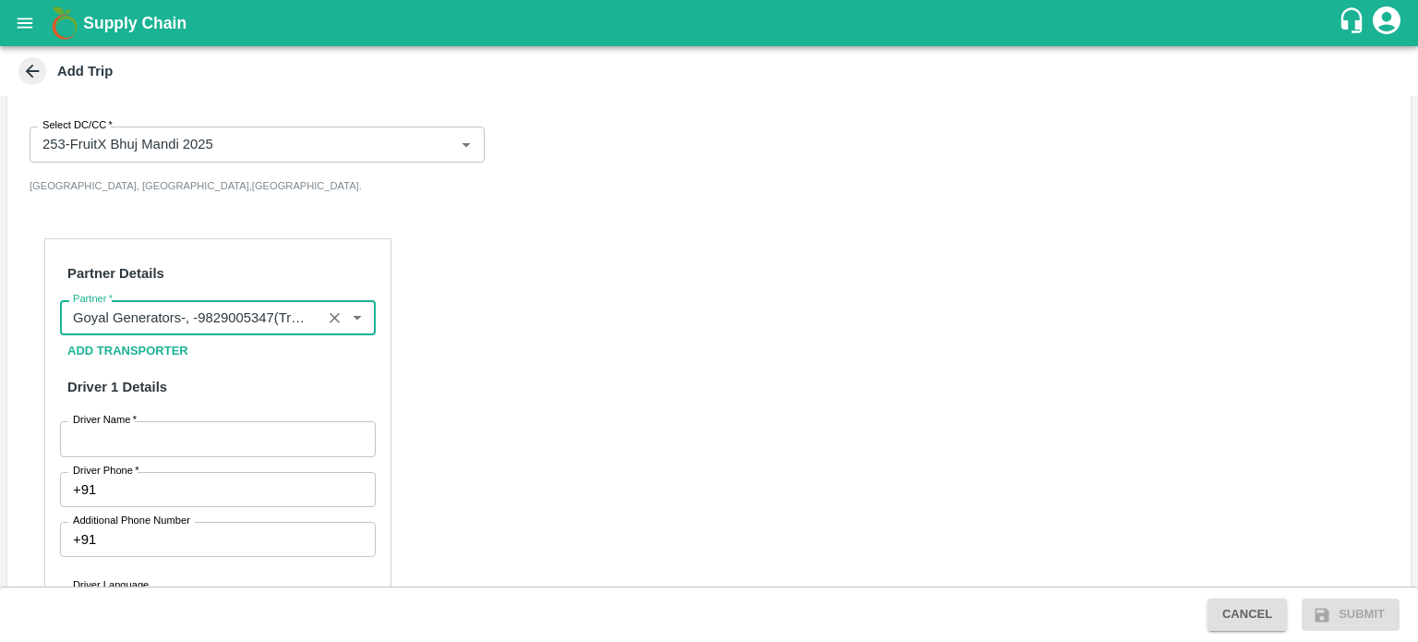
type input "Goyal Generators-, -9829005347(Transporter, Other)"
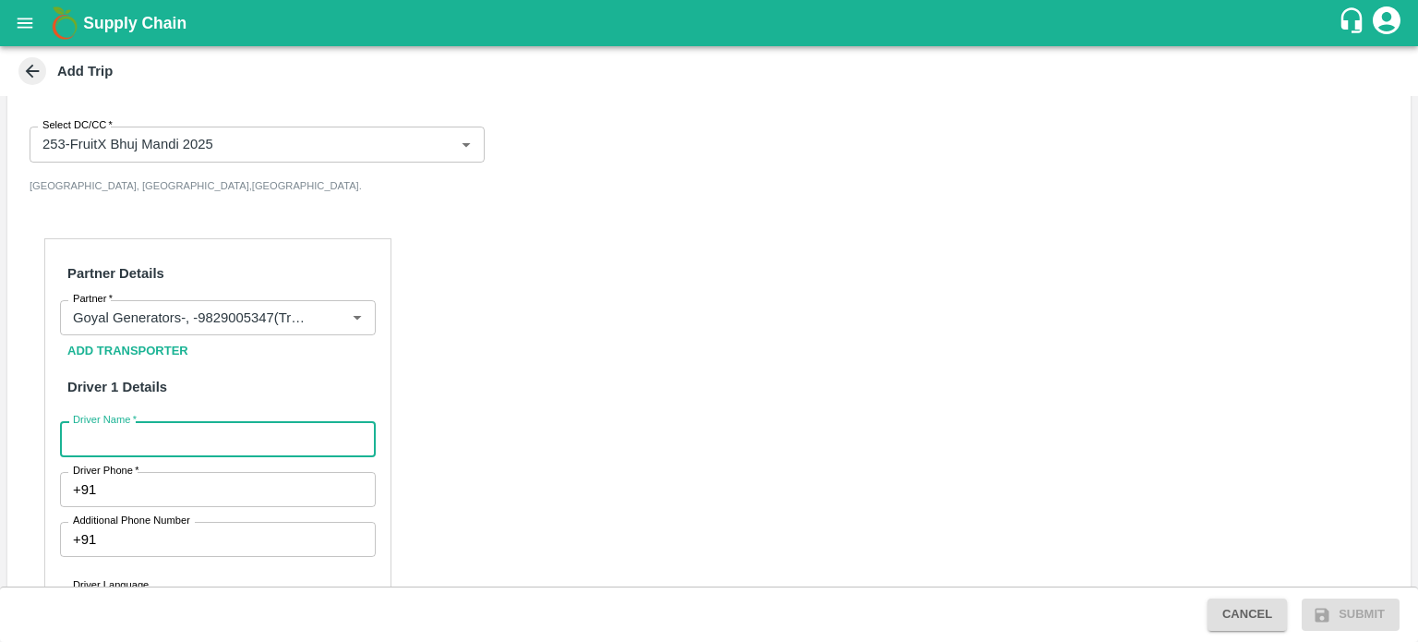
click at [143, 441] on input "Driver Name   *" at bounding box center [218, 438] width 316 height 35
type input "MUKESH"
click at [162, 486] on input "Driver Phone   *" at bounding box center [239, 489] width 272 height 35
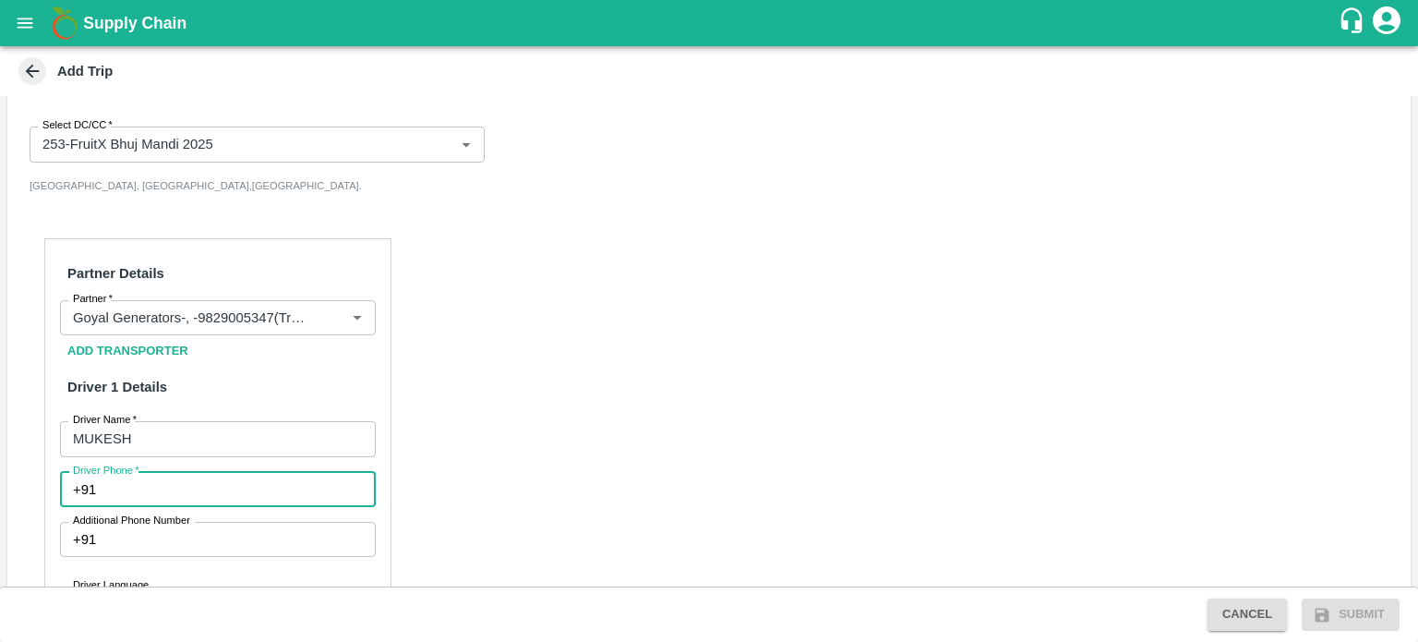
type input "9116504748"
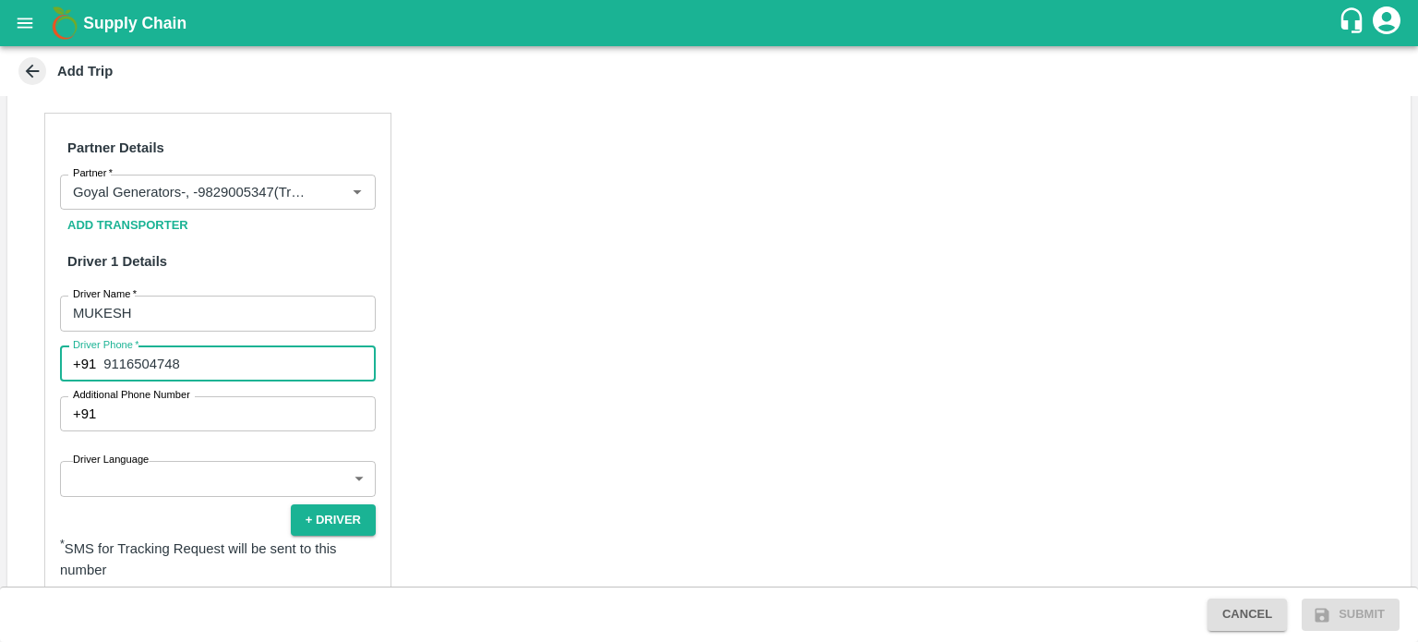
scroll to position [560, 0]
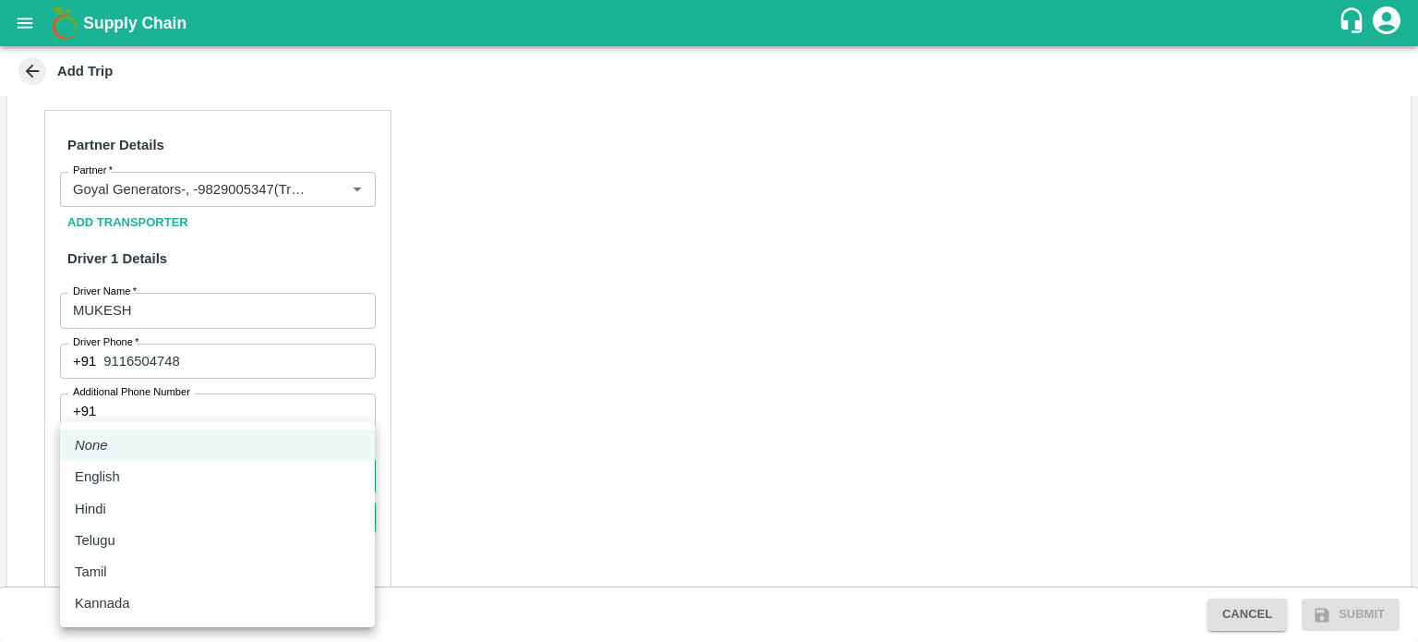
click at [155, 467] on body "Supply Chain Add Trip Trip Details Trip Type Material/Labor Movement 2 Trip Typ…" at bounding box center [709, 321] width 1418 height 642
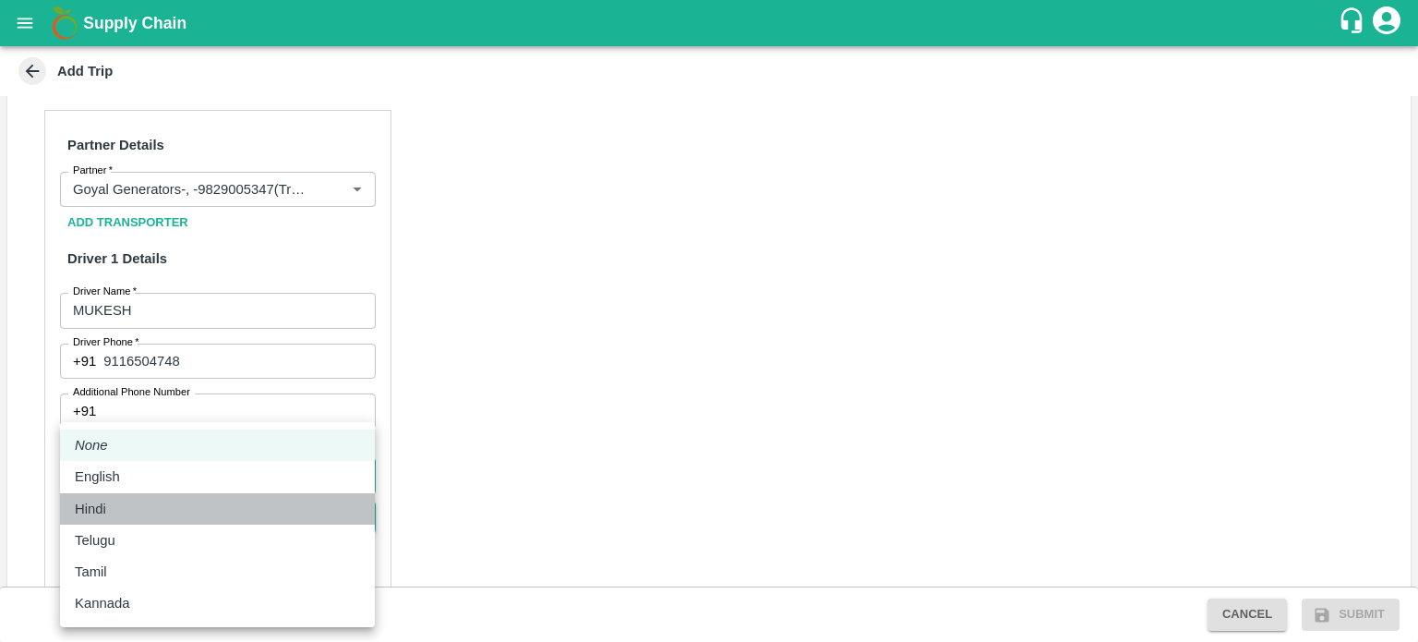
click at [112, 508] on div "Hindi" at bounding box center [95, 509] width 41 height 20
type input "hi"
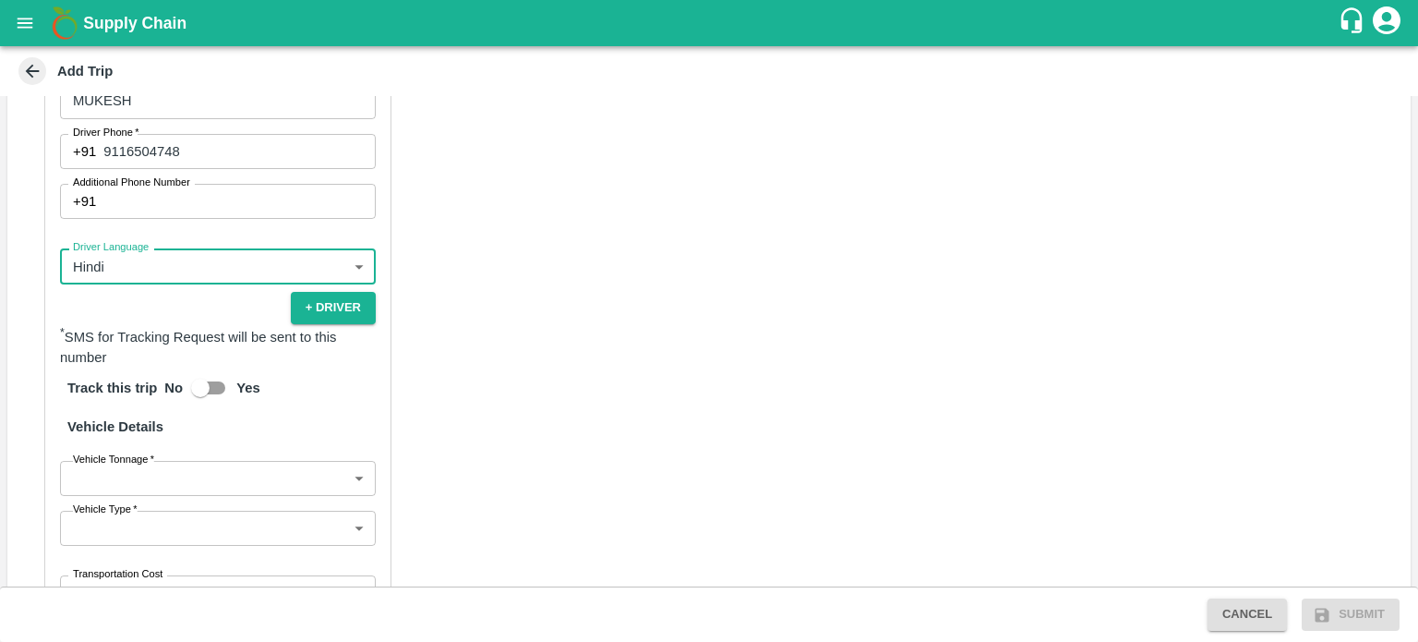
scroll to position [774, 0]
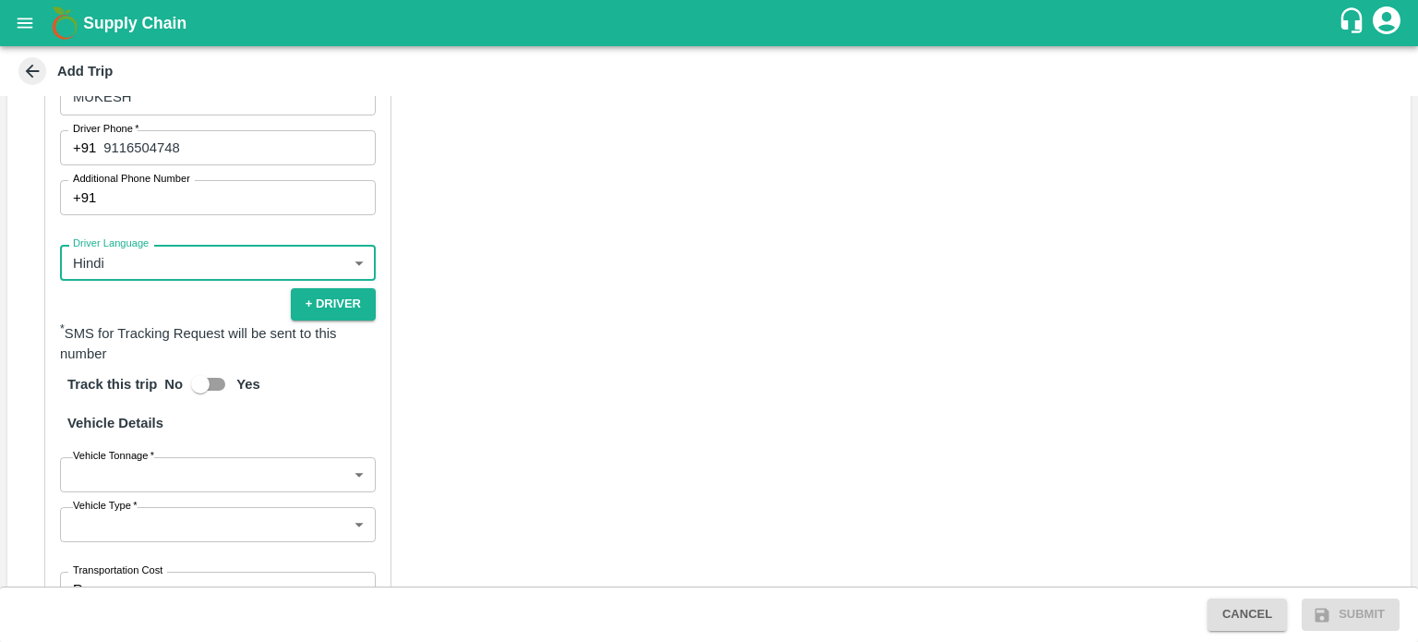
click at [150, 479] on body "Supply Chain Add Trip Trip Details Trip Type Material/Labor Movement 2 Trip Typ…" at bounding box center [709, 321] width 1418 height 642
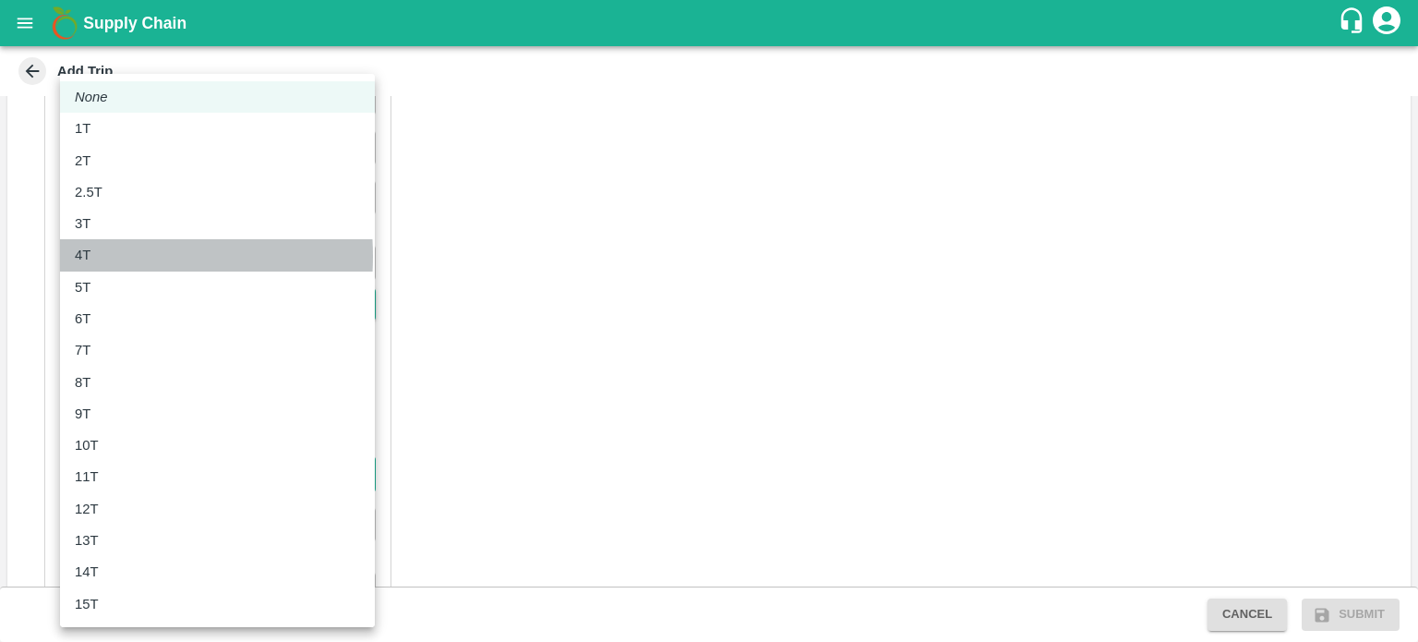
click at [85, 256] on p "4T" at bounding box center [83, 255] width 16 height 20
type input "4000"
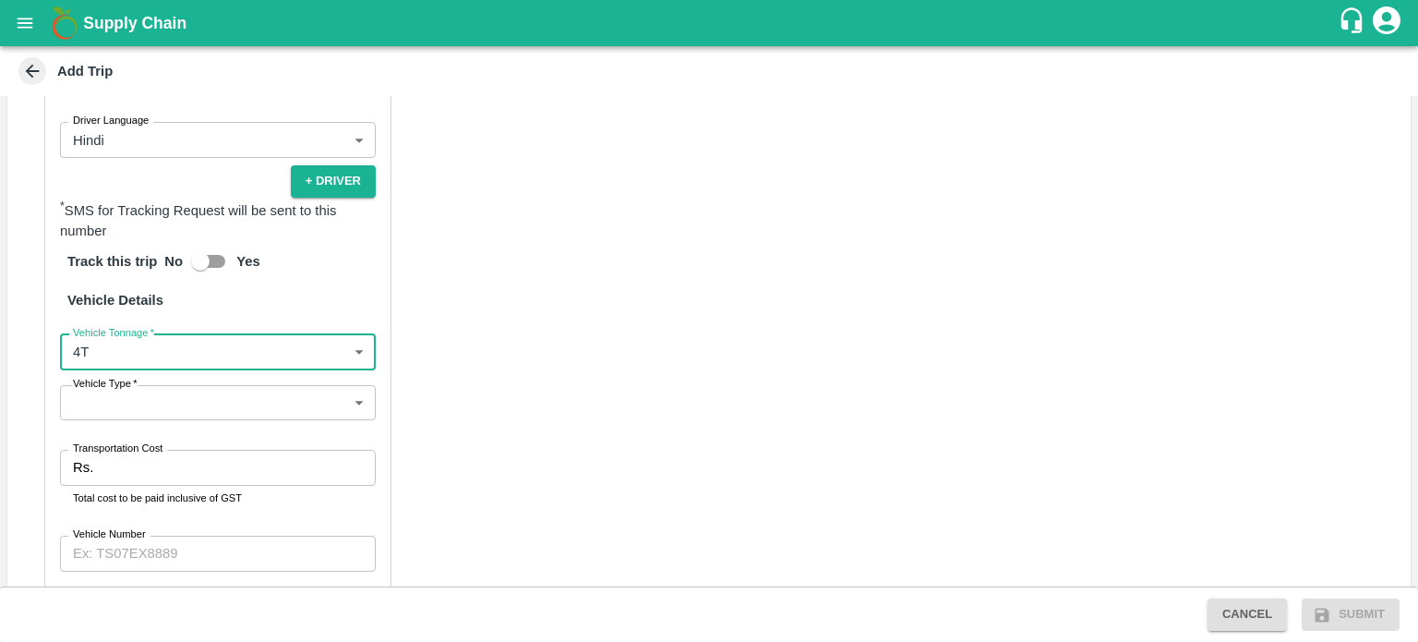
scroll to position [912, 0]
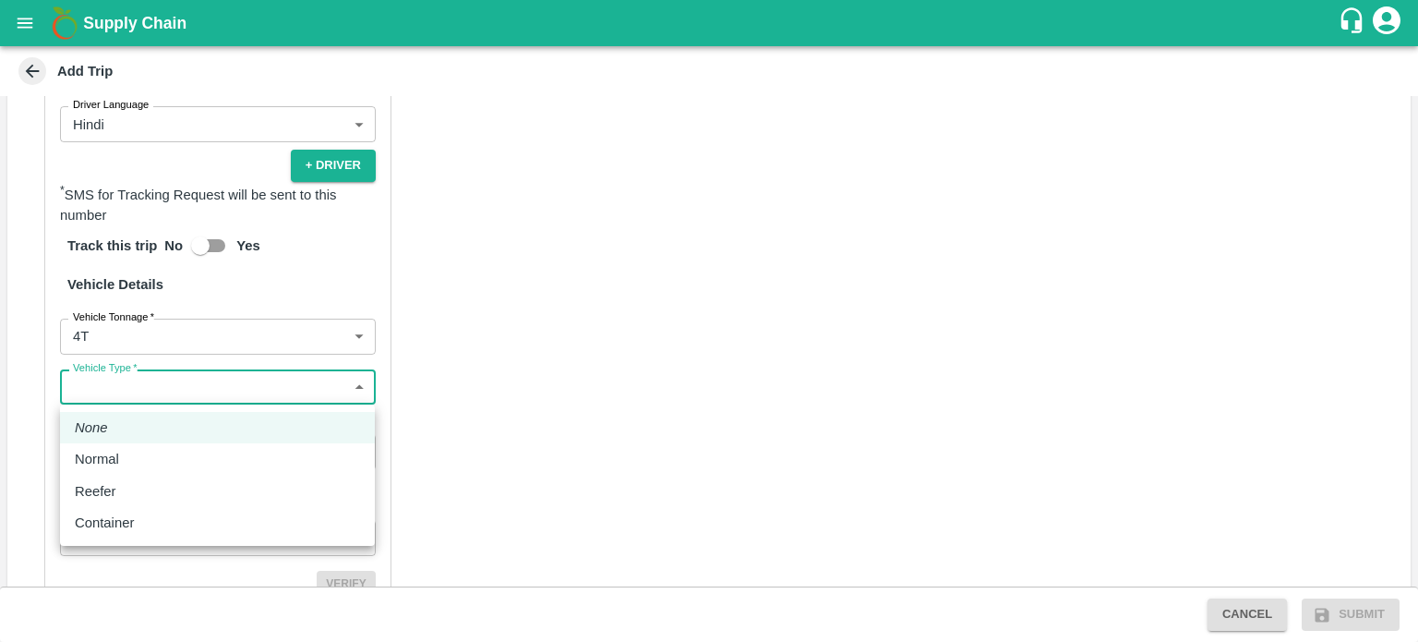
click at [126, 382] on body "Supply Chain Add Trip Trip Details Trip Type Material/Labor Movement 2 Trip Typ…" at bounding box center [709, 321] width 1418 height 642
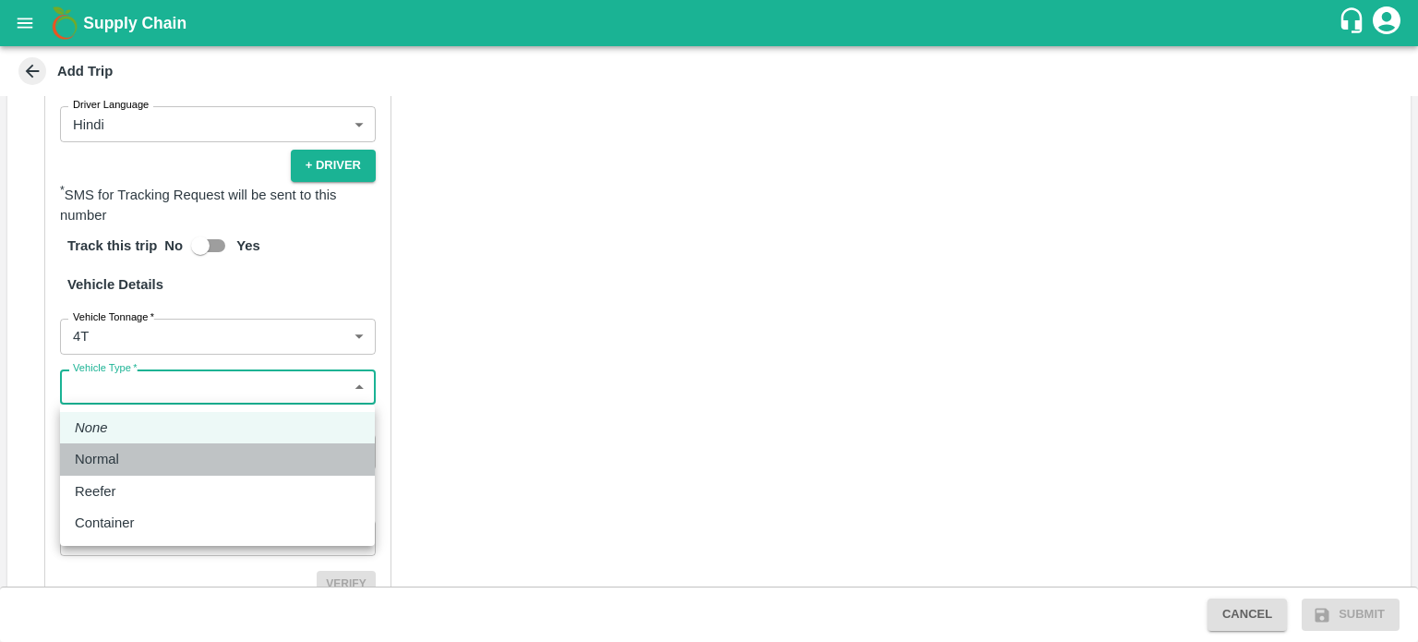
click at [109, 456] on p "Normal" at bounding box center [97, 459] width 44 height 20
type input "Normal"
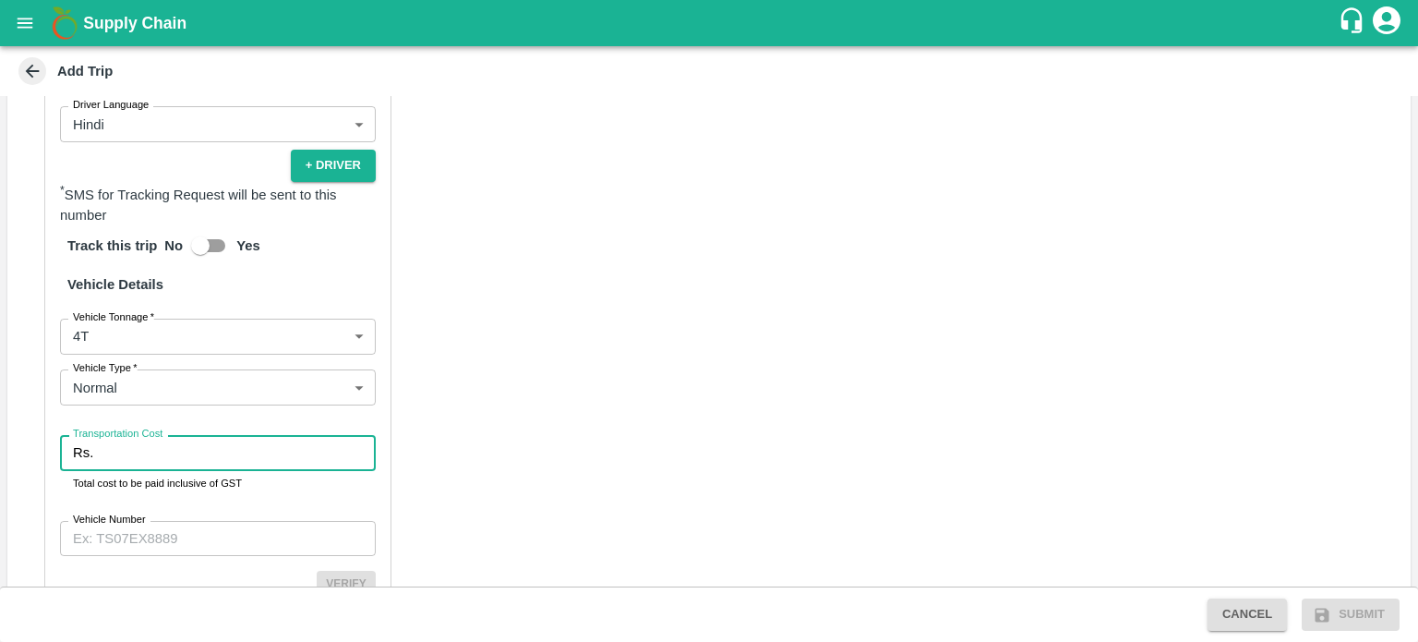
click at [120, 455] on input "Transportation Cost" at bounding box center [238, 452] width 275 height 35
type input "35282"
click at [138, 540] on input "Vehicle Number" at bounding box center [218, 538] width 316 height 35
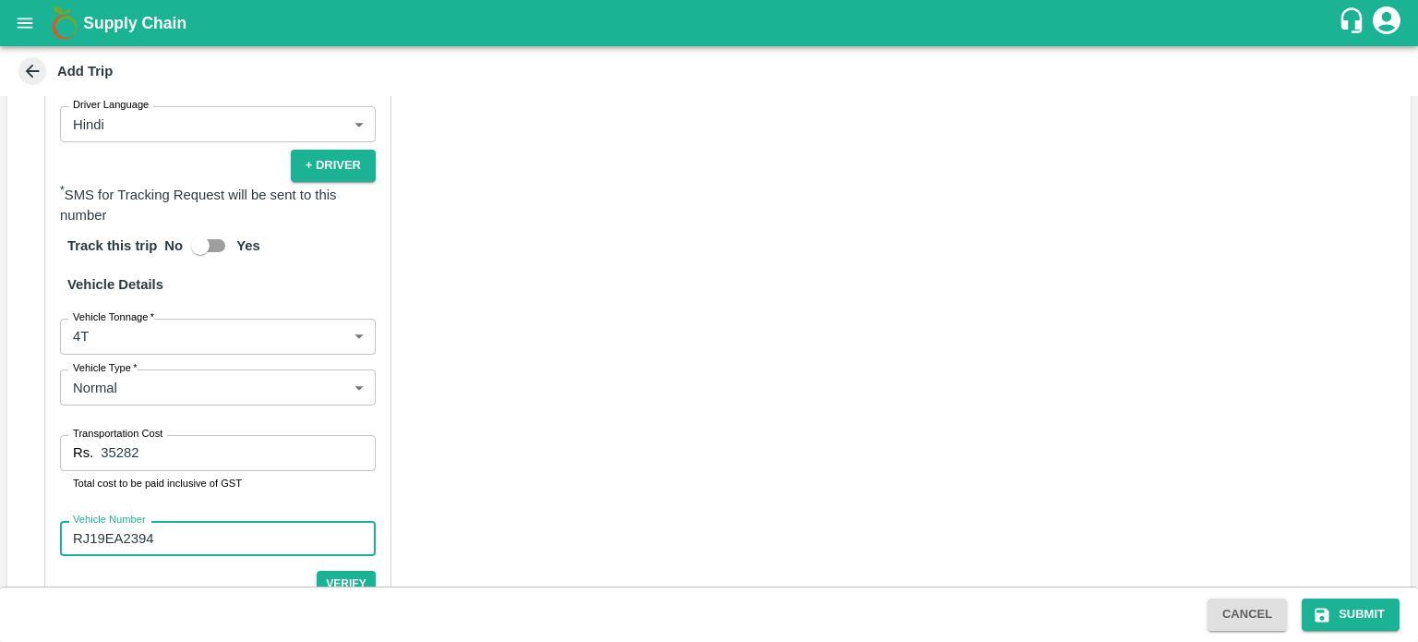
type input "RJ19EA2394"
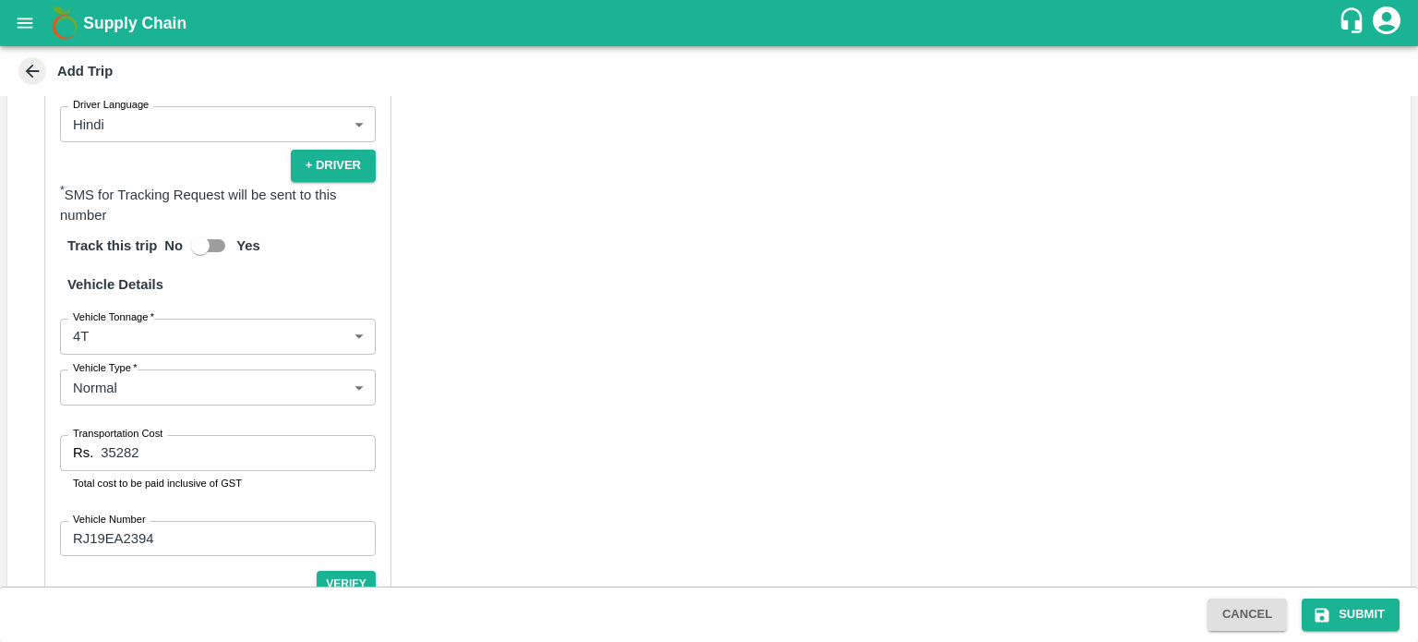
click at [519, 461] on div "Partner Details Partner   * Partner Add Transporter Driver 1 Details Driver Nam…" at bounding box center [708, 241] width 1403 height 1010
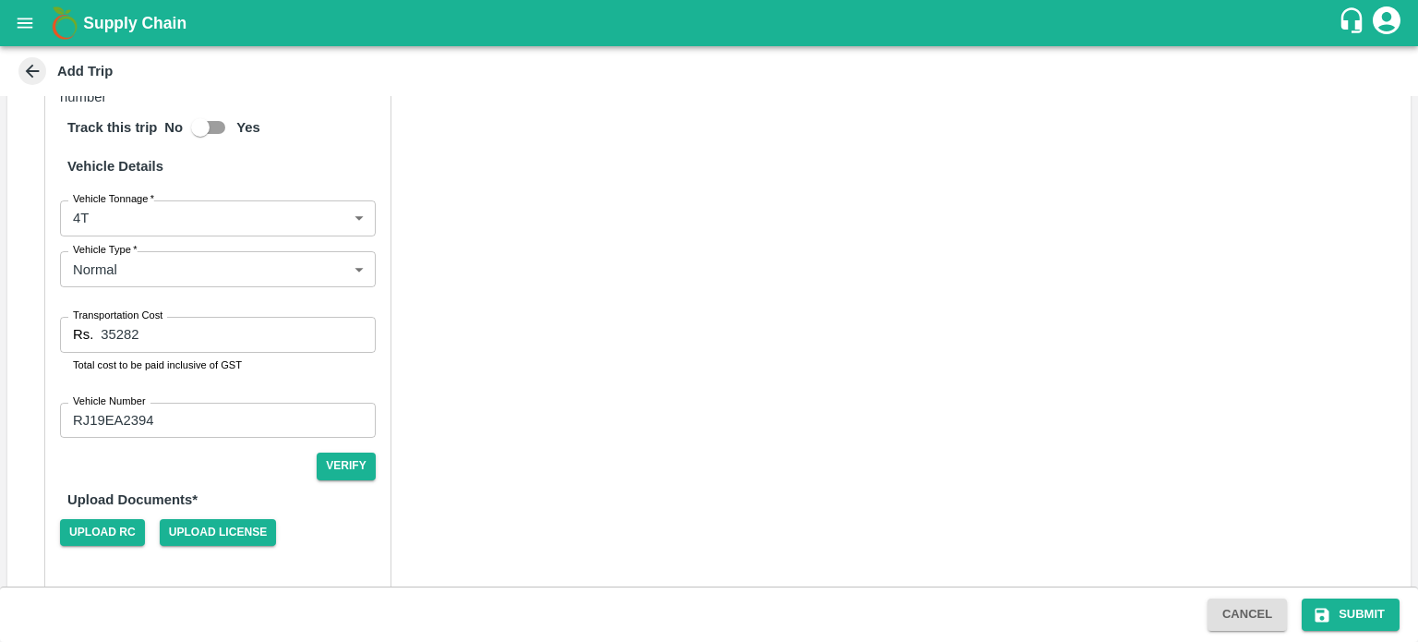
scroll to position [1041, 0]
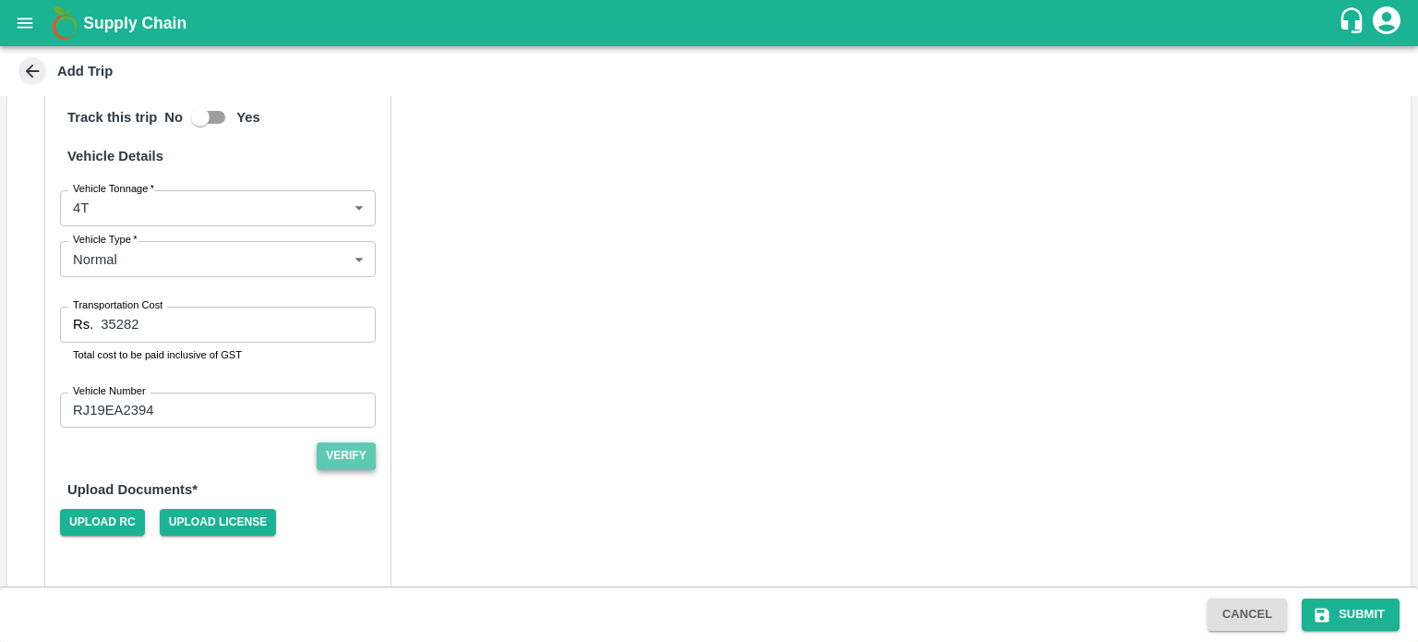
click at [347, 454] on button "Verify" at bounding box center [346, 455] width 59 height 27
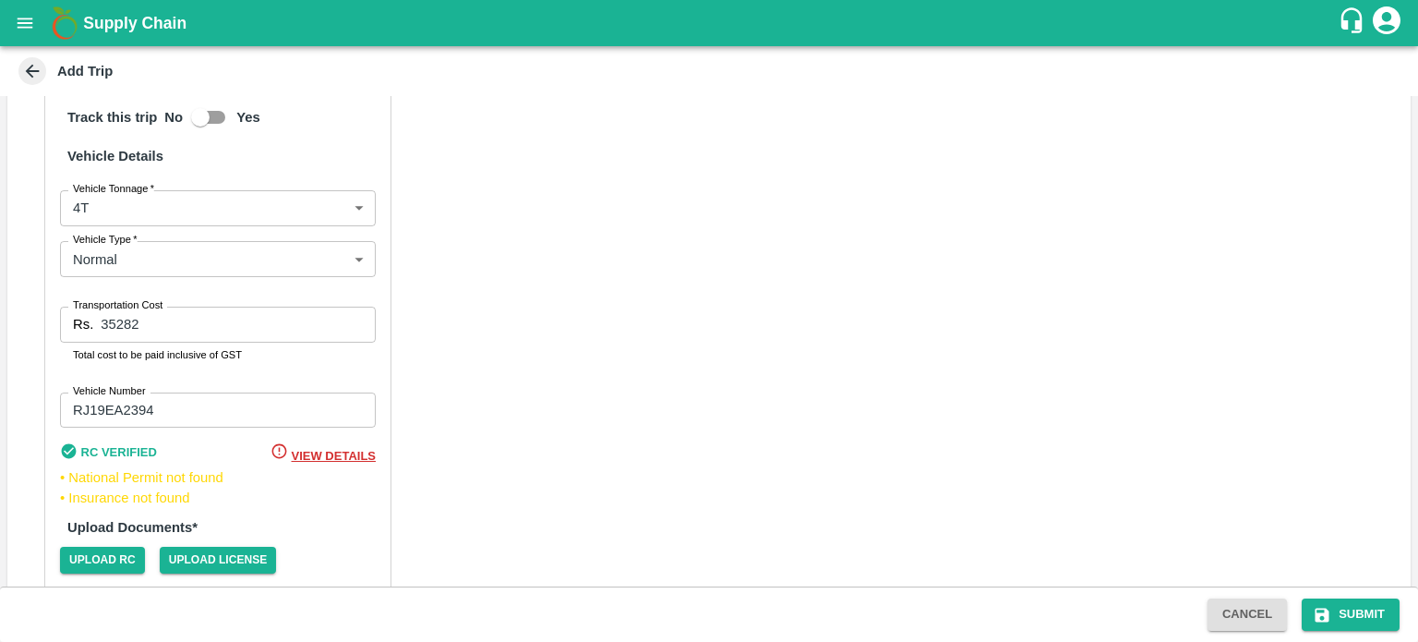
click at [318, 450] on span "View Details" at bounding box center [334, 456] width 84 height 14
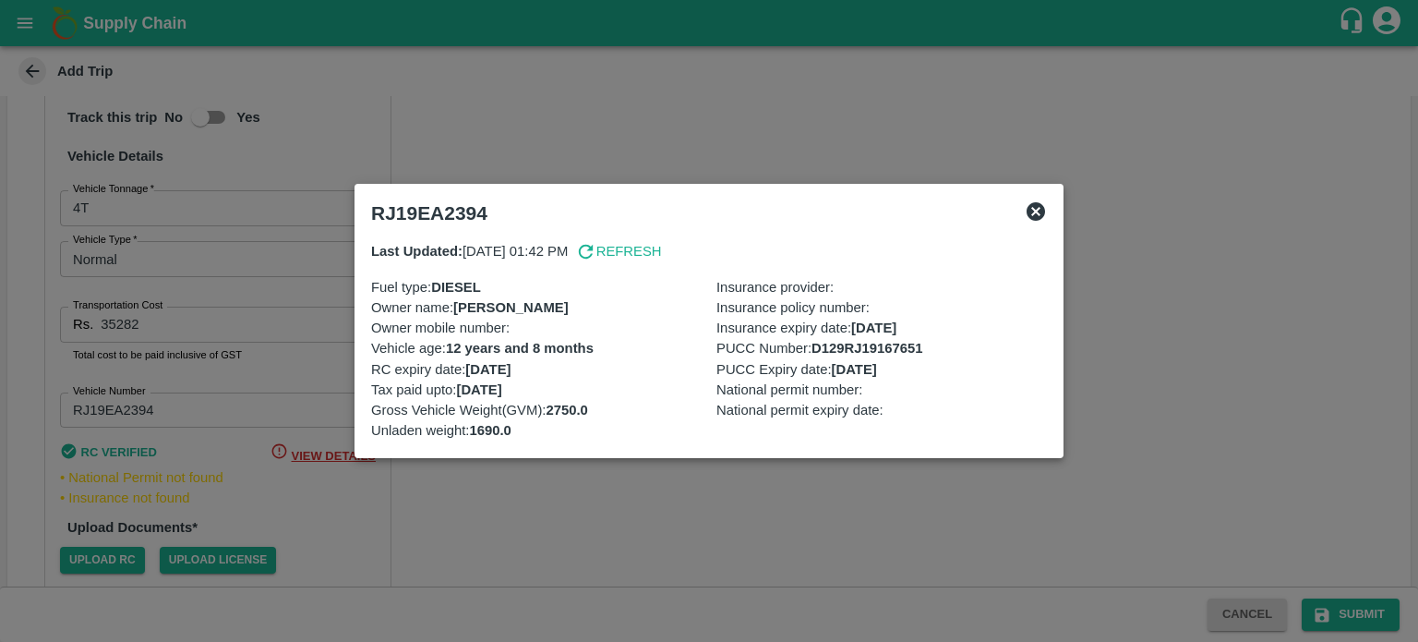
click at [319, 535] on div at bounding box center [709, 321] width 1418 height 642
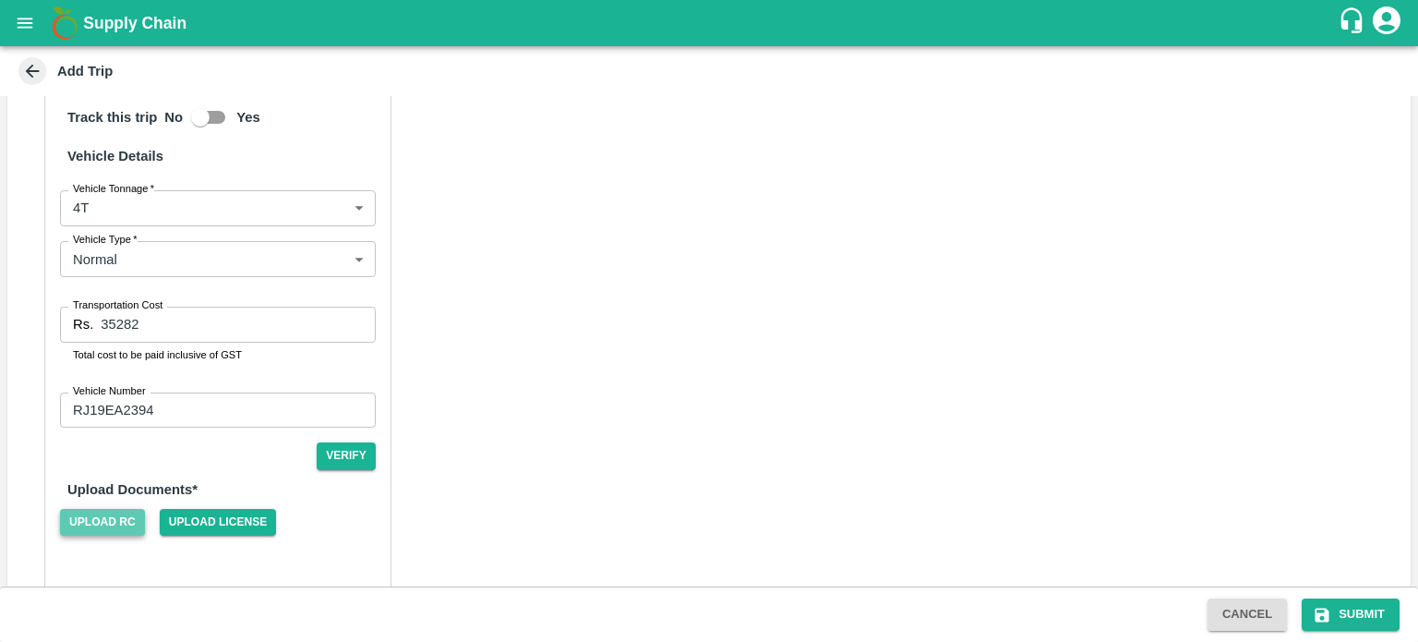
click at [117, 522] on span "Upload RC" at bounding box center [102, 522] width 85 height 27
click at [0, 0] on input "Upload RC" at bounding box center [0, 0] width 0 height 0
click at [220, 524] on span "Upload License" at bounding box center [218, 522] width 117 height 27
click at [0, 0] on input "Upload License" at bounding box center [0, 0] width 0 height 0
click at [347, 453] on button "Verify" at bounding box center [346, 455] width 59 height 27
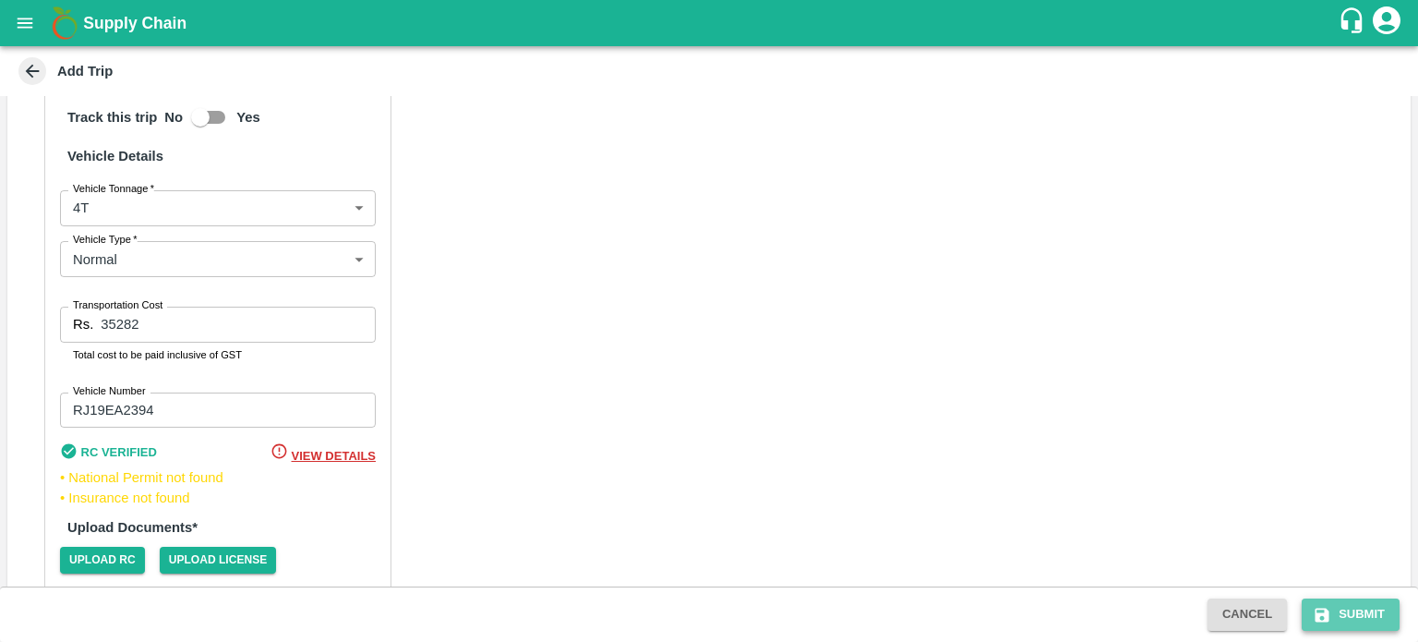
click at [1369, 617] on button "Submit" at bounding box center [1351, 614] width 98 height 32
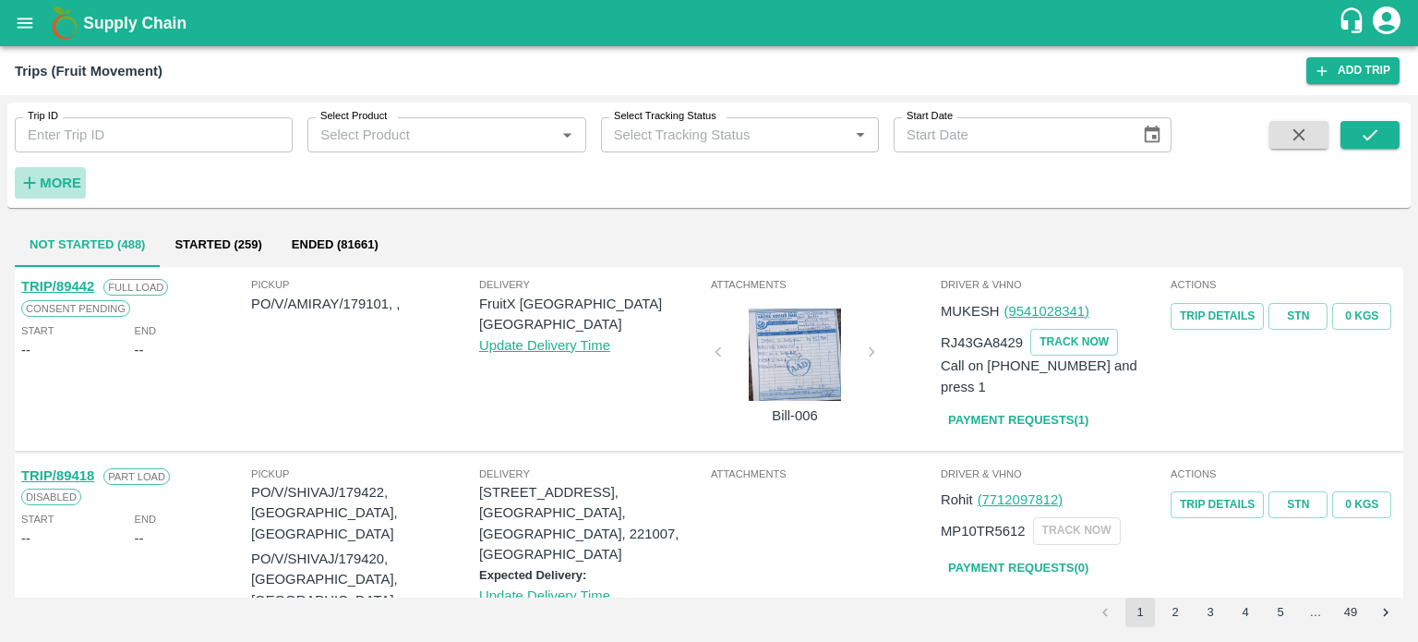
click at [57, 180] on strong "More" at bounding box center [61, 182] width 42 height 15
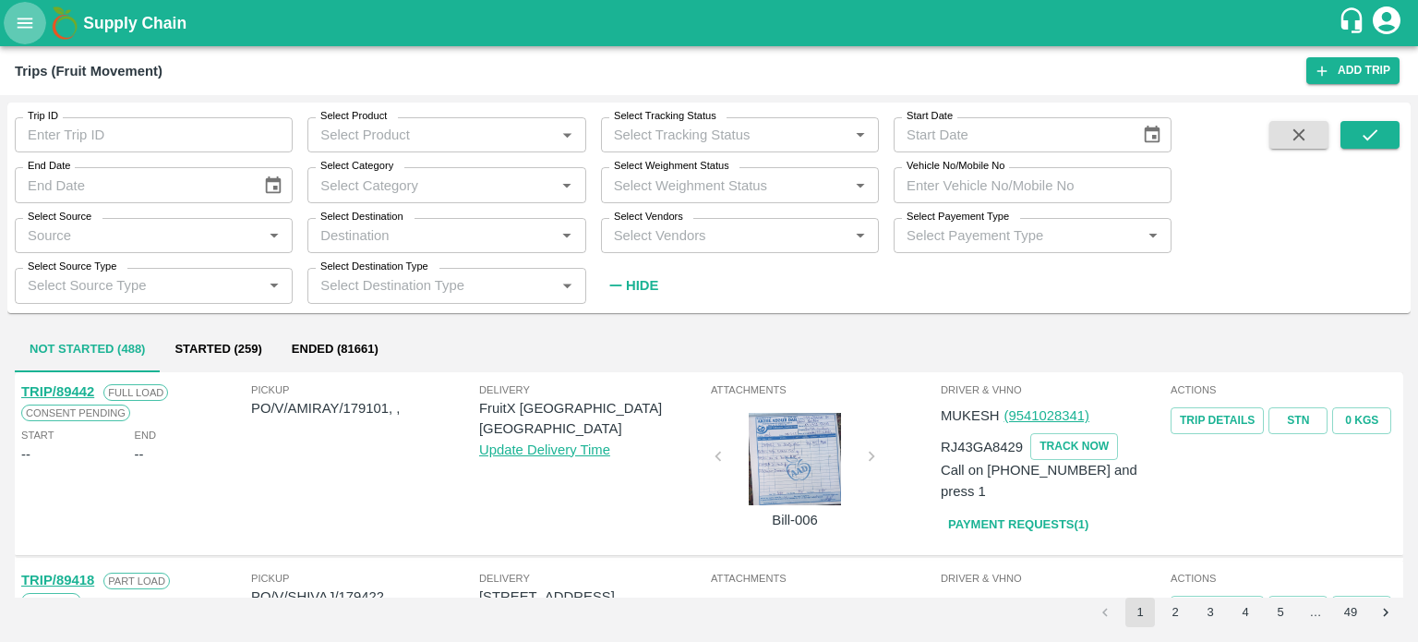
click at [19, 22] on icon "open drawer" at bounding box center [26, 23] width 16 height 10
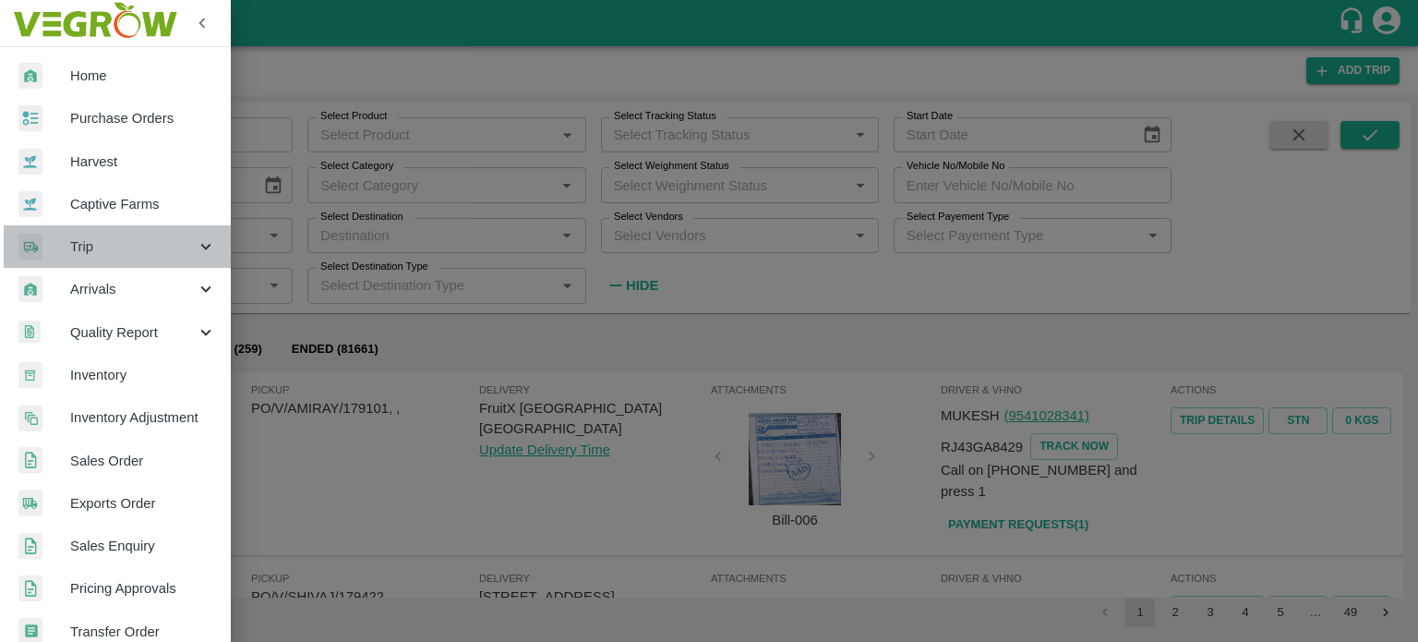
click at [118, 253] on span "Trip" at bounding box center [133, 246] width 126 height 20
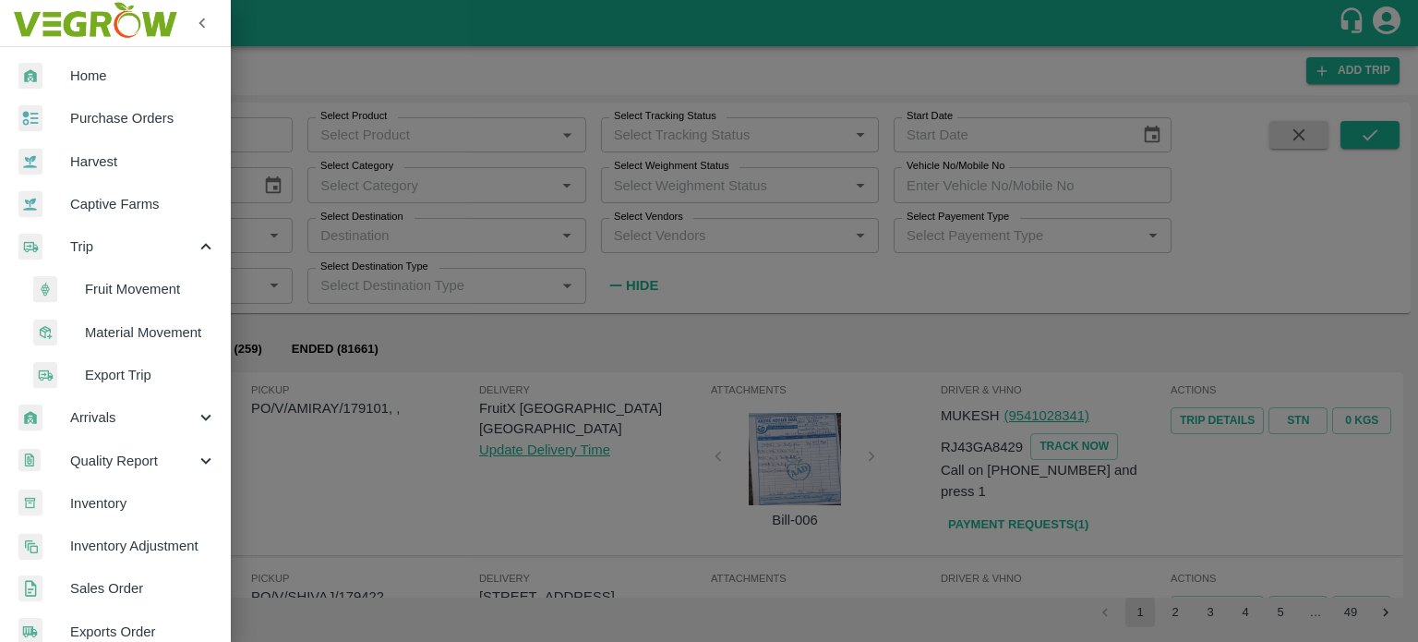
click at [145, 335] on span "Material Movement" at bounding box center [150, 332] width 131 height 20
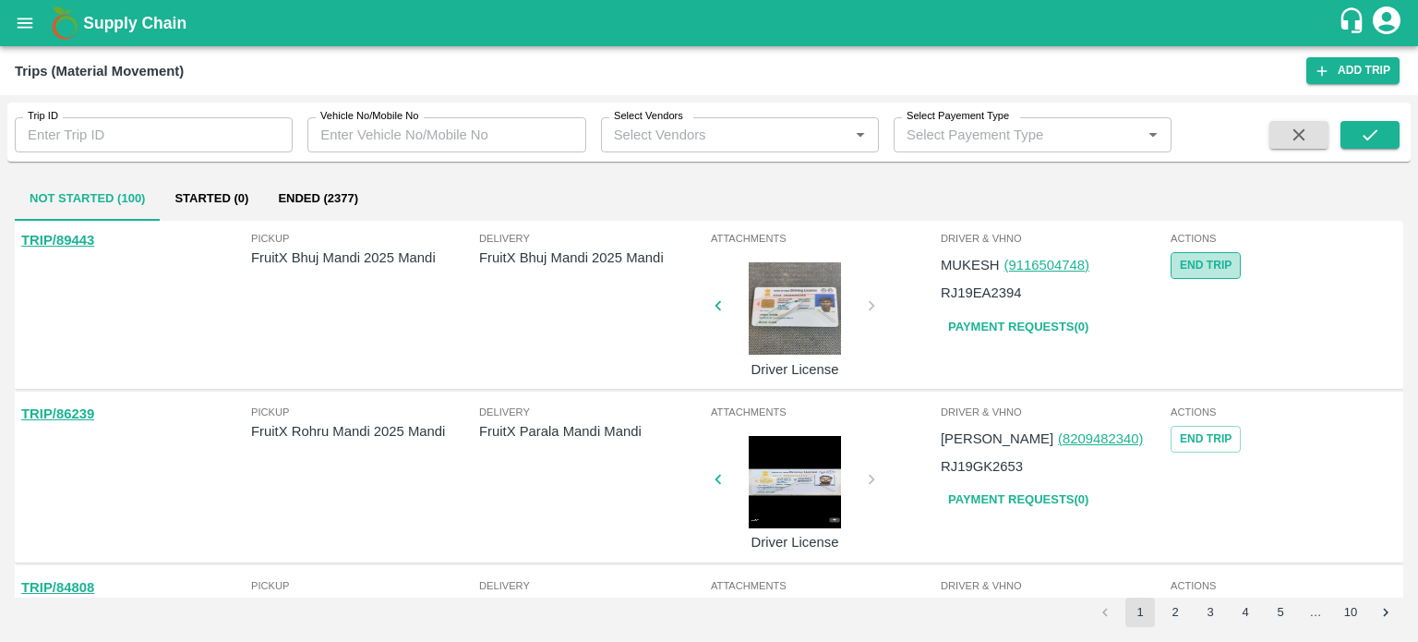
click at [1186, 269] on button "End Trip" at bounding box center [1206, 265] width 70 height 27
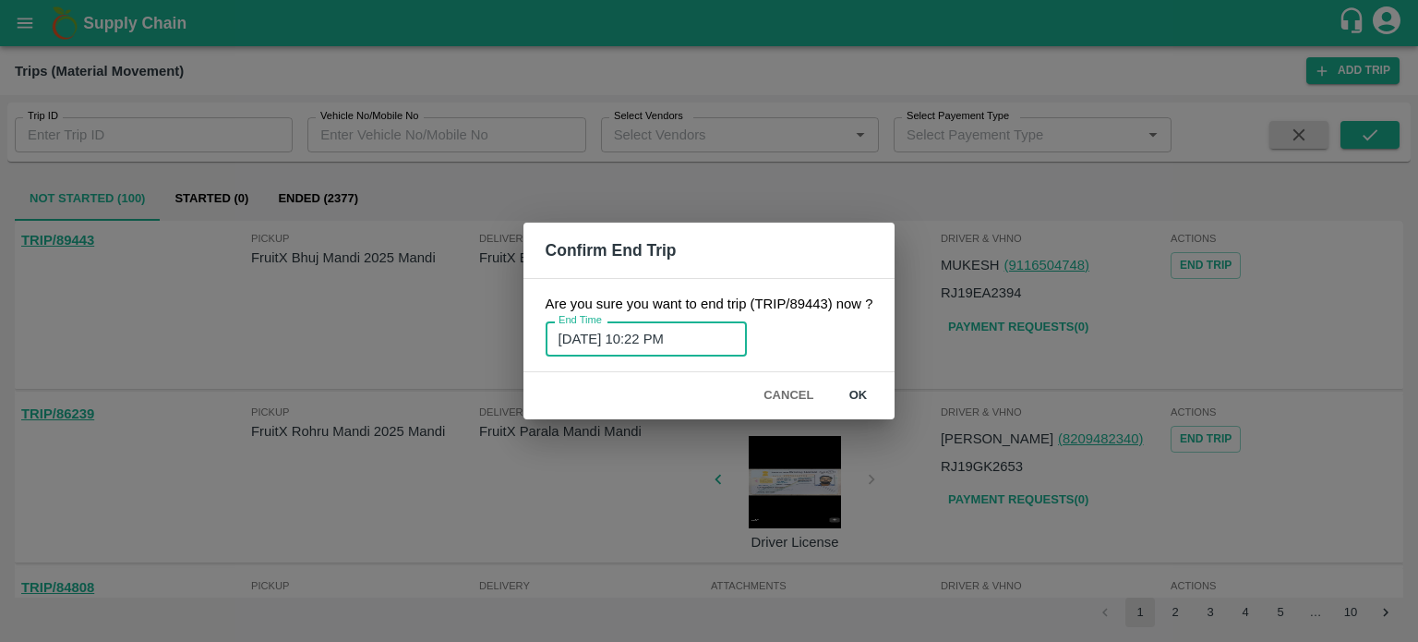
click at [702, 340] on input "04/10/2025 10:22 PM" at bounding box center [640, 338] width 188 height 35
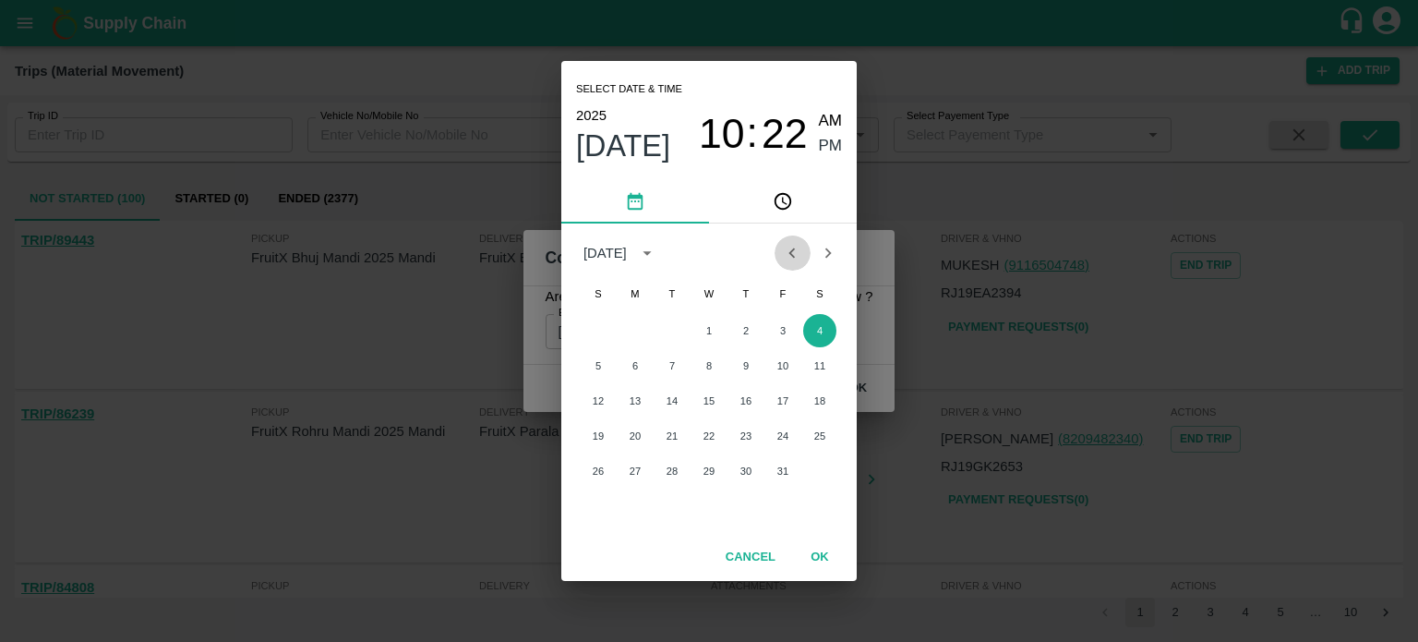
click at [789, 254] on icon "Previous month" at bounding box center [792, 253] width 20 height 20
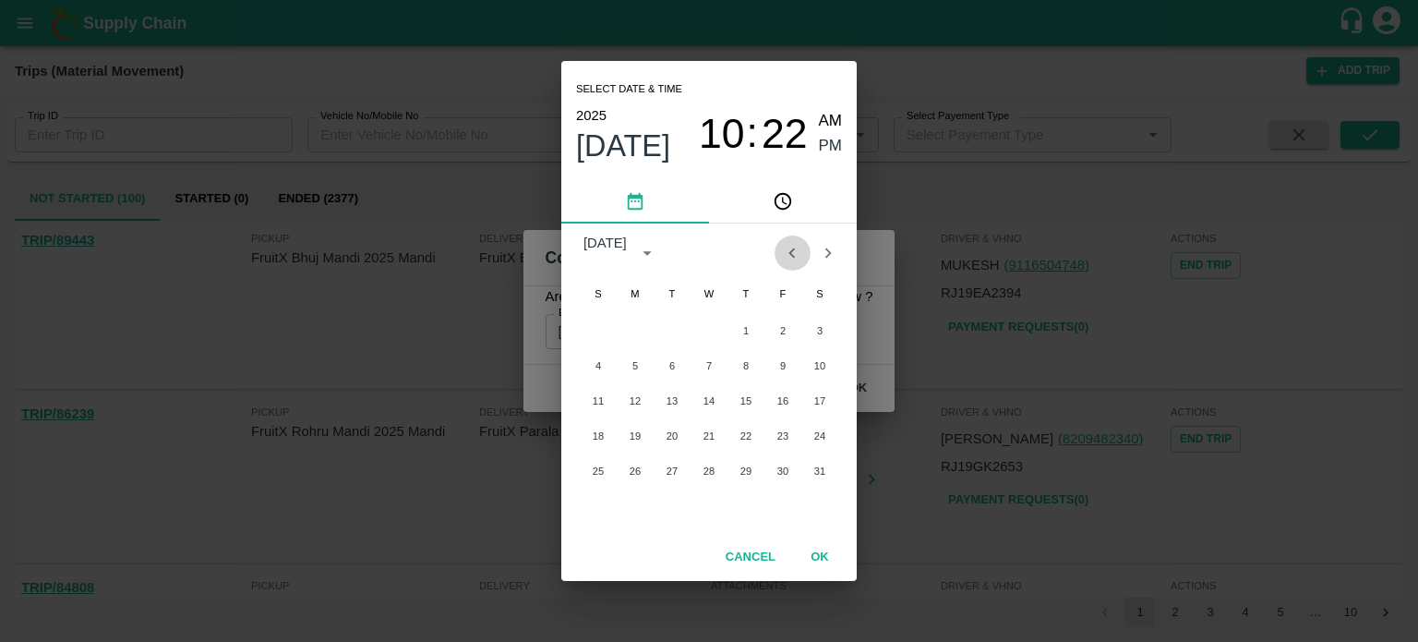
click at [789, 254] on icon "Previous month" at bounding box center [792, 253] width 20 height 20
click at [823, 252] on icon "Next month" at bounding box center [828, 253] width 20 height 20
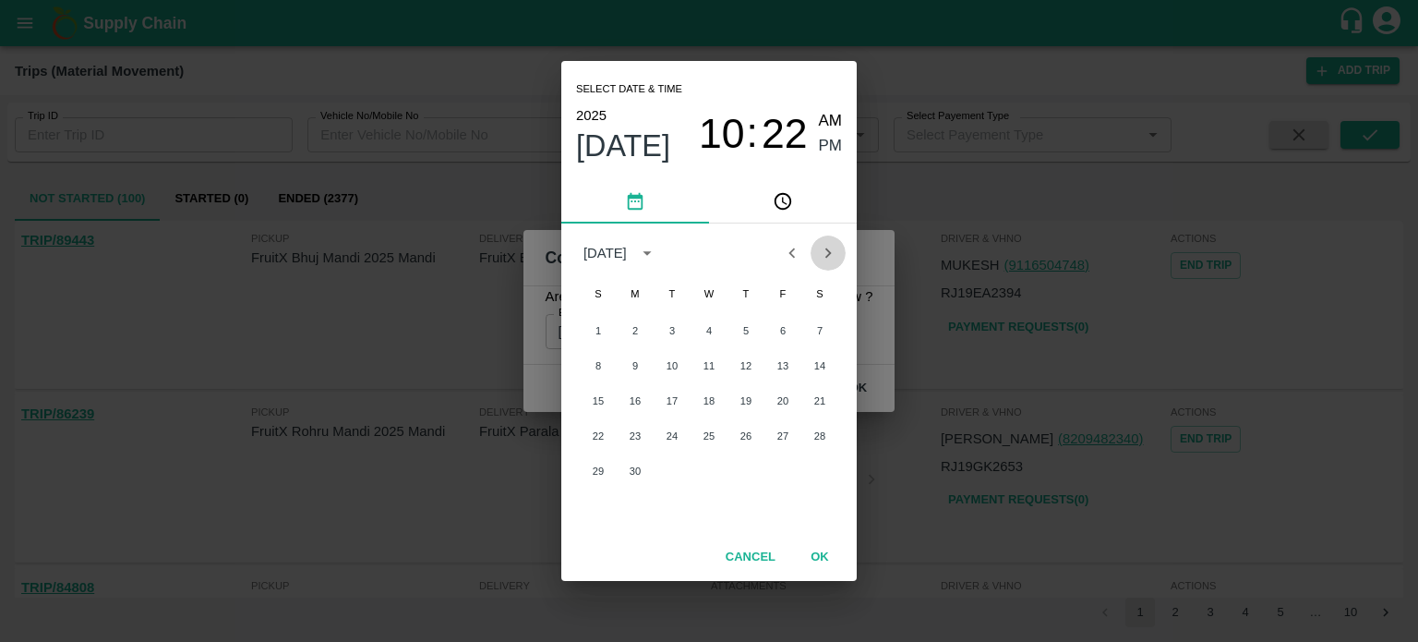
click at [823, 252] on icon "Next month" at bounding box center [828, 253] width 20 height 20
click at [788, 247] on icon "Previous month" at bounding box center [792, 253] width 20 height 20
click at [599, 427] on button "20" at bounding box center [598, 435] width 33 height 33
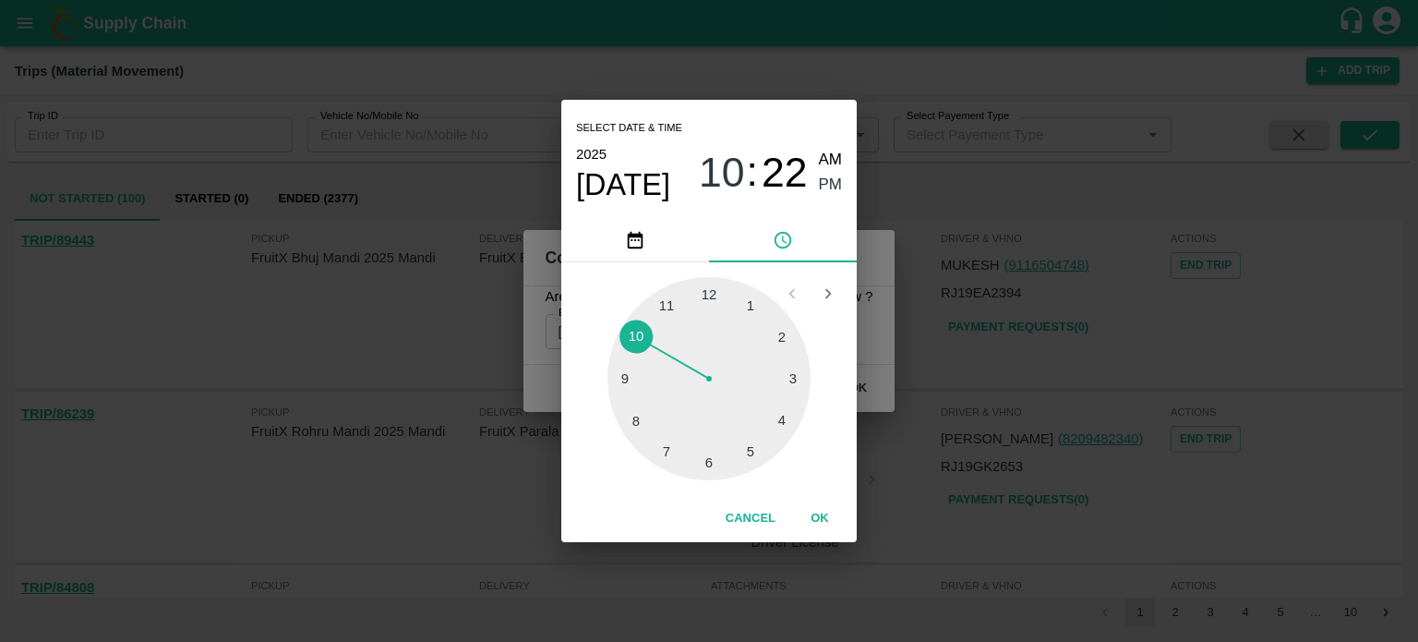
type input "20/07/2025 10:22 PM"
click at [819, 516] on button "OK" at bounding box center [819, 518] width 59 height 32
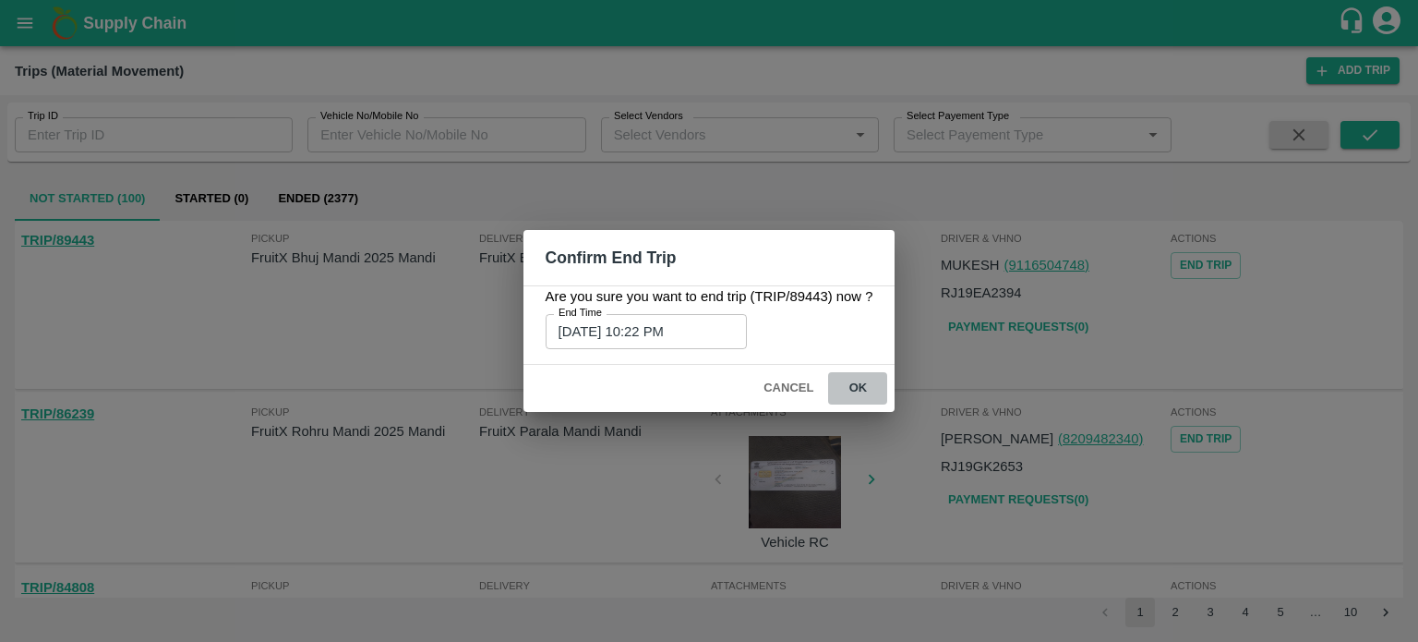
click at [867, 390] on button "ok" at bounding box center [857, 388] width 59 height 32
click at [848, 386] on button "ok" at bounding box center [857, 388] width 59 height 32
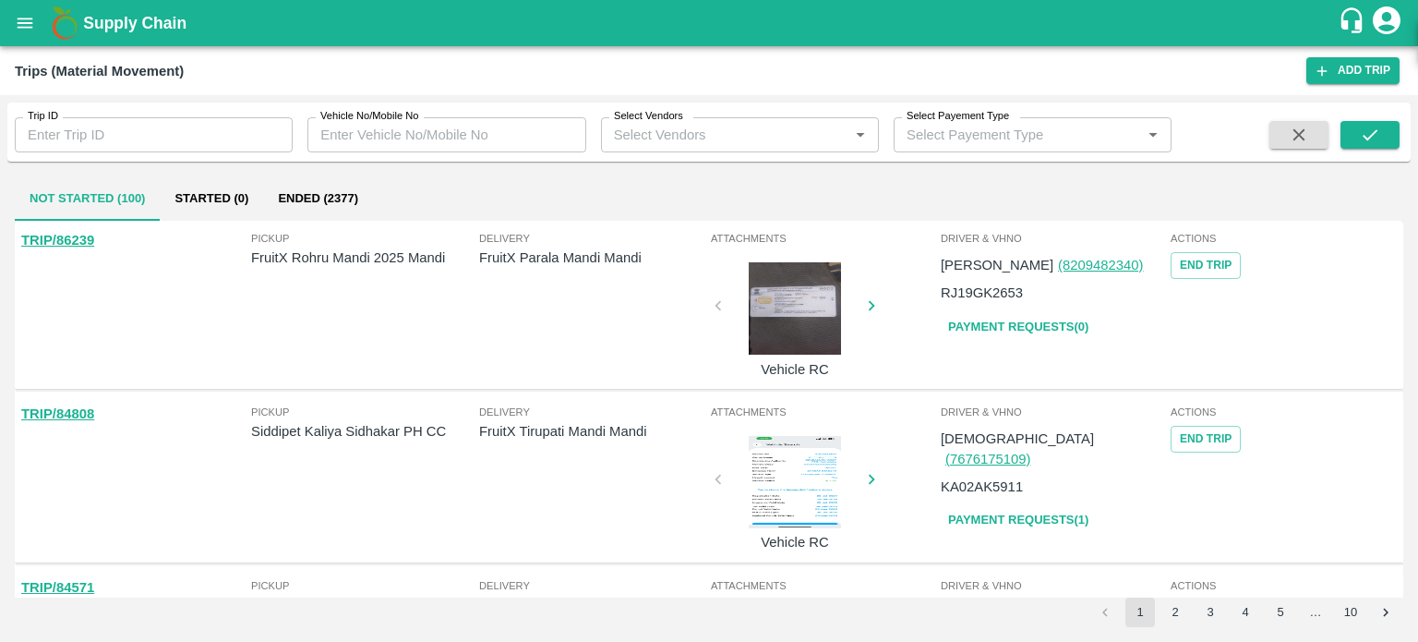
click at [321, 195] on button "Ended (2377)" at bounding box center [318, 198] width 110 height 44
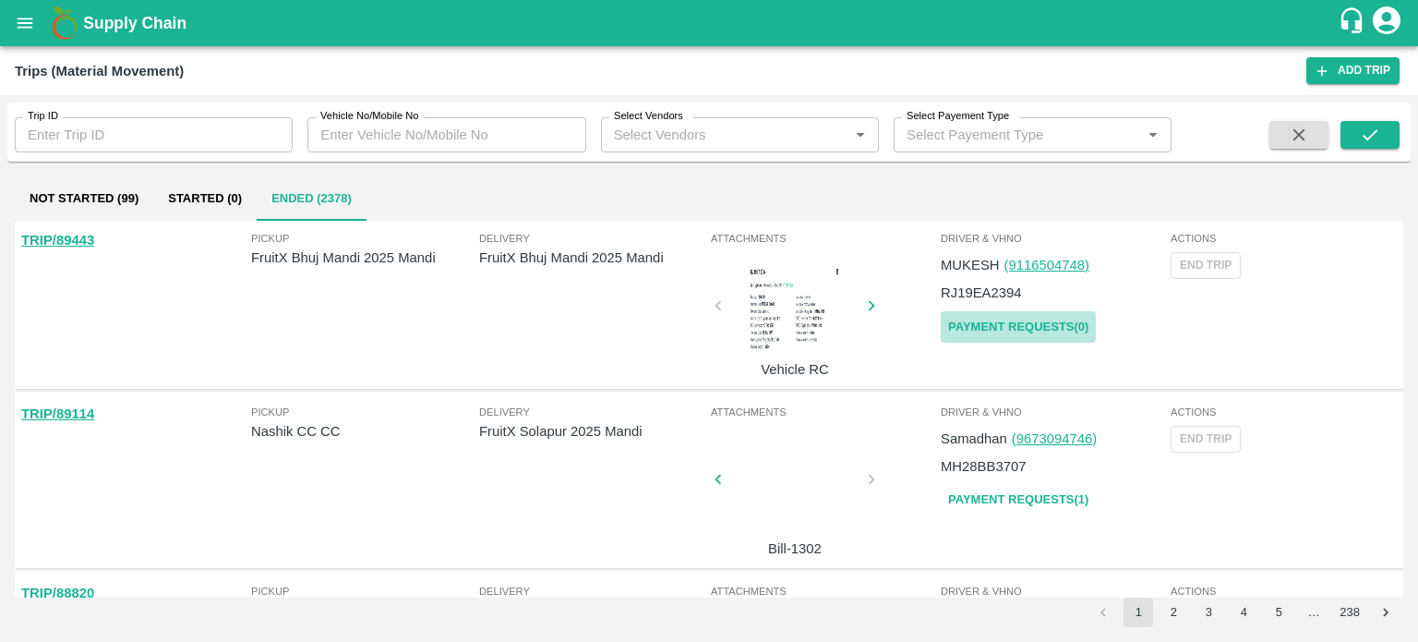
click at [1003, 320] on link "Payment Requests( 0 )" at bounding box center [1018, 327] width 155 height 32
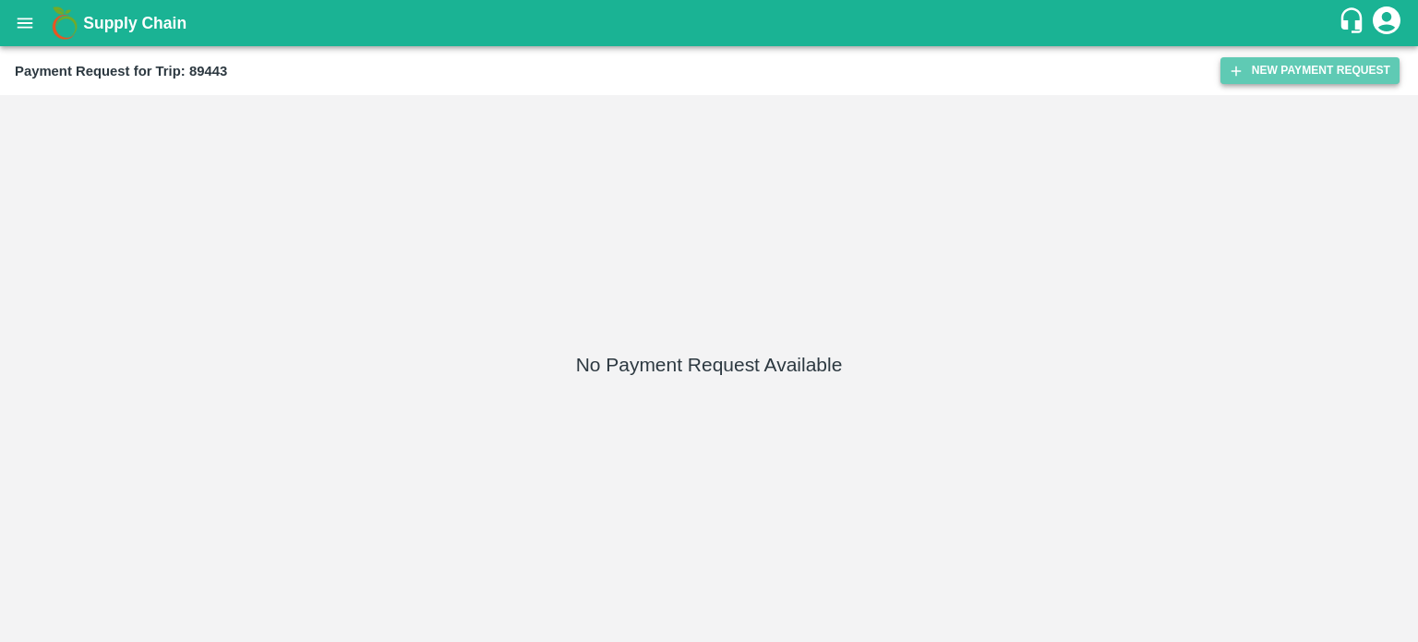
click at [1278, 69] on button "New Payment Request" at bounding box center [1310, 70] width 179 height 27
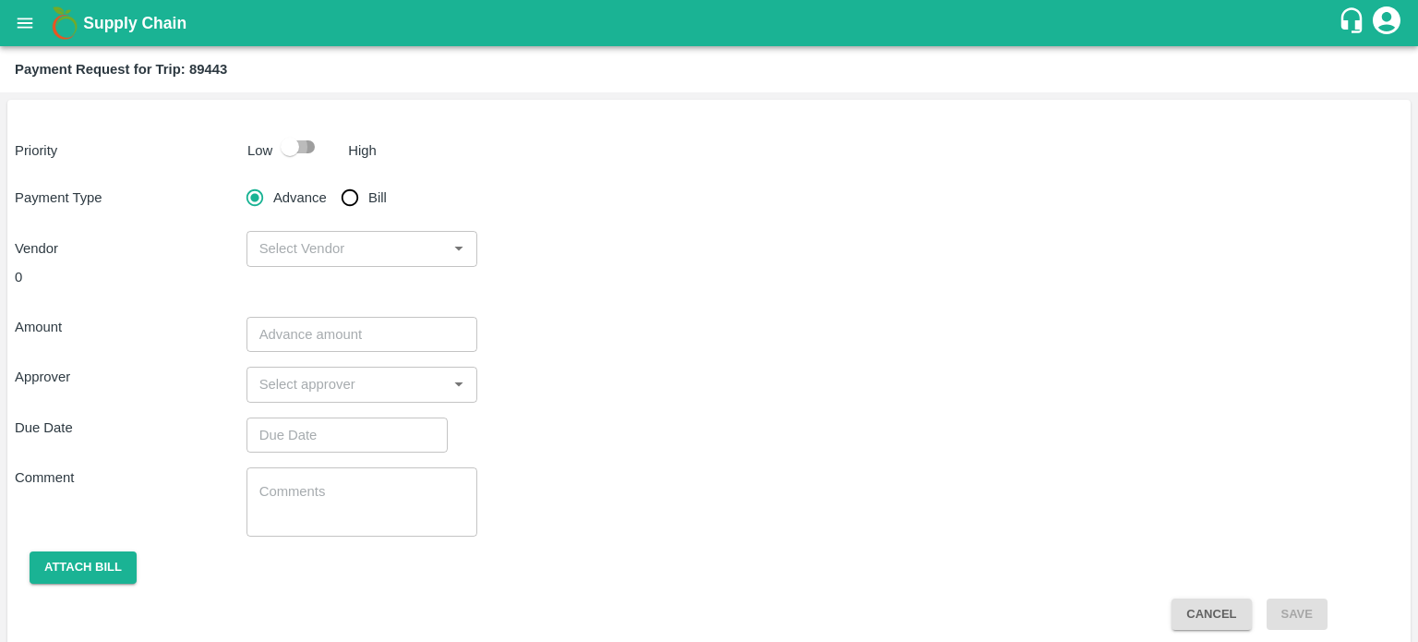
click at [307, 148] on input "checkbox" at bounding box center [289, 146] width 105 height 35
checkbox input "true"
click at [352, 198] on input "Bill" at bounding box center [349, 197] width 37 height 37
radio input "true"
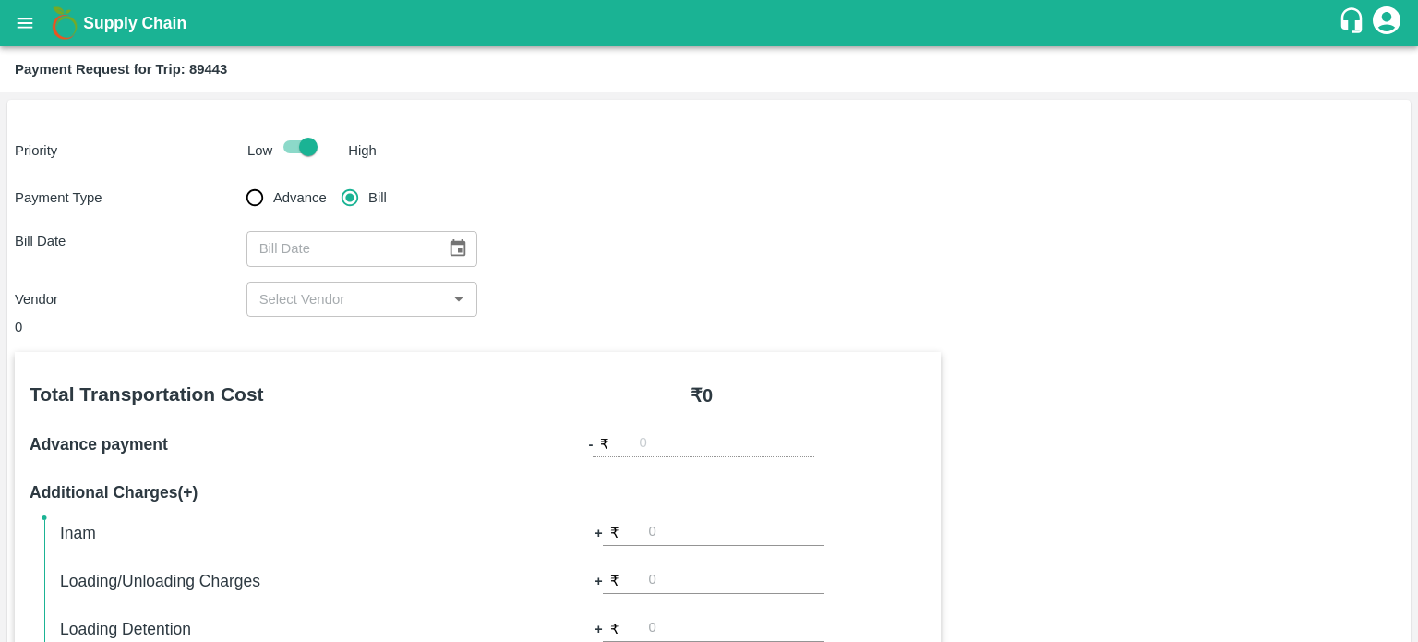
click at [432, 237] on div "​" at bounding box center [363, 248] width 232 height 35
type input "DD/MM/YYYY"
click at [440, 241] on button "Choose date" at bounding box center [457, 248] width 35 height 35
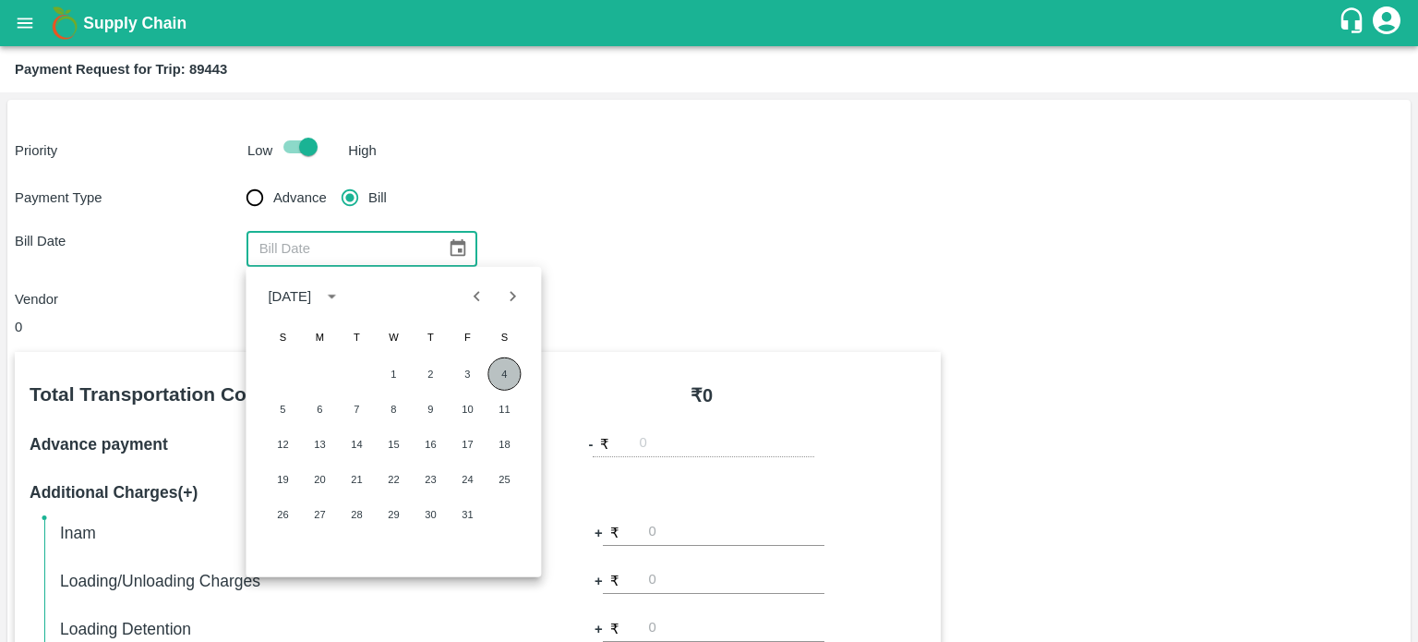
click at [502, 369] on button "4" at bounding box center [503, 373] width 33 height 33
type input "[DATE]"
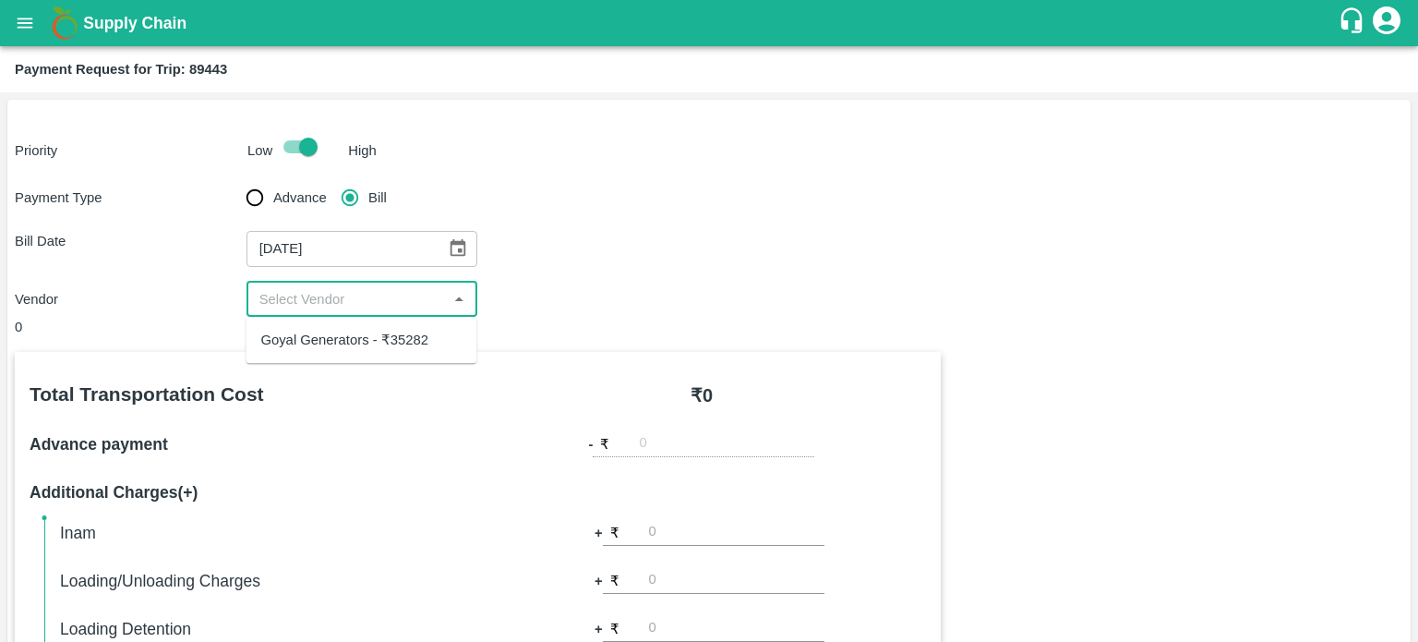
click at [340, 295] on input "input" at bounding box center [347, 299] width 190 height 24
click at [351, 339] on div "Goyal Generators - ₹35282" at bounding box center [344, 340] width 168 height 20
type input "Goyal Generators - ₹35282"
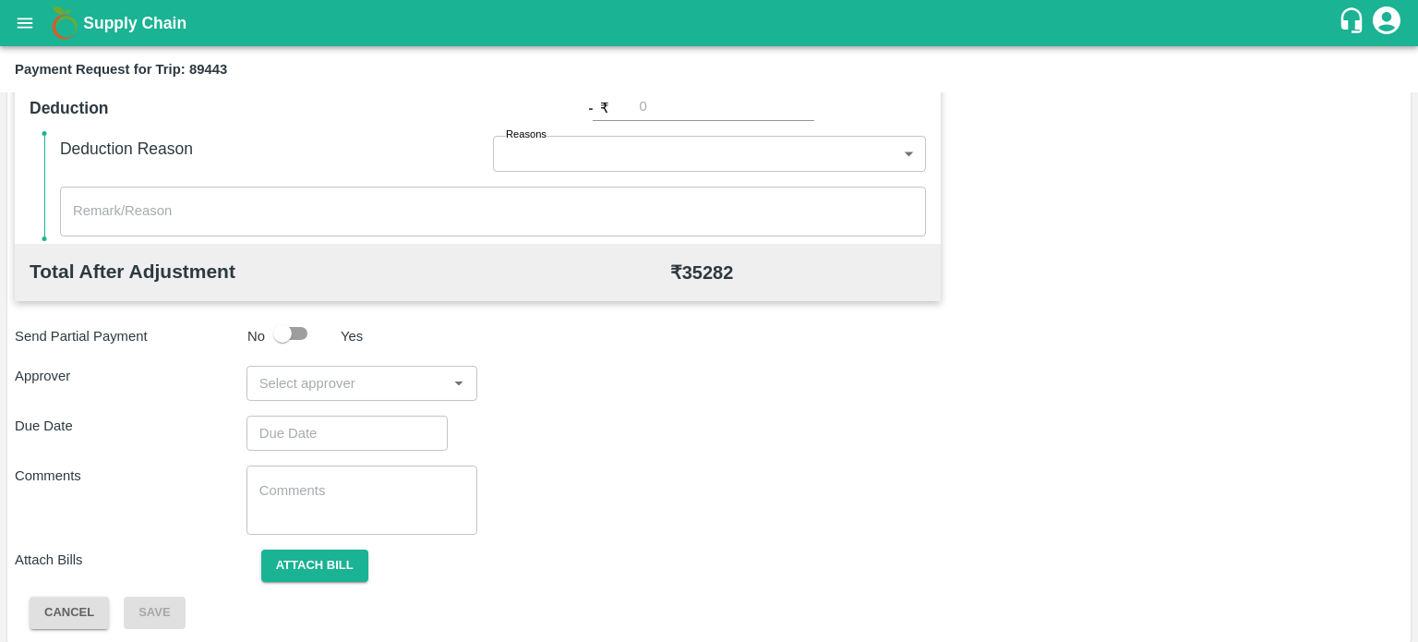
scroll to position [619, 0]
click at [313, 383] on input "input" at bounding box center [347, 381] width 190 height 24
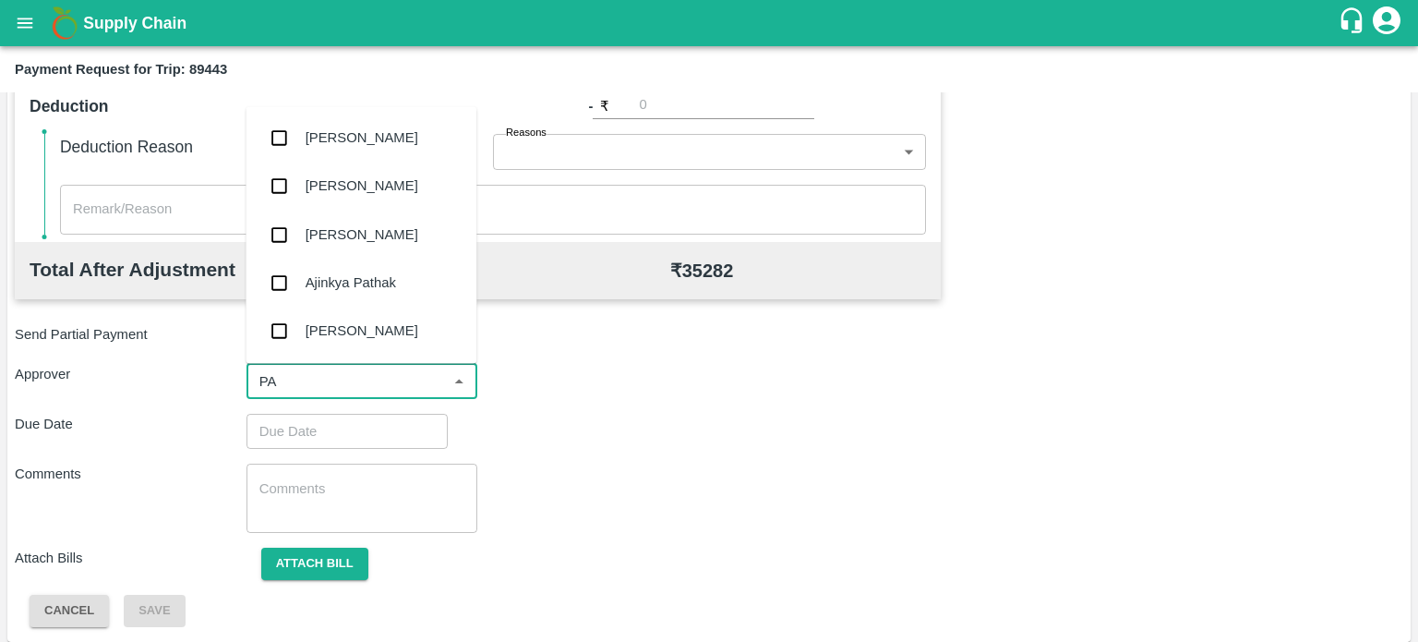
type input "PAL"
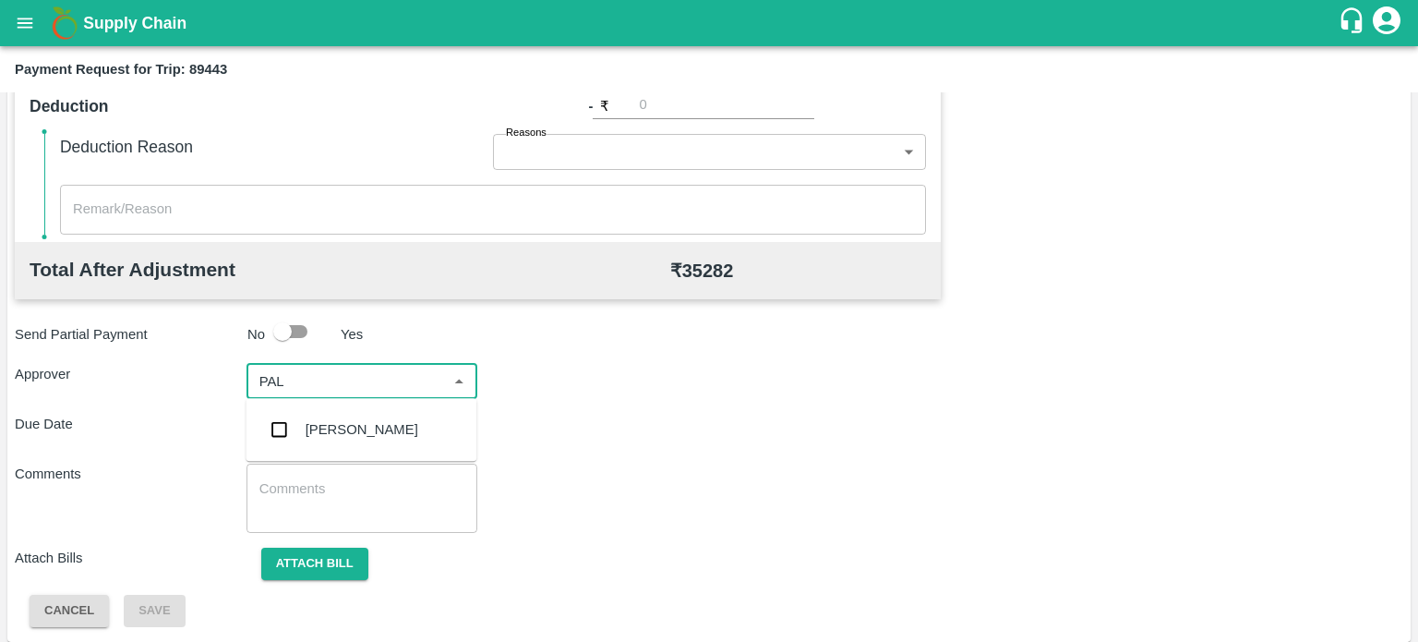
click at [318, 449] on div "[PERSON_NAME]" at bounding box center [361, 429] width 231 height 48
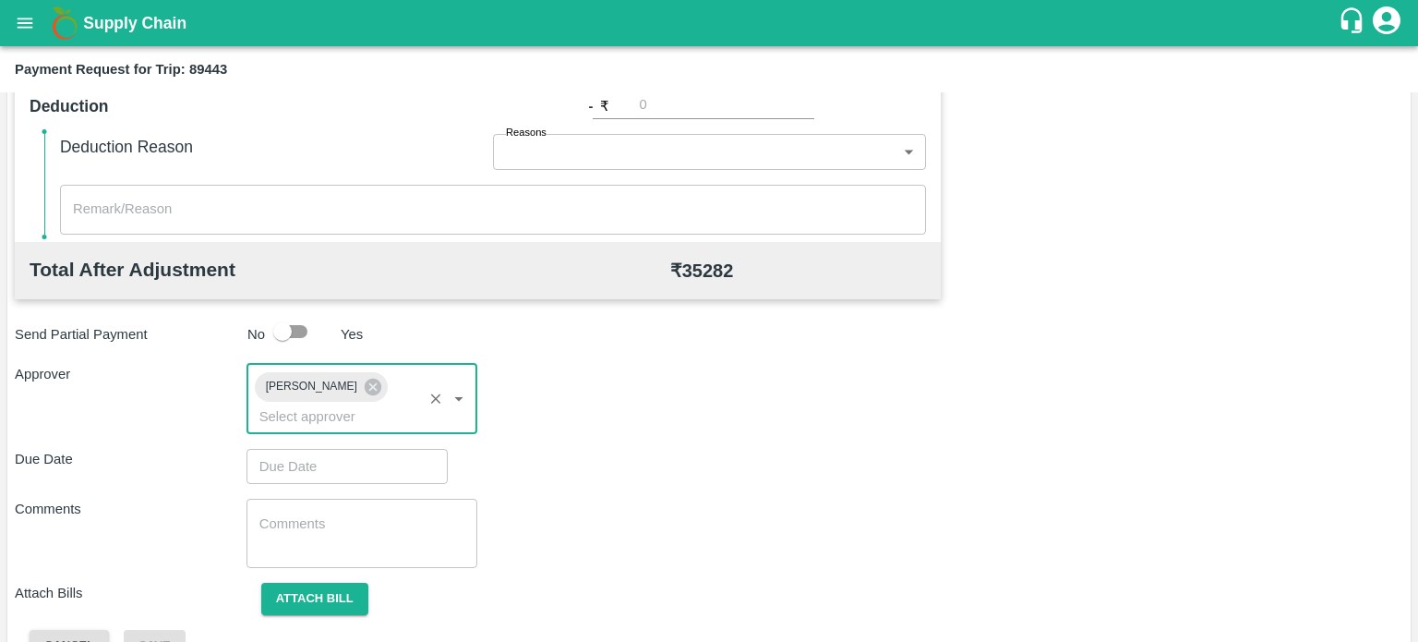
scroll to position [661, 0]
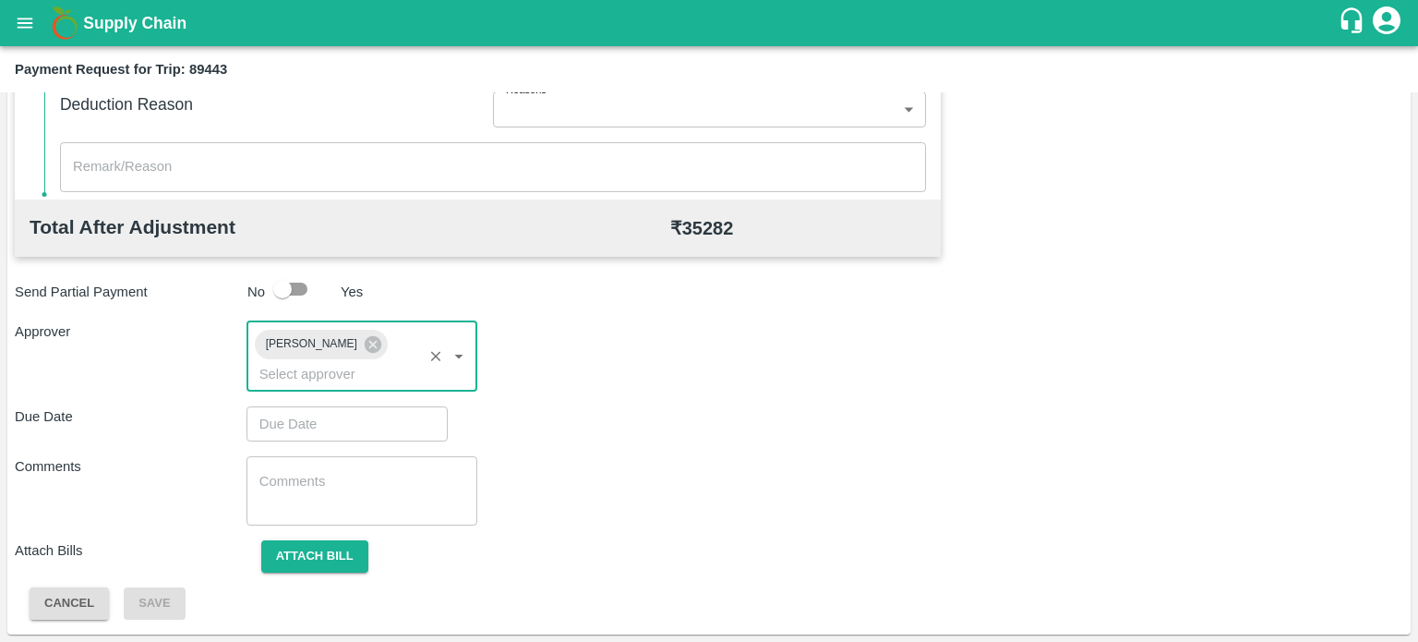
type input "DD/MM/YYYY hh:mm aa"
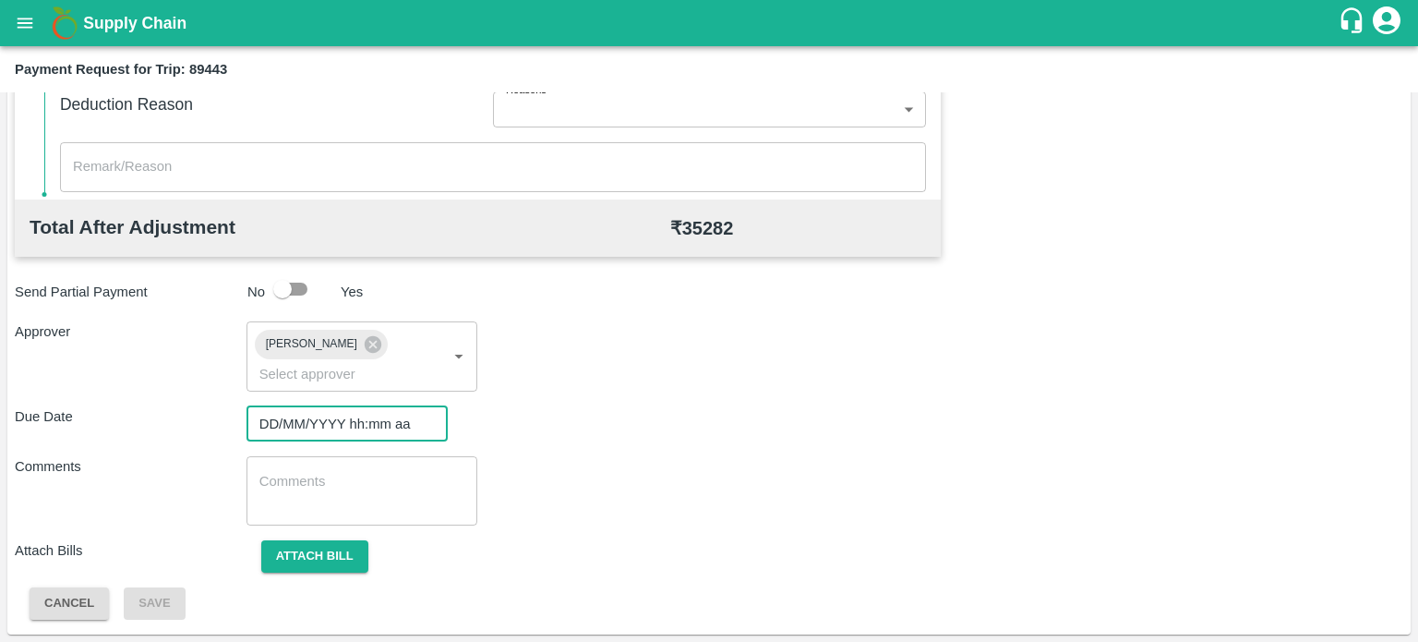
click at [341, 427] on input "DD/MM/YYYY hh:mm aa" at bounding box center [341, 423] width 188 height 35
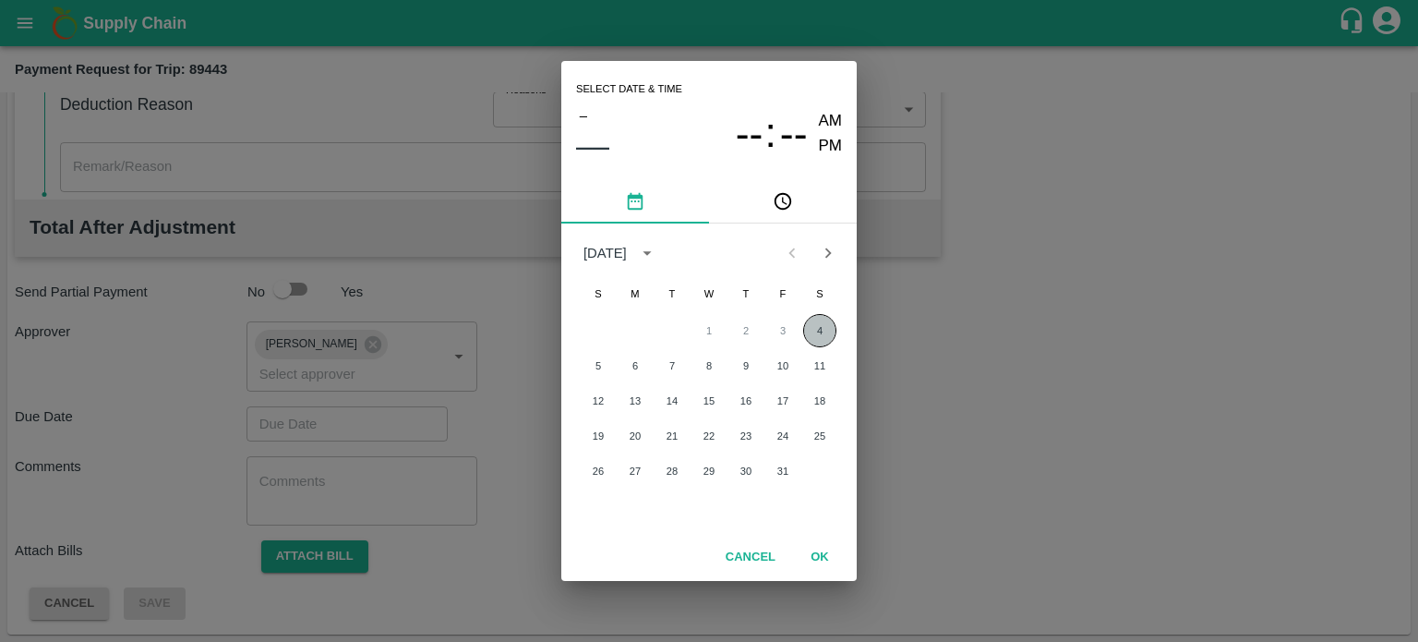
click at [811, 338] on button "4" at bounding box center [819, 330] width 33 height 33
type input "[DATE] 12:00 AM"
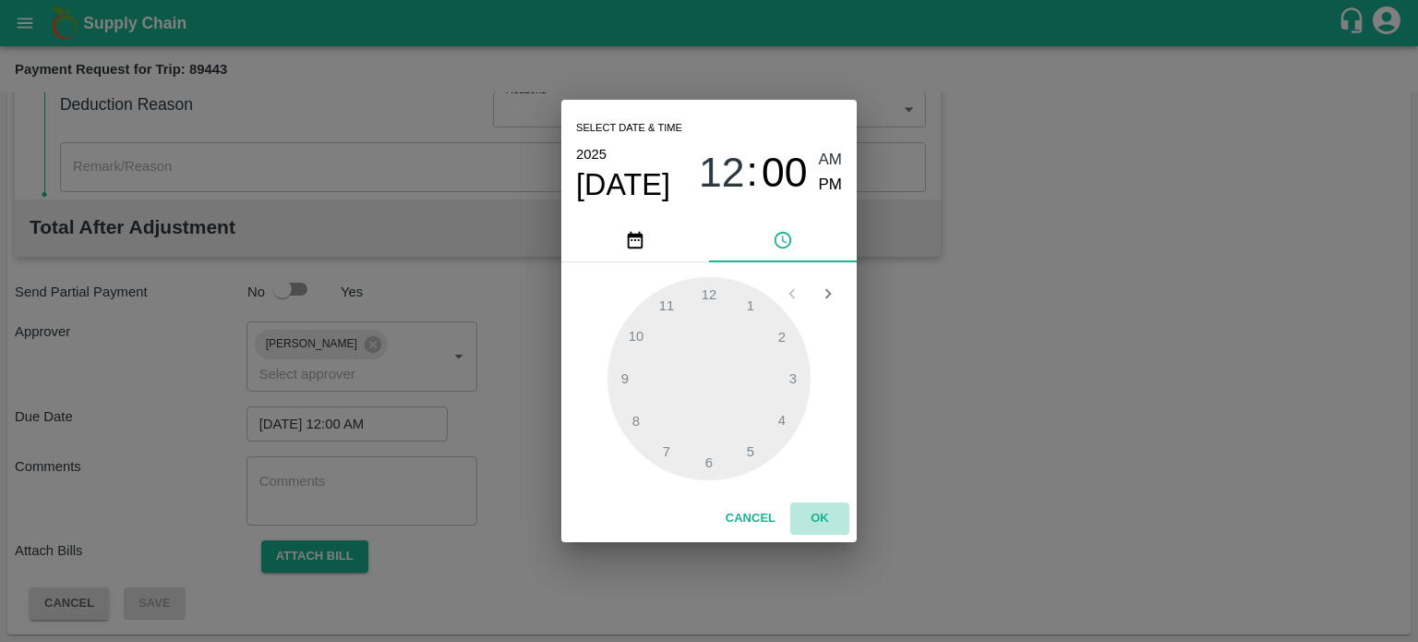
click at [815, 518] on button "OK" at bounding box center [819, 518] width 59 height 32
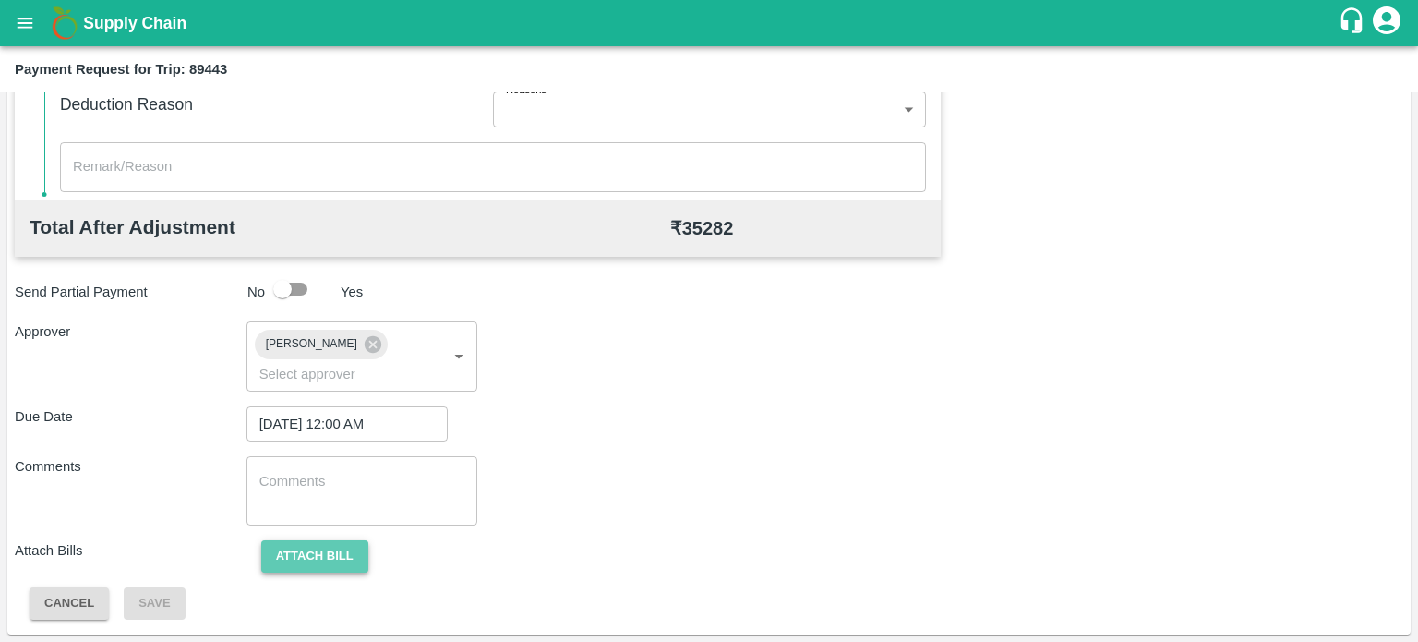
click at [307, 549] on button "Attach bill" at bounding box center [314, 556] width 107 height 32
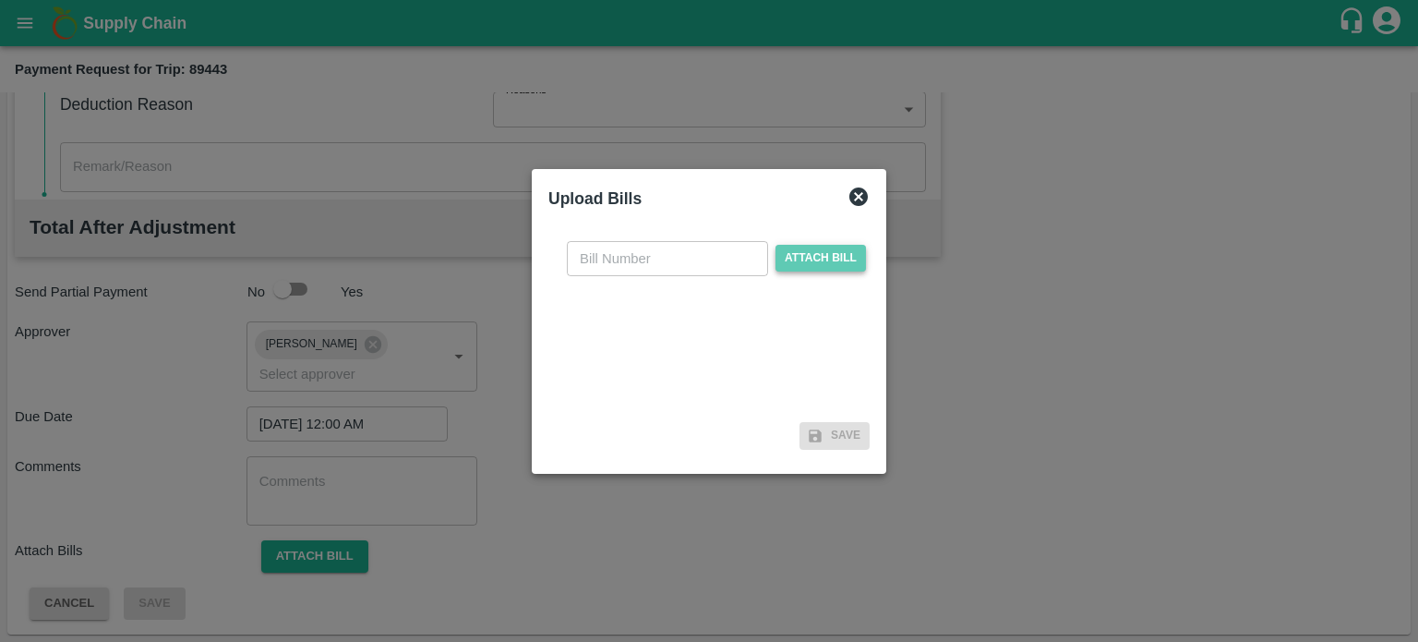
click at [827, 250] on span "Attach bill" at bounding box center [821, 258] width 90 height 27
click at [0, 0] on input "Attach bill" at bounding box center [0, 0] width 0 height 0
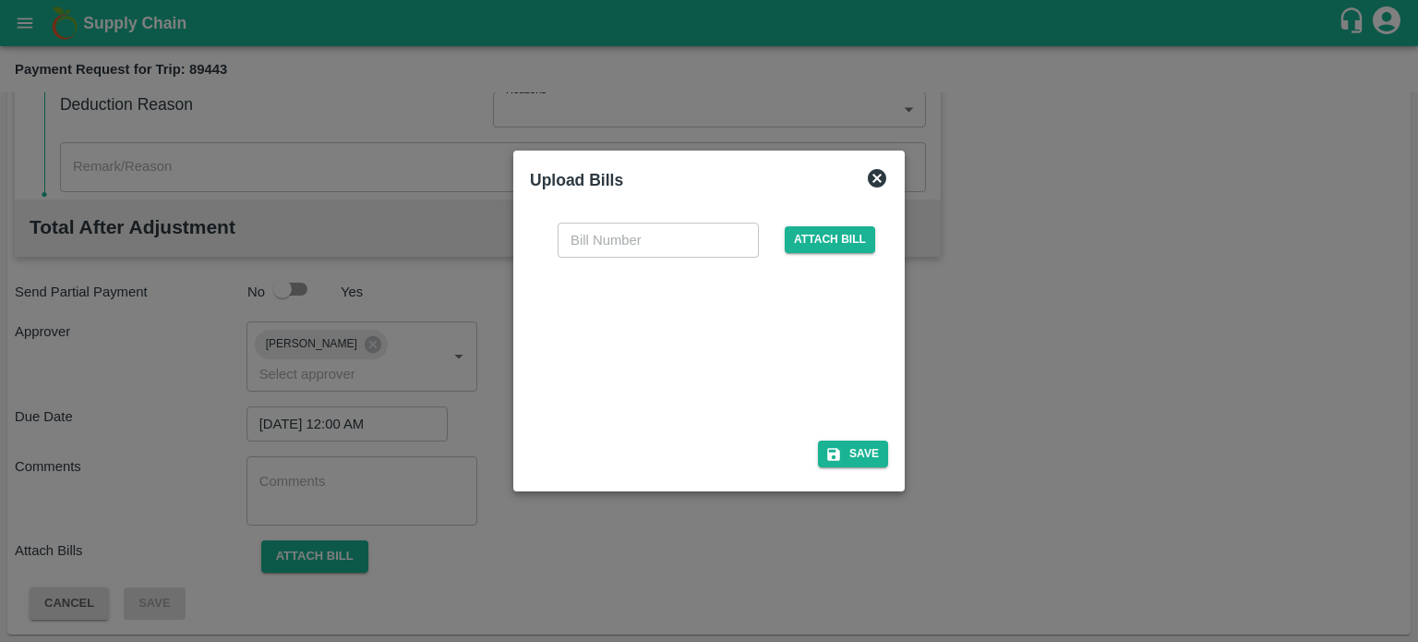
click at [662, 336] on div at bounding box center [705, 344] width 277 height 98
click at [606, 232] on input "text" at bounding box center [658, 240] width 201 height 35
type input "053"
click at [871, 457] on button "Save" at bounding box center [853, 453] width 70 height 27
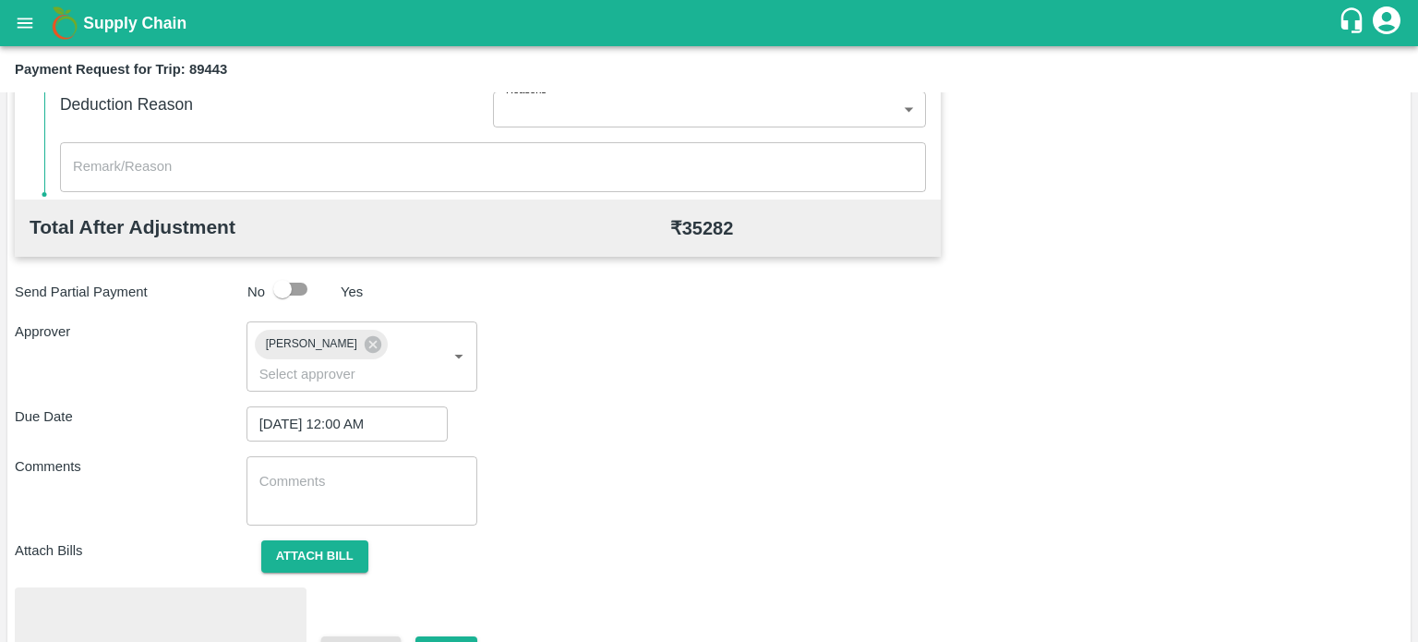
scroll to position [758, 0]
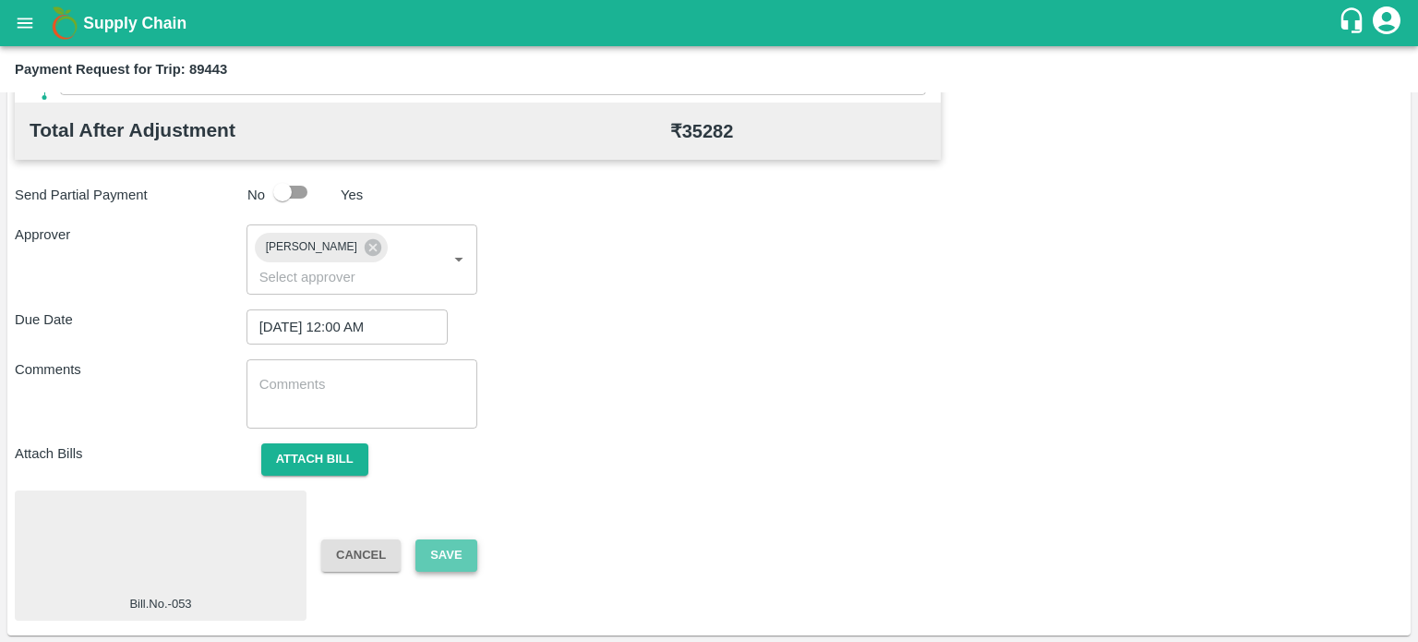
click at [471, 551] on button "Save" at bounding box center [445, 555] width 61 height 32
